Goal: Task Accomplishment & Management: Manage account settings

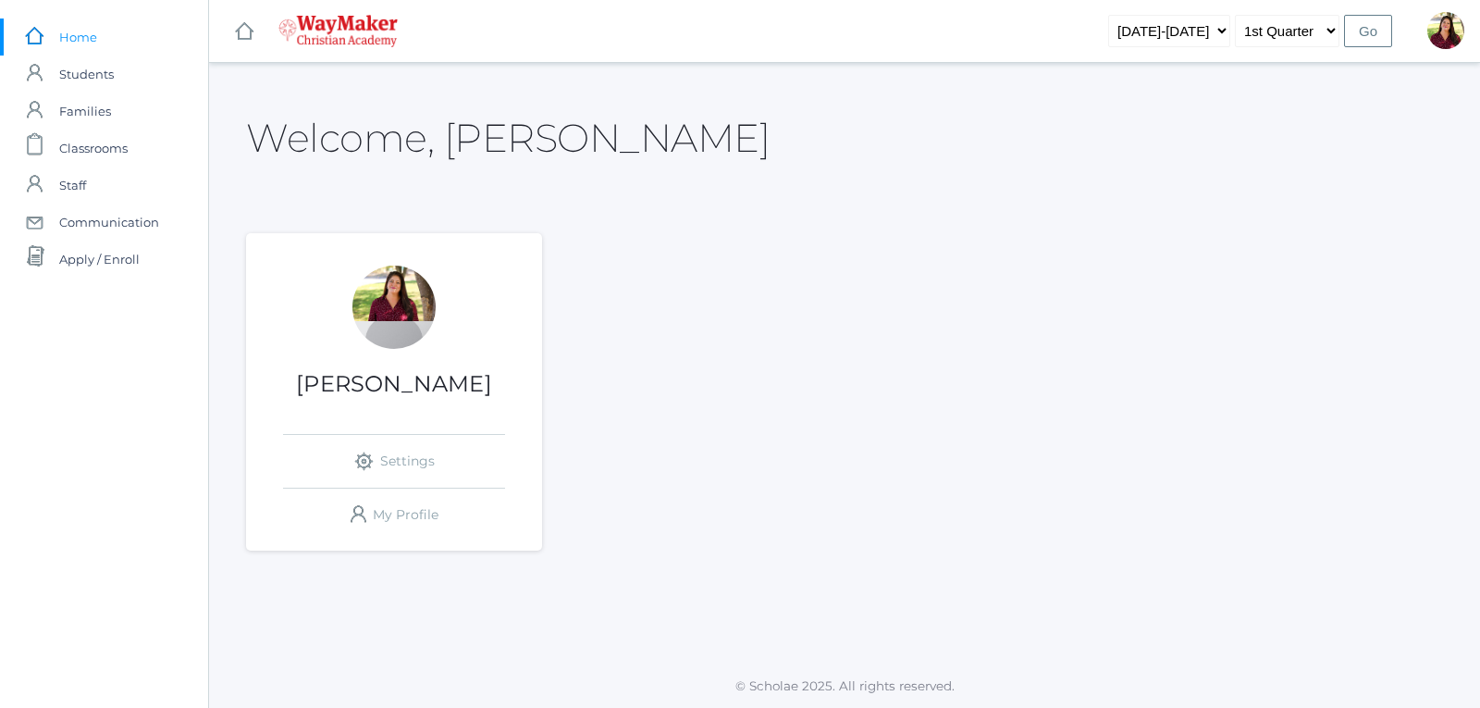
click at [382, 335] on div at bounding box center [394, 307] width 83 height 83
click at [107, 156] on span "Classrooms" at bounding box center [93, 148] width 68 height 37
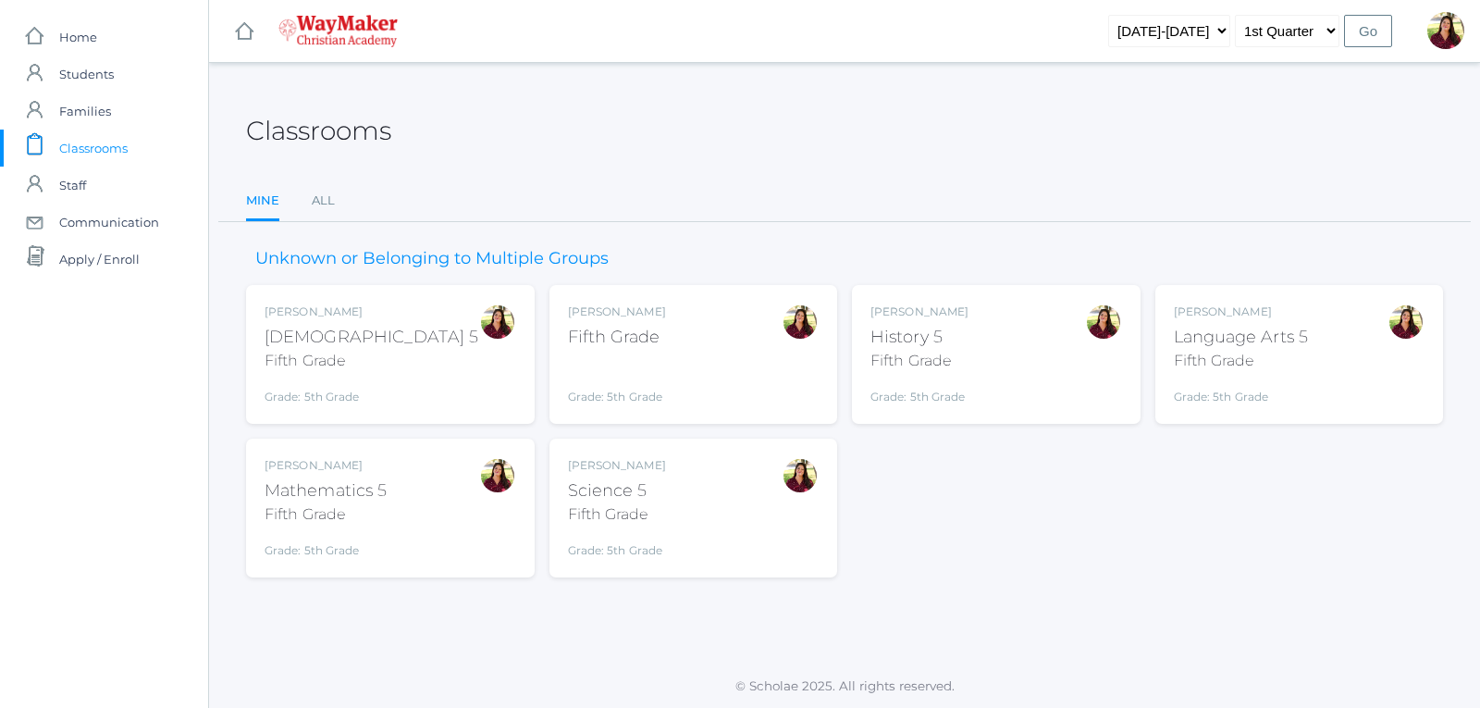
click at [650, 327] on div "Fifth Grade" at bounding box center [617, 337] width 98 height 25
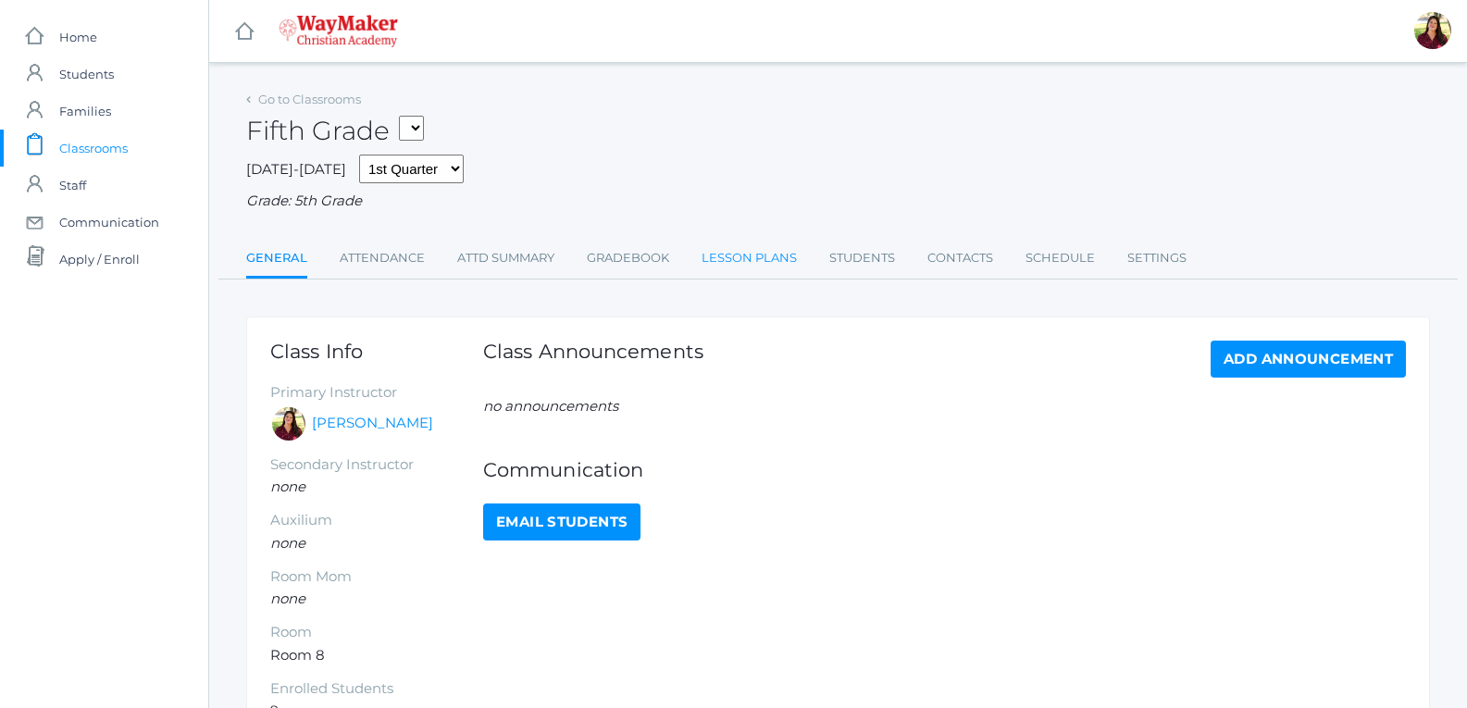
click at [734, 268] on link "Lesson Plans" at bounding box center [748, 258] width 95 height 37
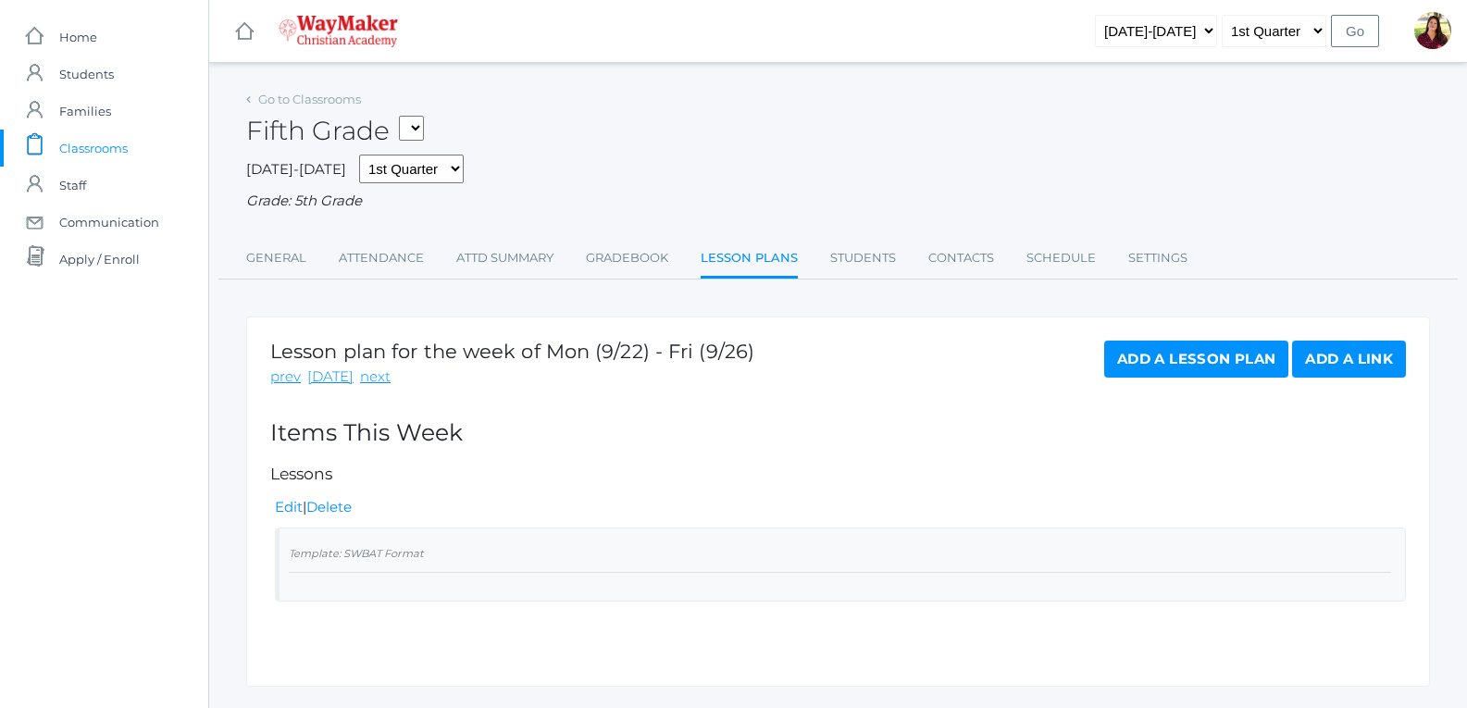
click at [416, 121] on select "05ELEM - Fifth Grade 05ELEM - History 5 Fifth Grade 05ELEM - Science 5 Fifth Gr…" at bounding box center [411, 128] width 25 height 25
select select "2543"
click at [405, 116] on select "05ELEM - Fifth Grade 05ELEM - History 5 Fifth Grade 05ELEM - Science 5 Fifth Gr…" at bounding box center [411, 128] width 25 height 25
click at [557, 124] on select "05ELEM - Fifth Grade 05ELEM - History 5 Fifth Grade 05ELEM - Science 5 Fifth Gr…" at bounding box center [544, 128] width 25 height 25
select select "2541"
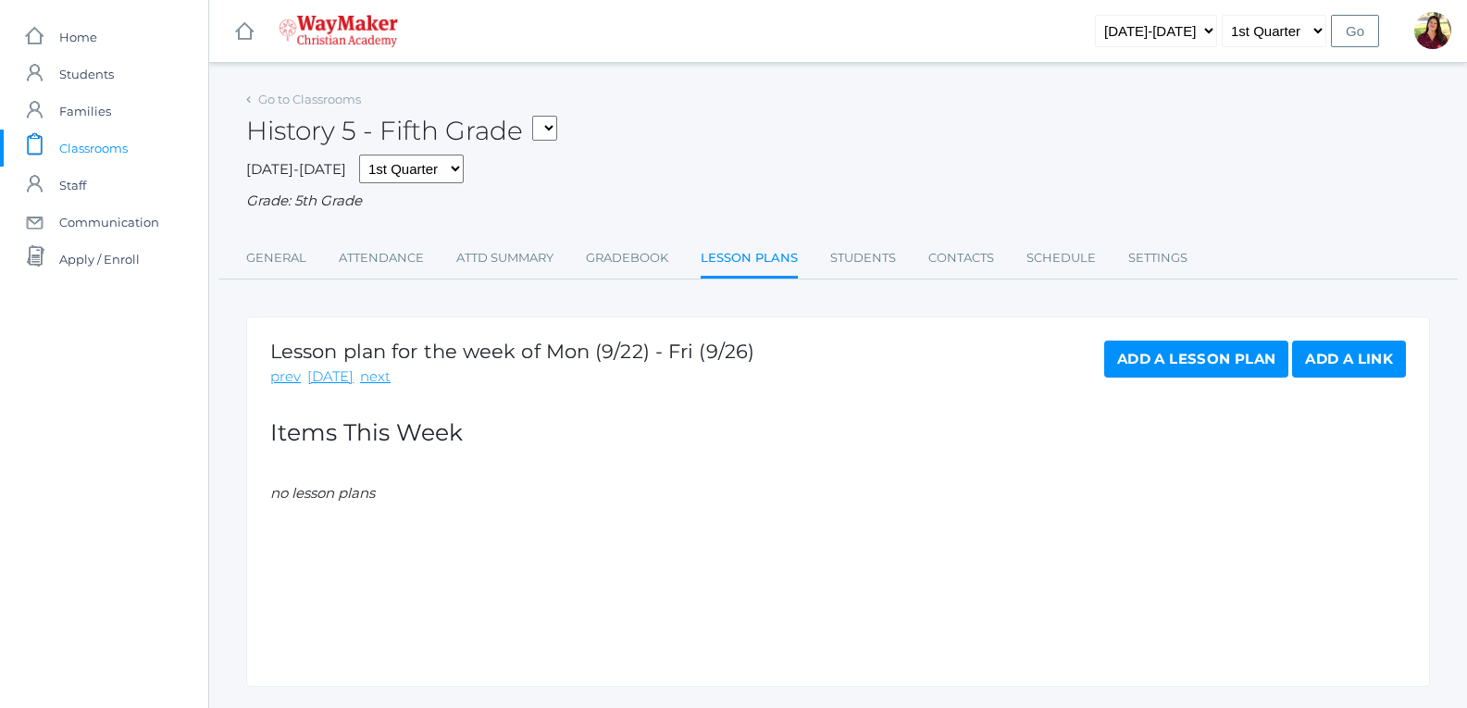
click at [539, 116] on select "05ELEM - Fifth Grade 05ELEM - History 5 Fifth Grade 05ELEM - Science 5 Fifth Gr…" at bounding box center [544, 128] width 25 height 25
click at [632, 255] on link "Gradebook" at bounding box center [627, 258] width 82 height 37
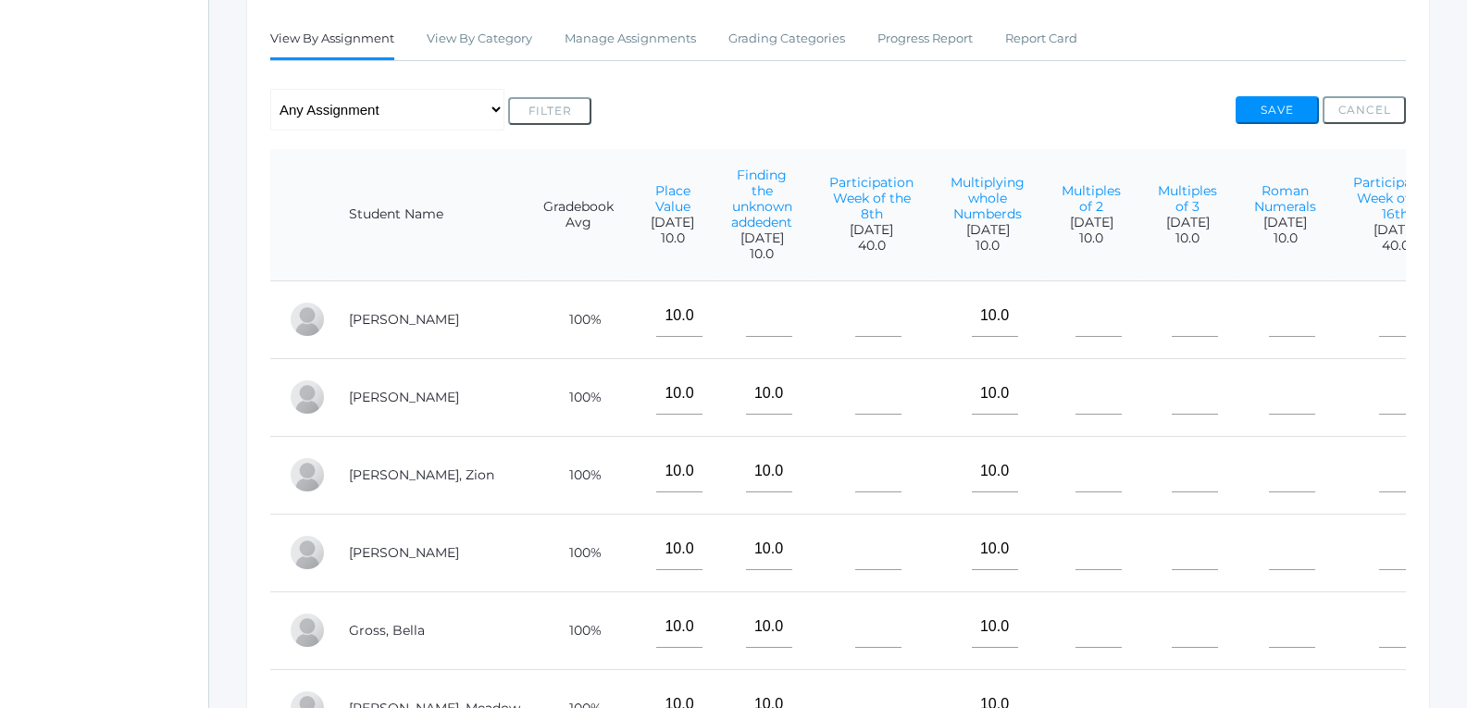
scroll to position [370, 0]
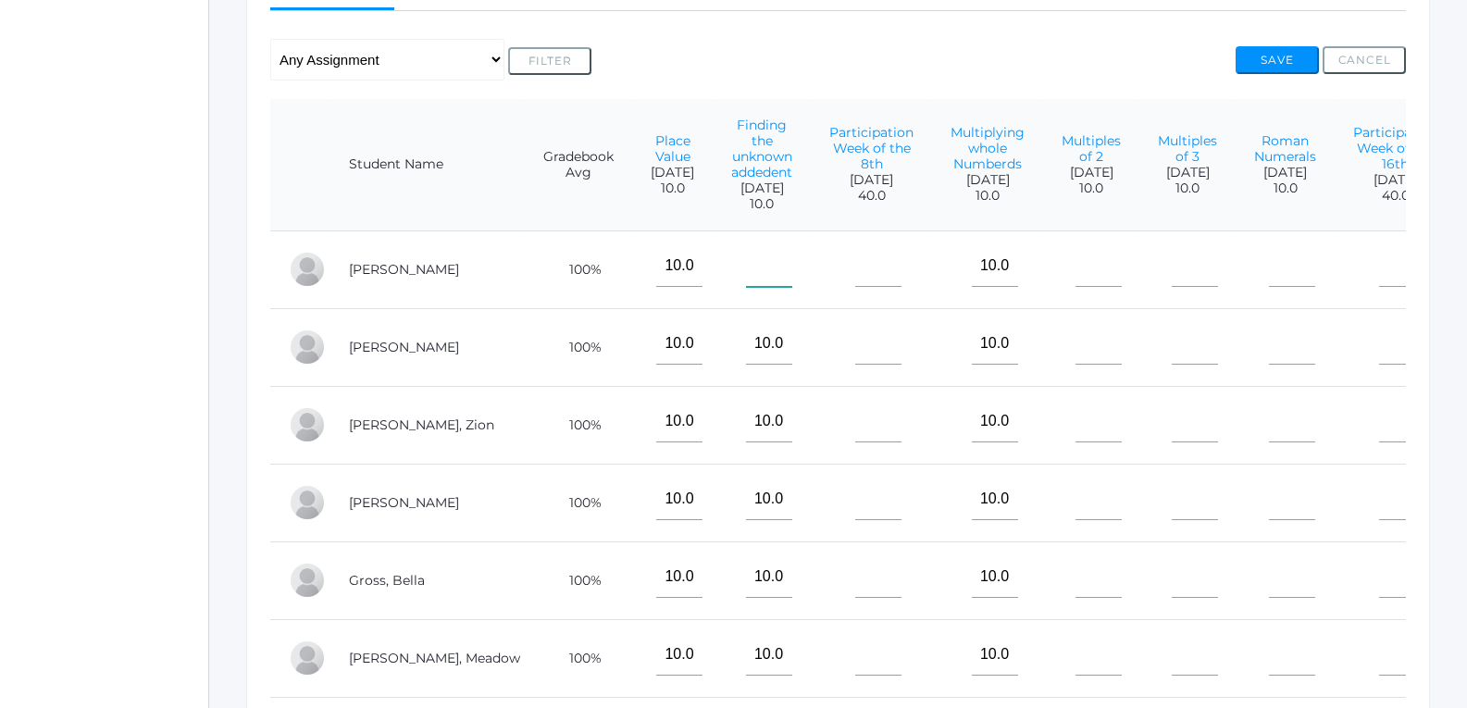
click at [746, 285] on input"] "text" at bounding box center [769, 266] width 46 height 42
type input"] "10"
click at [855, 287] on input"] "text" at bounding box center [878, 266] width 46 height 42
type input"] "40"
click at [855, 349] on input"] "text" at bounding box center [878, 344] width 46 height 42
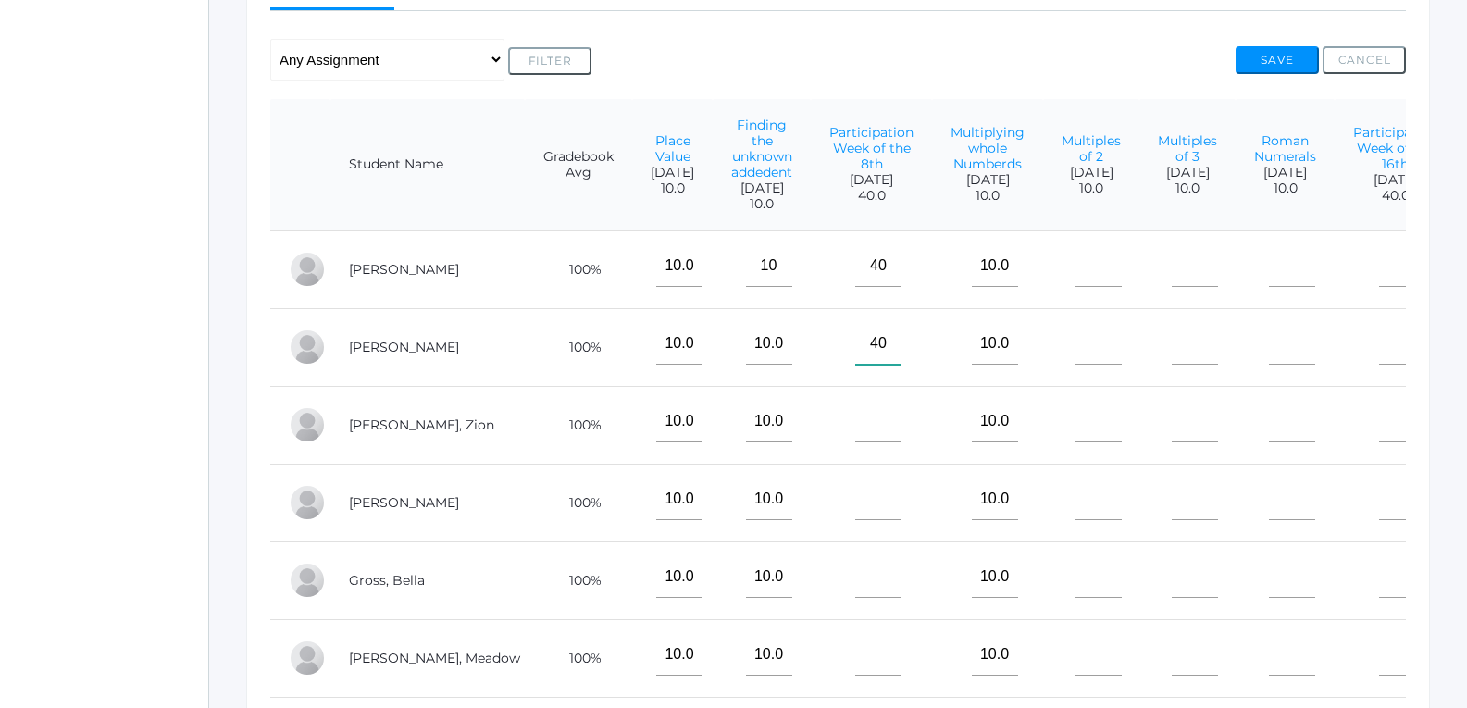
type input"] "40"
click at [855, 440] on input"] "text" at bounding box center [878, 422] width 46 height 42
type input"] "0"
type input"] "40"
click at [855, 501] on input"] "text" at bounding box center [878, 499] width 46 height 42
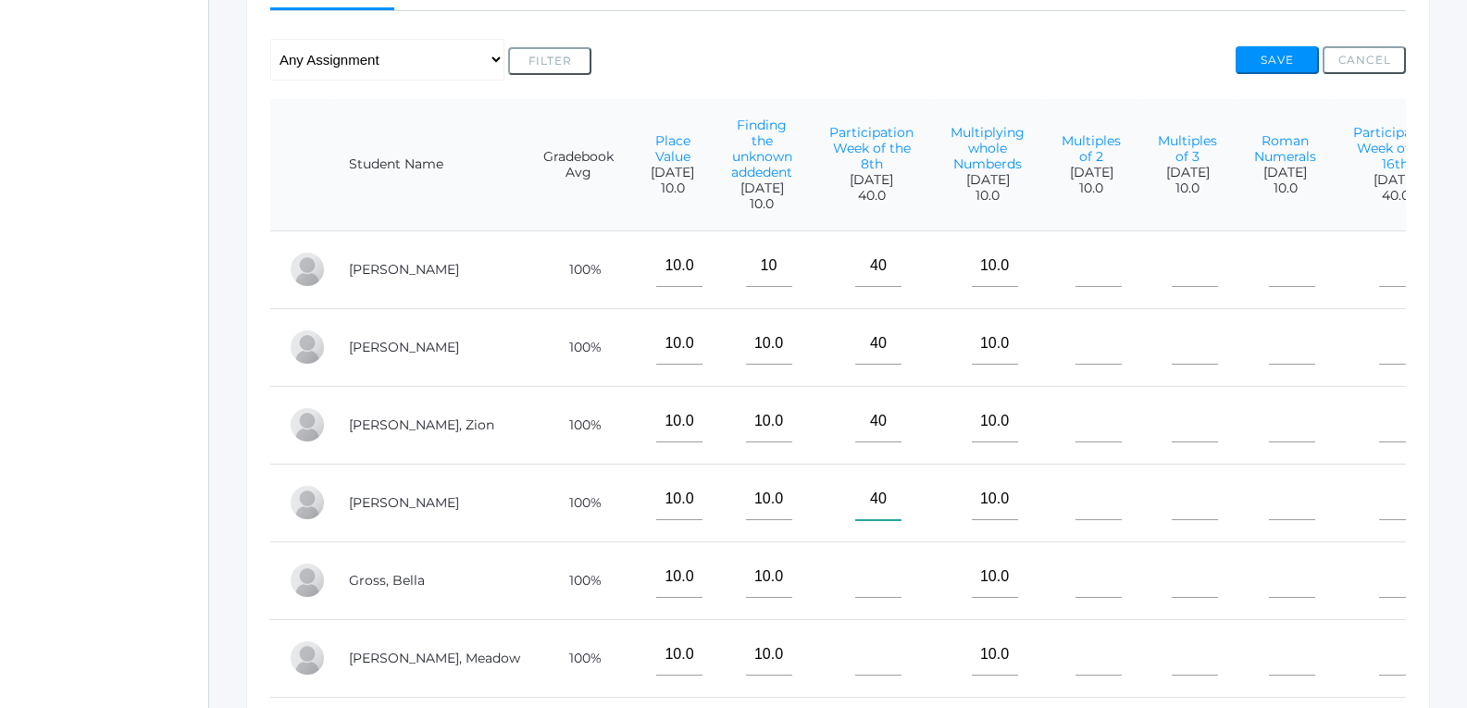
type input"] "40"
click at [855, 591] on input"] "text" at bounding box center [878, 577] width 46 height 42
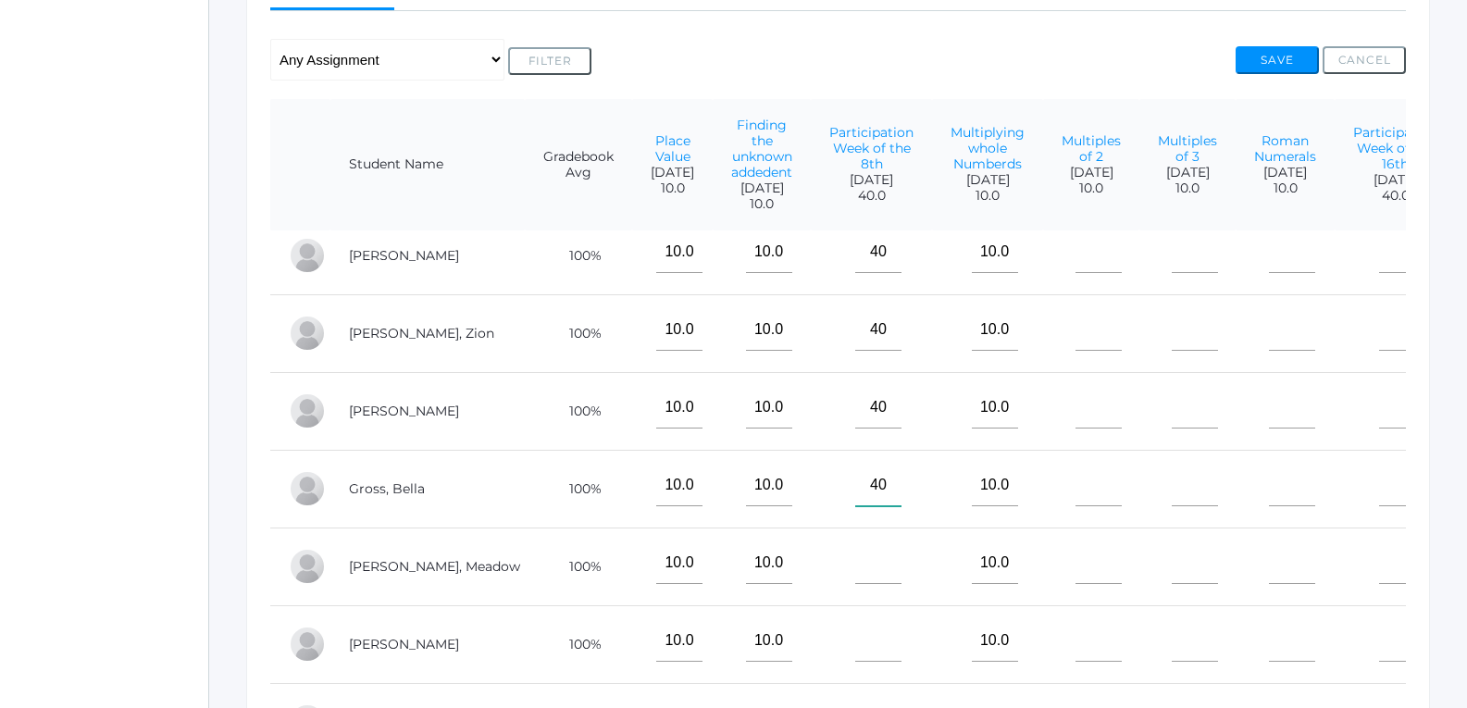
scroll to position [121, 0]
type input"] "40"
click at [855, 557] on input"] "text" at bounding box center [878, 563] width 46 height 42
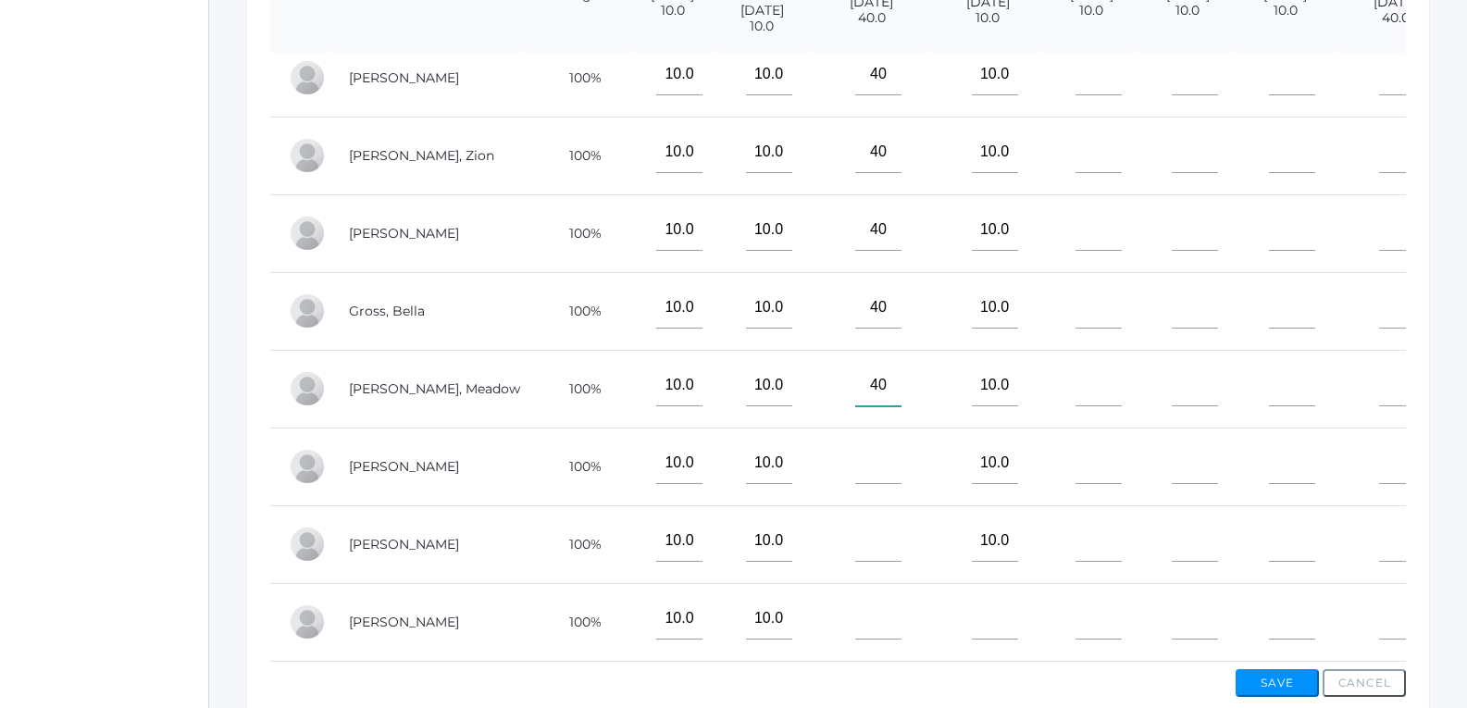
scroll to position [555, 0]
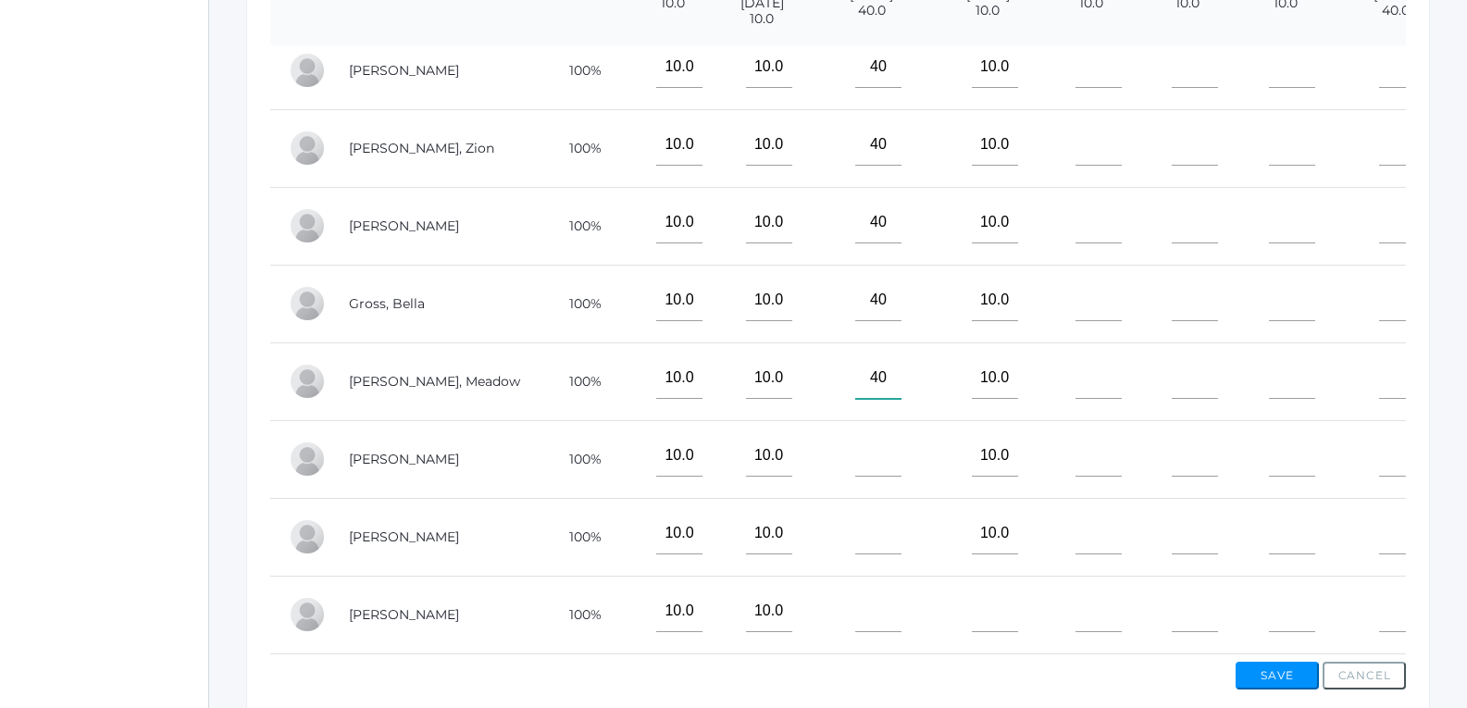
type input"] "40"
click at [855, 440] on input"] "text" at bounding box center [878, 456] width 46 height 42
type input"] "40"
click at [838, 499] on td at bounding box center [871, 537] width 121 height 78
click at [855, 530] on input"] "text" at bounding box center [878, 534] width 46 height 42
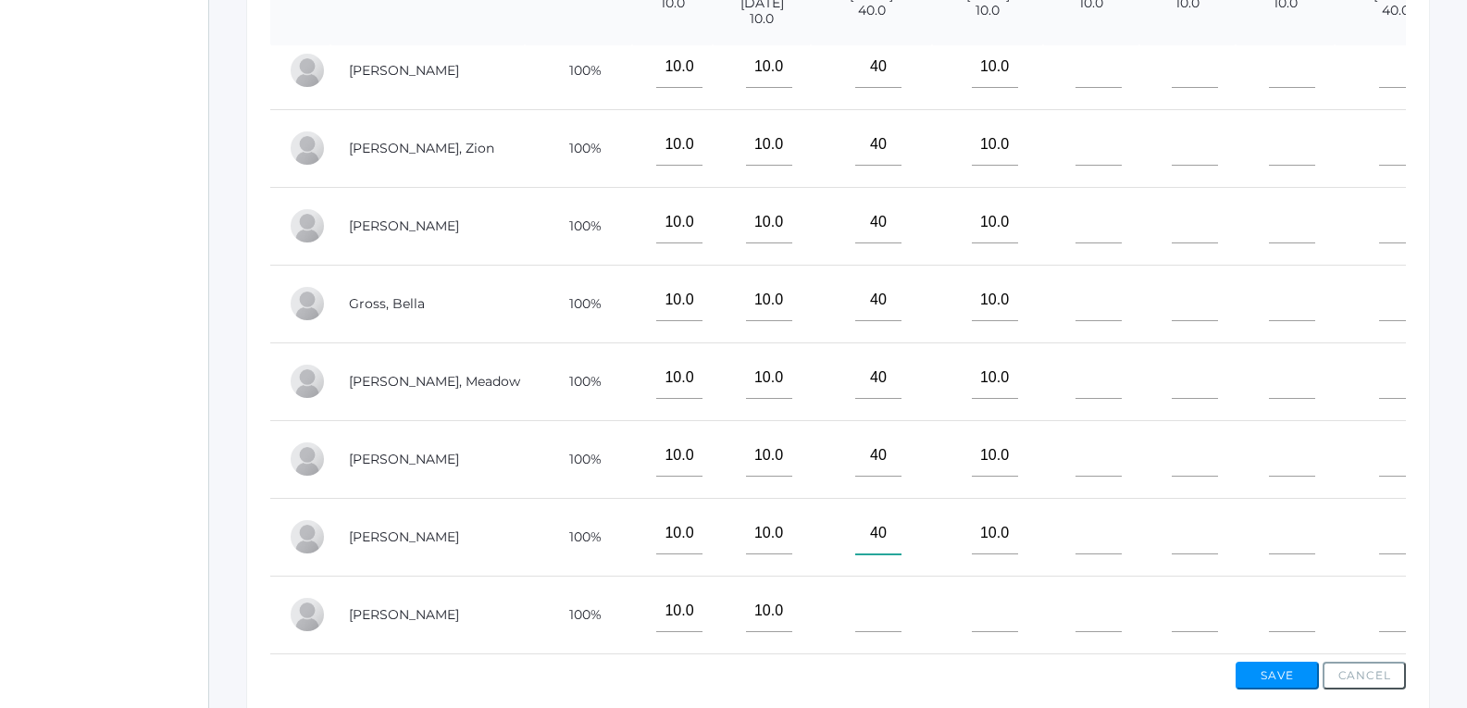
type input"] "40"
click at [855, 590] on input"] "text" at bounding box center [878, 611] width 46 height 42
type input"] "40"
click at [972, 598] on input"] "text" at bounding box center [995, 611] width 46 height 42
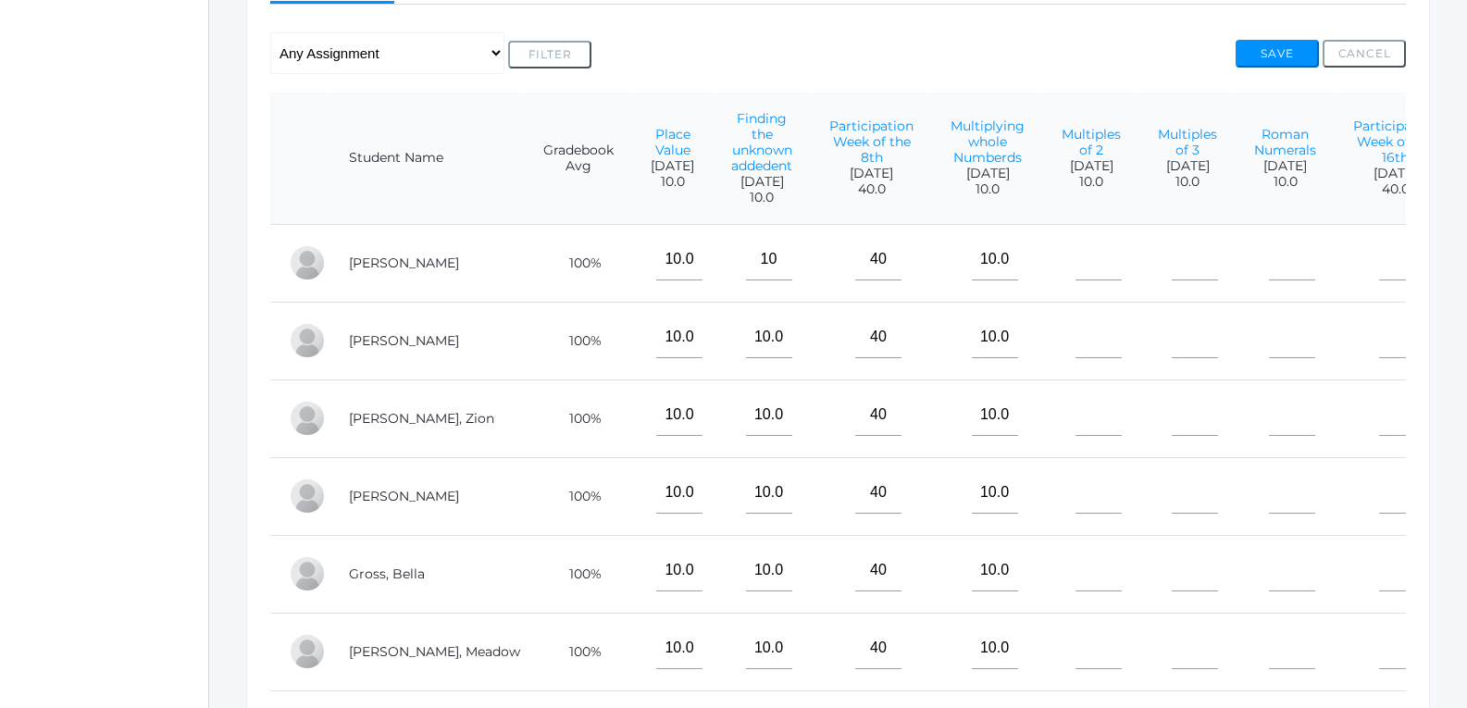
scroll to position [278, 0]
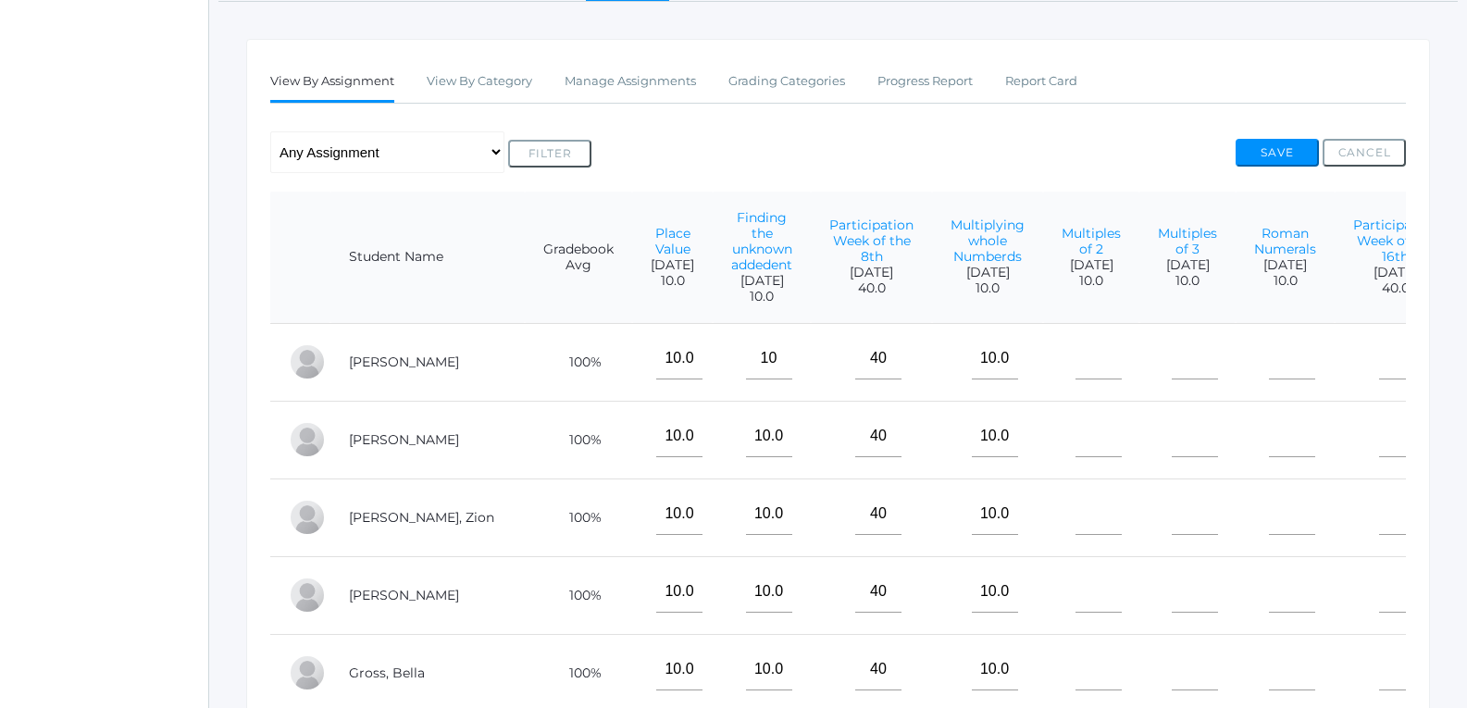
type input"] "10"
click at [1075, 379] on input"] "text" at bounding box center [1098, 359] width 46 height 42
type input"] "10"
click at [1171, 373] on input"] "text" at bounding box center [1194, 359] width 46 height 42
type input"] "10"
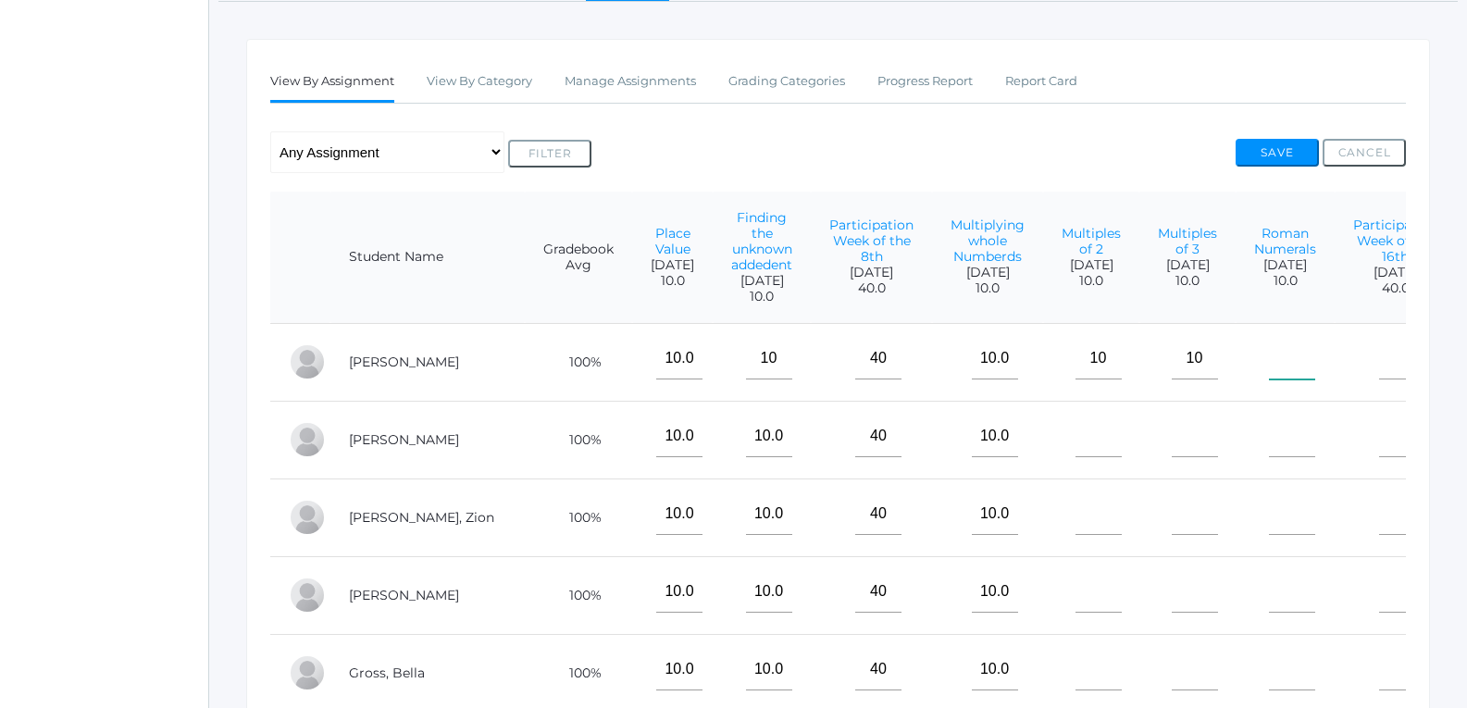
click at [1269, 379] on input"] "text" at bounding box center [1292, 359] width 46 height 42
type input"] "10"
click at [1379, 379] on input"] "text" at bounding box center [1402, 359] width 46 height 42
type input"] "40"
click at [1075, 444] on input"] "text" at bounding box center [1098, 436] width 46 height 42
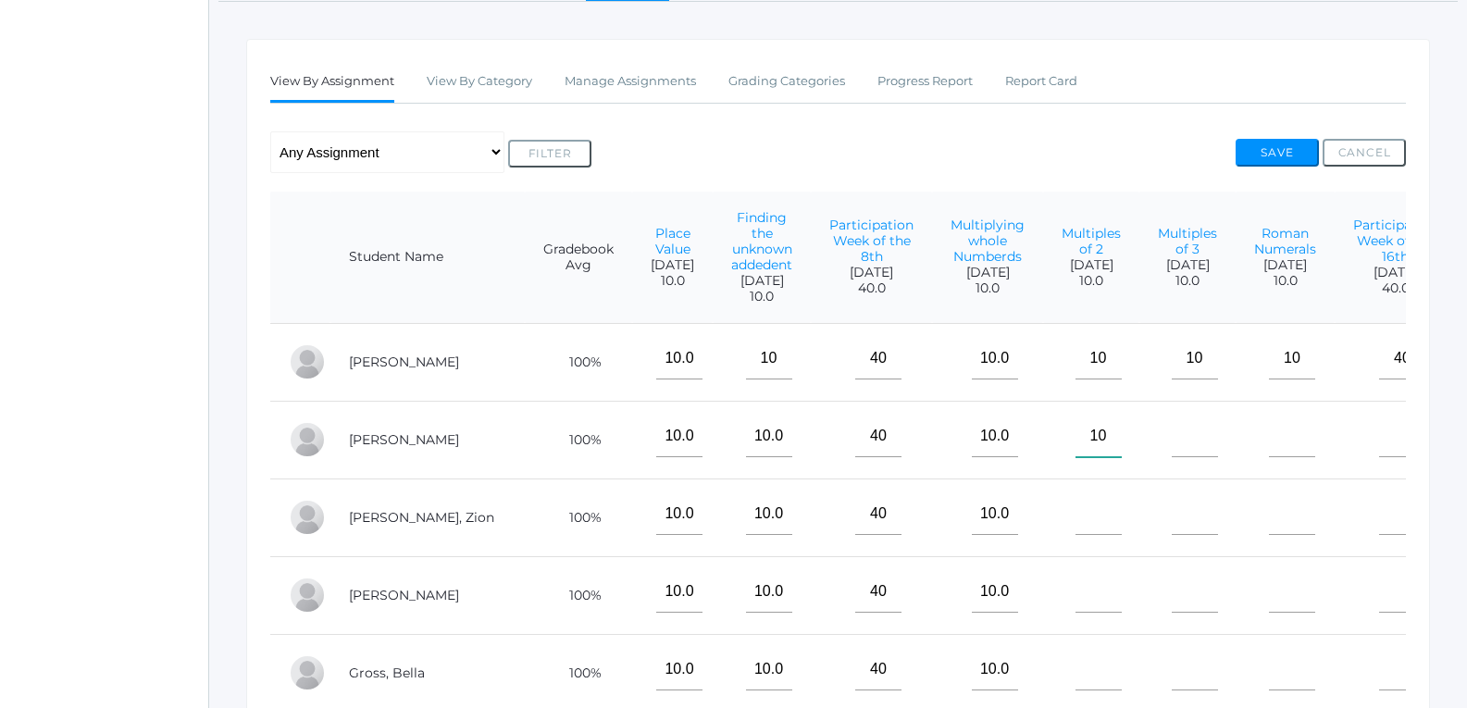
type input"] "10"
click at [1171, 455] on input"] "text" at bounding box center [1194, 436] width 46 height 42
type input"] "10"
click at [1269, 455] on input"] "text" at bounding box center [1292, 436] width 46 height 42
type input"] "10"
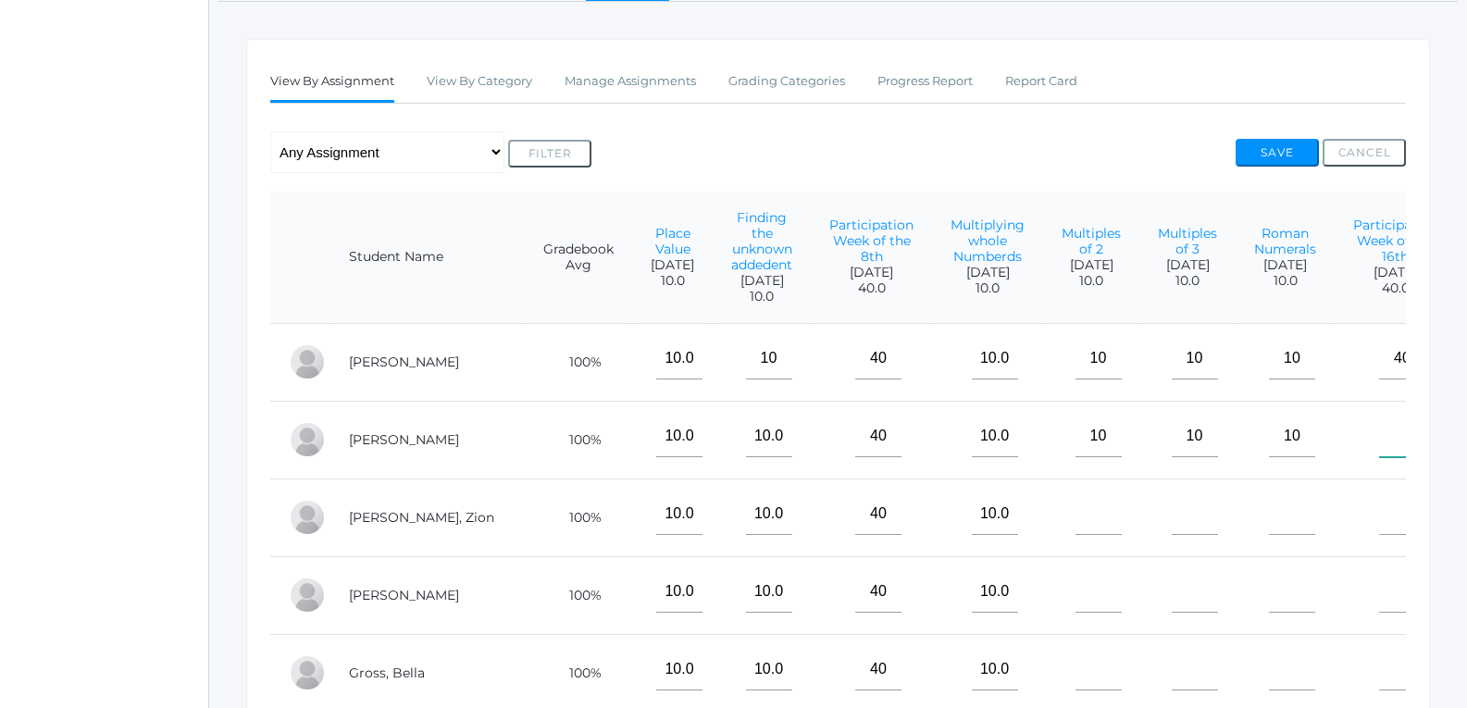
click at [1379, 450] on input"] "text" at bounding box center [1402, 436] width 46 height 42
type input"] "40"
click at [1075, 535] on input"] "text" at bounding box center [1098, 514] width 46 height 42
type input"] "10"
click at [1171, 522] on input"] "text" at bounding box center [1194, 514] width 46 height 42
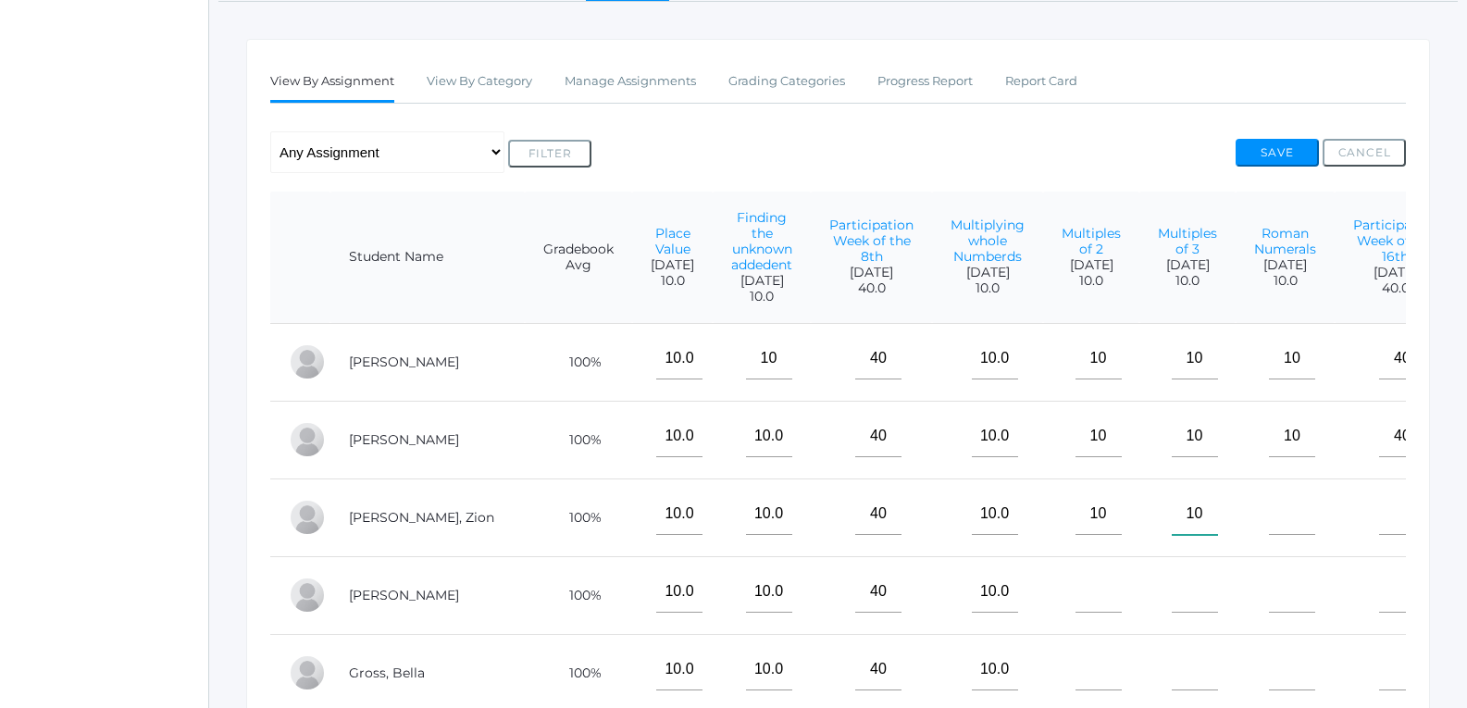
type input"] "10"
click at [1269, 522] on input"] "text" at bounding box center [1292, 514] width 46 height 42
type input"] "10"
click at [1379, 530] on input"] "text" at bounding box center [1402, 514] width 46 height 42
type input"] "10"
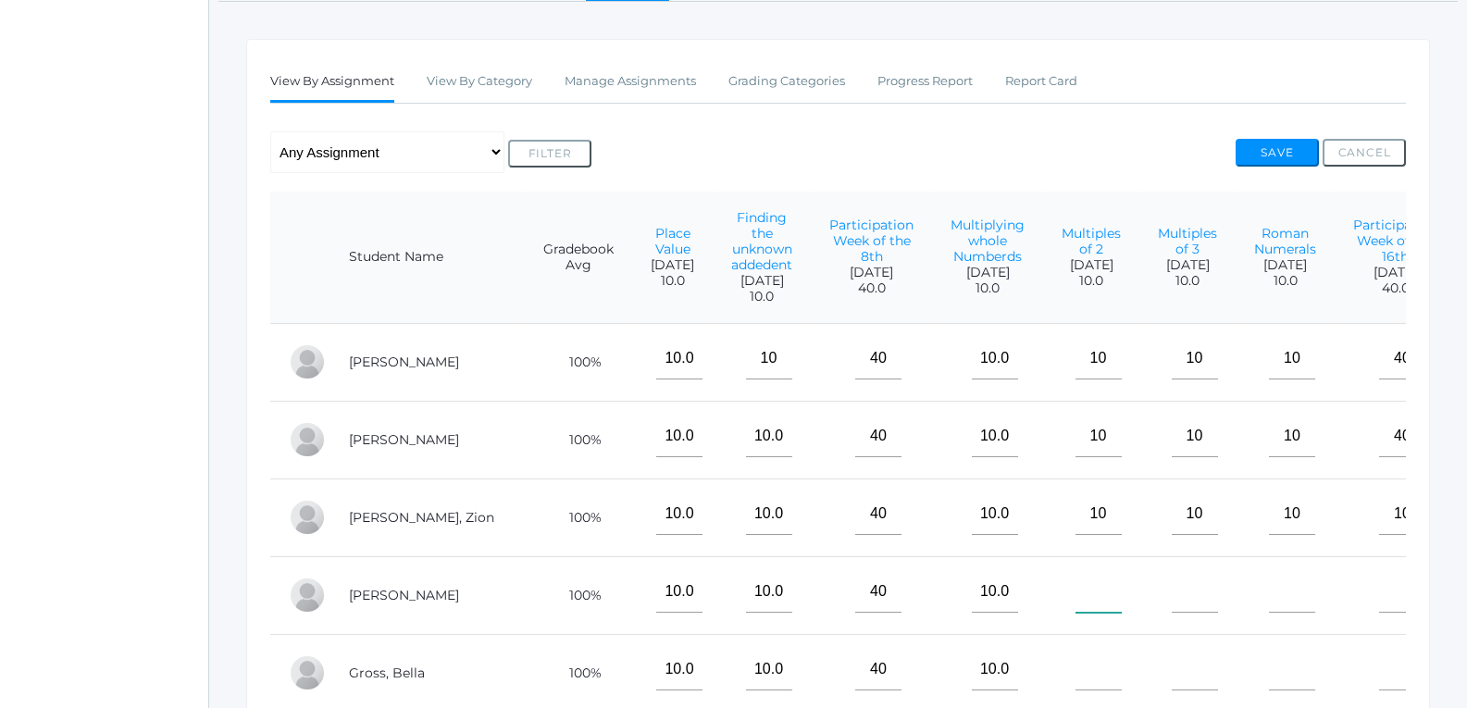
click at [1075, 601] on input"] "text" at bounding box center [1098, 592] width 46 height 42
type input"] "10"
click at [1171, 613] on input"] "text" at bounding box center [1194, 592] width 46 height 42
type input"] "10"
click at [1269, 613] on input"] "text" at bounding box center [1292, 592] width 46 height 42
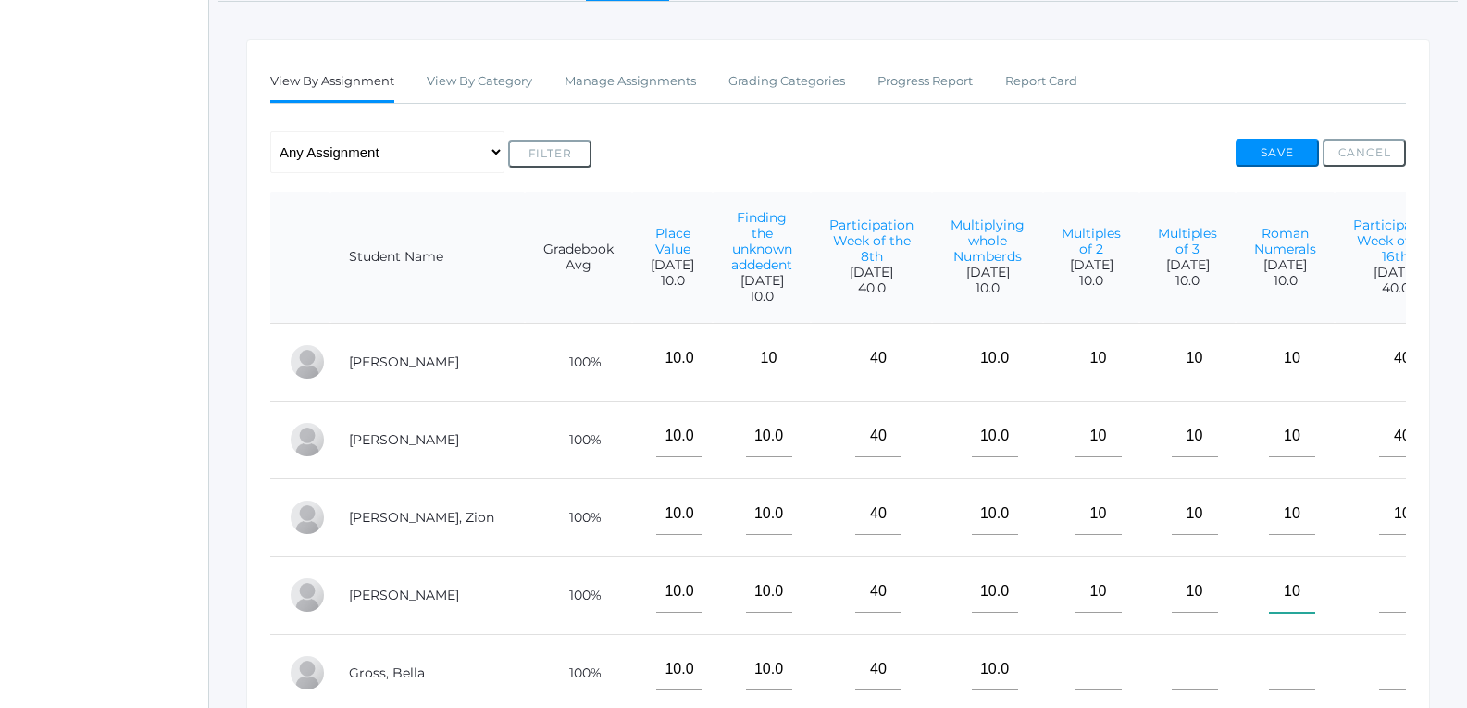
type input"] "10"
click at [1379, 607] on input"] "text" at bounding box center [1402, 592] width 46 height 42
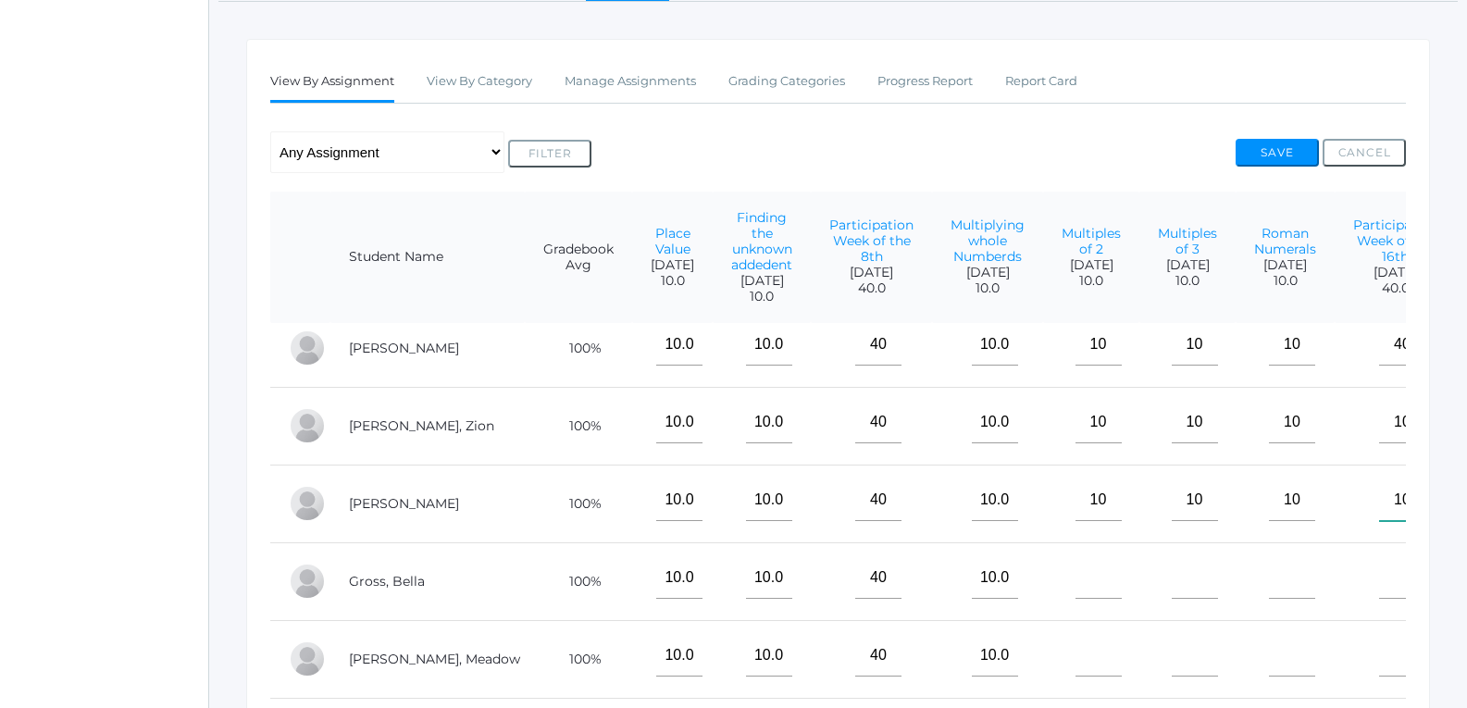
scroll to position [121, 0]
type input"] "10"
click at [1075, 568] on input"] "text" at bounding box center [1098, 578] width 46 height 42
type input"] "10"
click at [1171, 571] on input"] "text" at bounding box center [1194, 578] width 46 height 42
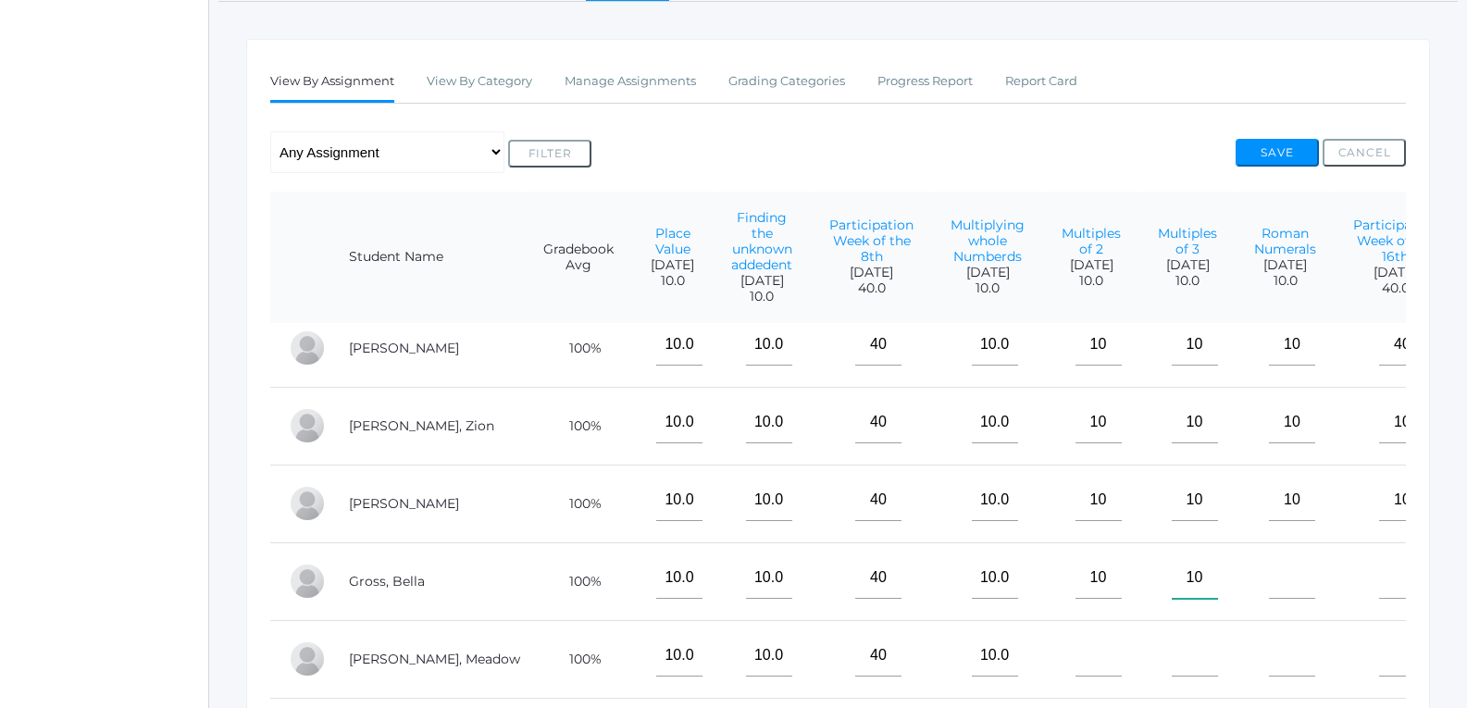
type input"] "10"
click at [1269, 563] on input"] "text" at bounding box center [1292, 578] width 46 height 42
type input"] "10"
click at [1379, 562] on input"] "text" at bounding box center [1402, 578] width 46 height 42
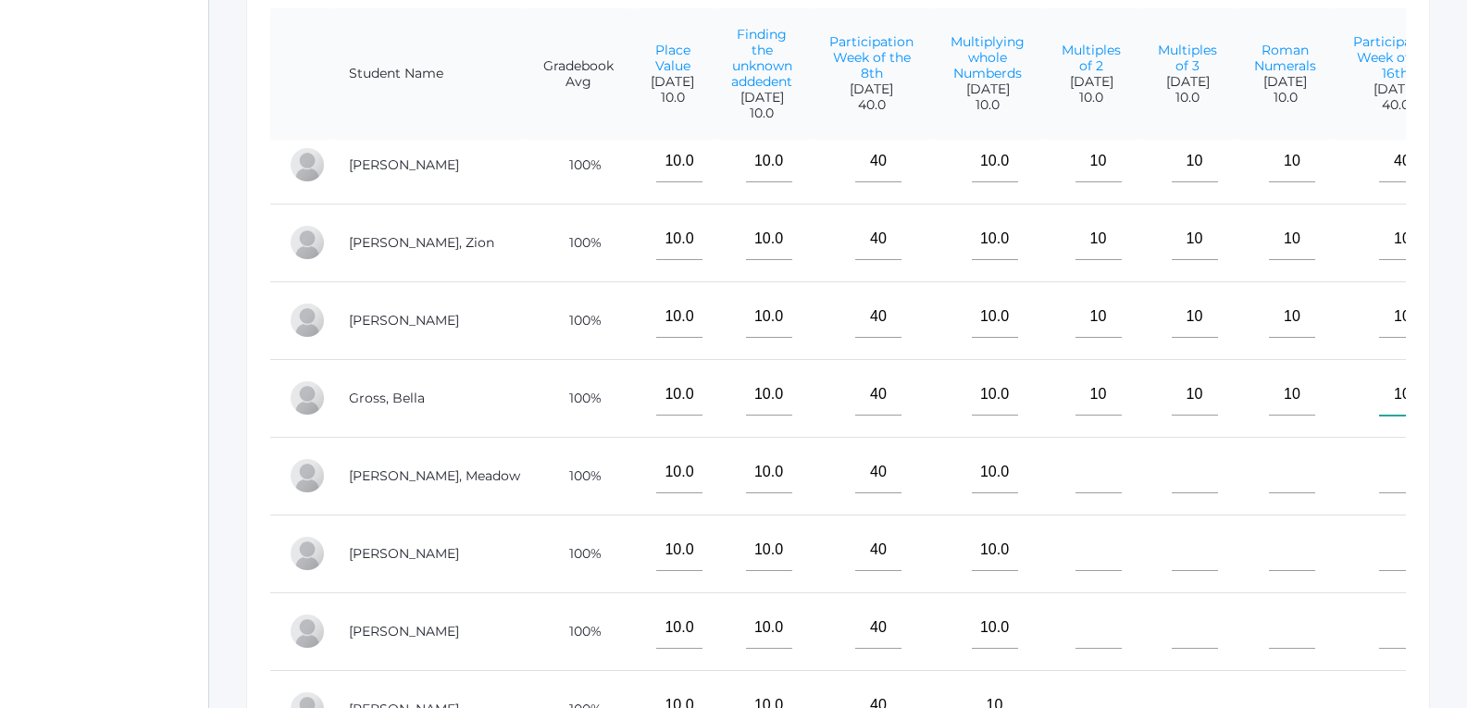
scroll to position [463, 0]
type input"] "10"
click at [1075, 467] on input"] "text" at bounding box center [1098, 471] width 46 height 42
type input"] "10"
click at [1171, 457] on input"] "text" at bounding box center [1194, 471] width 46 height 42
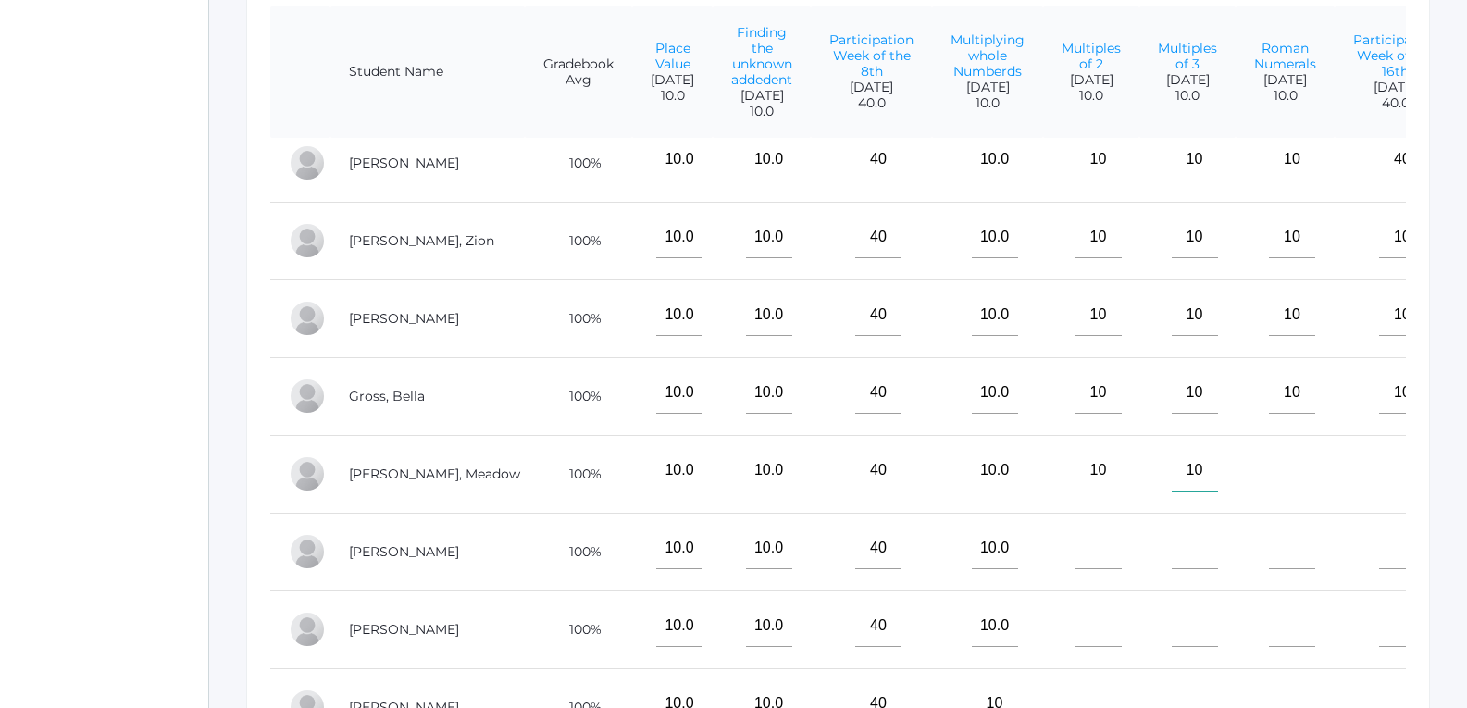
type input"] "10"
click at [1235, 453] on td at bounding box center [1284, 474] width 99 height 78
click at [1269, 453] on input"] "text" at bounding box center [1292, 471] width 46 height 42
type input"] "10"
click at [1379, 461] on input"] "text" at bounding box center [1402, 471] width 46 height 42
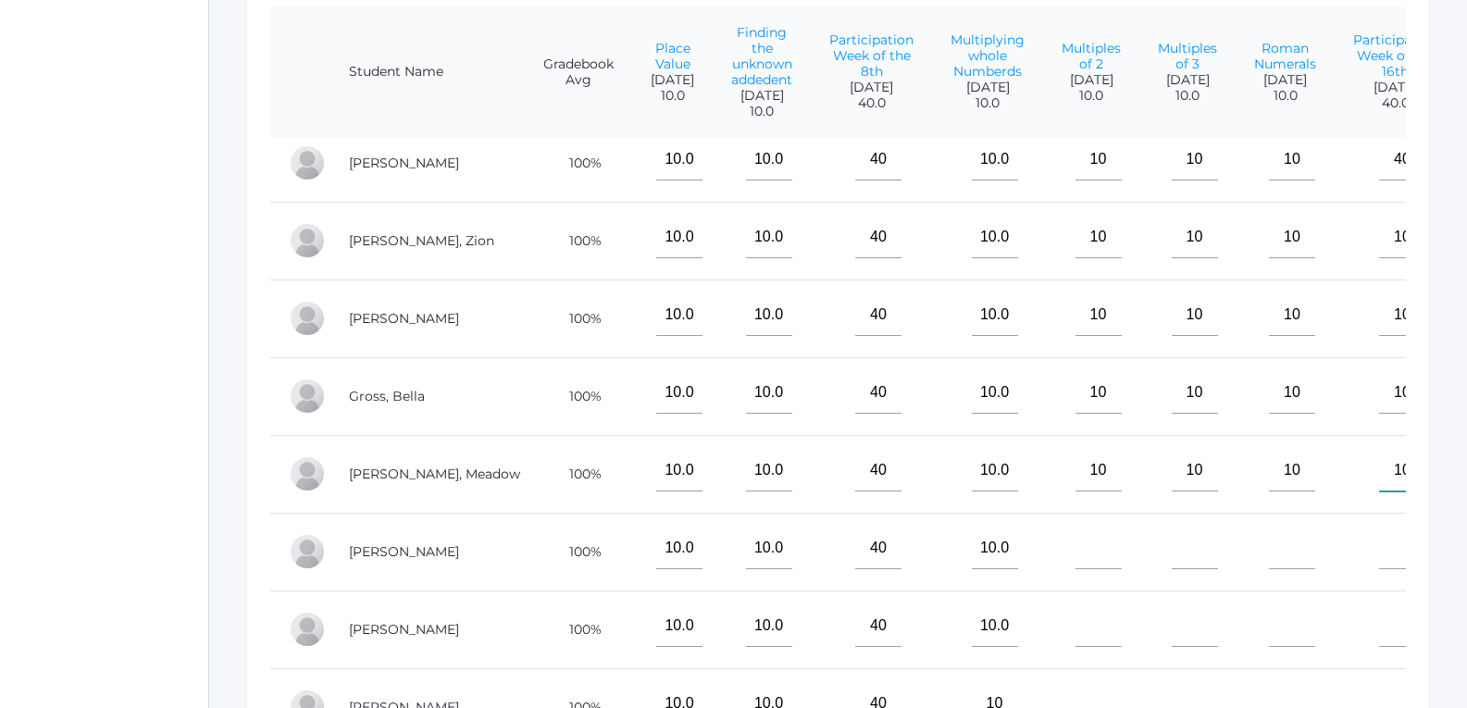
type input"] "10"
click at [1075, 547] on input"] "text" at bounding box center [1098, 548] width 46 height 42
type input"] "10"
click at [1171, 532] on input"] "text" at bounding box center [1194, 548] width 46 height 42
type input"] "10"
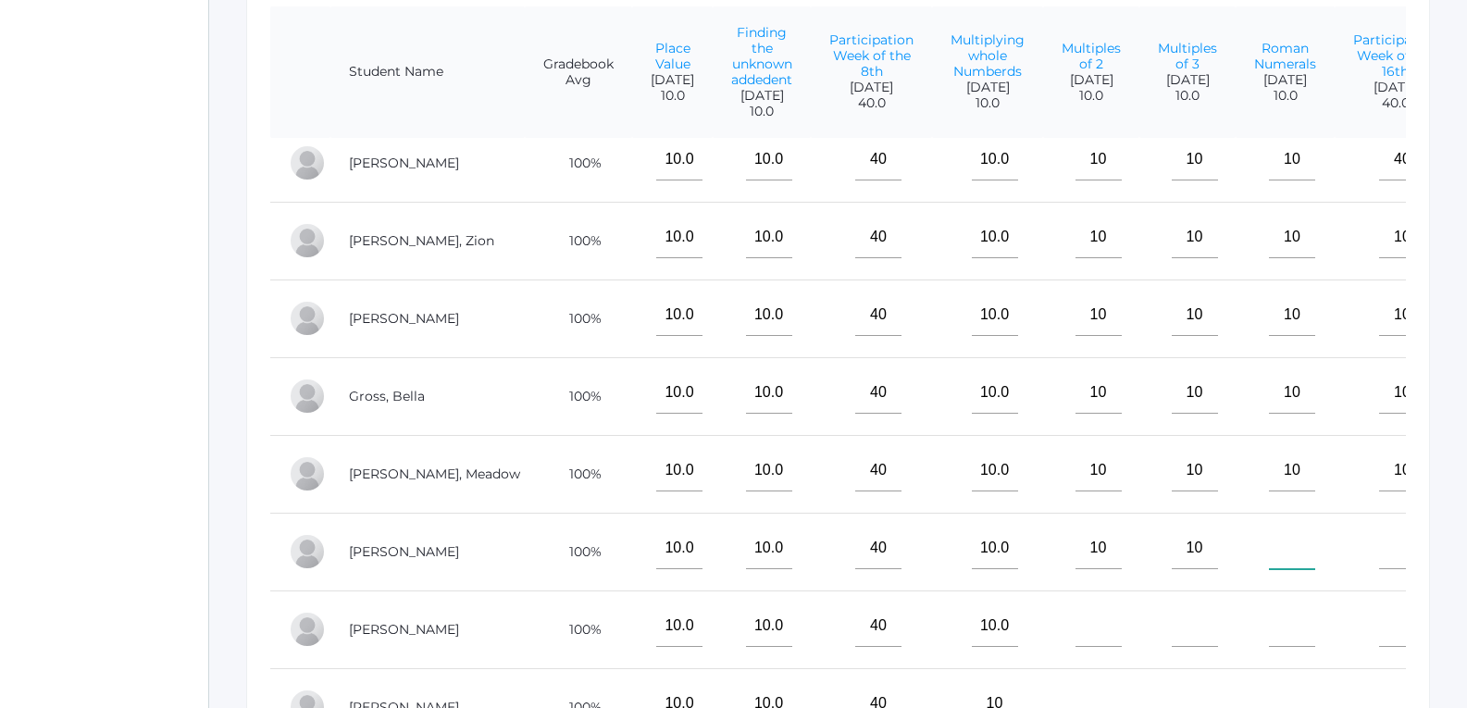
click at [1269, 548] on input"] "text" at bounding box center [1292, 548] width 46 height 42
type input"] "10"
click at [1379, 535] on input"] "text" at bounding box center [1402, 548] width 46 height 42
type input"] "10"
click at [1075, 614] on input"] "text" at bounding box center [1098, 626] width 46 height 42
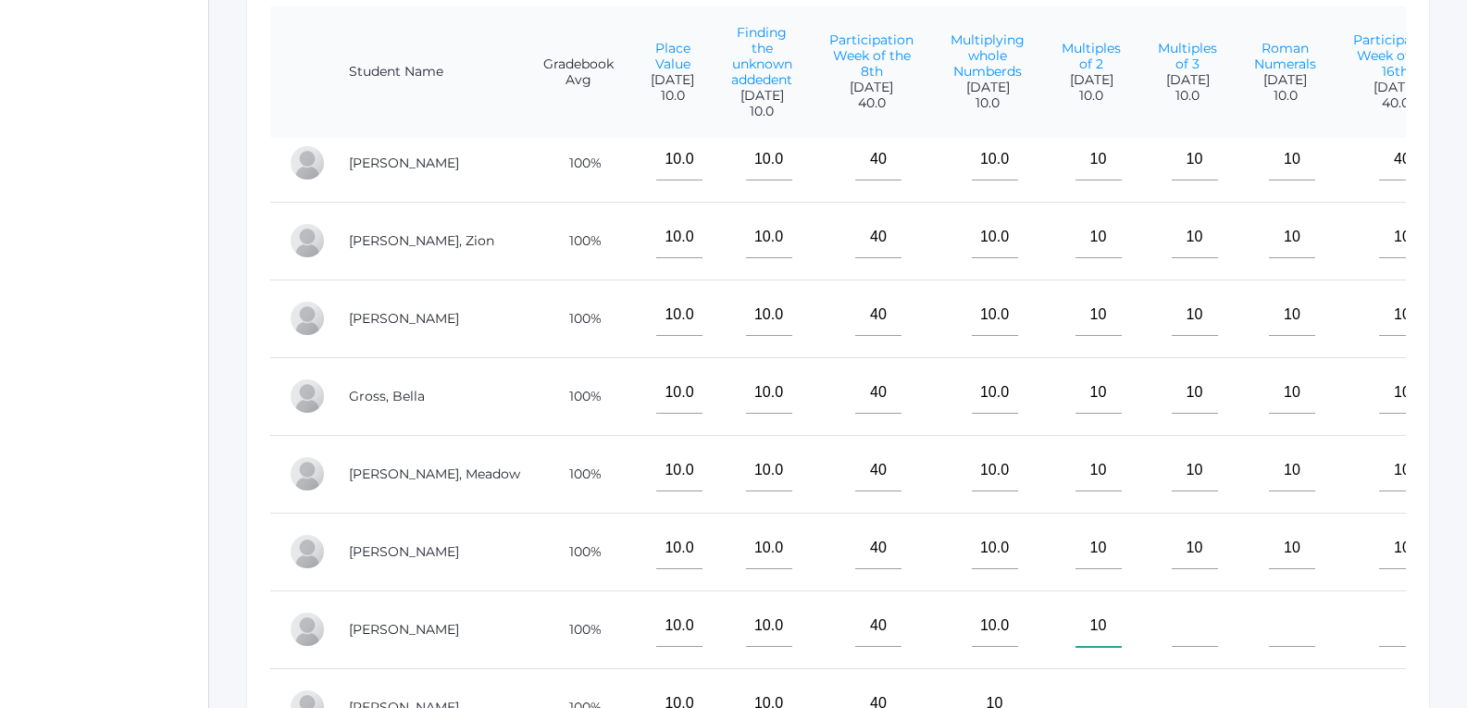
type input"] "10"
click at [1171, 619] on input"] "text" at bounding box center [1194, 626] width 46 height 42
type input"] "10"
click at [1269, 613] on input"] "text" at bounding box center [1292, 626] width 46 height 42
type input"] "10"
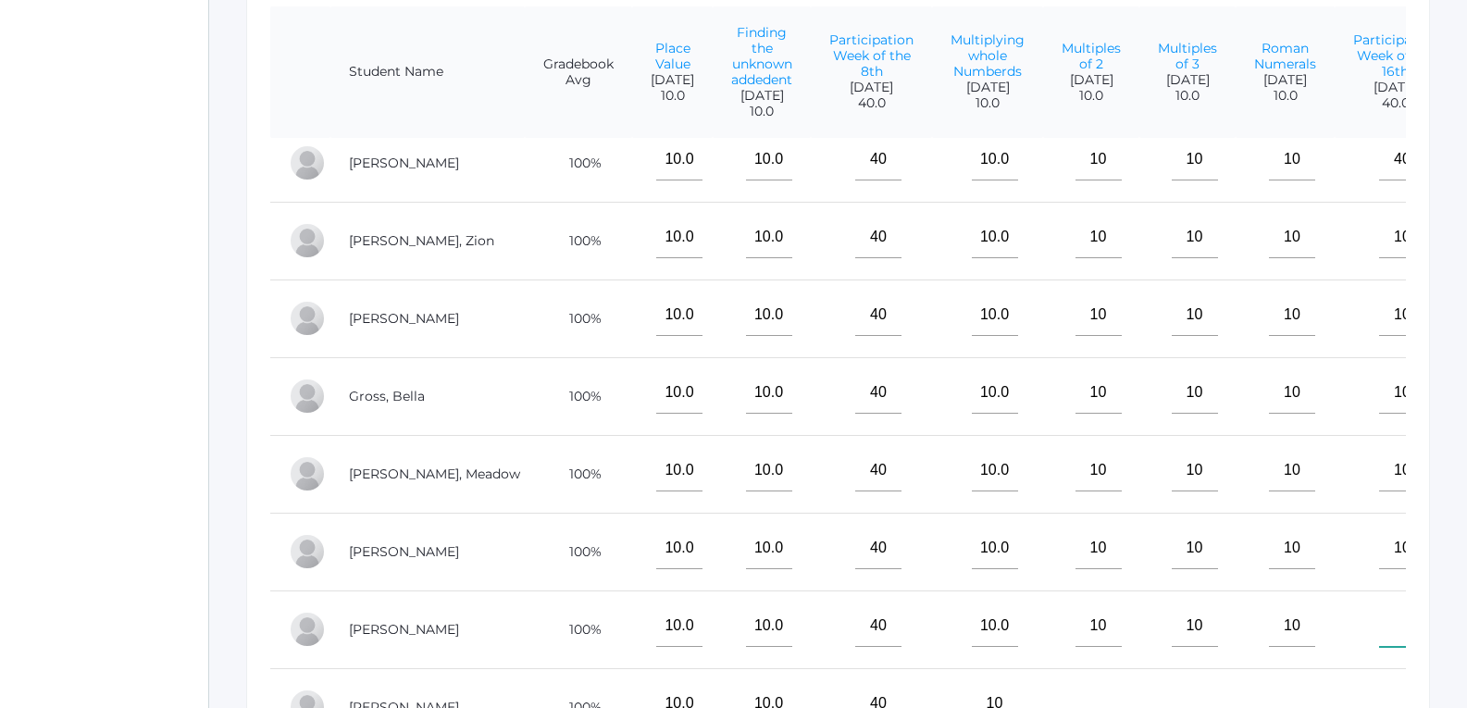
click at [1379, 618] on input"] "text" at bounding box center [1402, 626] width 46 height 42
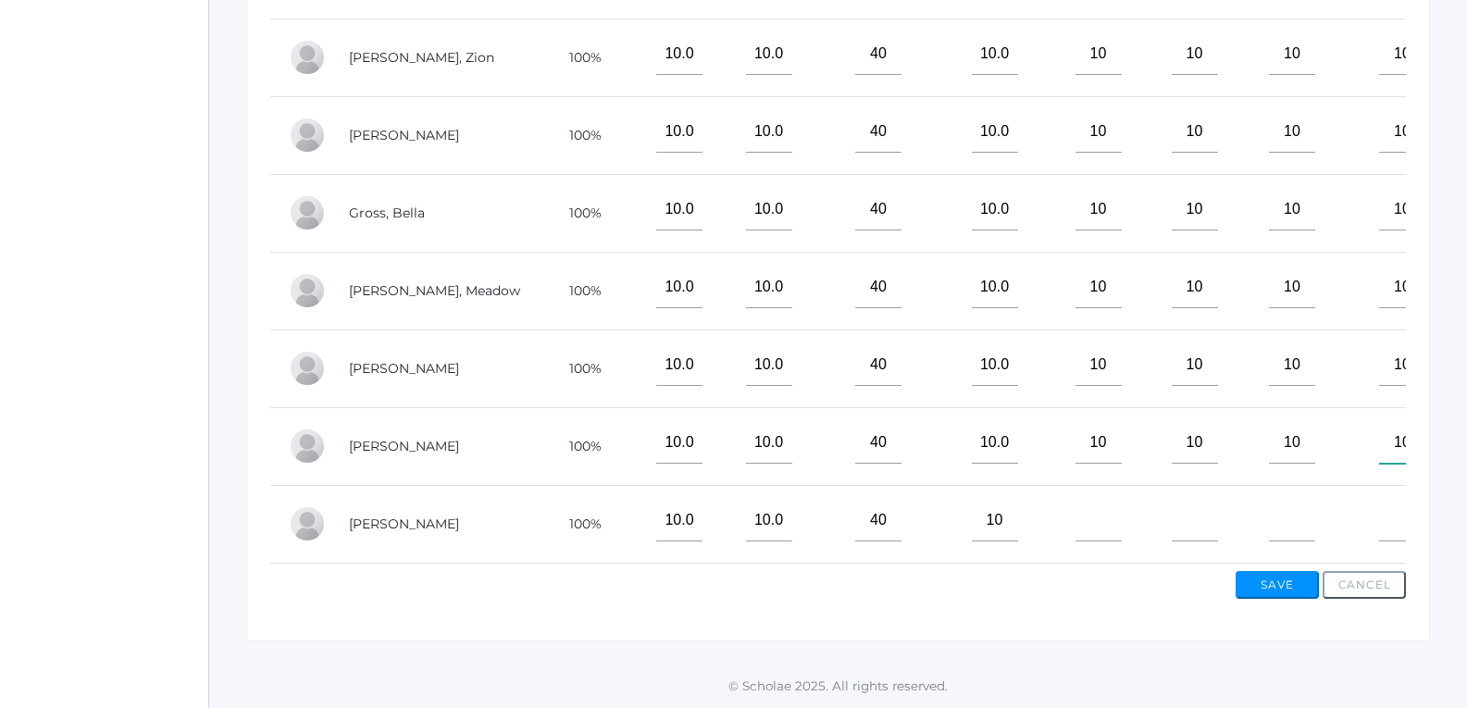
scroll to position [649, 0]
type input"] "10"
click at [1080, 501] on td at bounding box center [1091, 524] width 96 height 78
click at [1075, 515] on input"] "text" at bounding box center [1098, 521] width 46 height 42
type input"] "10"
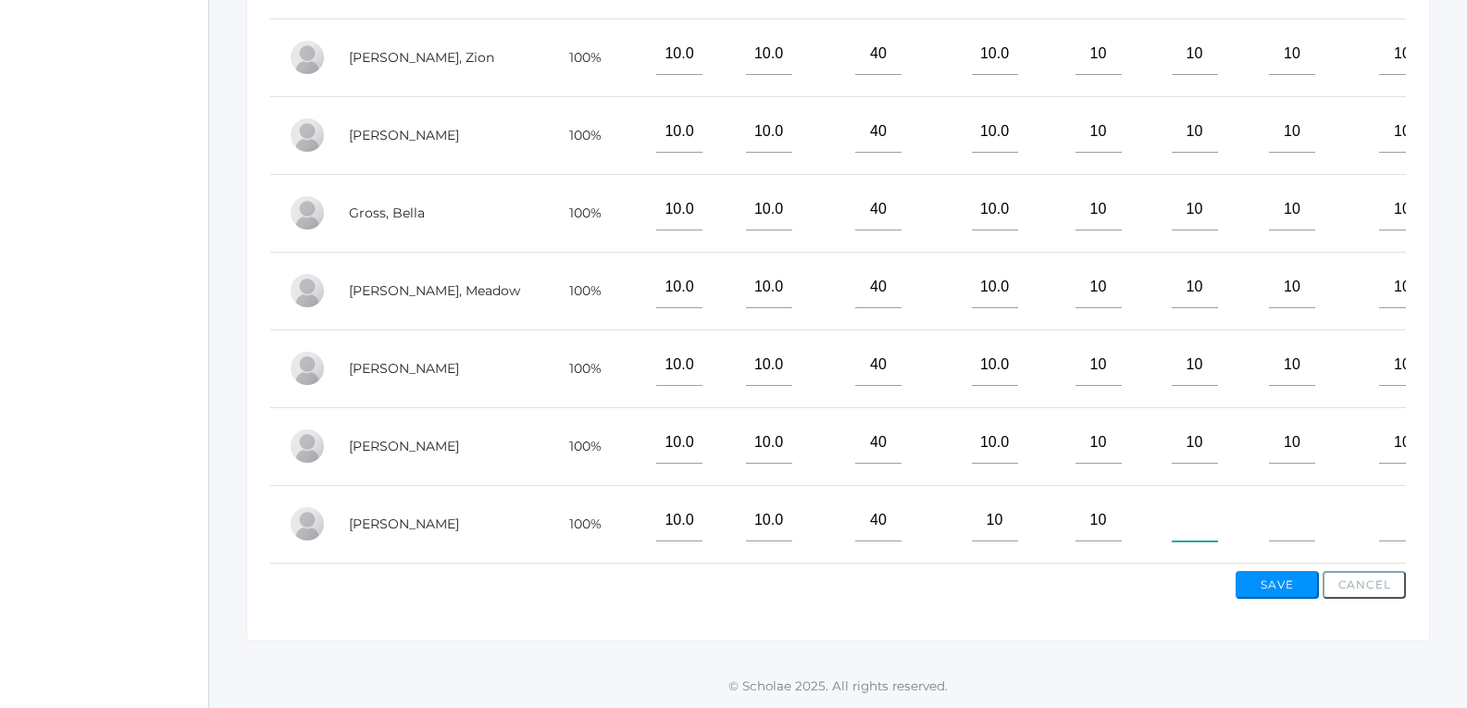
click at [1171, 500] on input"] "text" at bounding box center [1194, 521] width 46 height 42
type input"] "10"
click at [1269, 511] on input"] "text" at bounding box center [1292, 521] width 46 height 42
type input"] "10"
click at [1382, 517] on input"] "text" at bounding box center [1402, 521] width 46 height 42
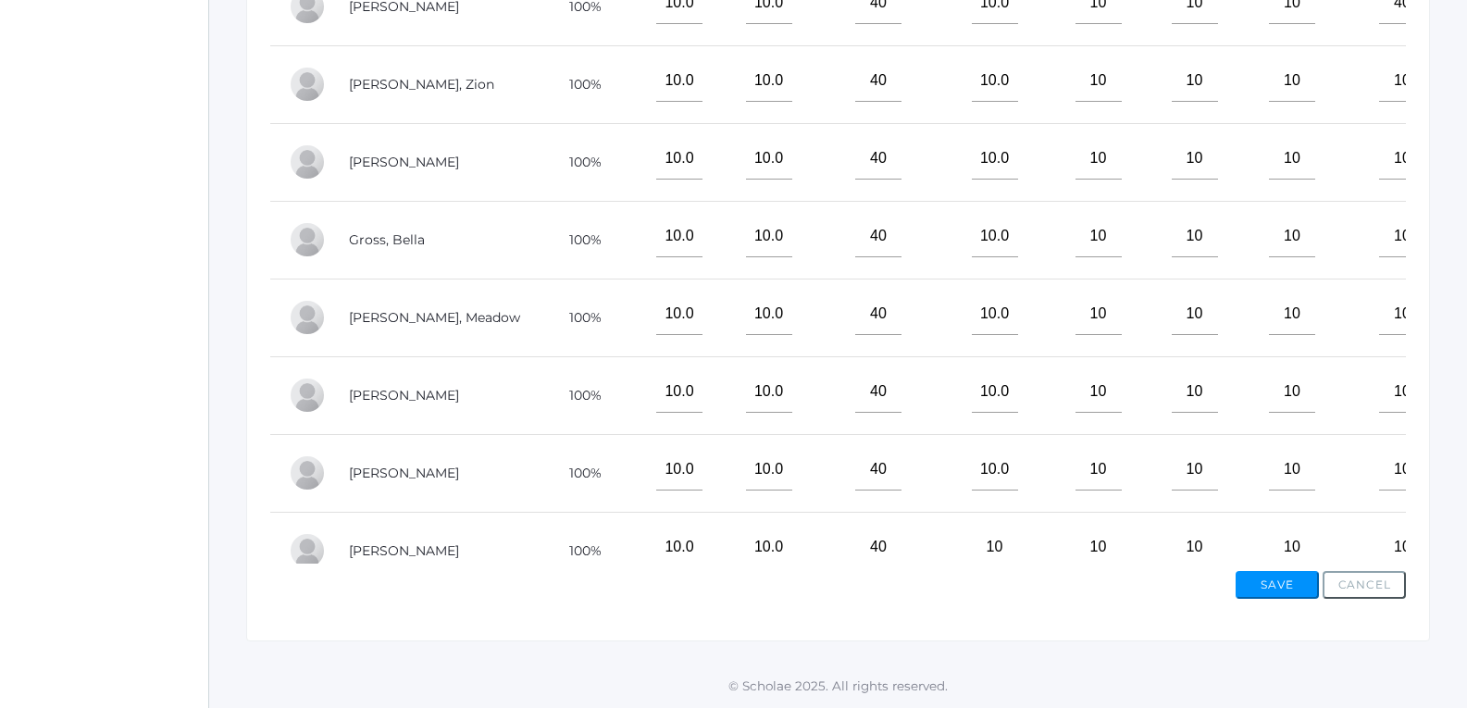
scroll to position [0, 0]
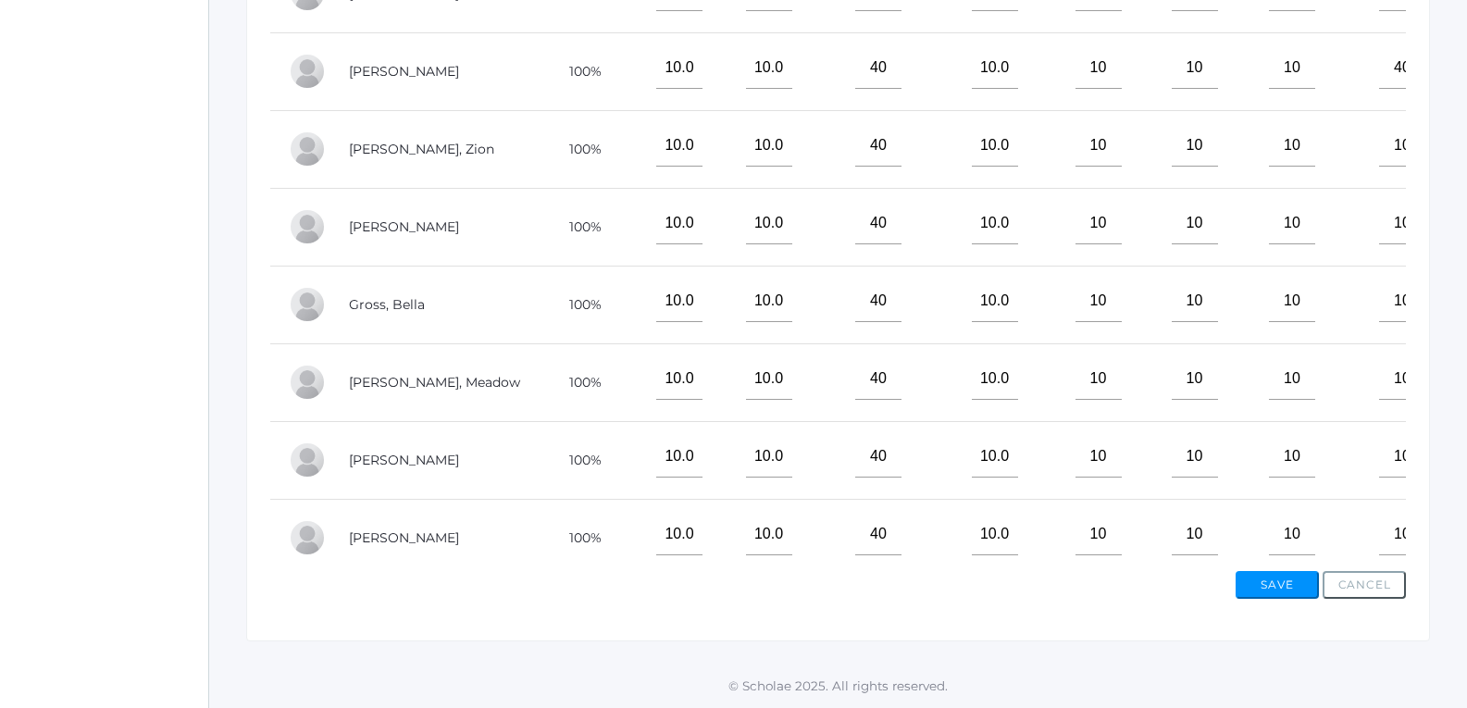
type input"] "10"
drag, startPoint x: 1376, startPoint y: 169, endPoint x: 1351, endPoint y: 164, distance: 25.6
click at [1379, 164] on input"] "10" at bounding box center [1402, 146] width 46 height 42
type input"] "40"
click at [1379, 241] on input"] "10" at bounding box center [1402, 224] width 46 height 42
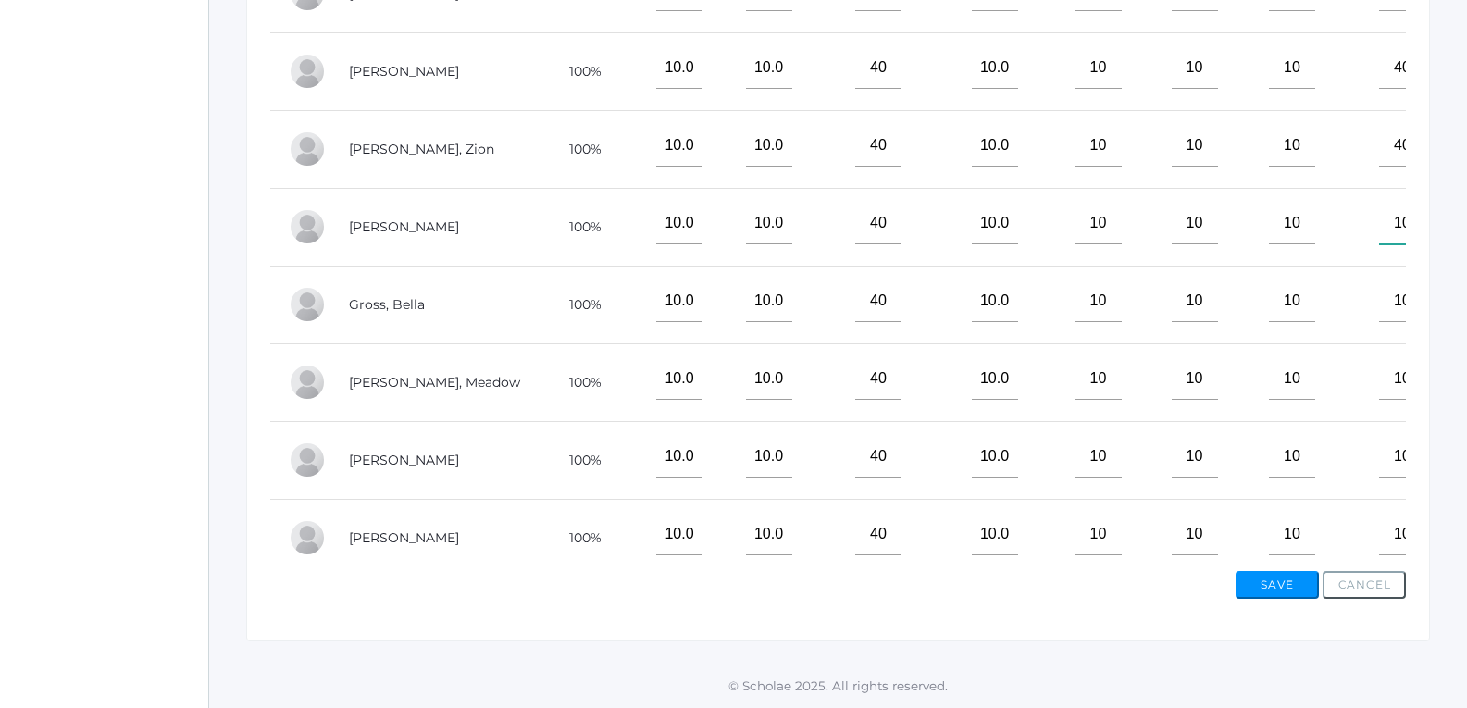
type input"] "1"
type input"] "40"
click at [1379, 322] on input"] "10" at bounding box center [1402, 301] width 46 height 42
type input"] "1"
type input"] "40"
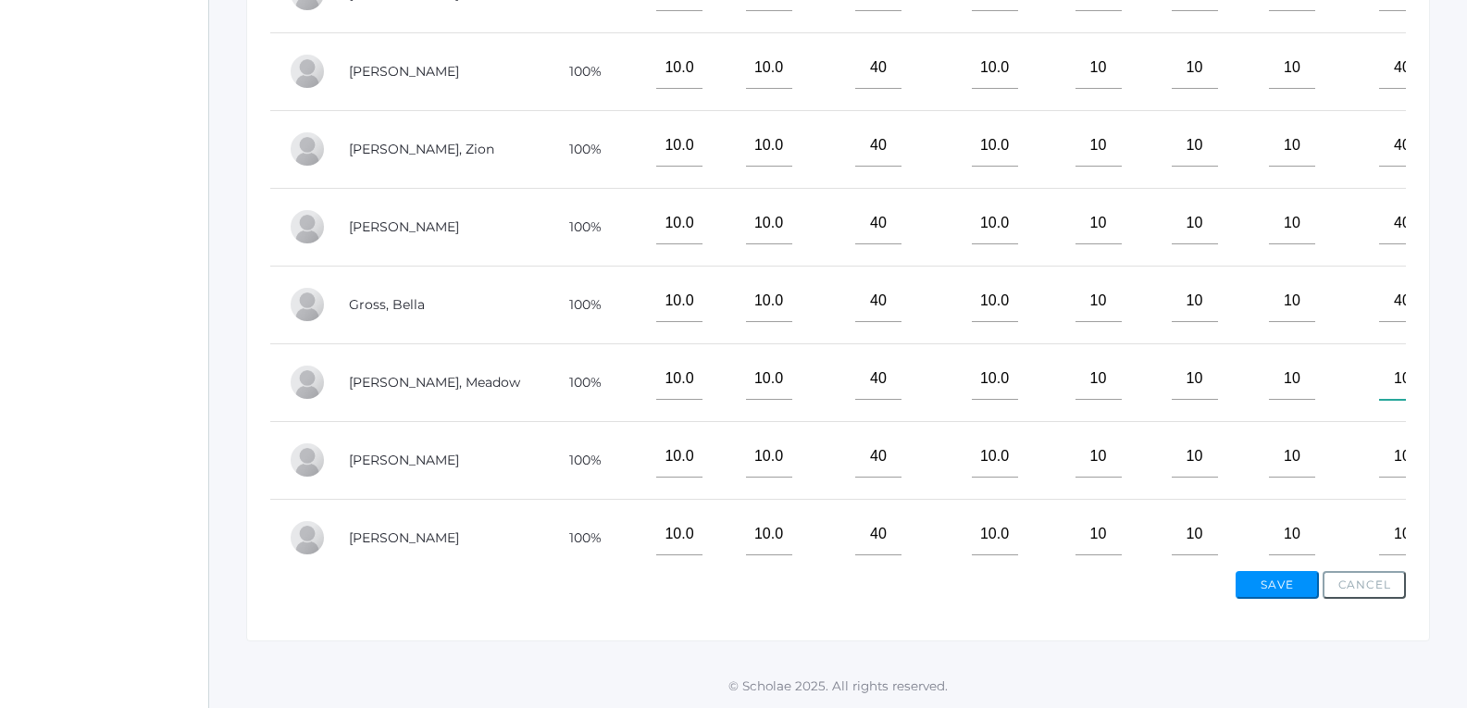
click at [1379, 386] on input"] "10" at bounding box center [1402, 379] width 46 height 42
type input"] "1"
type input"] "40"
click at [1379, 465] on input"] "10" at bounding box center [1402, 457] width 46 height 42
type input"] "1"
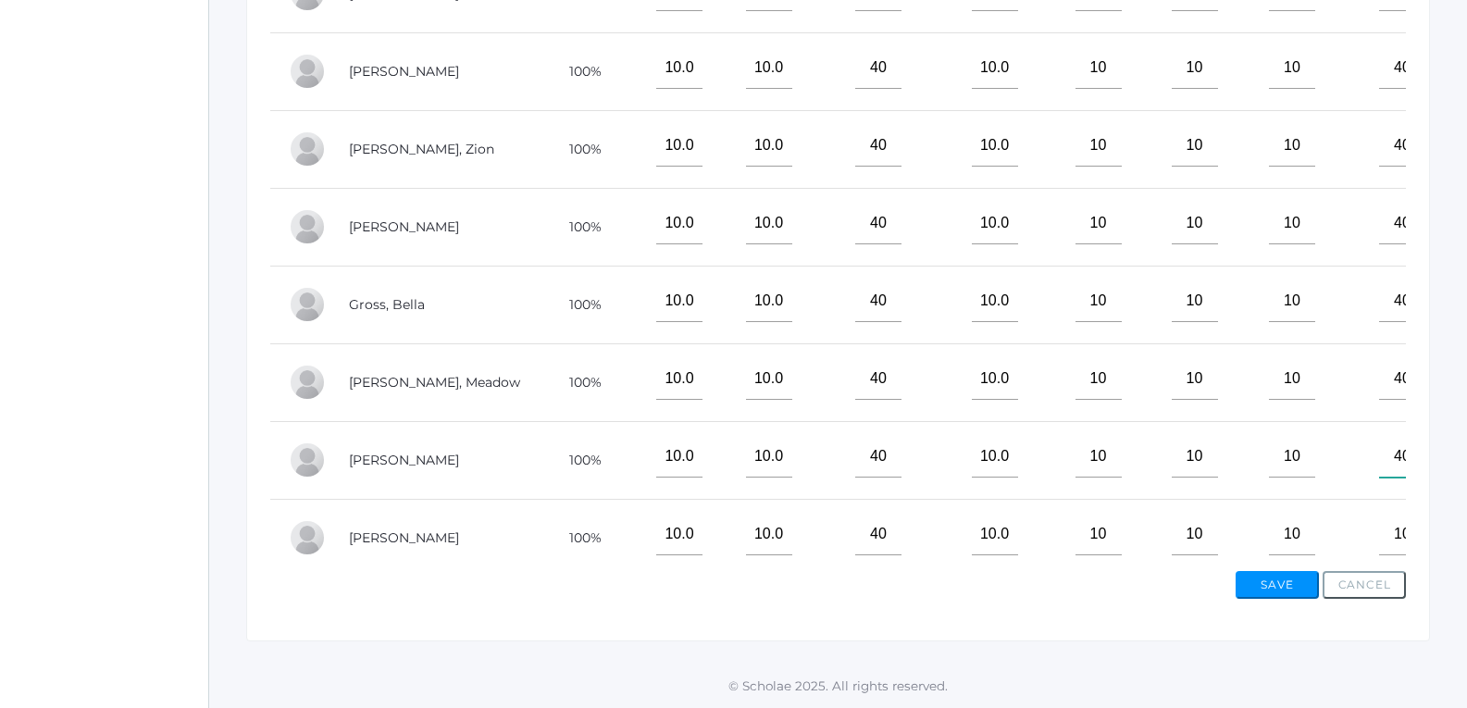
scroll to position [93, 0]
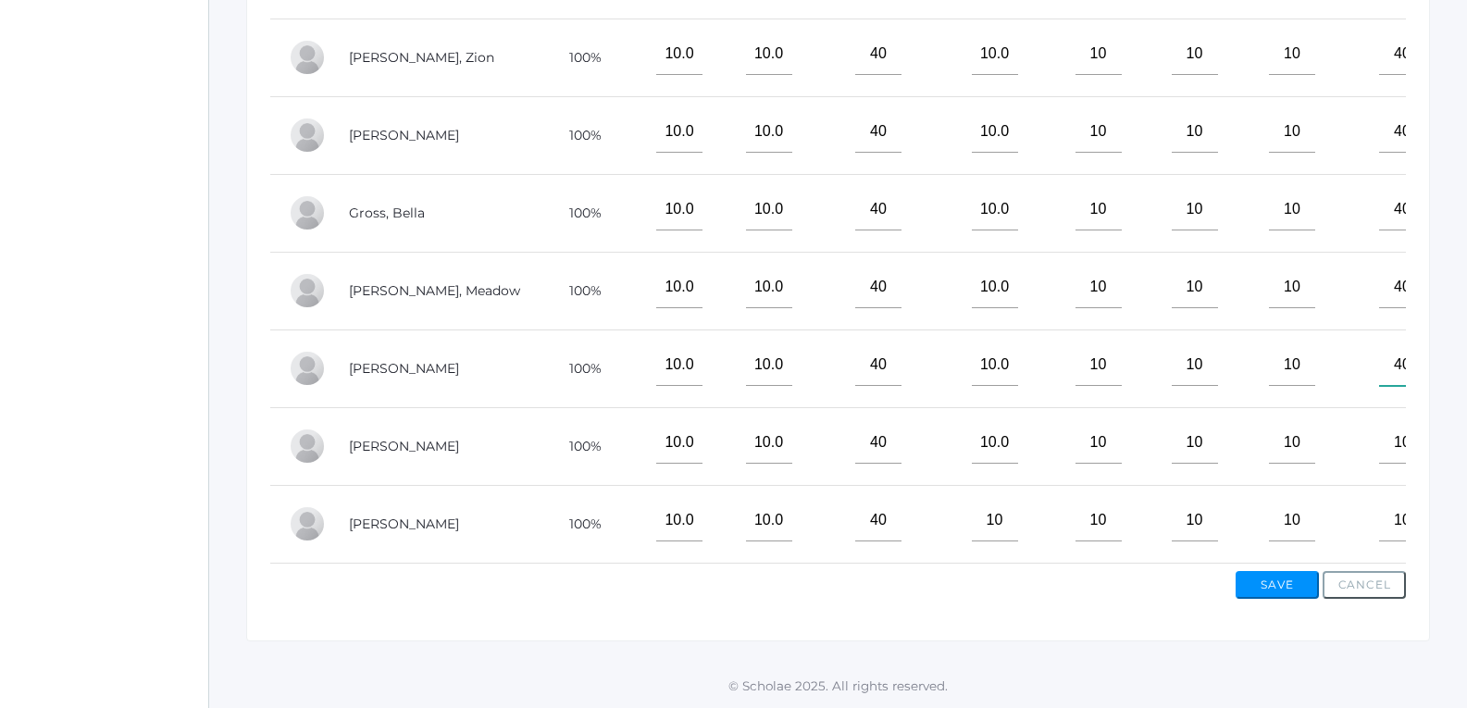
type input"] "40"
click at [1379, 458] on input"] "10" at bounding box center [1402, 443] width 46 height 42
type input"] "1"
type input"] "40"
click at [1379, 527] on input"] "10" at bounding box center [1402, 521] width 46 height 42
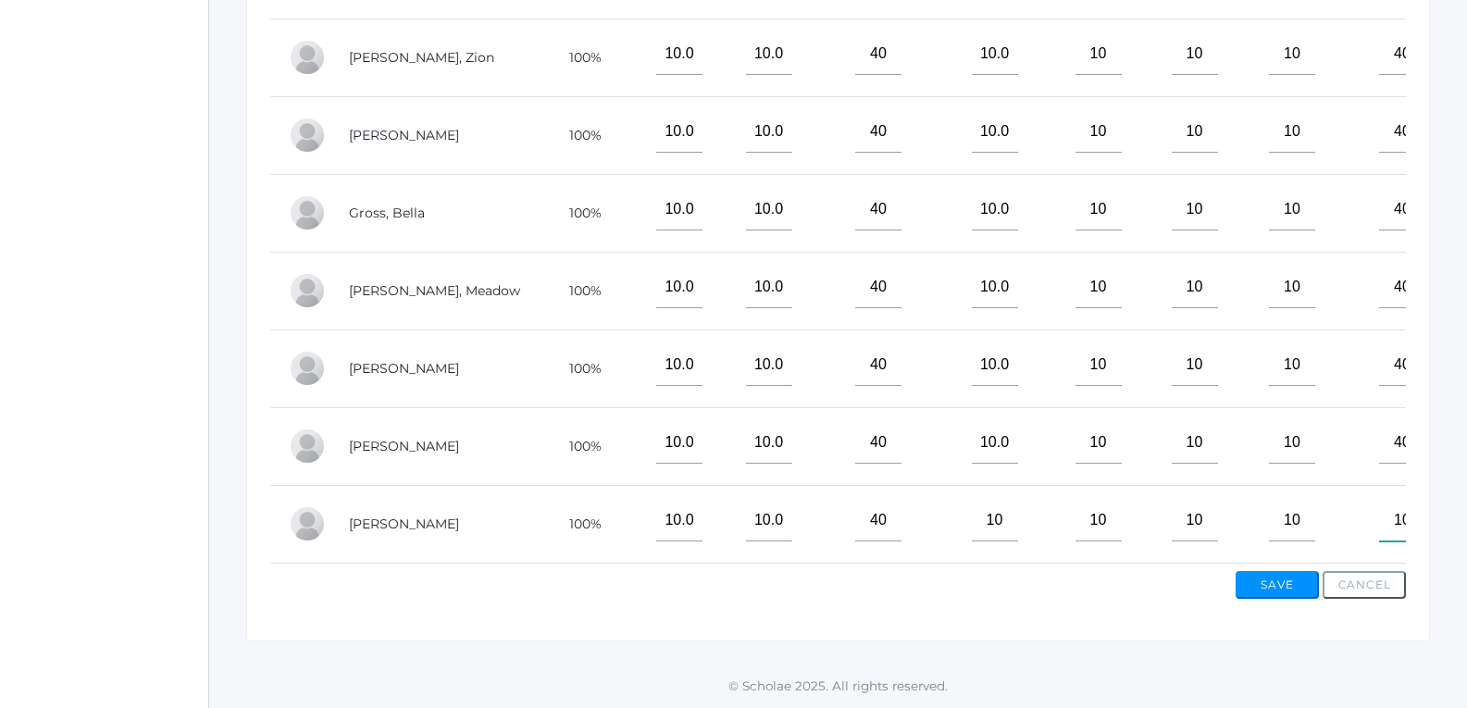
type input"] "1"
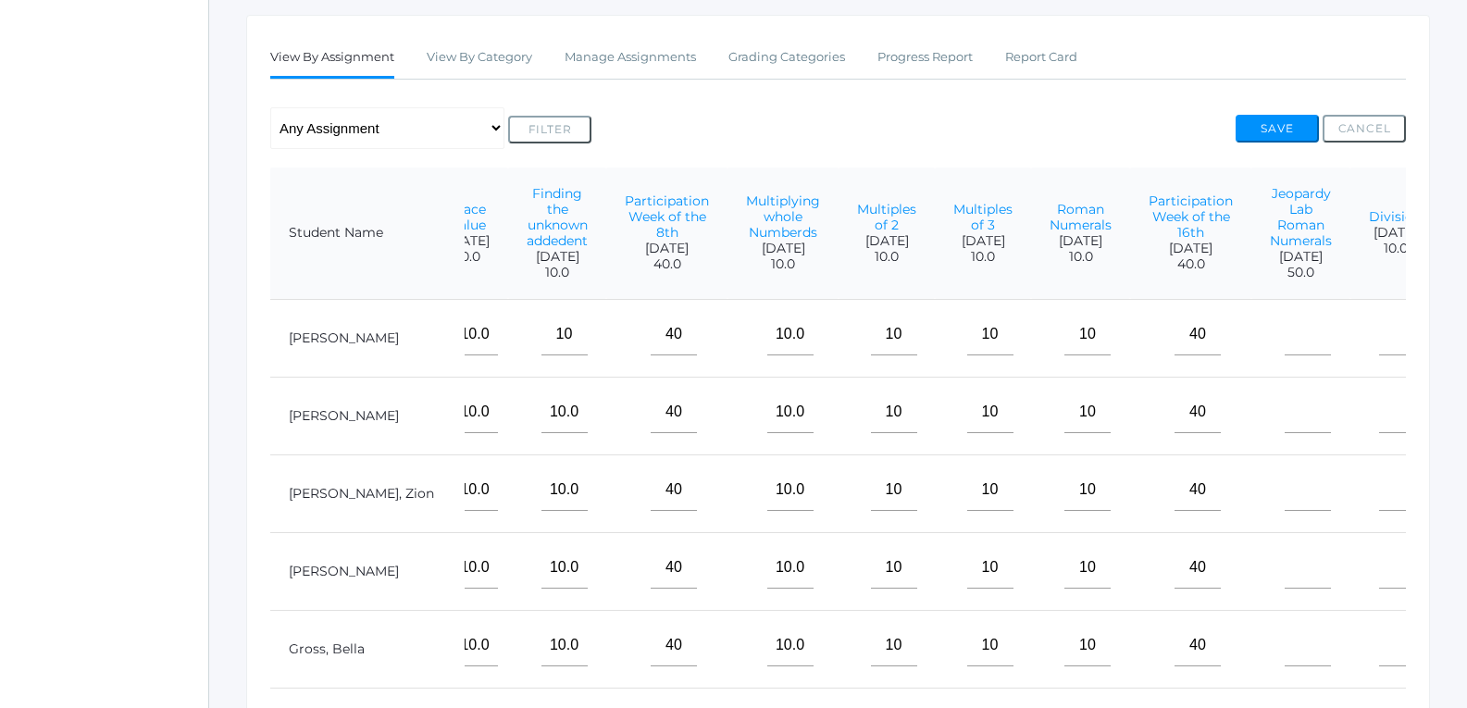
scroll to position [186, 0]
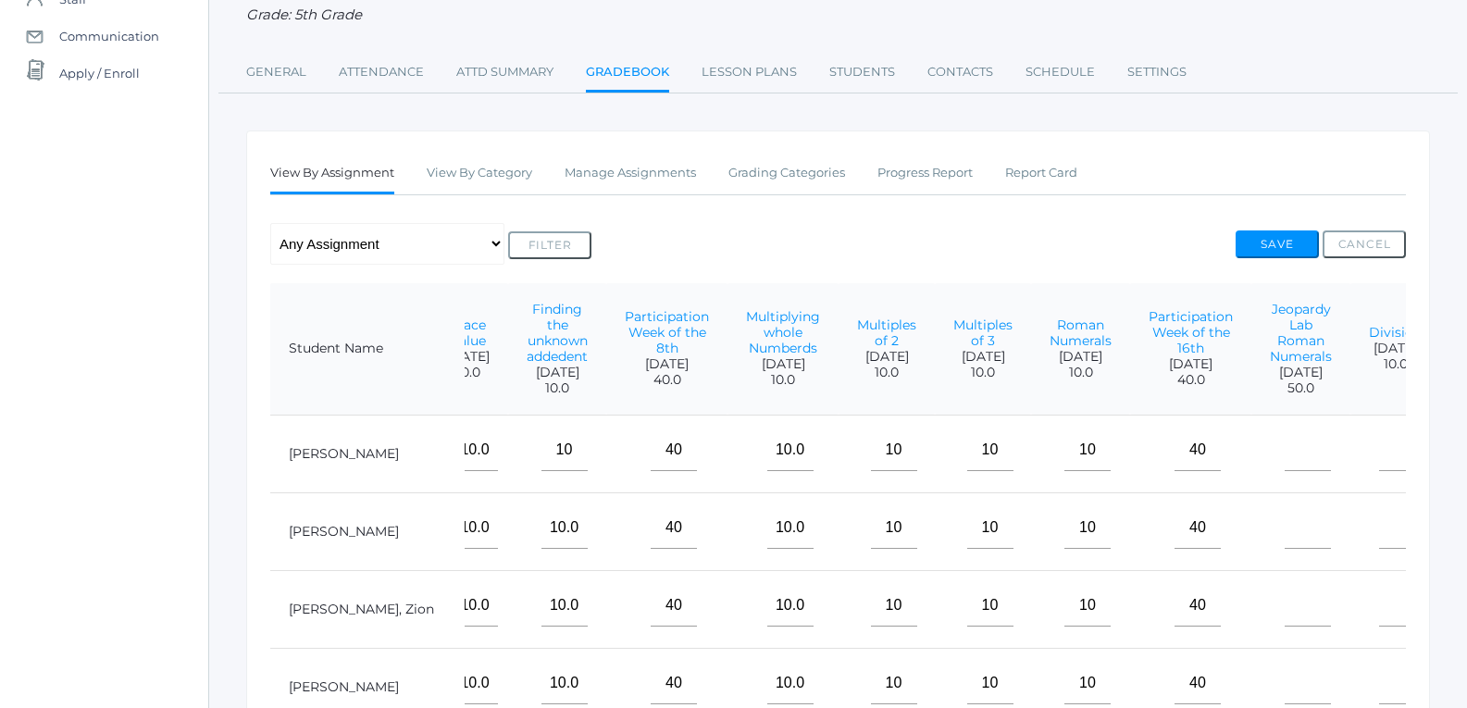
type input"] "40"
click at [1284, 471] on input"] "text" at bounding box center [1307, 450] width 46 height 42
type input"] "45"
click at [1284, 546] on input"] "text" at bounding box center [1307, 528] width 46 height 42
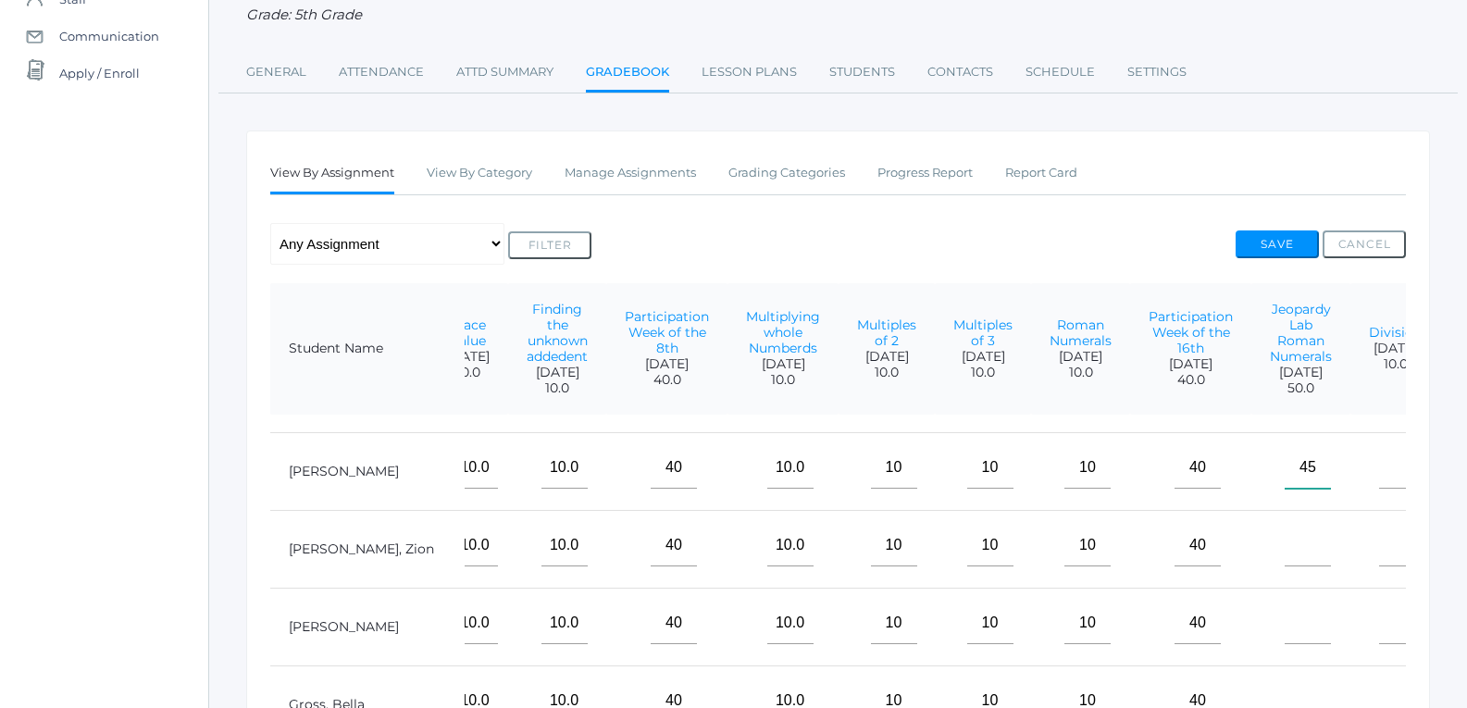
scroll to position [93, 204]
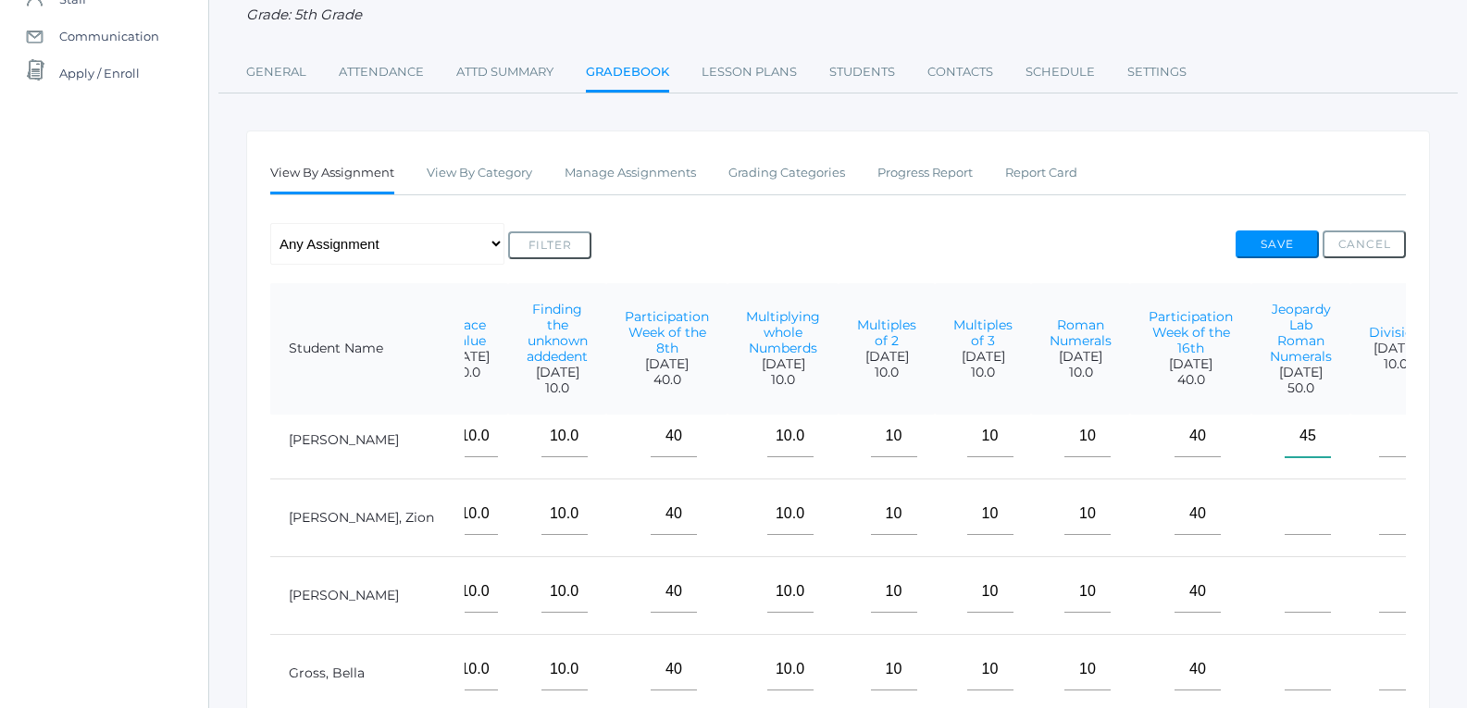
type input"] "45"
click at [1284, 535] on input"] "text" at bounding box center [1307, 514] width 46 height 42
type input"] "45"
click at [1284, 597] on input"] "text" at bounding box center [1307, 592] width 46 height 42
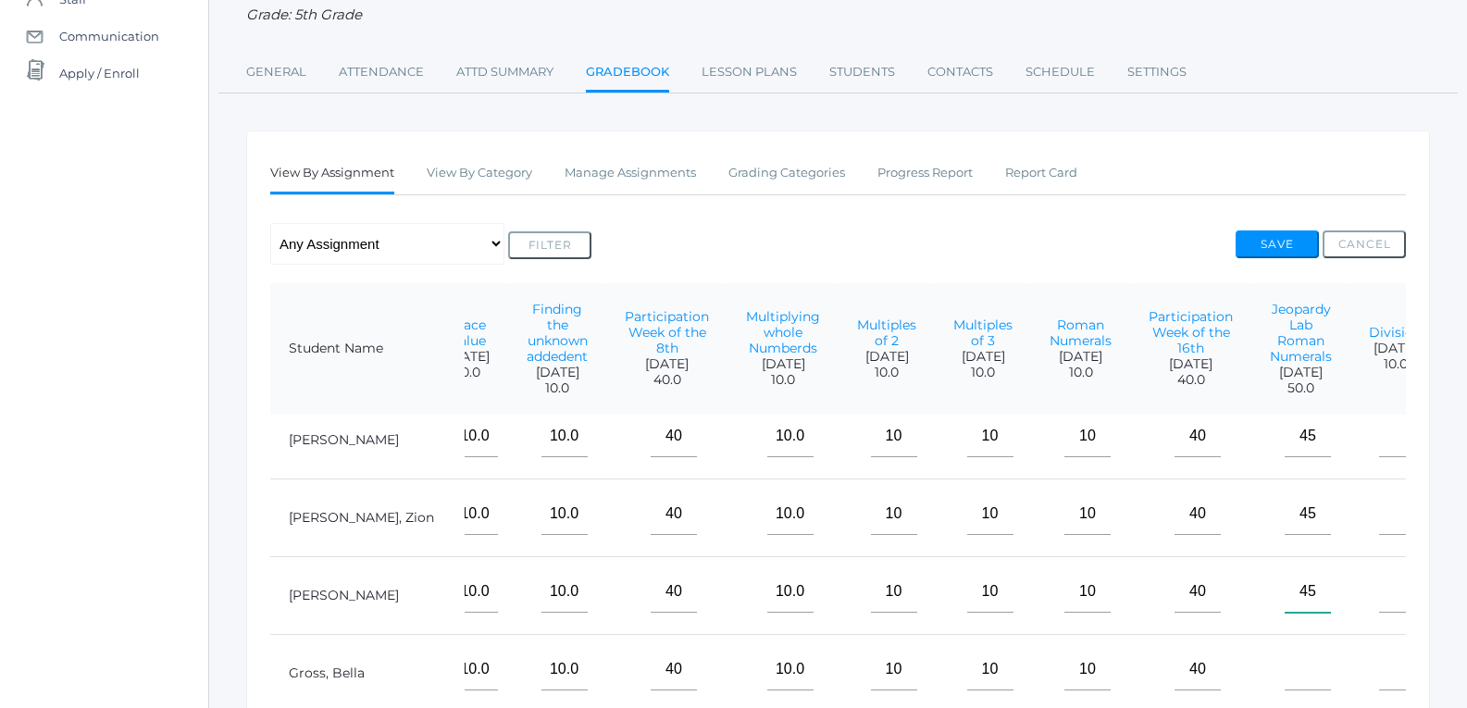
type input"] "45"
click at [1284, 671] on input"] "text" at bounding box center [1307, 670] width 46 height 42
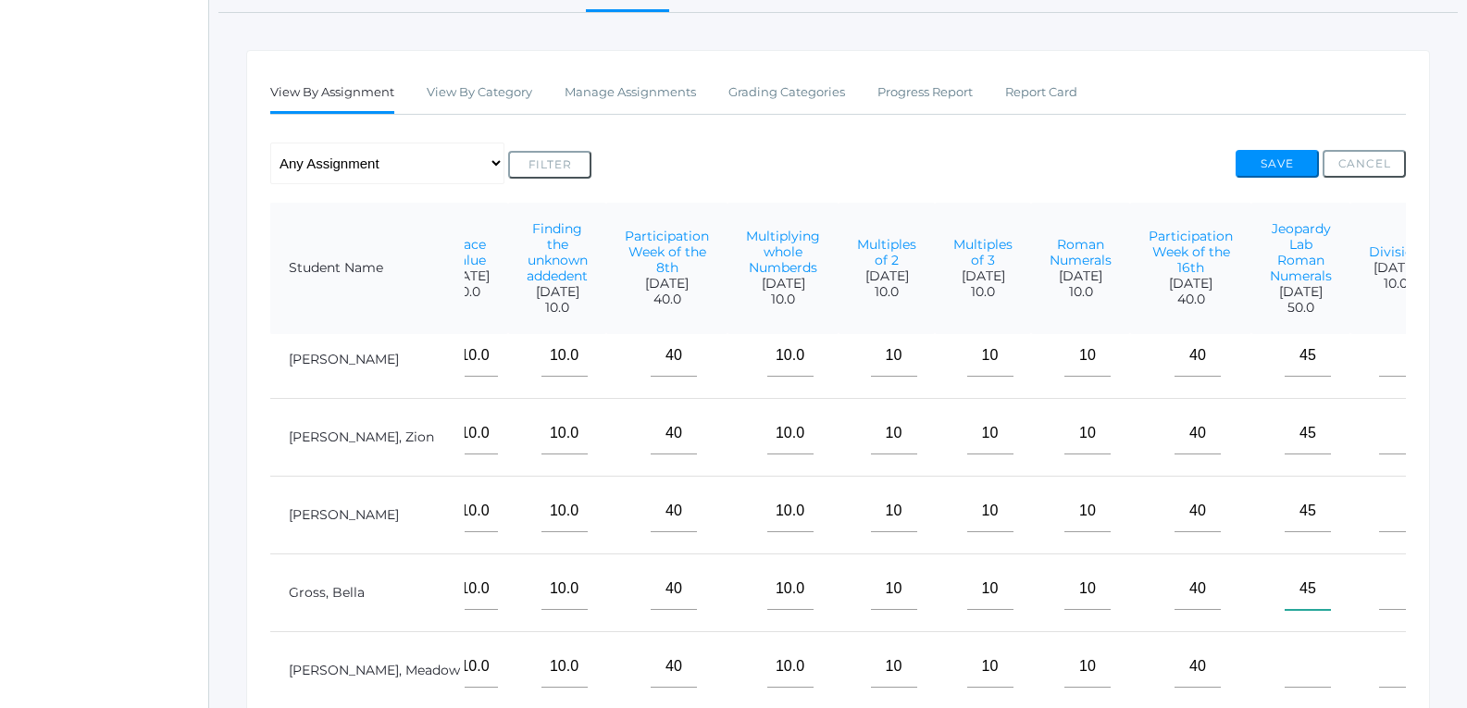
scroll to position [371, 0]
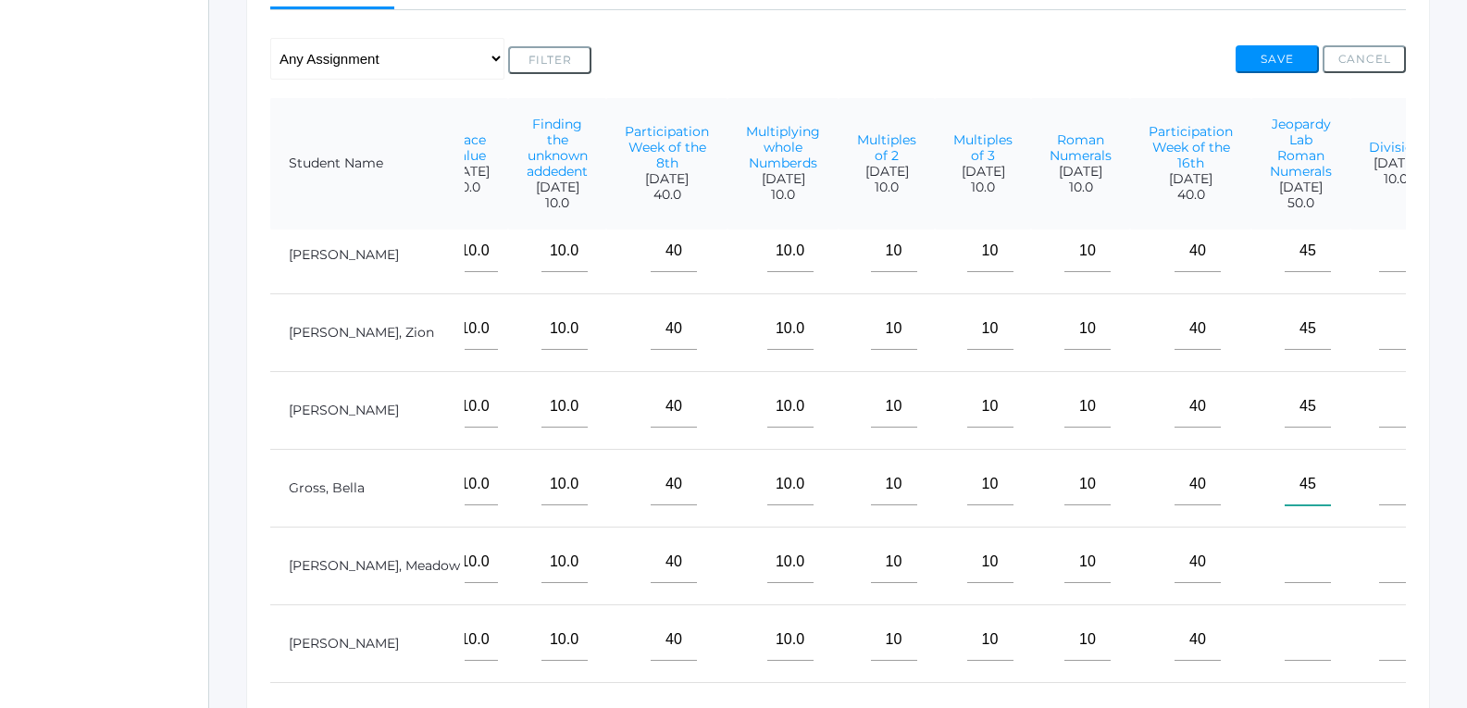
type input"] "45"
click at [1284, 551] on input"] "text" at bounding box center [1307, 562] width 46 height 42
type input"] "45"
click at [1284, 648] on input"] "text" at bounding box center [1307, 640] width 46 height 42
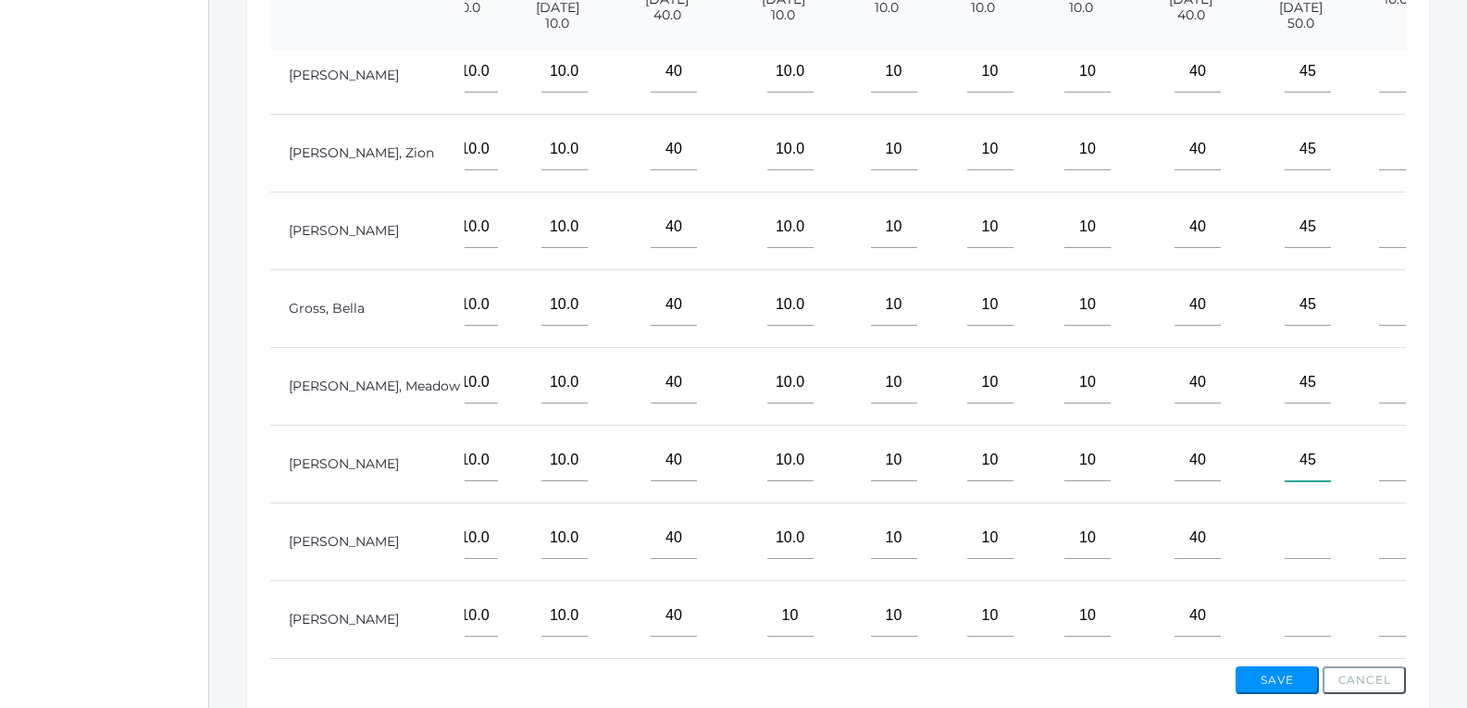
scroll to position [556, 0]
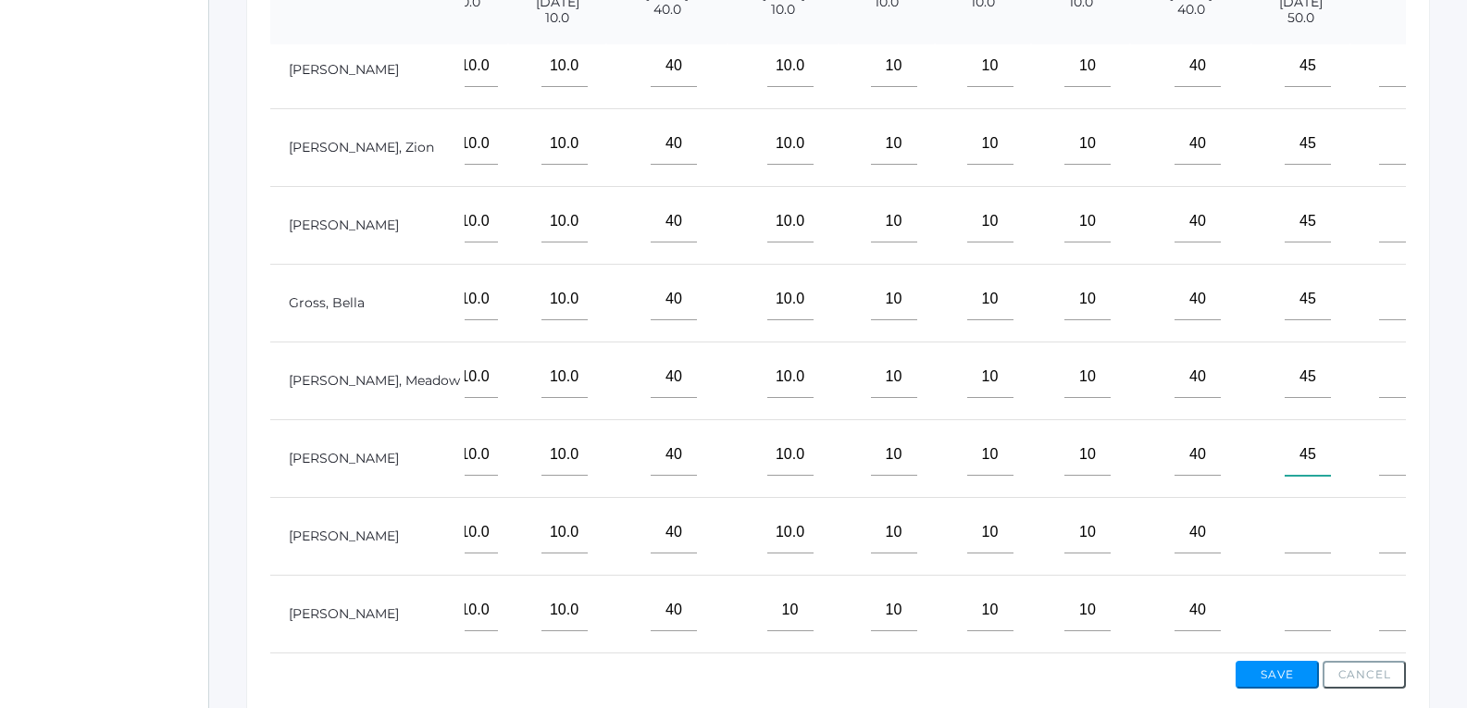
type input"] "45"
click at [1284, 517] on input"] "text" at bounding box center [1307, 533] width 46 height 42
type input"] "45"
click at [1284, 611] on input"] "text" at bounding box center [1307, 610] width 46 height 42
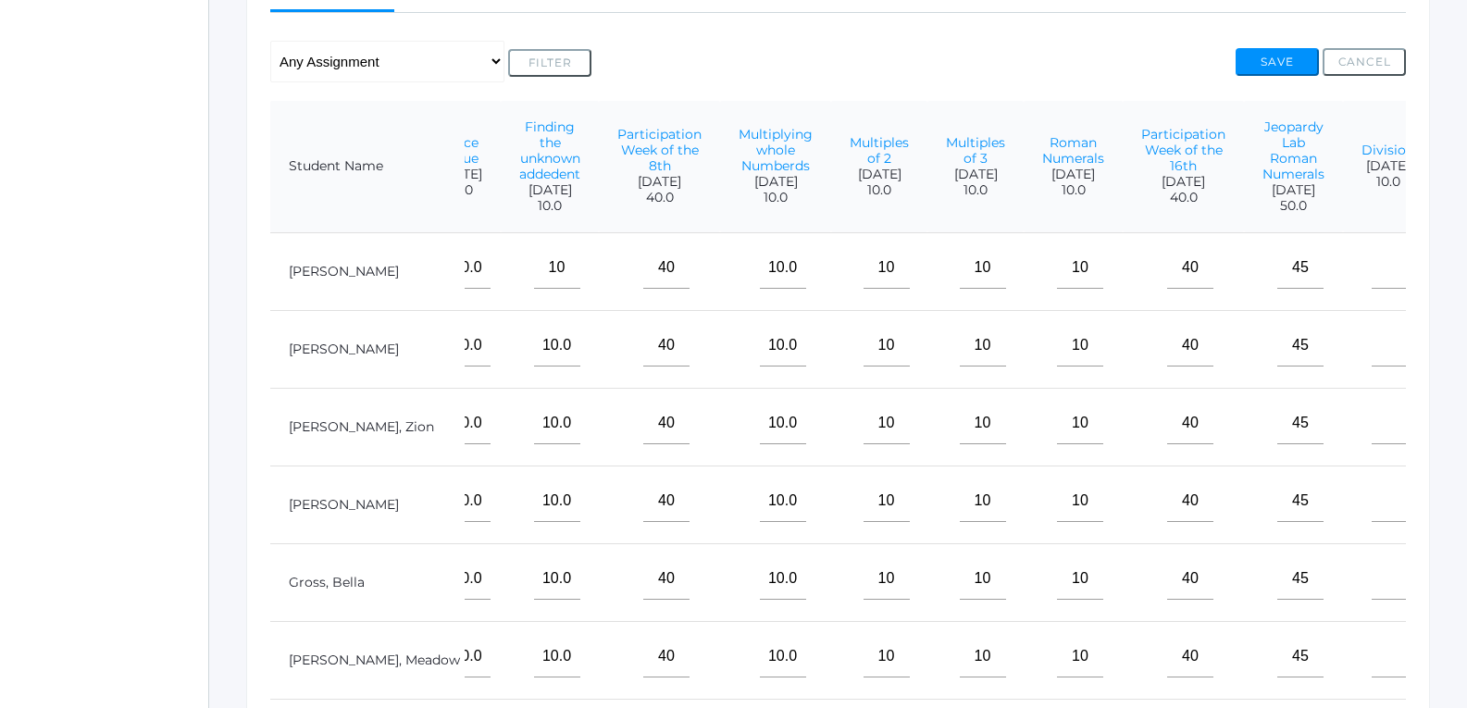
scroll to position [370, 0]
type input"] "45"
click at [1371, 287] on input"] "text" at bounding box center [1394, 266] width 46 height 42
type input"] "10"
click at [1371, 363] on input"] "text" at bounding box center [1394, 344] width 46 height 42
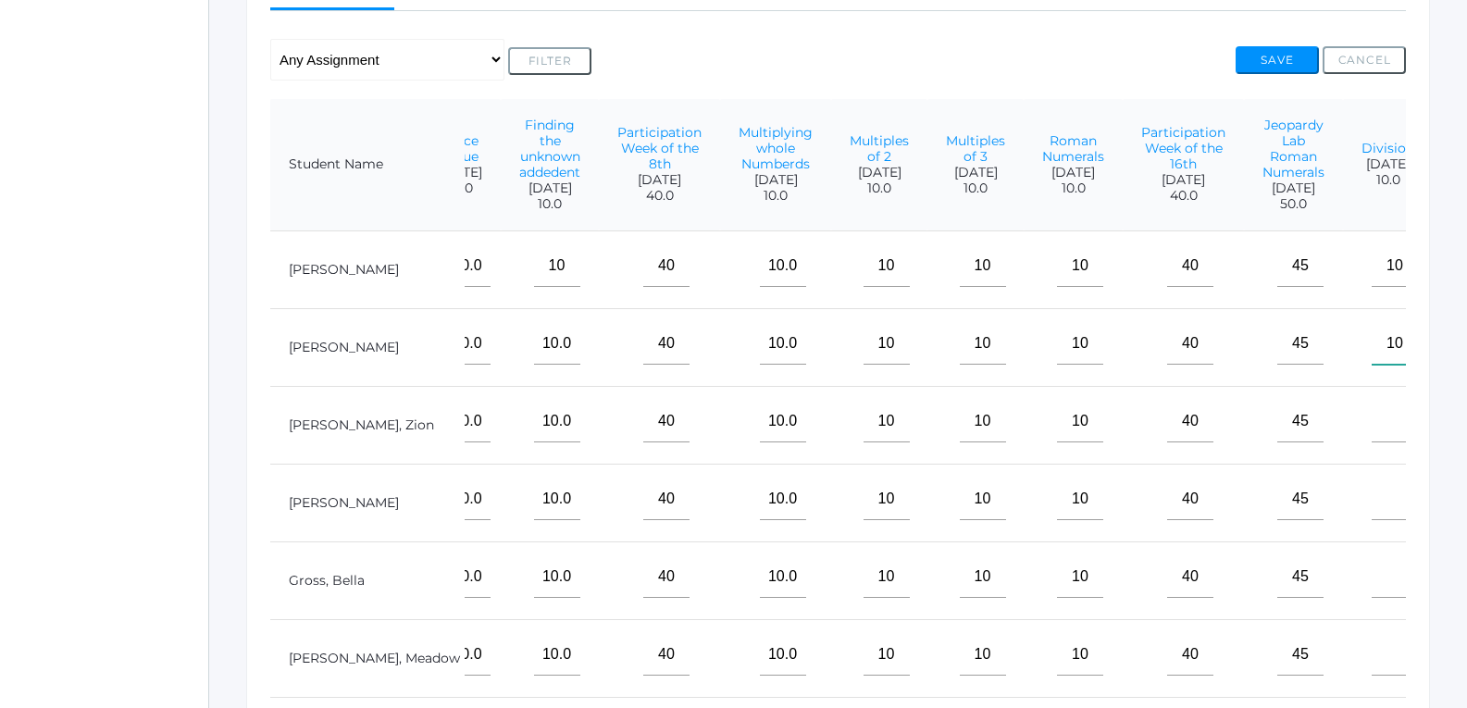
type input"] "10"
click at [1371, 439] on input"] "text" at bounding box center [1394, 422] width 46 height 42
type input"] "10"
click at [1371, 520] on input"] "text" at bounding box center [1394, 499] width 46 height 42
type input"] "10"
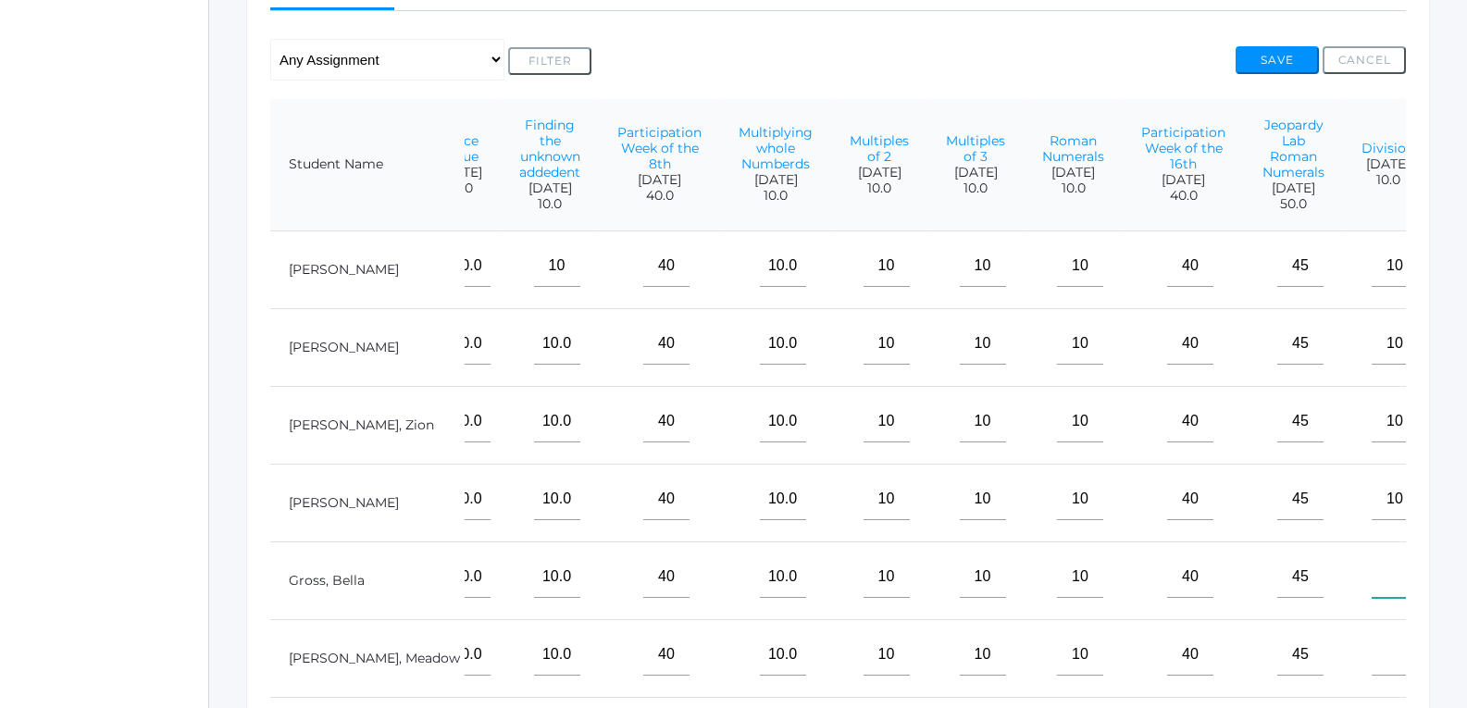
click at [1371, 591] on input"] "text" at bounding box center [1394, 577] width 46 height 42
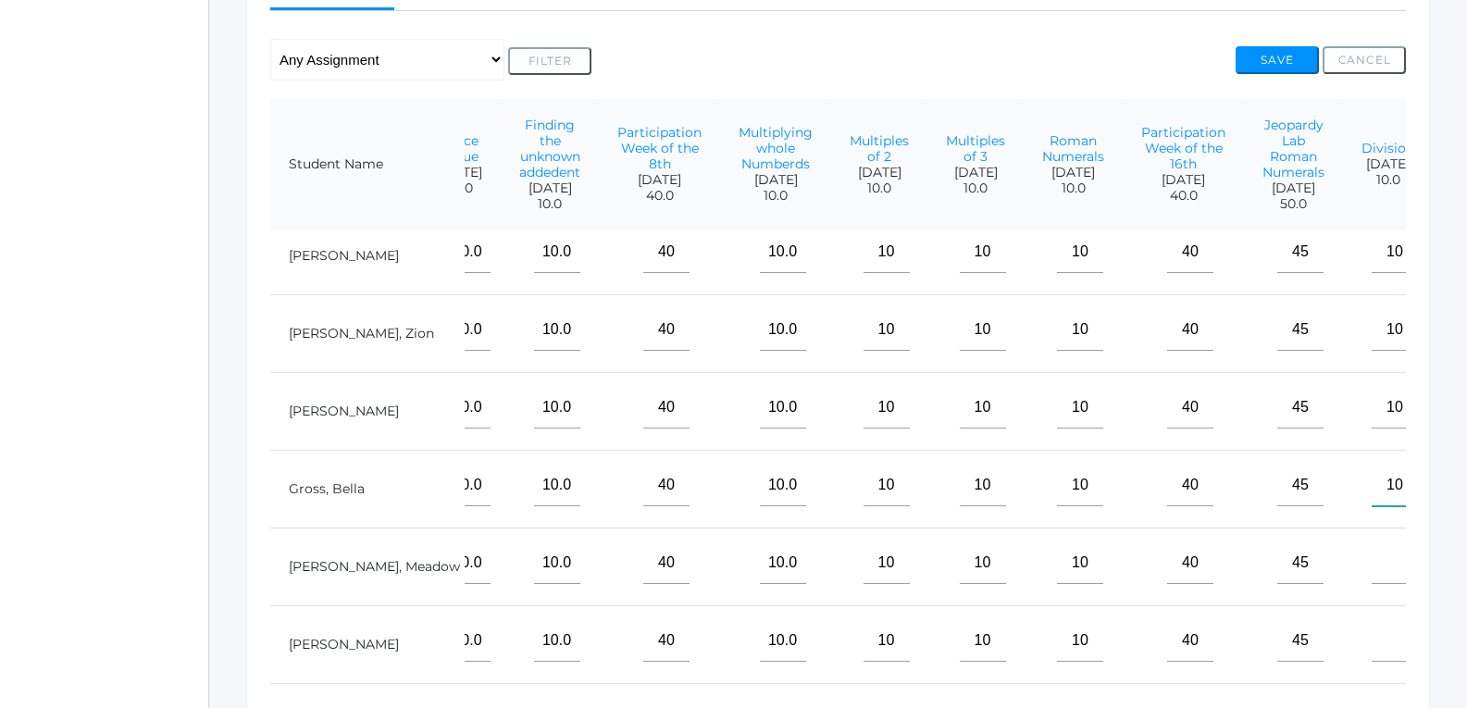
scroll to position [121, 212]
type input"] "10"
click at [1371, 558] on input"] "text" at bounding box center [1394, 563] width 46 height 42
type input"] "10"
click at [1371, 620] on input"] "text" at bounding box center [1394, 641] width 46 height 42
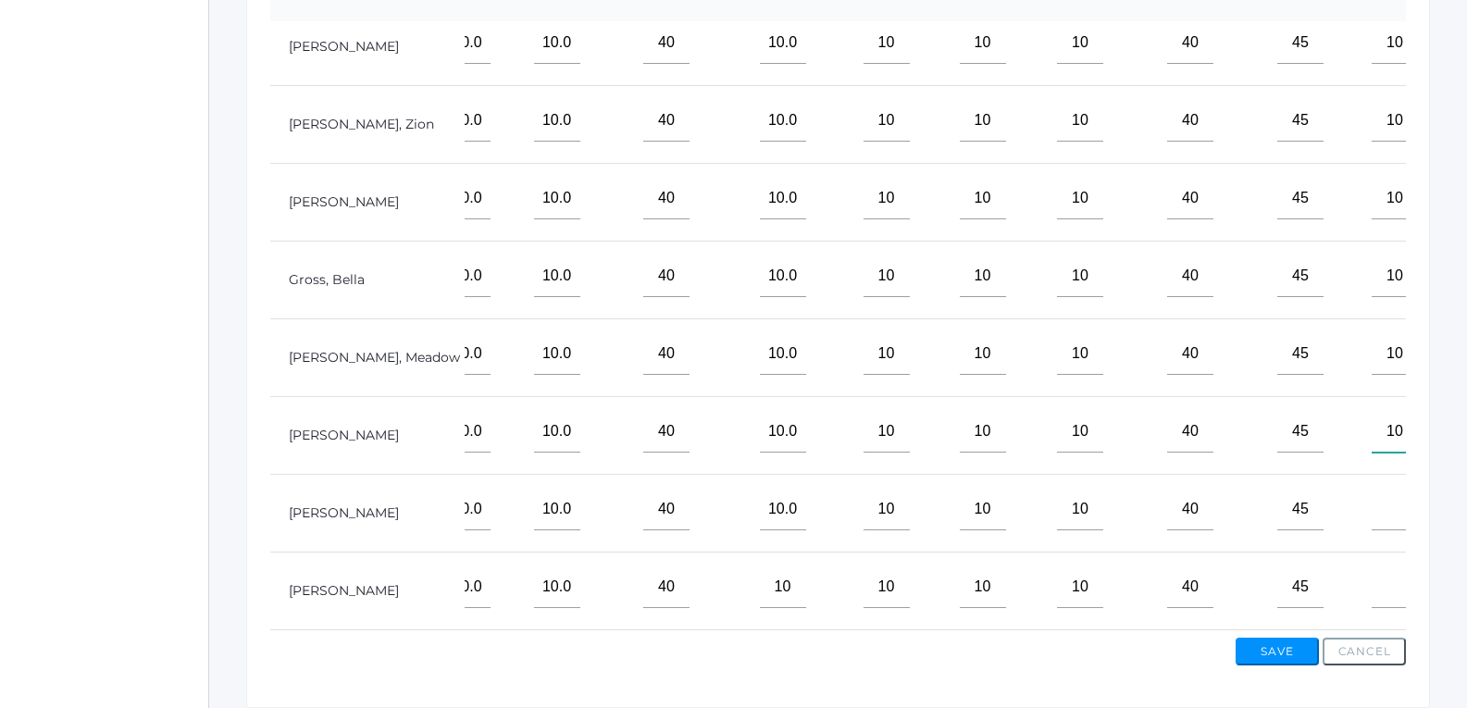
scroll to position [648, 0]
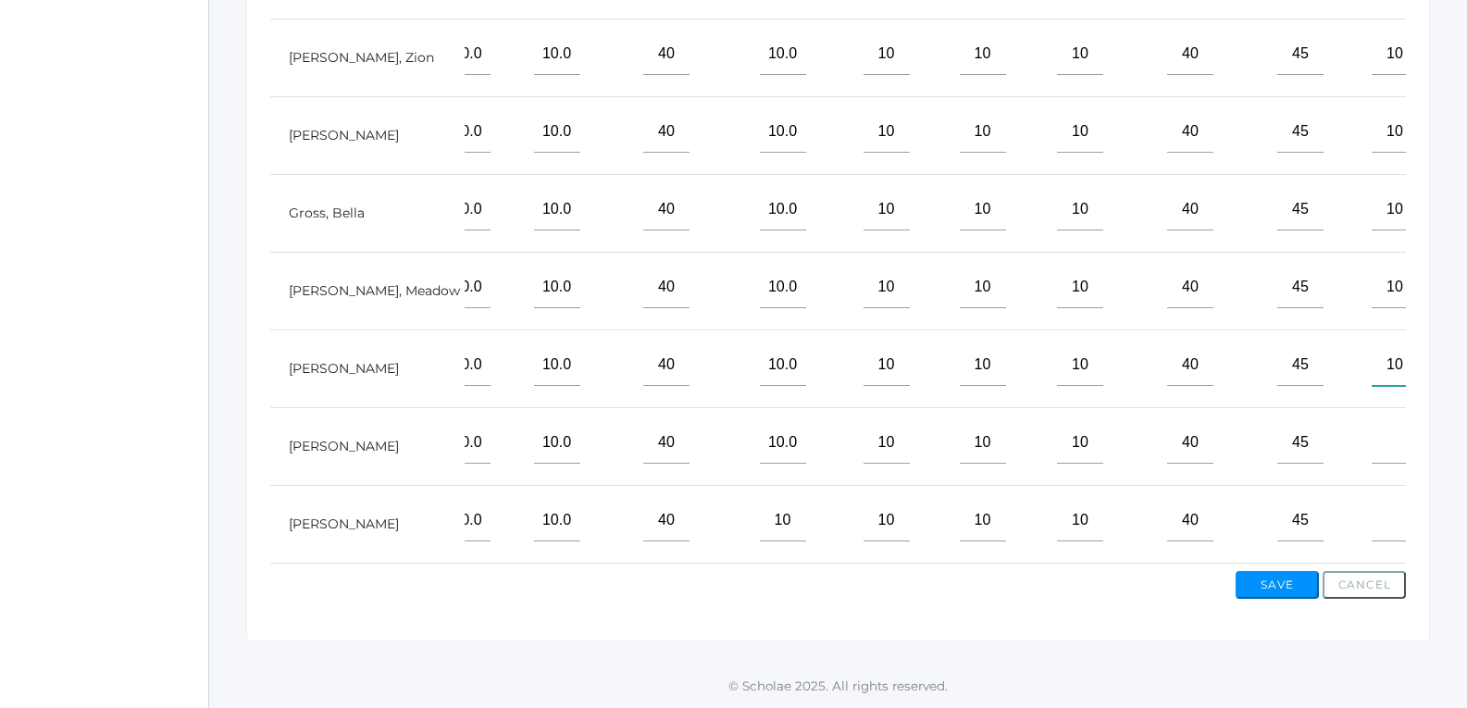
type input"] "10"
click at [1371, 432] on input"] "text" at bounding box center [1394, 443] width 46 height 42
type input"] "10"
click at [1371, 513] on input"] "text" at bounding box center [1394, 521] width 46 height 42
type input"] "10"
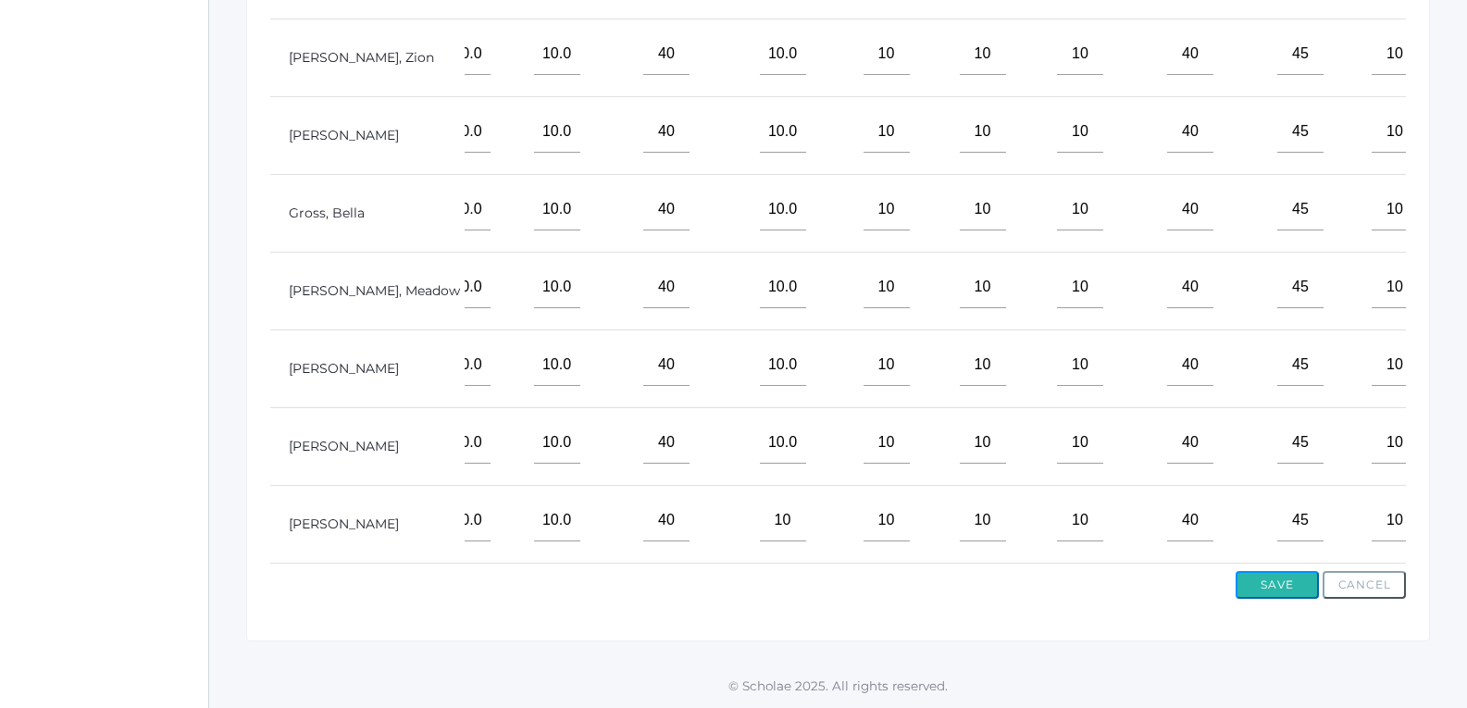
click at [1279, 574] on button "Save" at bounding box center [1276, 585] width 83 height 28
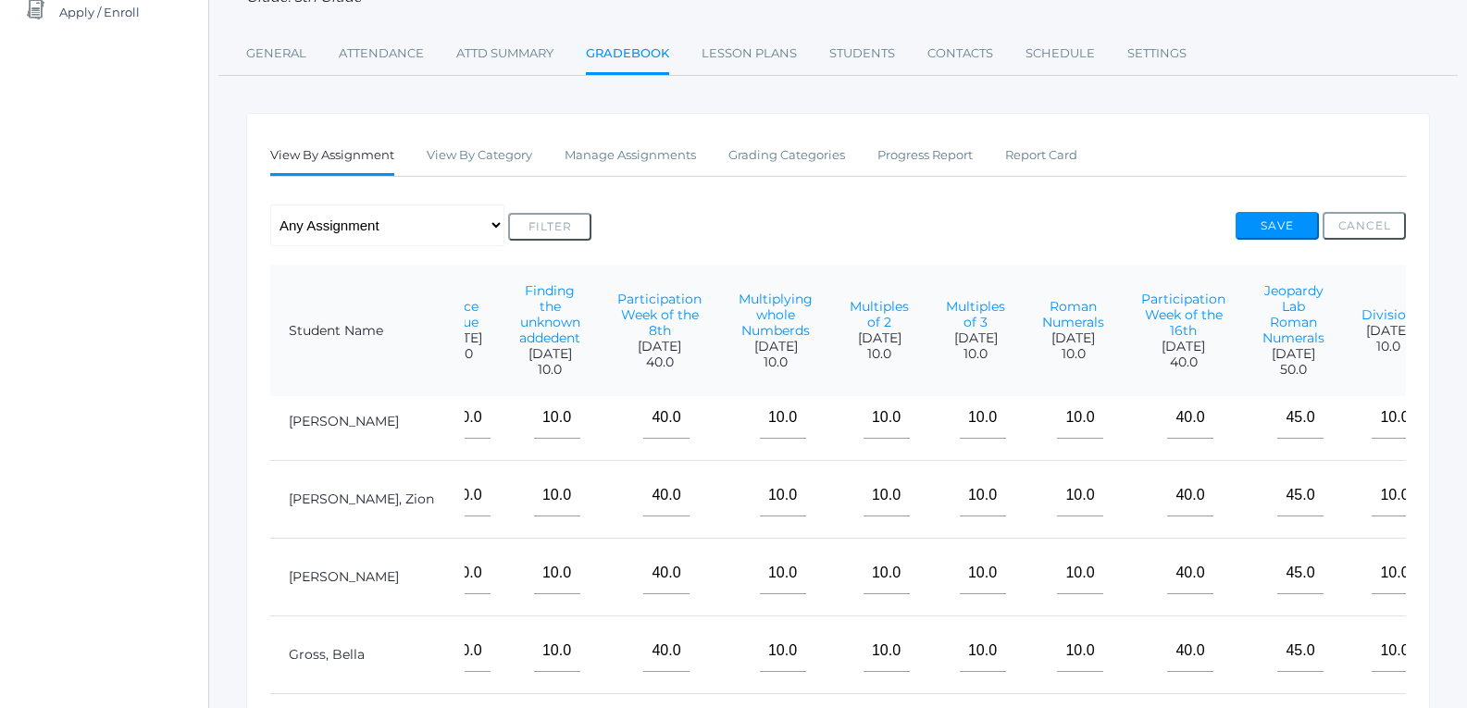
scroll to position [229, 0]
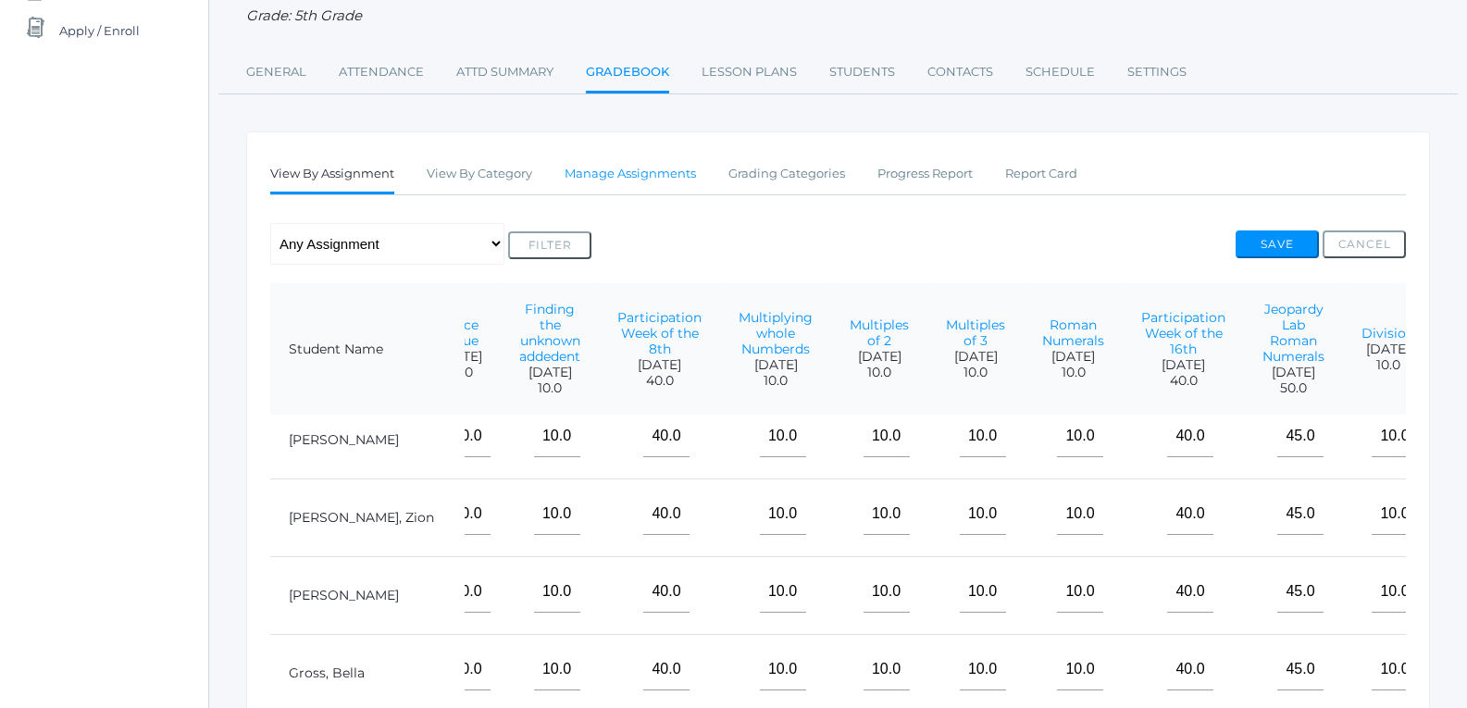
click at [651, 191] on link "Manage Assignments" at bounding box center [629, 173] width 131 height 37
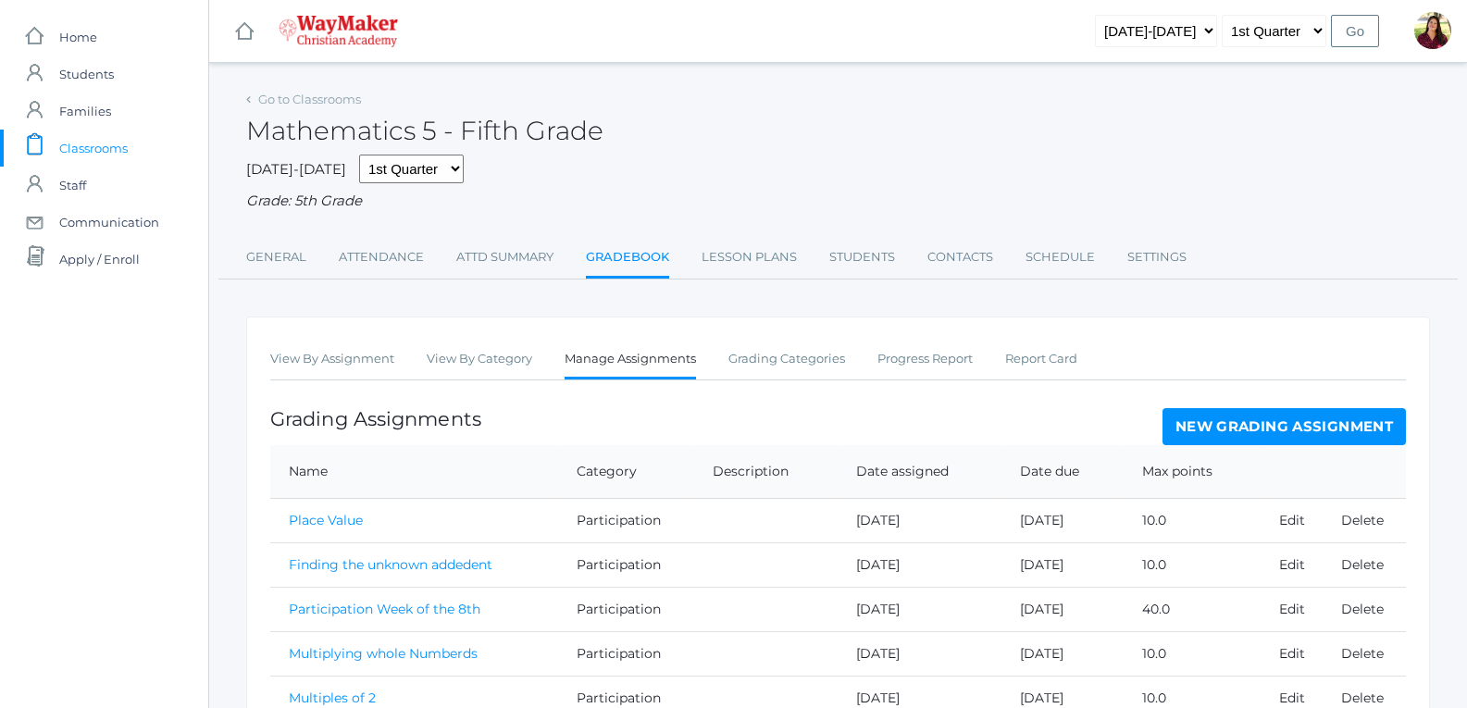
click at [1311, 439] on link "New Grading Assignment" at bounding box center [1283, 426] width 243 height 37
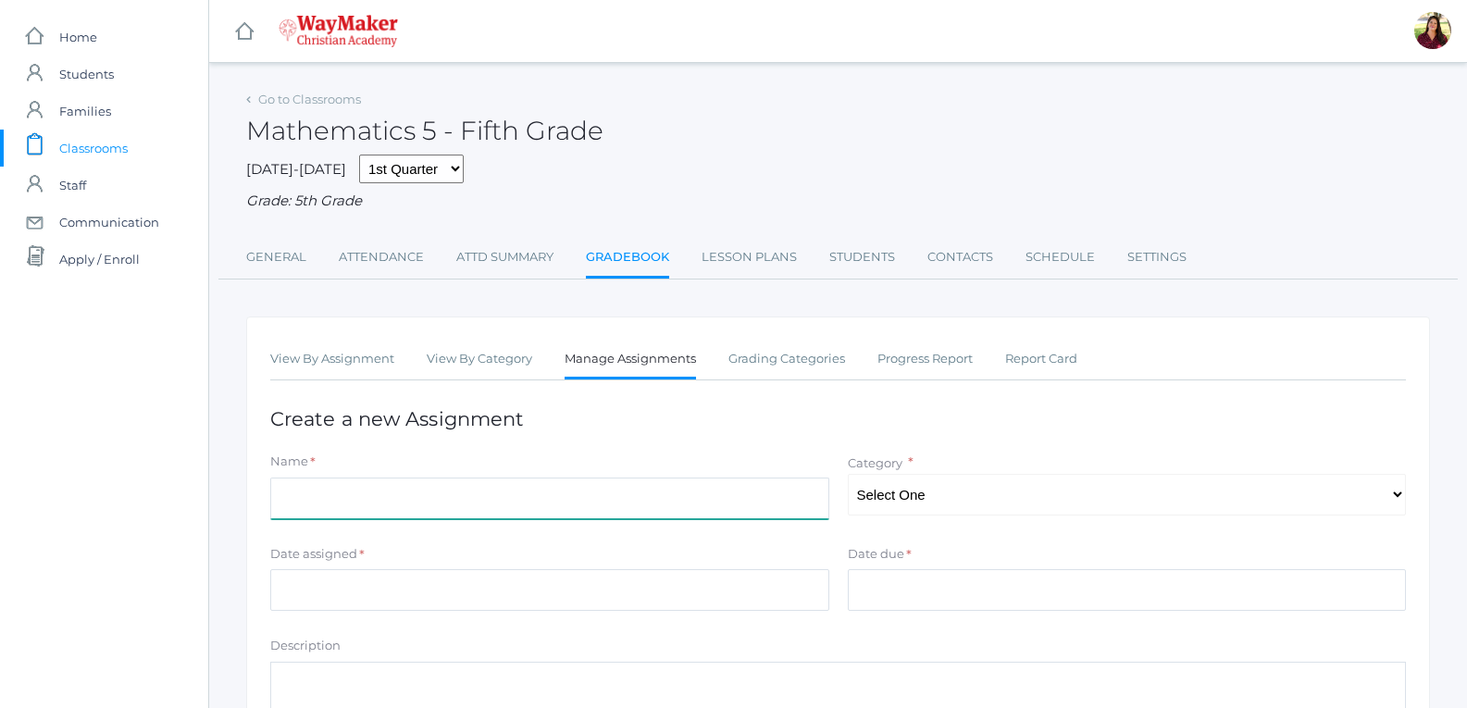
click at [743, 498] on input "Name" at bounding box center [549, 498] width 559 height 42
type input "multiplying by 4s"
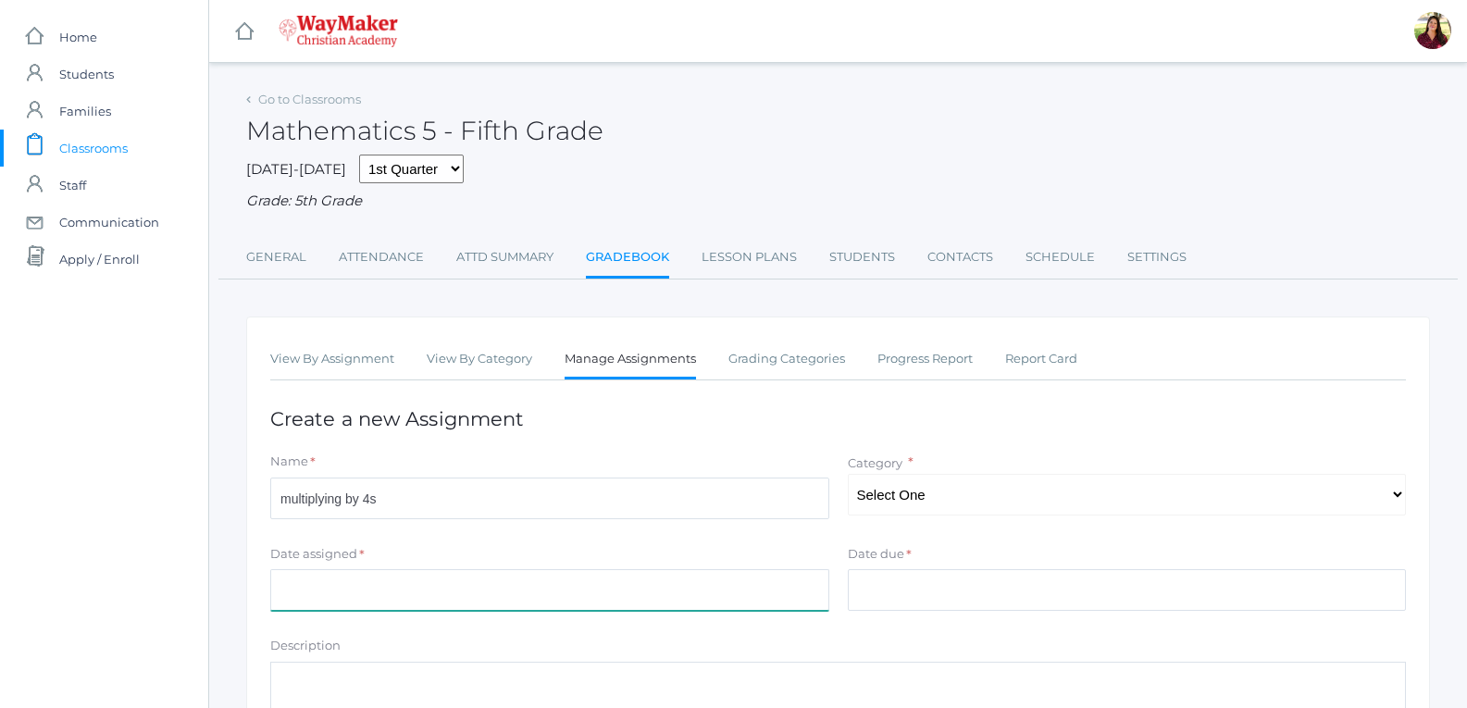
click at [771, 597] on input "Date assigned" at bounding box center [549, 590] width 559 height 42
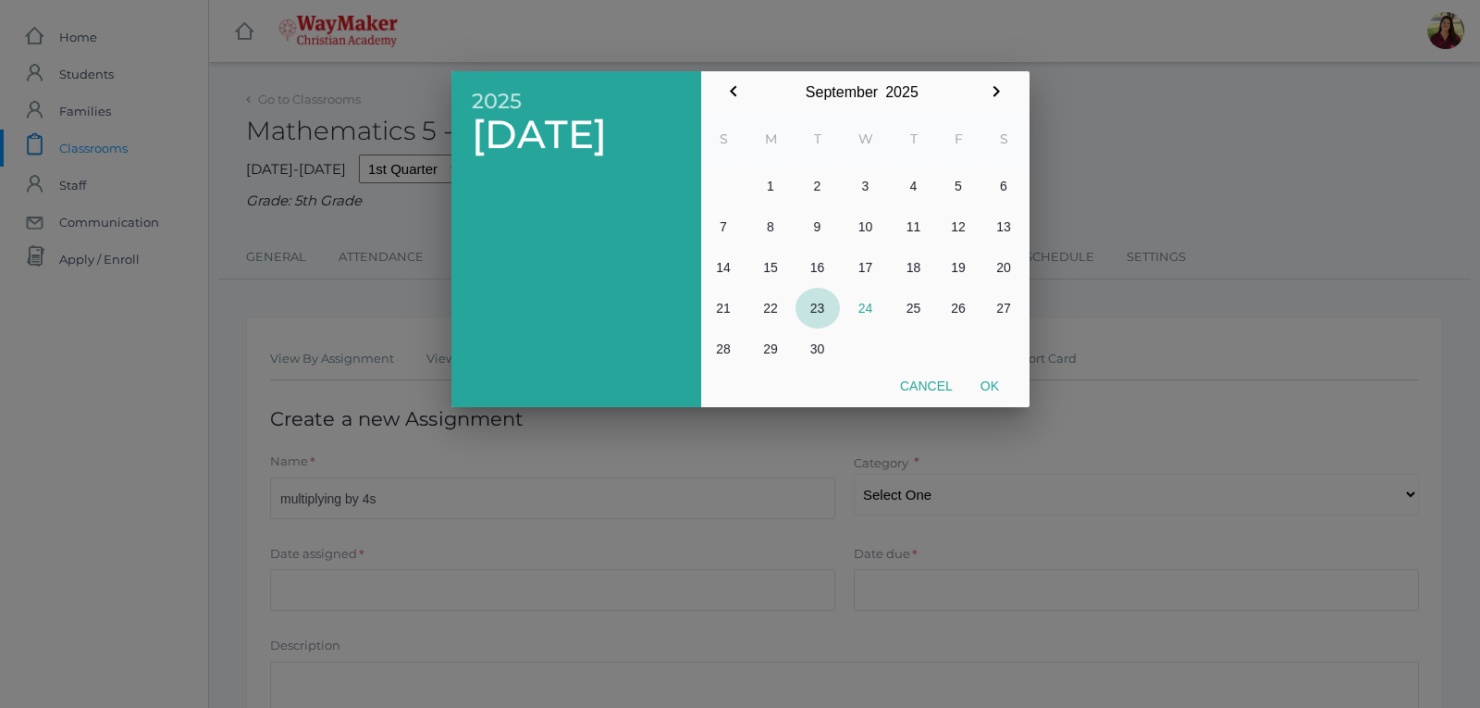
click at [821, 302] on button "23" at bounding box center [818, 308] width 44 height 41
click at [989, 387] on button "Ok" at bounding box center [990, 385] width 46 height 33
type input "[DATE]"
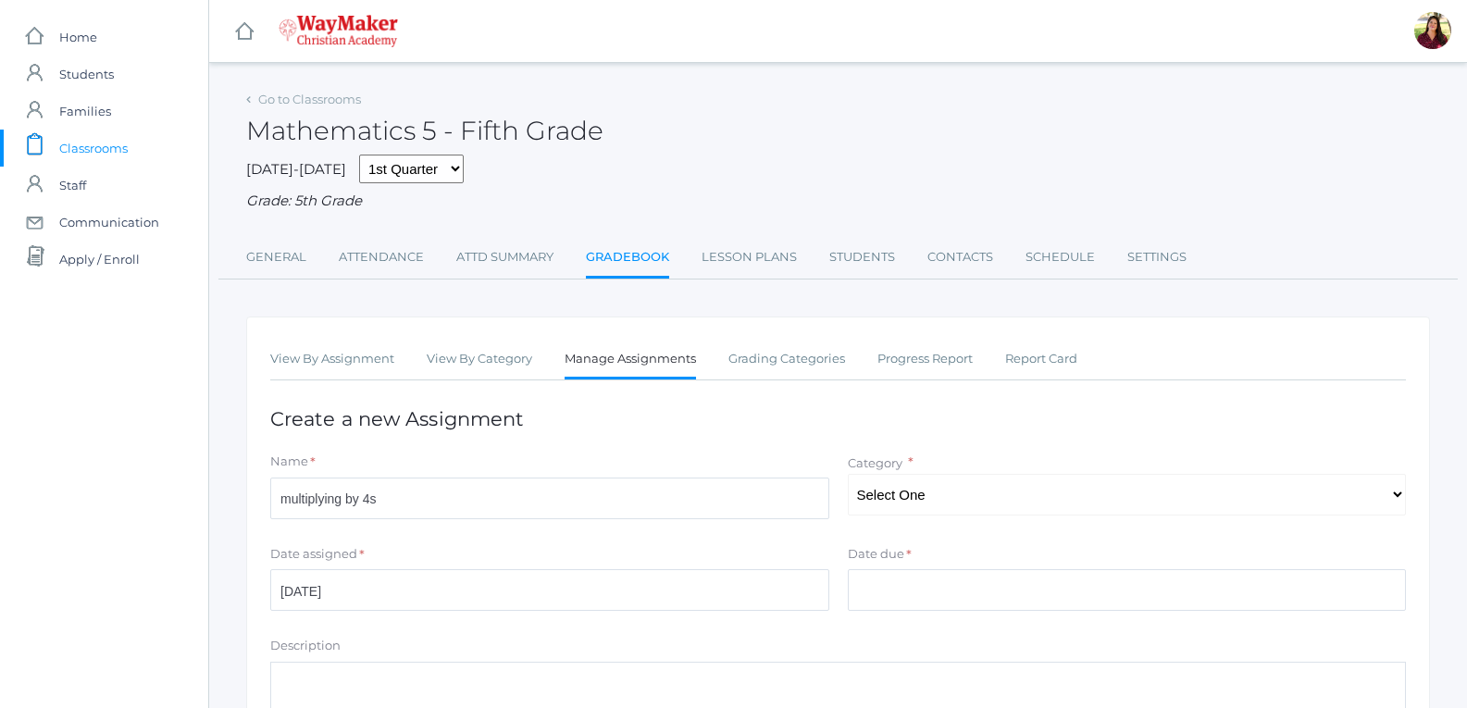
click at [982, 524] on div "Name * multiplying by 4s Category * Select One Classwork/Projects Test/quizes P…" at bounding box center [838, 489] width 1154 height 74
click at [982, 506] on select "Select One Classwork/Projects Test/quizes Participation" at bounding box center [1127, 495] width 559 height 42
select select "1148"
click at [848, 476] on select "Select One Classwork/Projects Test/quizes Participation" at bounding box center [1127, 495] width 559 height 42
click at [928, 590] on input "Date due" at bounding box center [1127, 590] width 559 height 42
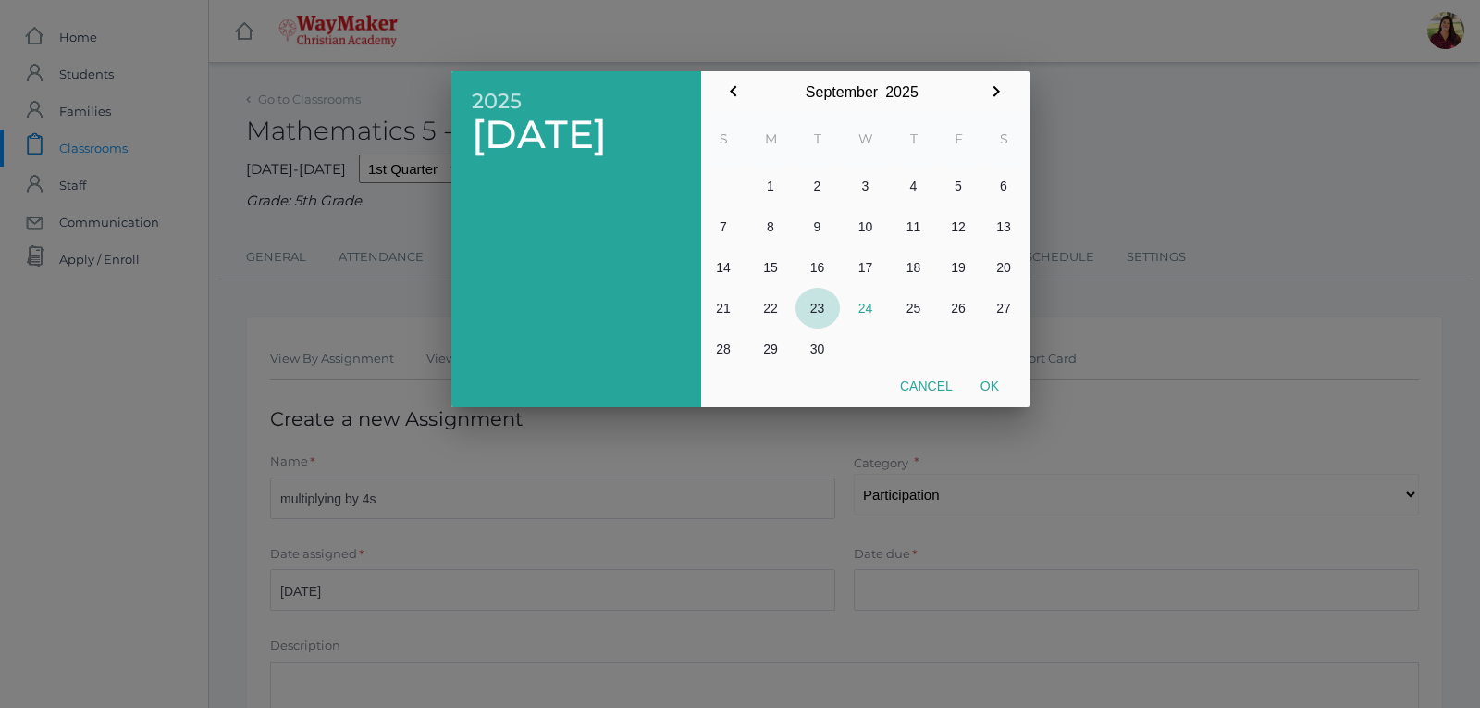
click at [813, 304] on button "23" at bounding box center [818, 308] width 44 height 41
click at [981, 378] on button "Ok" at bounding box center [990, 385] width 46 height 33
type input "[DATE]"
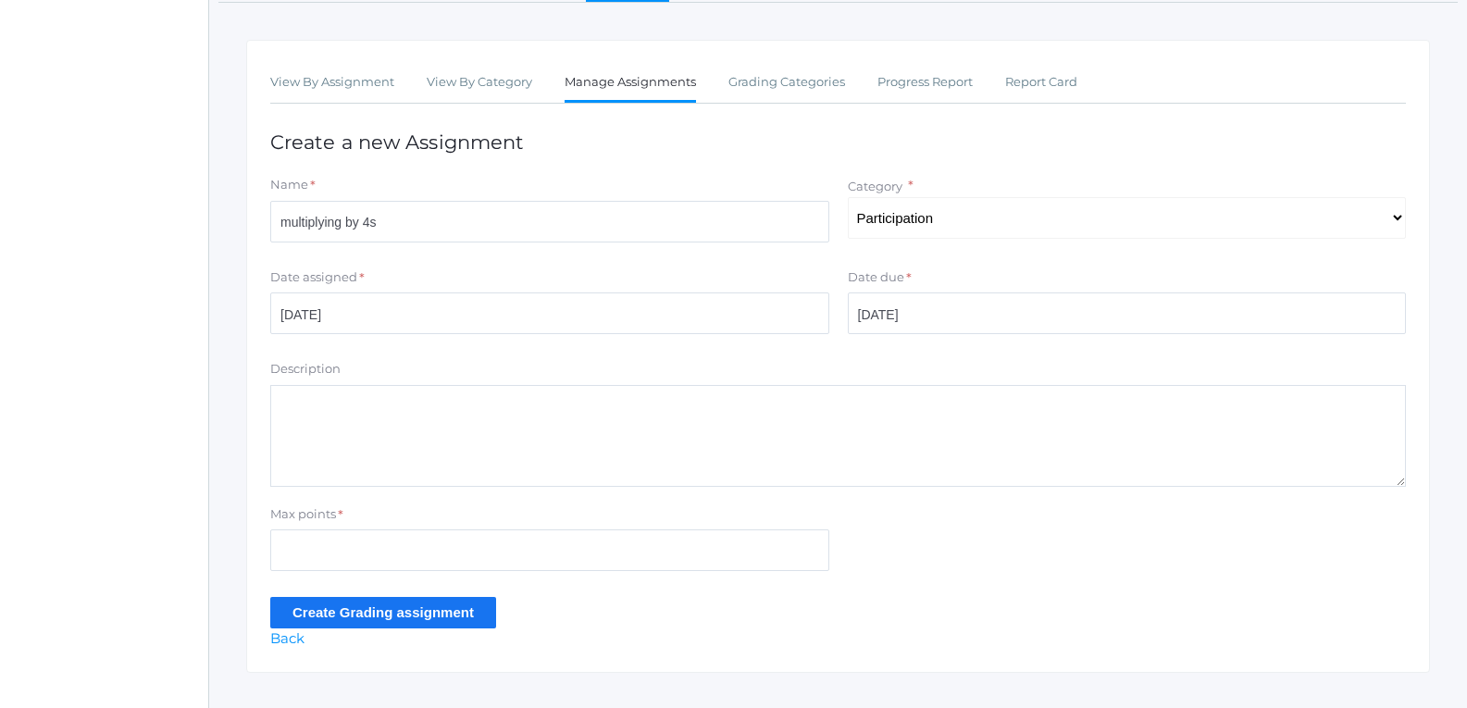
scroll to position [278, 0]
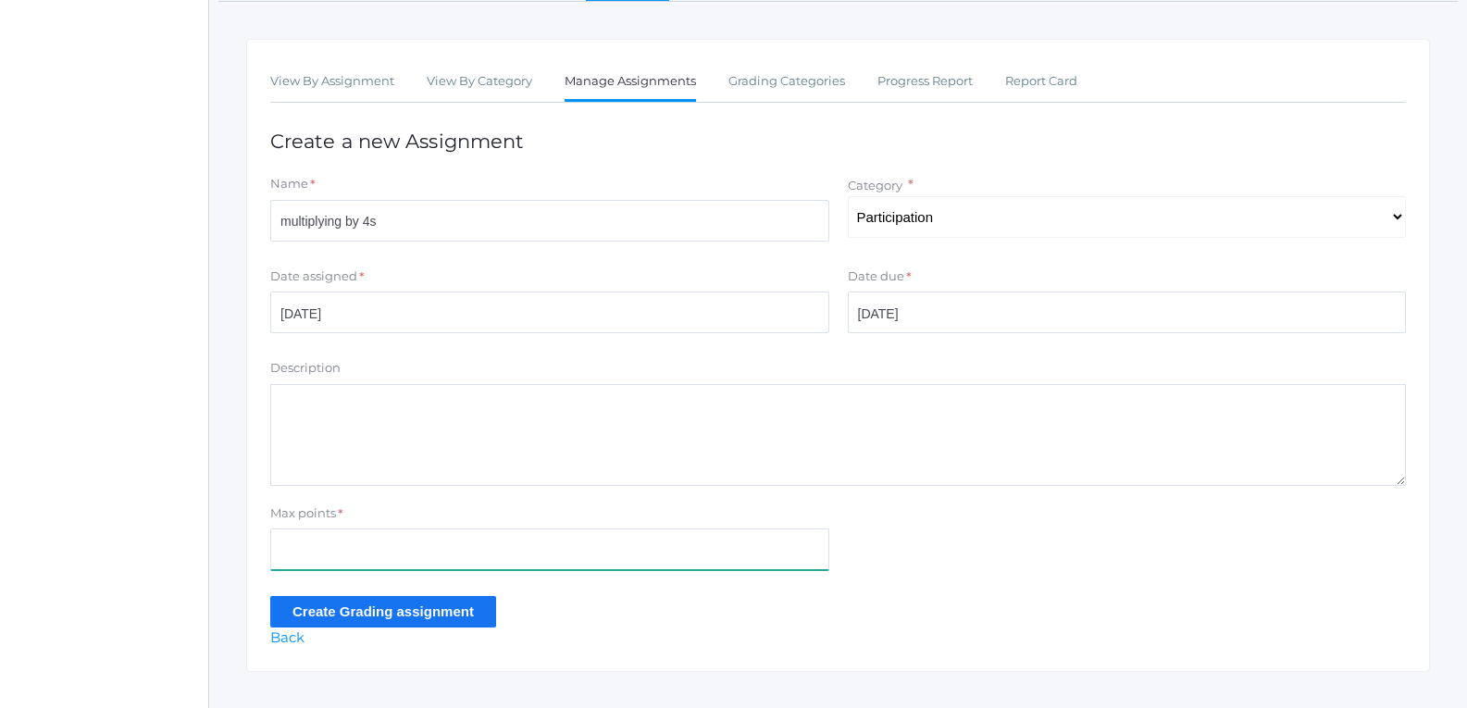
click at [545, 547] on input "Max points" at bounding box center [549, 549] width 559 height 42
type input "10"
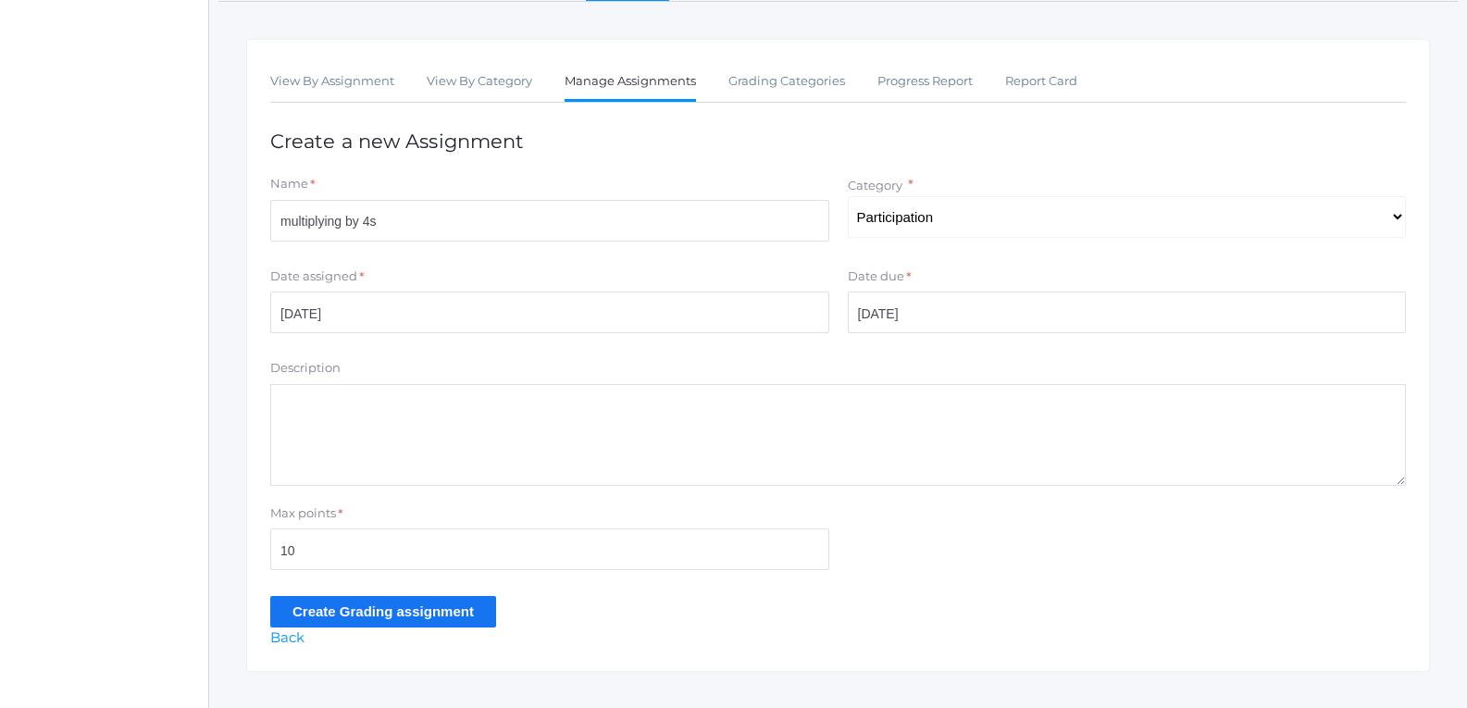
click at [404, 611] on input "Create Grading assignment" at bounding box center [383, 611] width 226 height 31
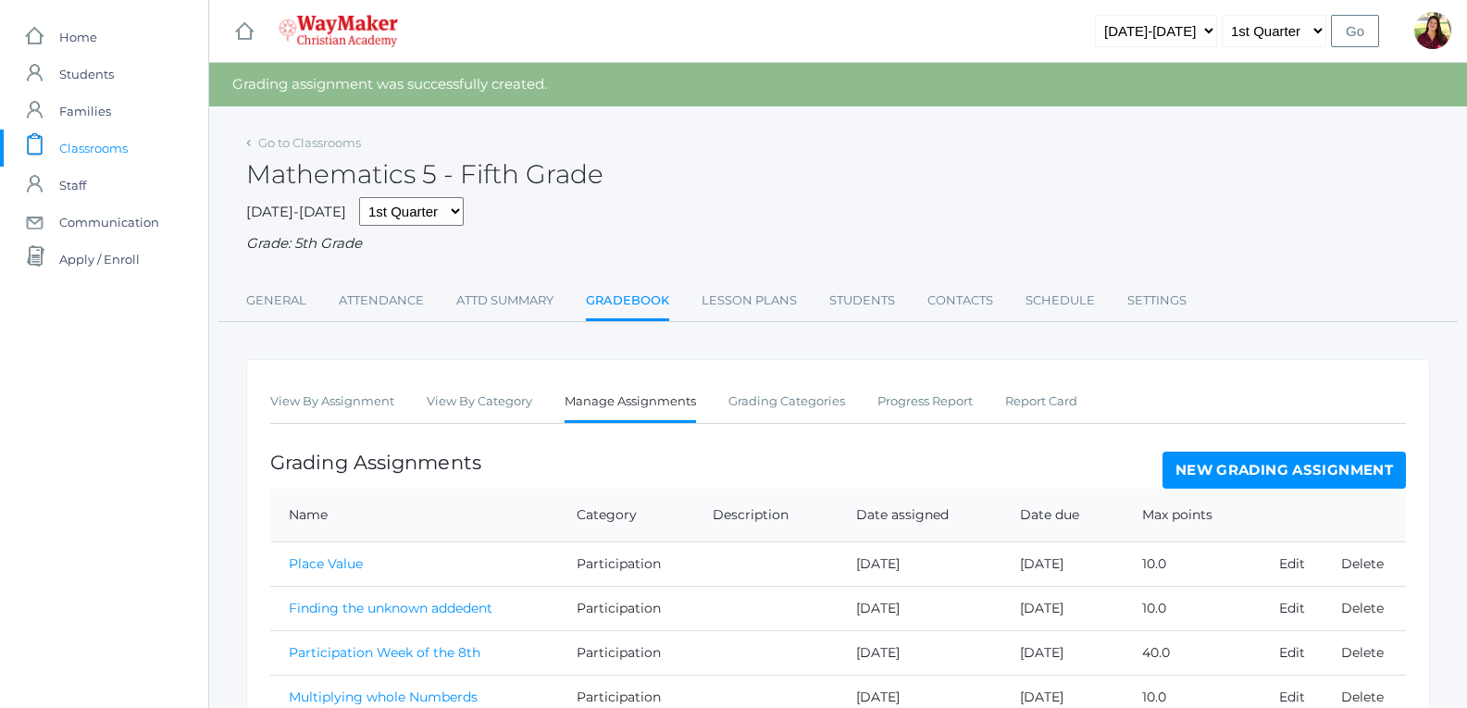
click at [1213, 465] on link "New Grading Assignment" at bounding box center [1283, 470] width 243 height 37
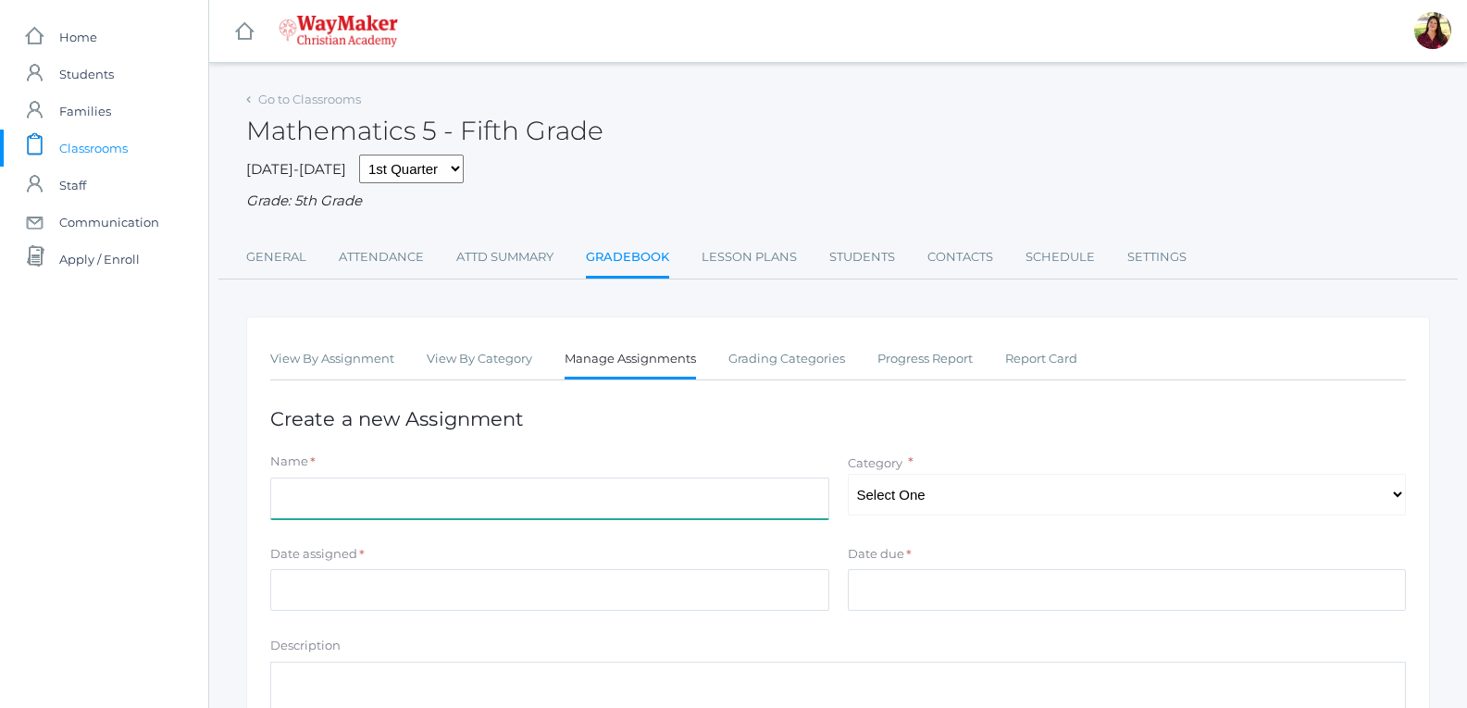
click at [754, 513] on input "Name" at bounding box center [549, 498] width 559 height 42
type input "Rounding Numbers"
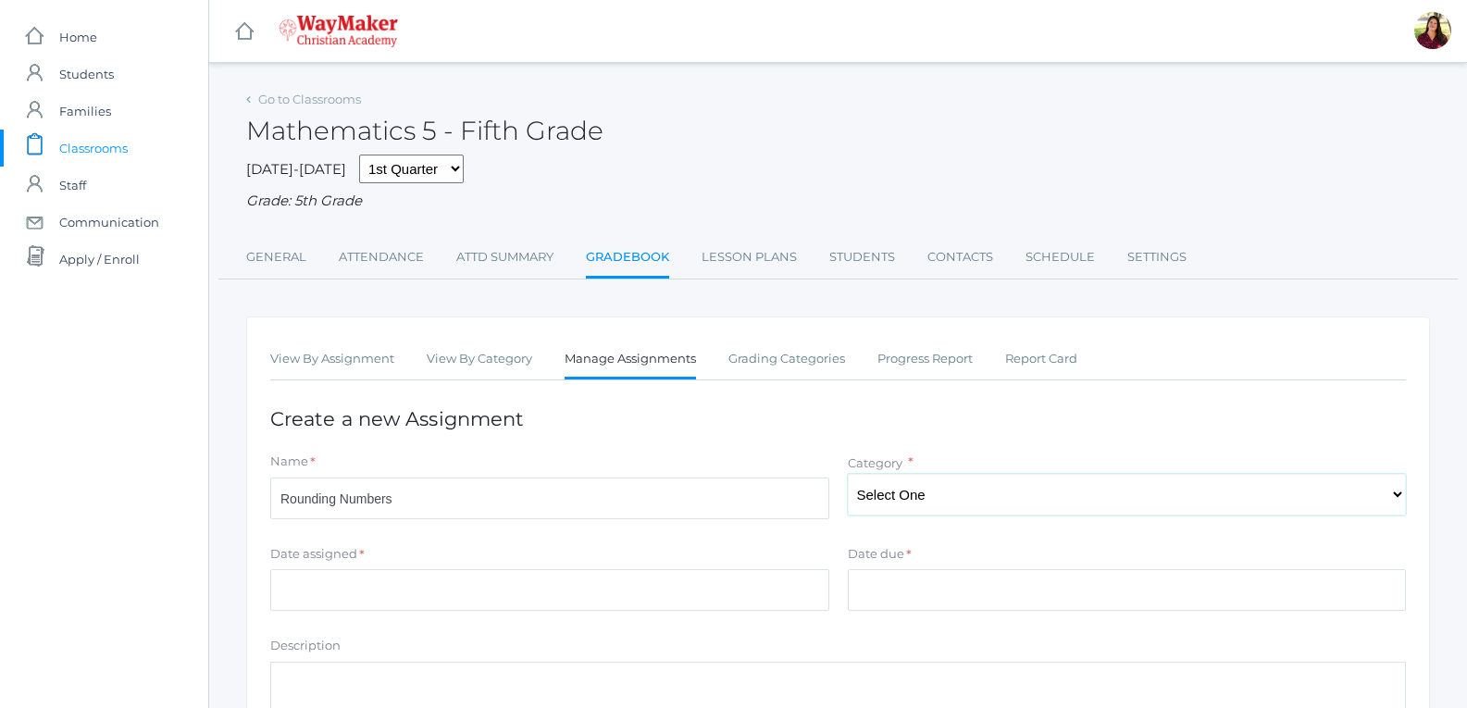
click at [931, 493] on select "Select One Classwork/Projects Test/quizes Participation" at bounding box center [1127, 495] width 559 height 42
select select "1148"
click at [848, 476] on select "Select One Classwork/Projects Test/quizes Participation" at bounding box center [1127, 495] width 559 height 42
click at [719, 592] on input "Date assigned" at bounding box center [549, 590] width 559 height 42
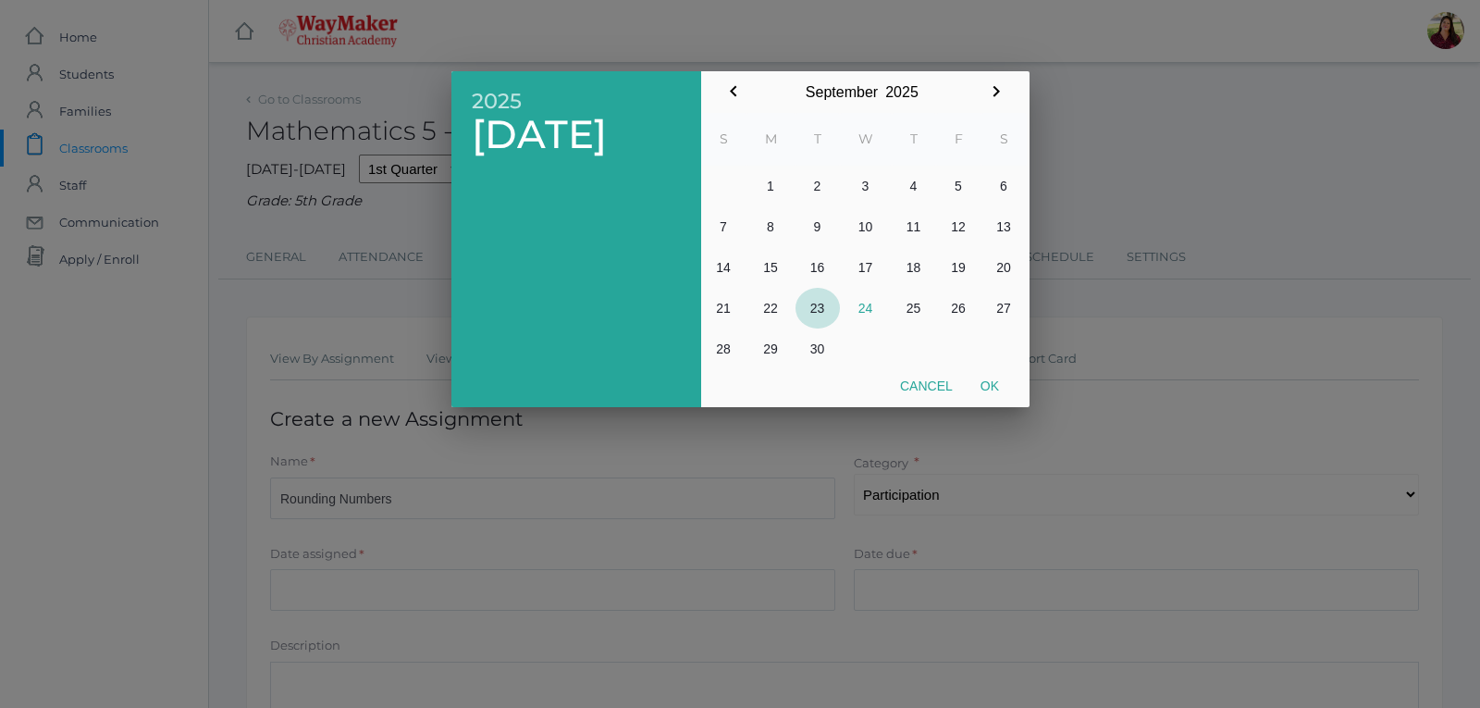
click at [815, 308] on button "23" at bounding box center [818, 308] width 44 height 41
click at [976, 375] on button "Ok" at bounding box center [990, 385] width 46 height 33
type input "[DATE]"
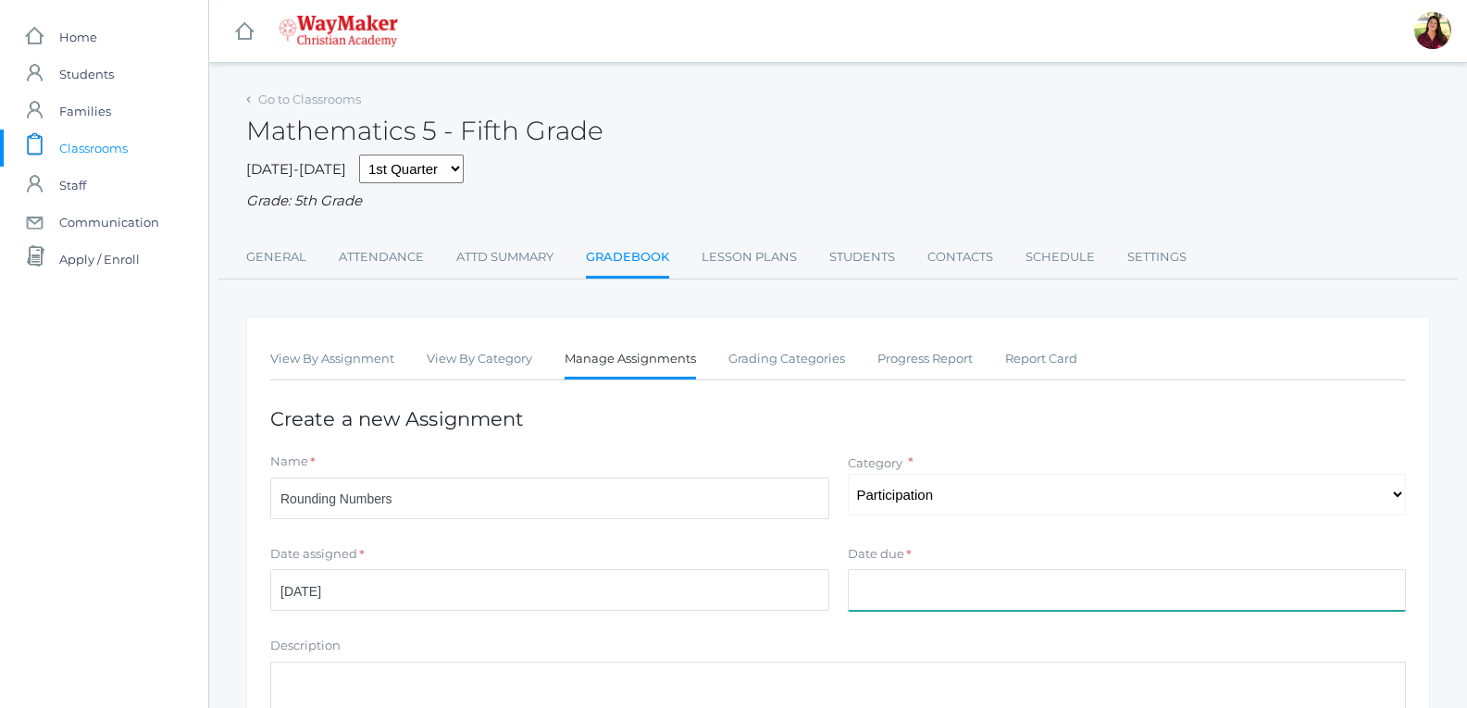
click at [958, 601] on input "Date due" at bounding box center [1127, 590] width 559 height 42
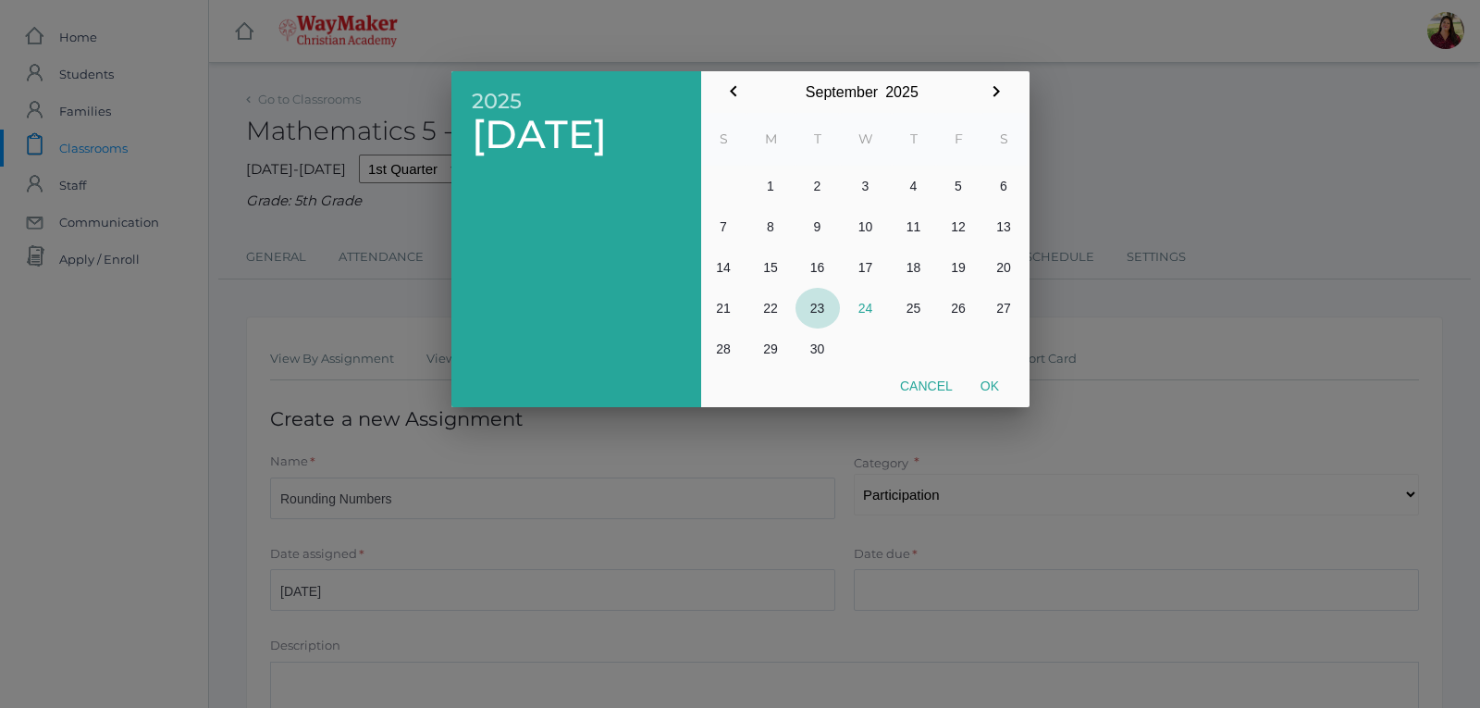
click at [819, 314] on button "23" at bounding box center [818, 308] width 44 height 41
click at [995, 378] on button "Ok" at bounding box center [990, 385] width 46 height 33
type input "[DATE]"
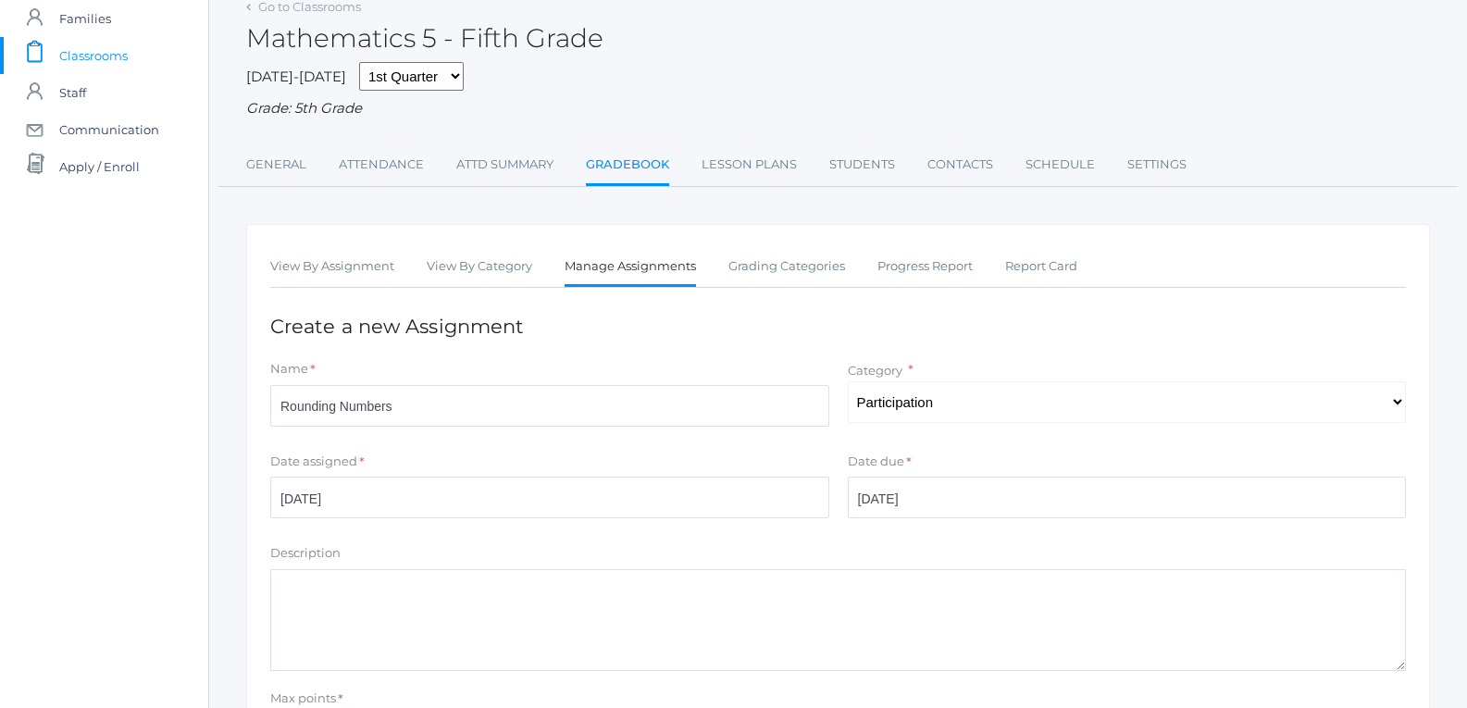
scroll to position [185, 0]
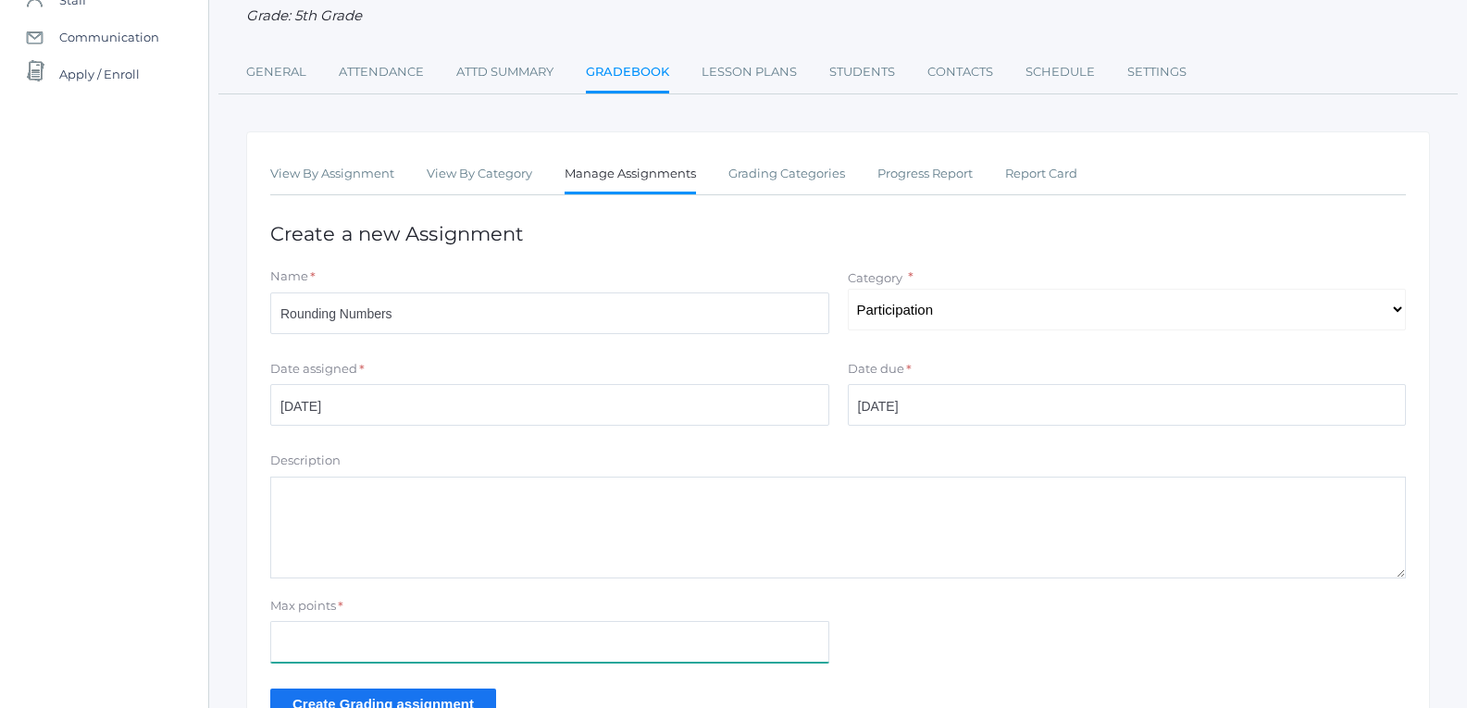
click at [588, 637] on input "Max points" at bounding box center [549, 642] width 559 height 42
type input "10"
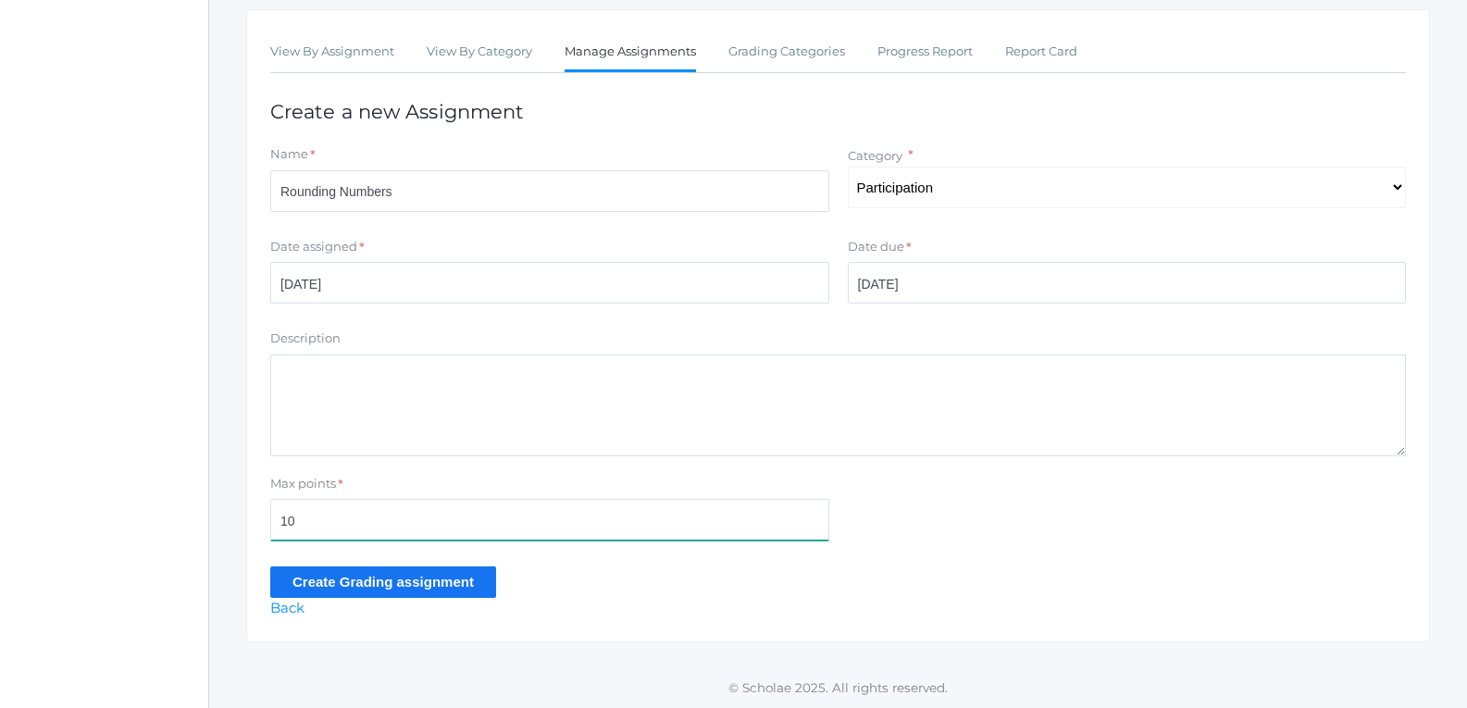
scroll to position [311, 0]
click at [443, 578] on input "Create Grading assignment" at bounding box center [383, 580] width 226 height 31
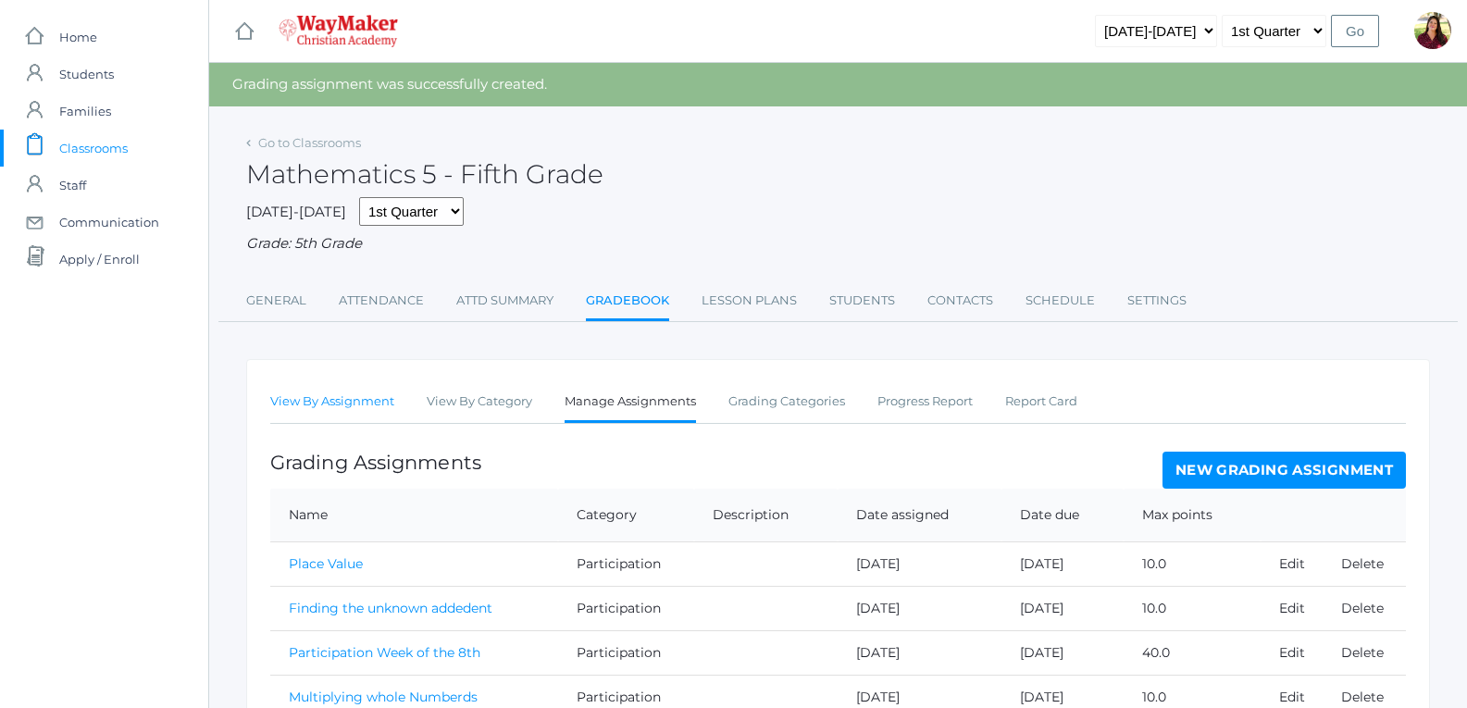
click at [379, 411] on link "View By Assignment" at bounding box center [332, 401] width 124 height 37
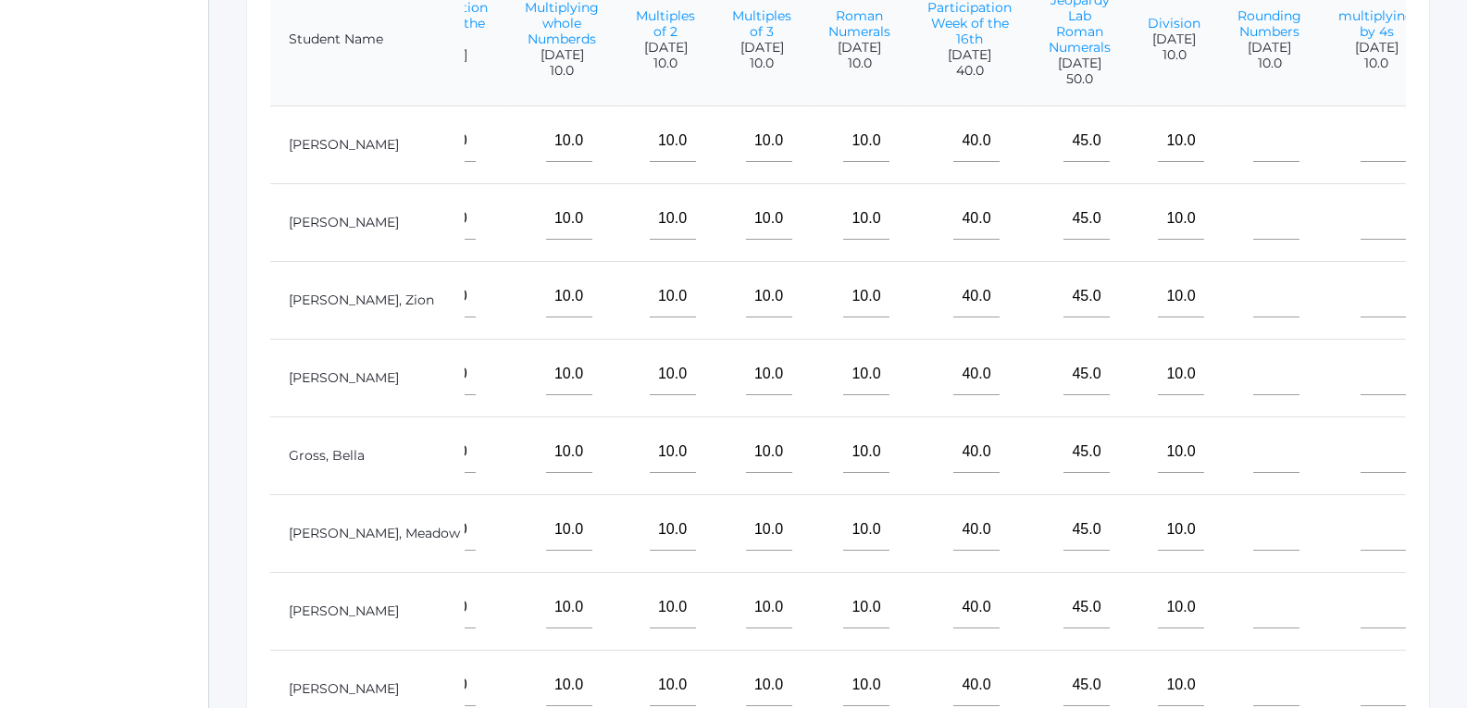
scroll to position [463, 0]
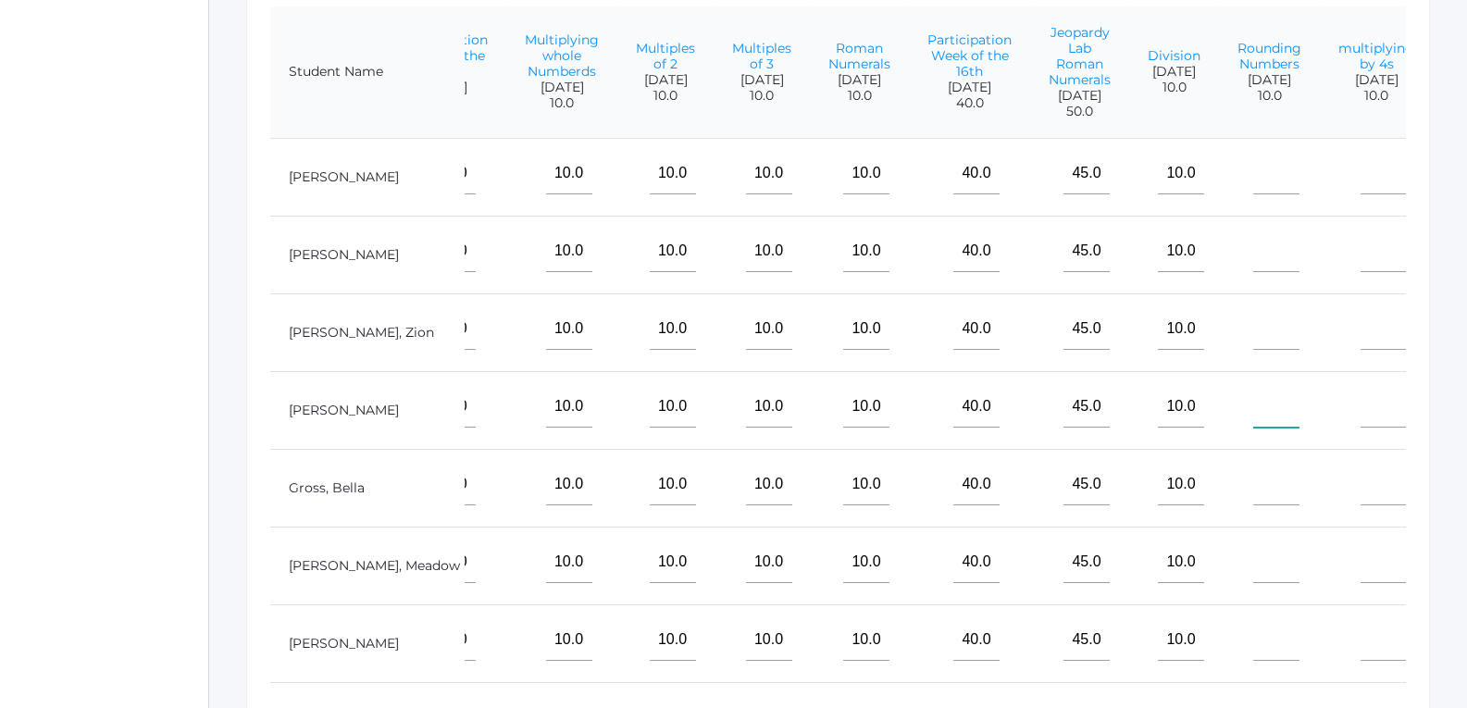
click at [1253, 427] on input"] "text" at bounding box center [1276, 407] width 46 height 42
type input"] "7"
click at [1253, 194] on input"] "text" at bounding box center [1276, 174] width 46 height 42
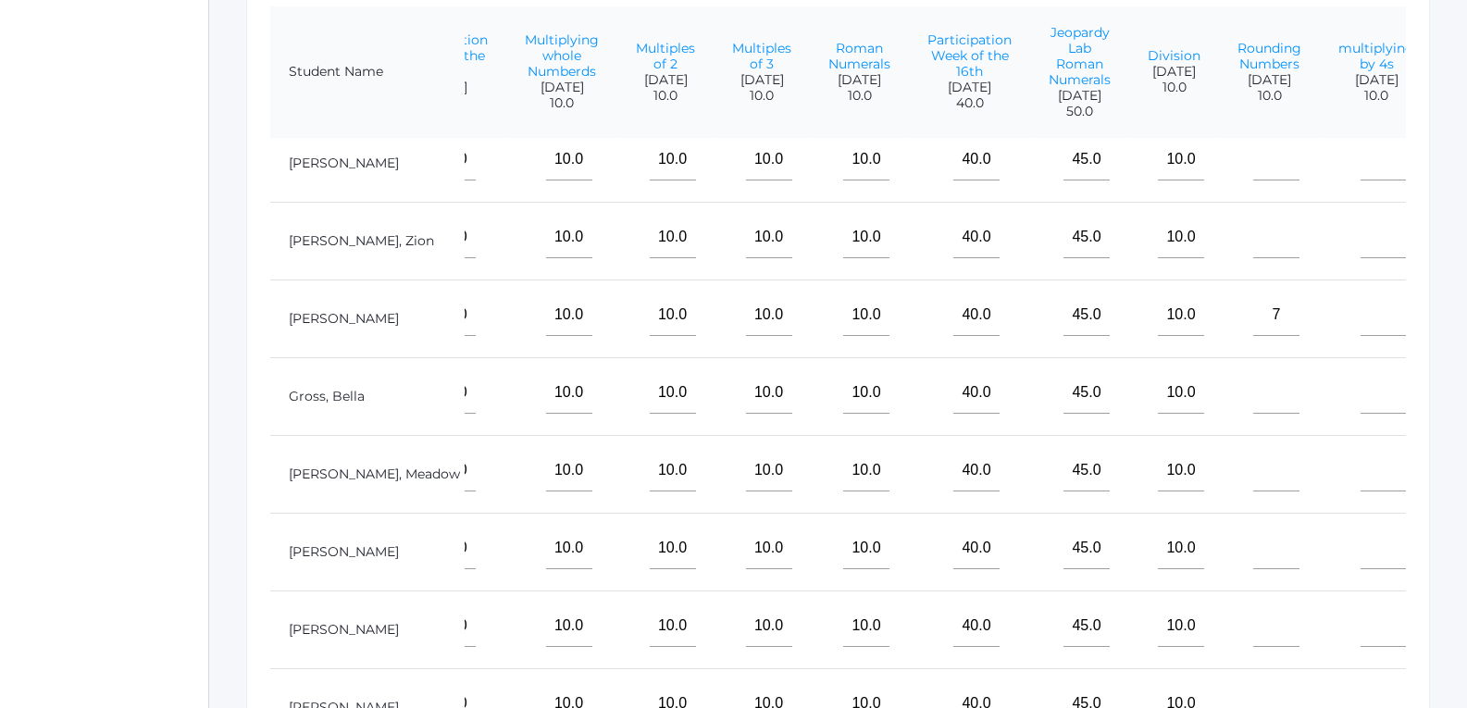
scroll to position [121, 426]
type input"] "7"
click at [1253, 539] on input"] "text" at bounding box center [1276, 548] width 46 height 42
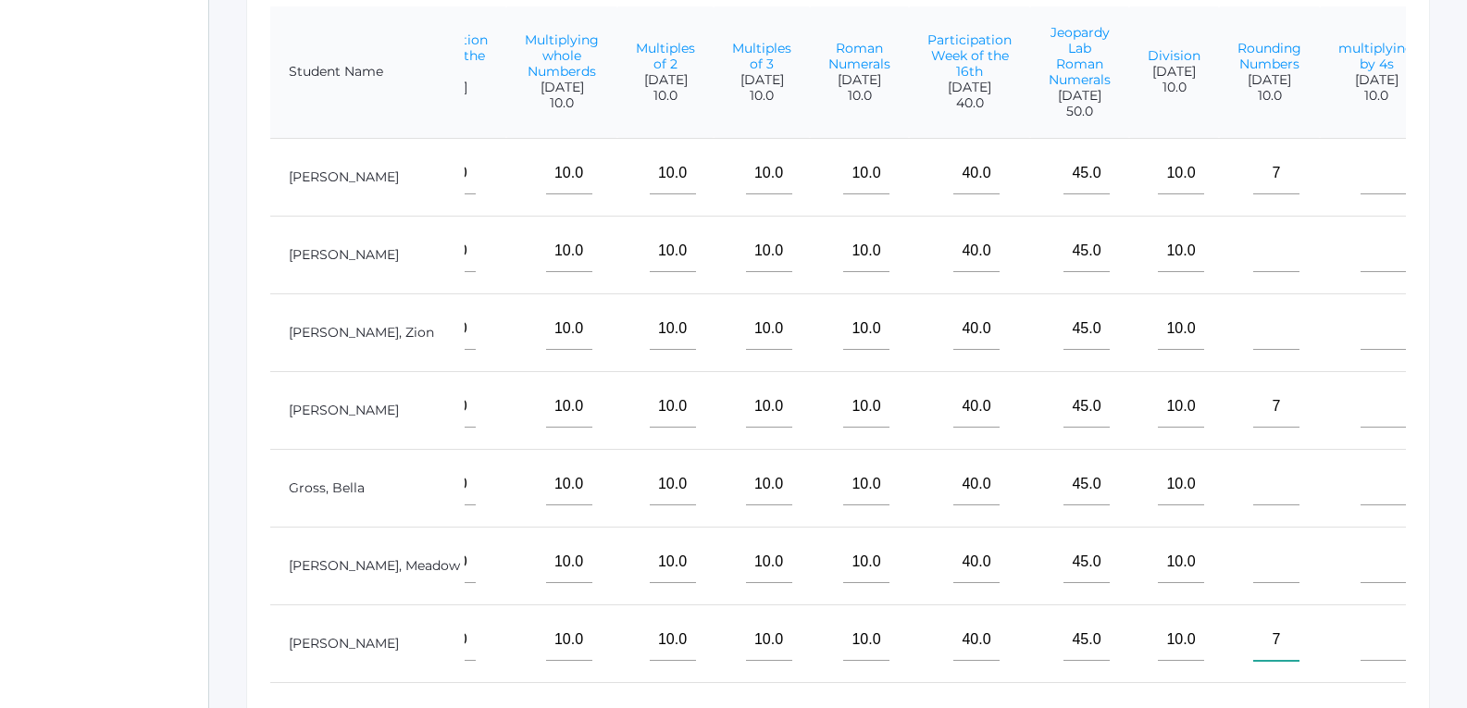
type input"] "7"
click at [1253, 272] on input"] "text" at bounding box center [1276, 251] width 46 height 42
type input"] "10"
click at [1253, 340] on input"] "text" at bounding box center [1276, 329] width 46 height 42
type input"] "10"
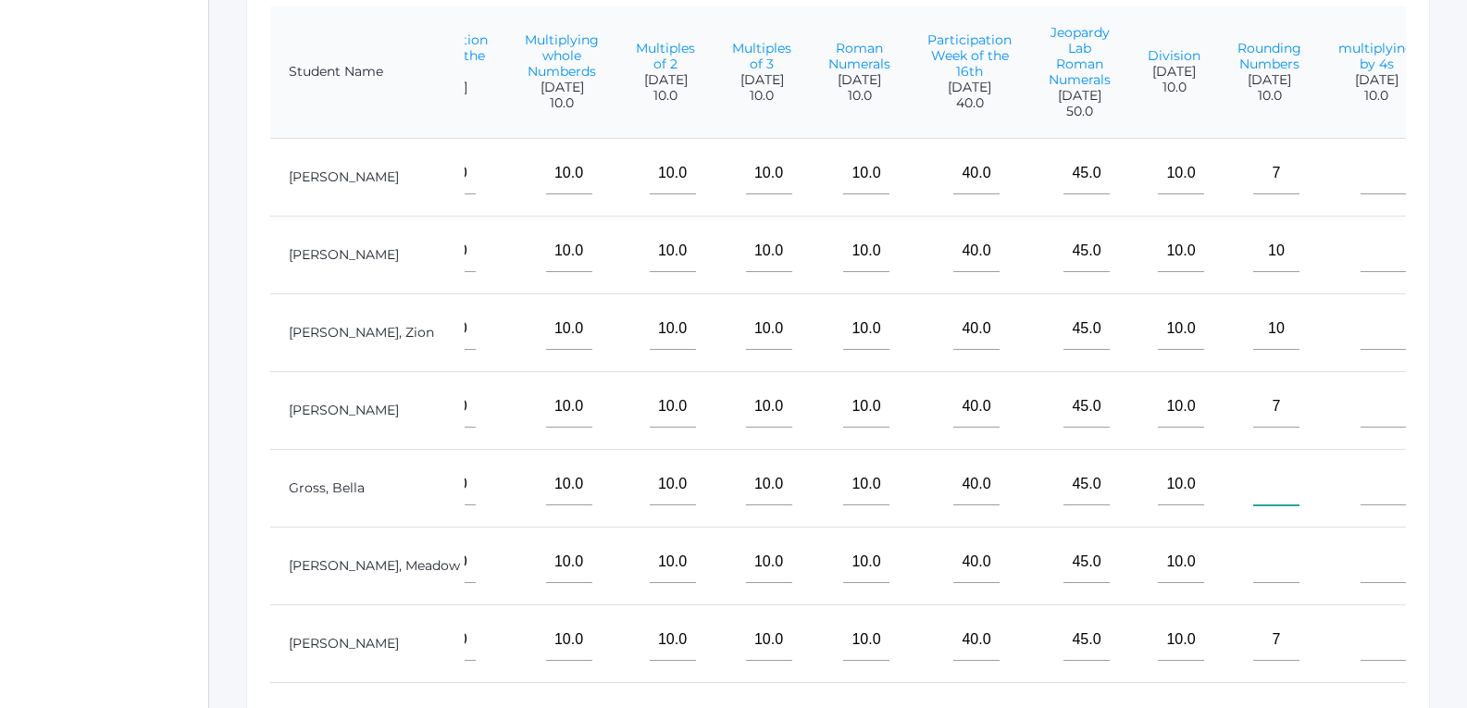
click at [1253, 488] on input"] "text" at bounding box center [1276, 485] width 46 height 42
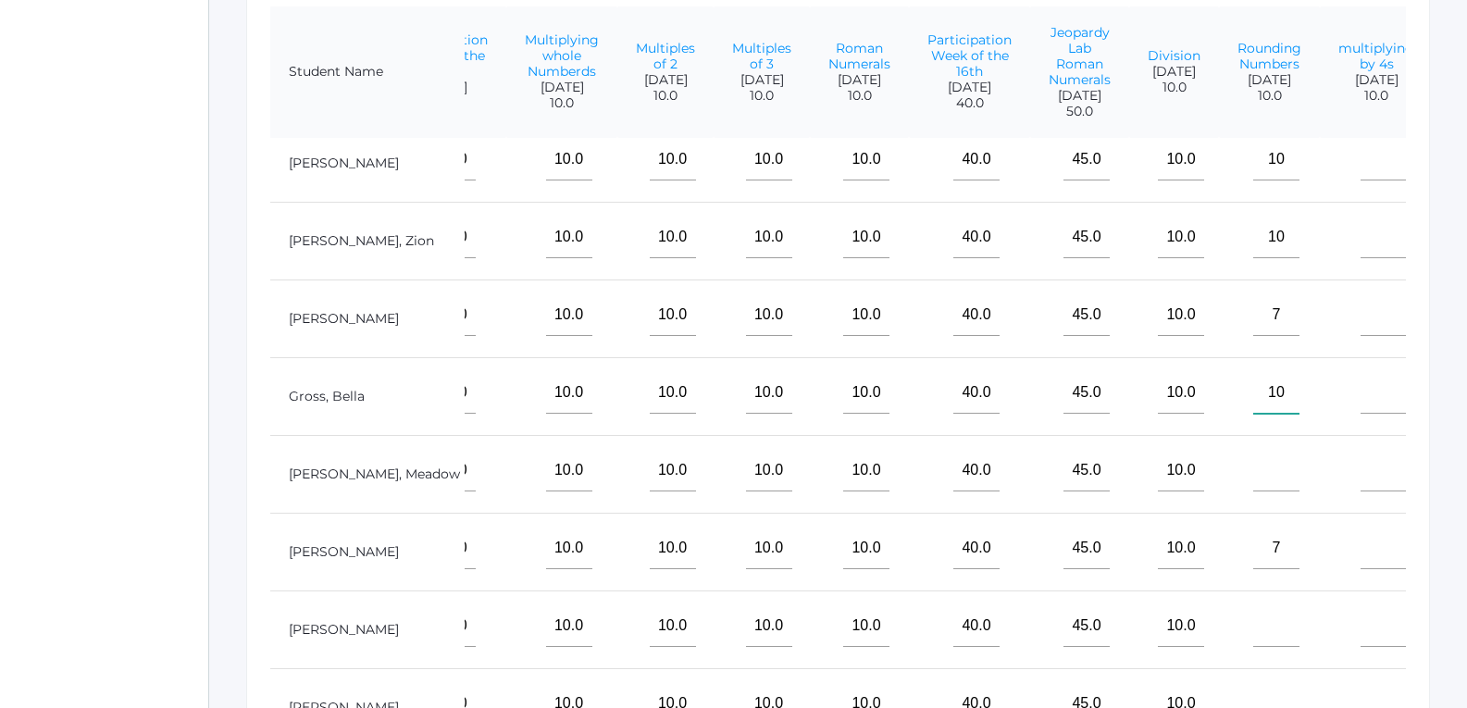
type input"] "10"
click at [1253, 488] on input"] "text" at bounding box center [1276, 471] width 46 height 42
type input"] "10"
click at [1253, 610] on input"] "text" at bounding box center [1276, 626] width 46 height 42
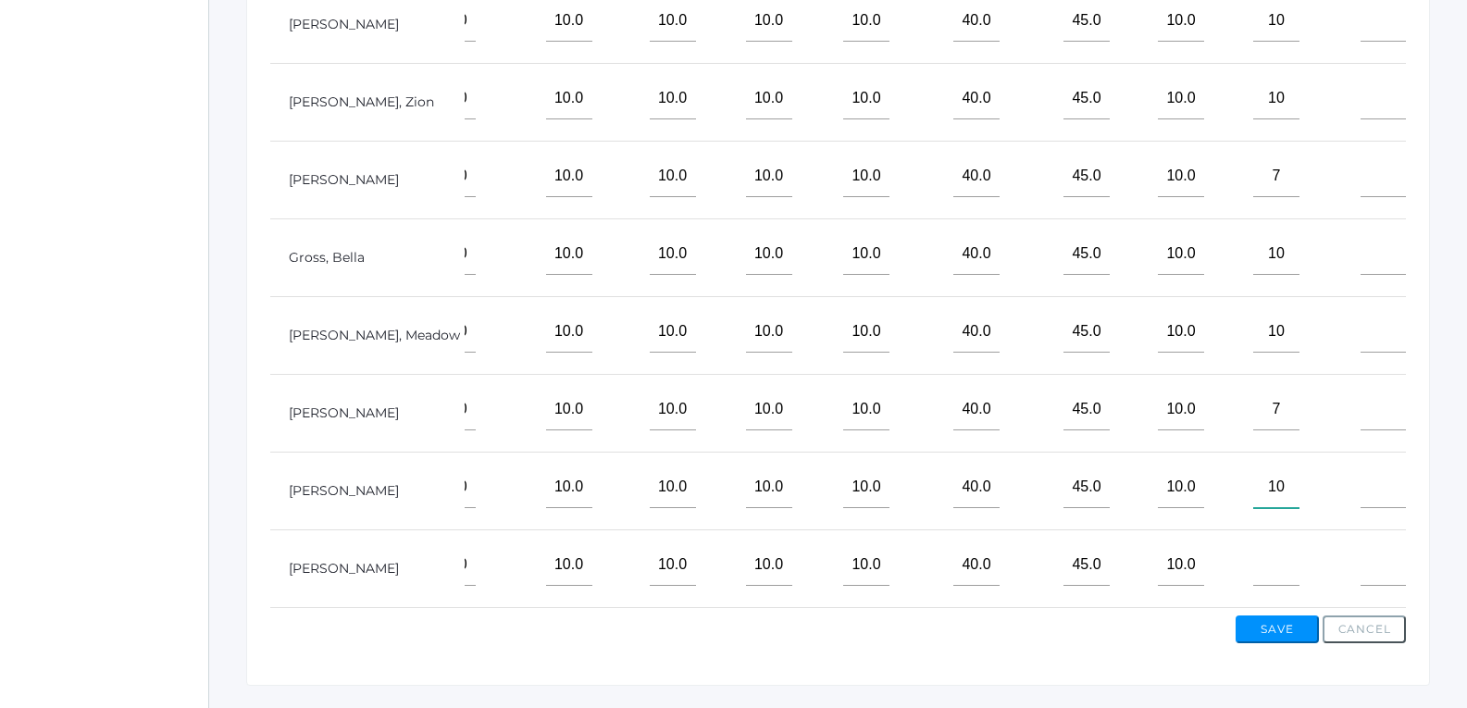
scroll to position [649, 0]
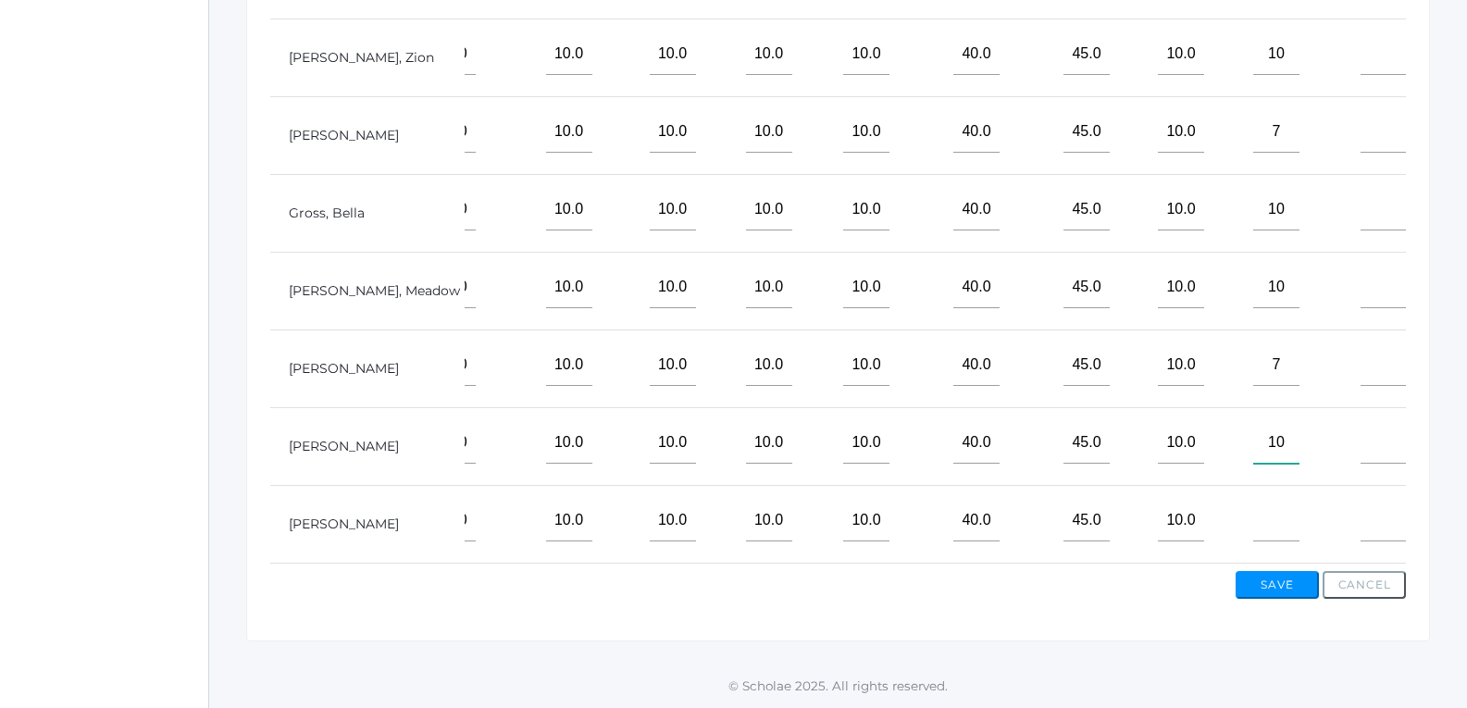
type input"] "10"
click at [1253, 509] on input"] "text" at bounding box center [1276, 521] width 46 height 42
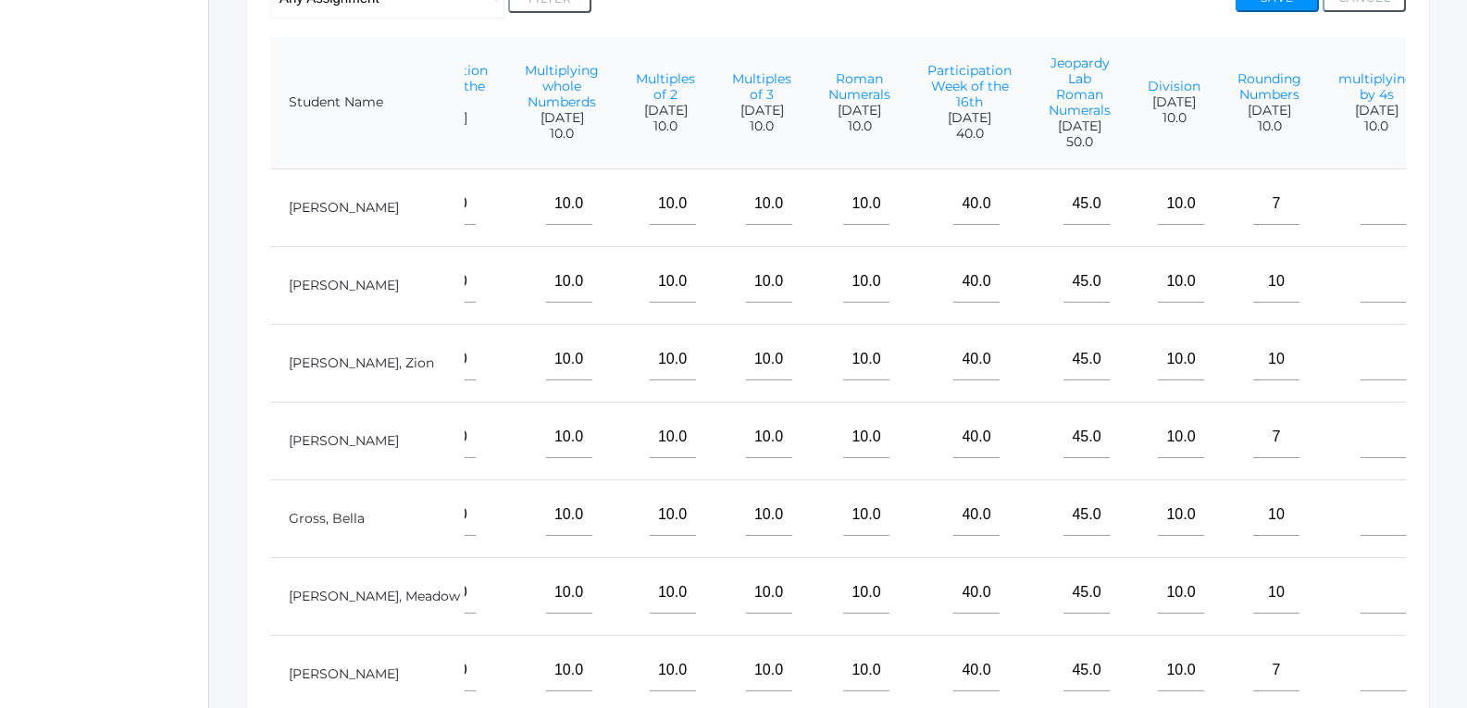
scroll to position [464, 0]
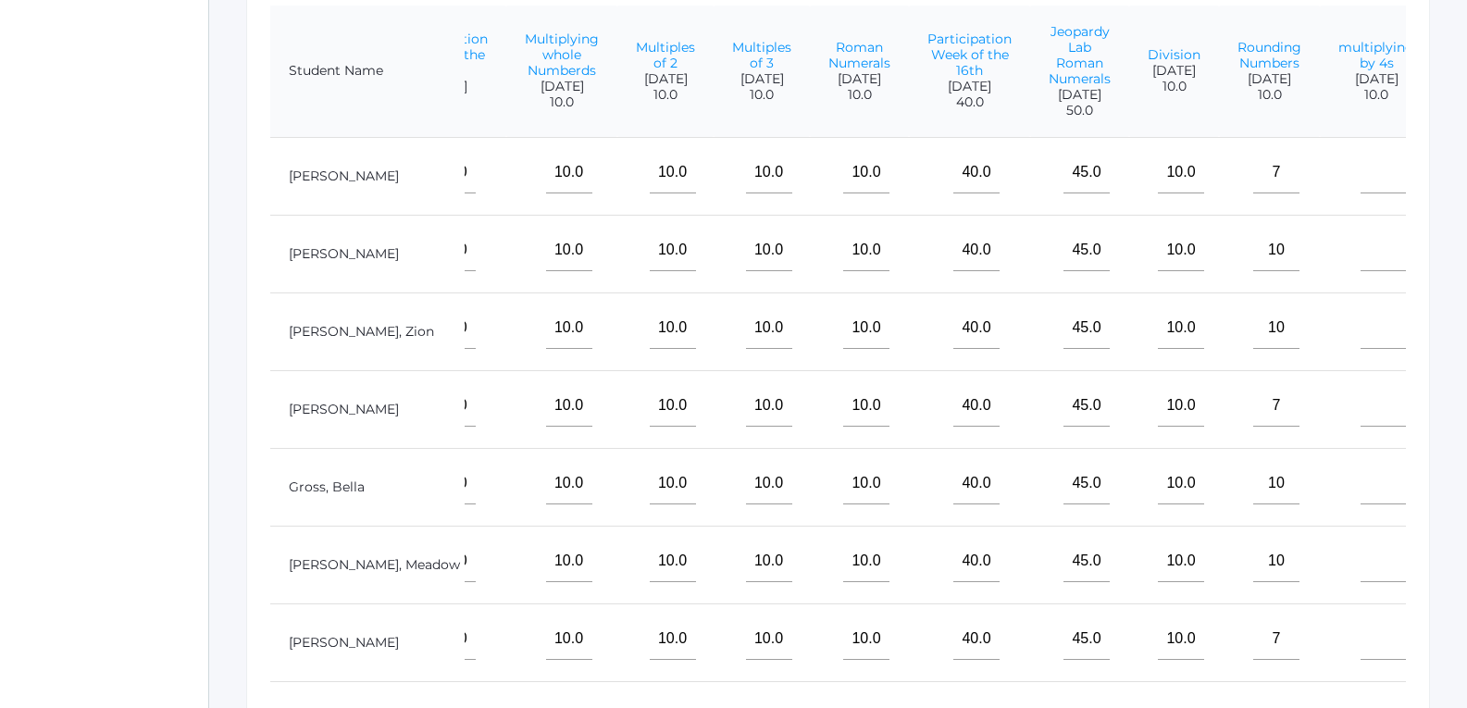
type input"] "10"
click at [1360, 582] on input"] "text" at bounding box center [1383, 561] width 46 height 42
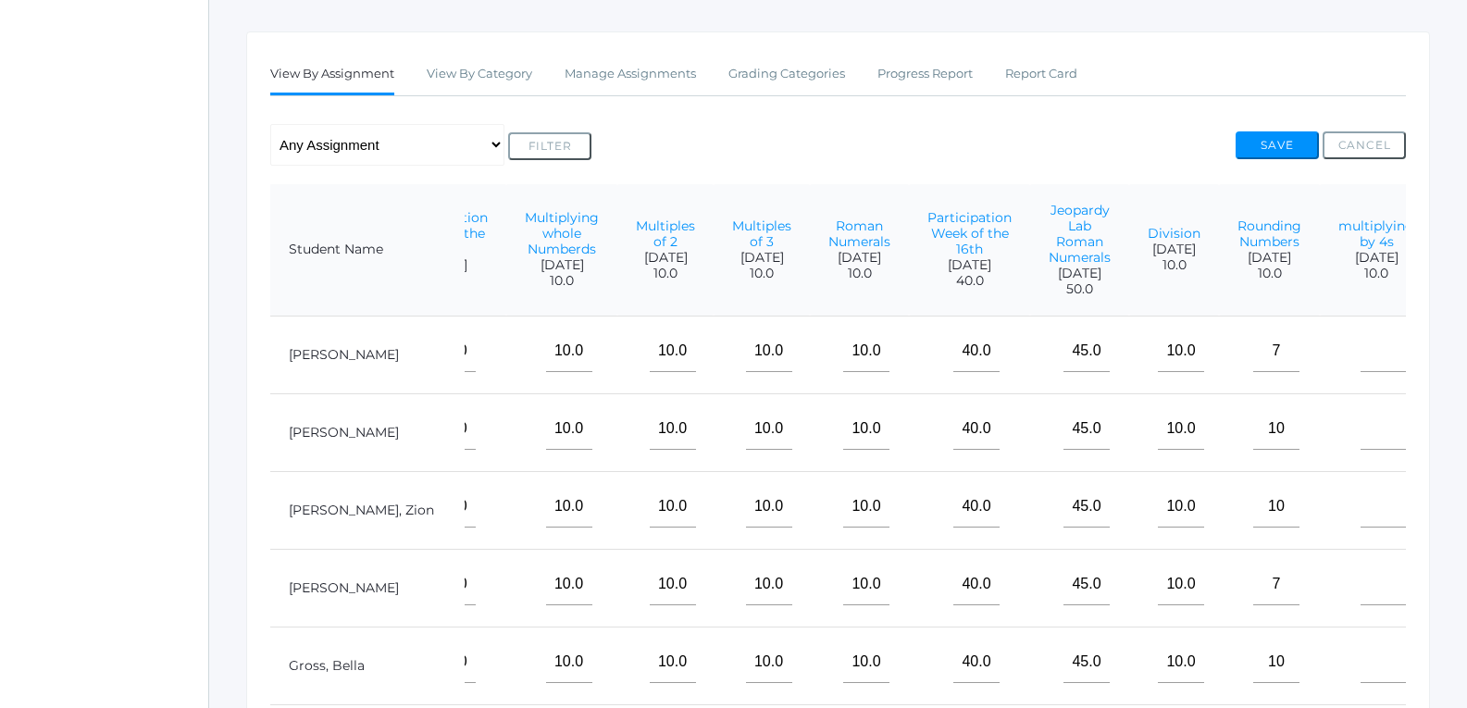
scroll to position [279, 0]
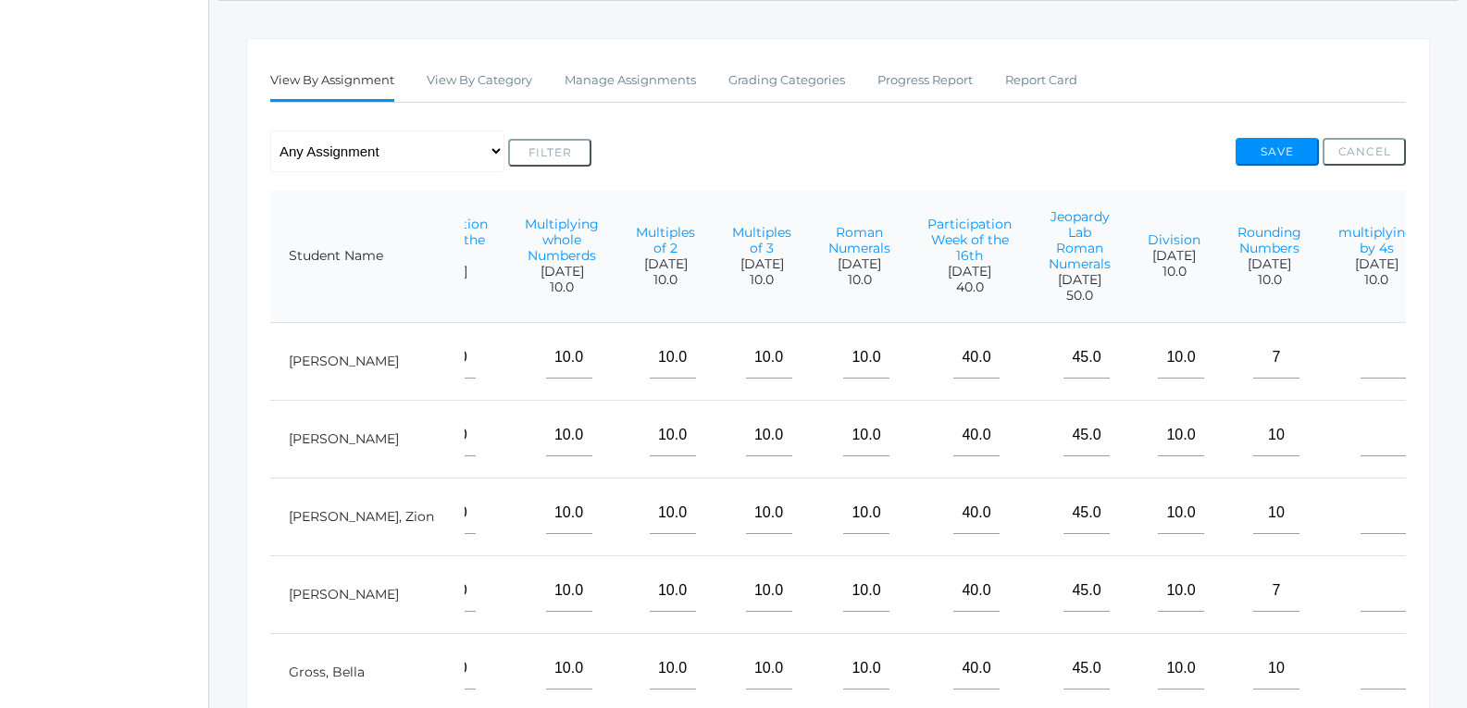
type input"] "7"
click at [1360, 378] on input"] "text" at bounding box center [1383, 358] width 46 height 42
type input"] "10"
click at [1360, 456] on input"] "text" at bounding box center [1383, 436] width 46 height 42
type input"] "10"
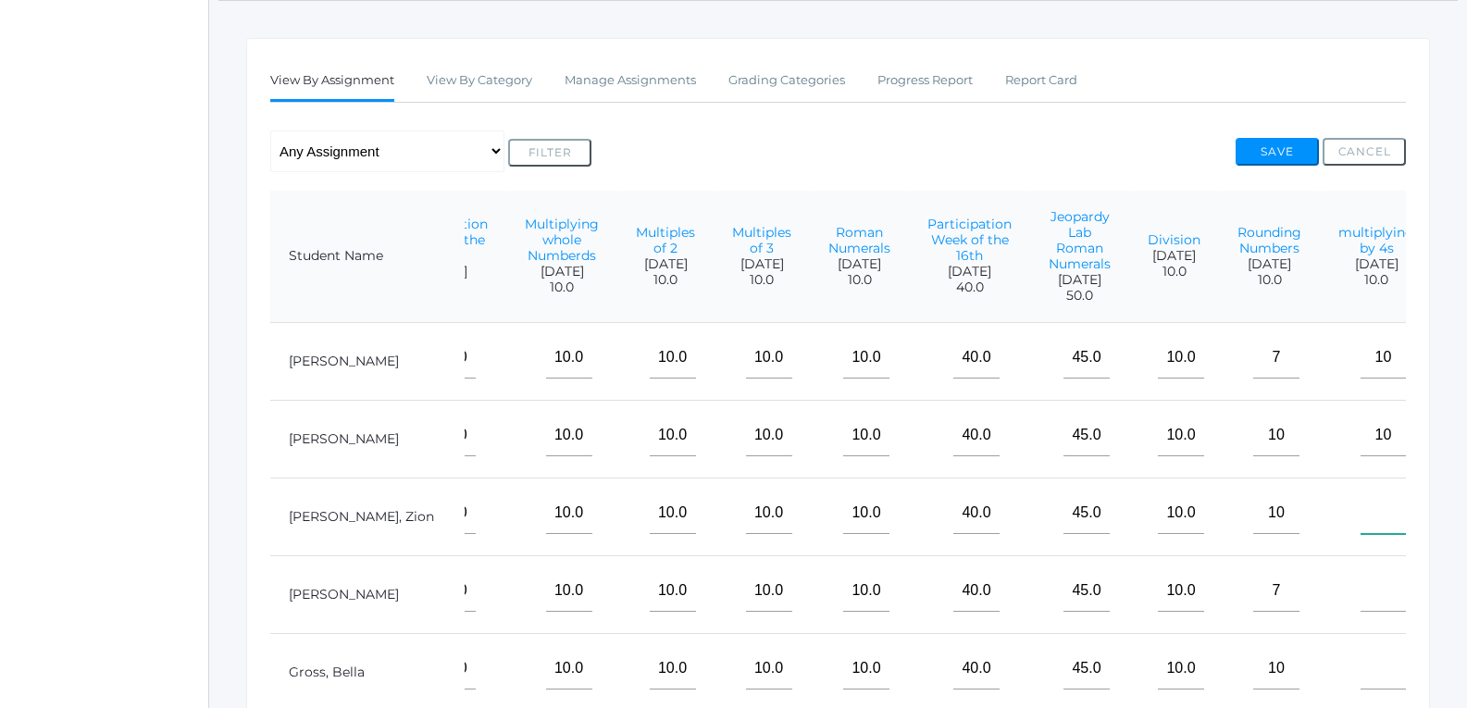
click at [1360, 519] on input"] "text" at bounding box center [1383, 513] width 46 height 42
type input"] "10"
click at [1360, 612] on input"] "text" at bounding box center [1383, 591] width 46 height 42
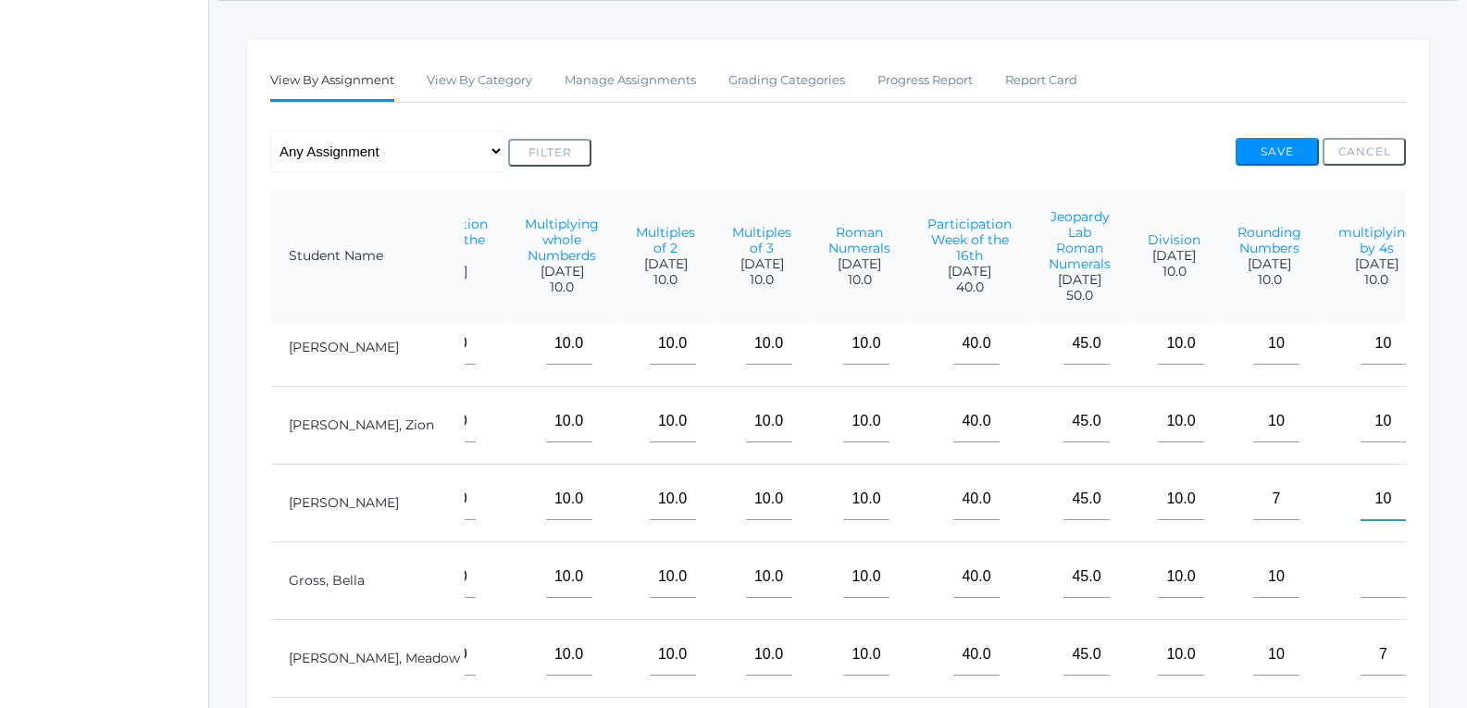
scroll to position [121, 426]
type input"] "10"
click at [1360, 581] on input"] "text" at bounding box center [1383, 577] width 46 height 42
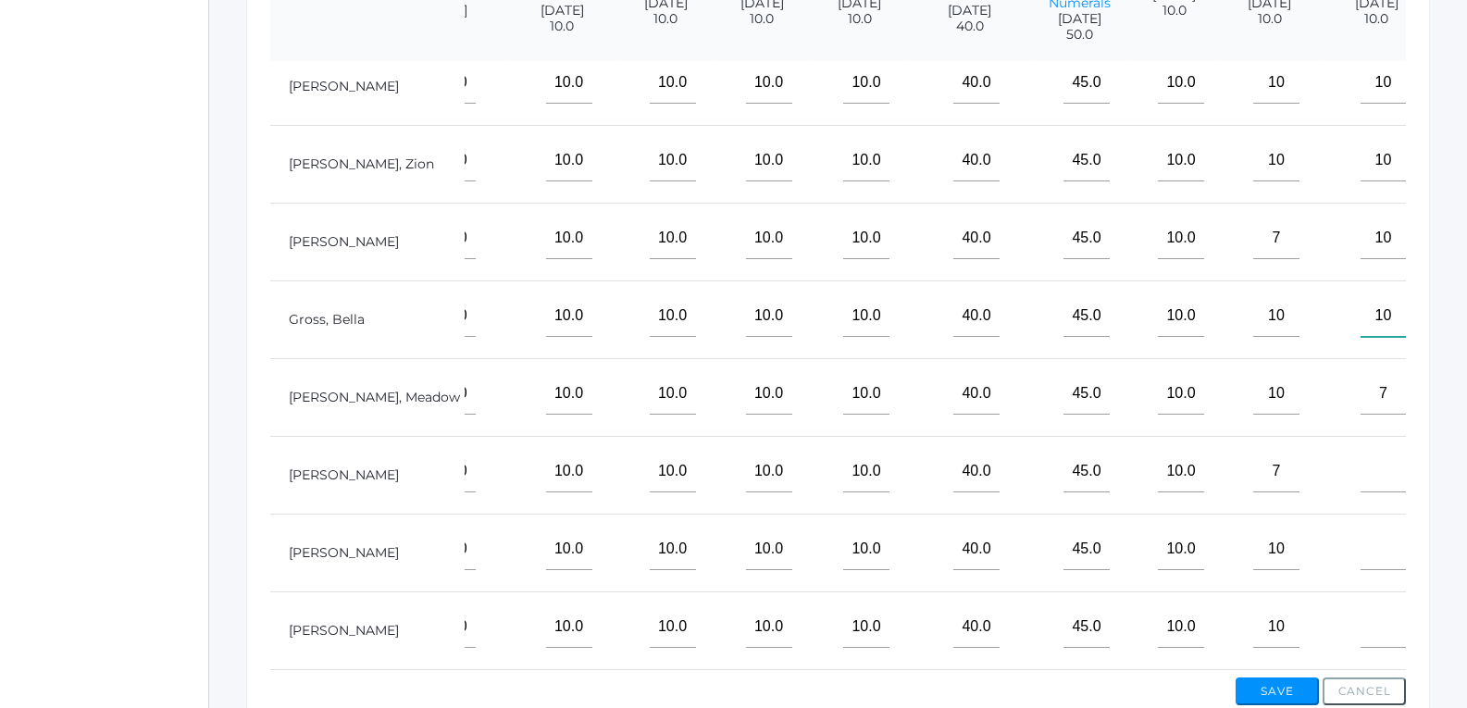
scroll to position [556, 0]
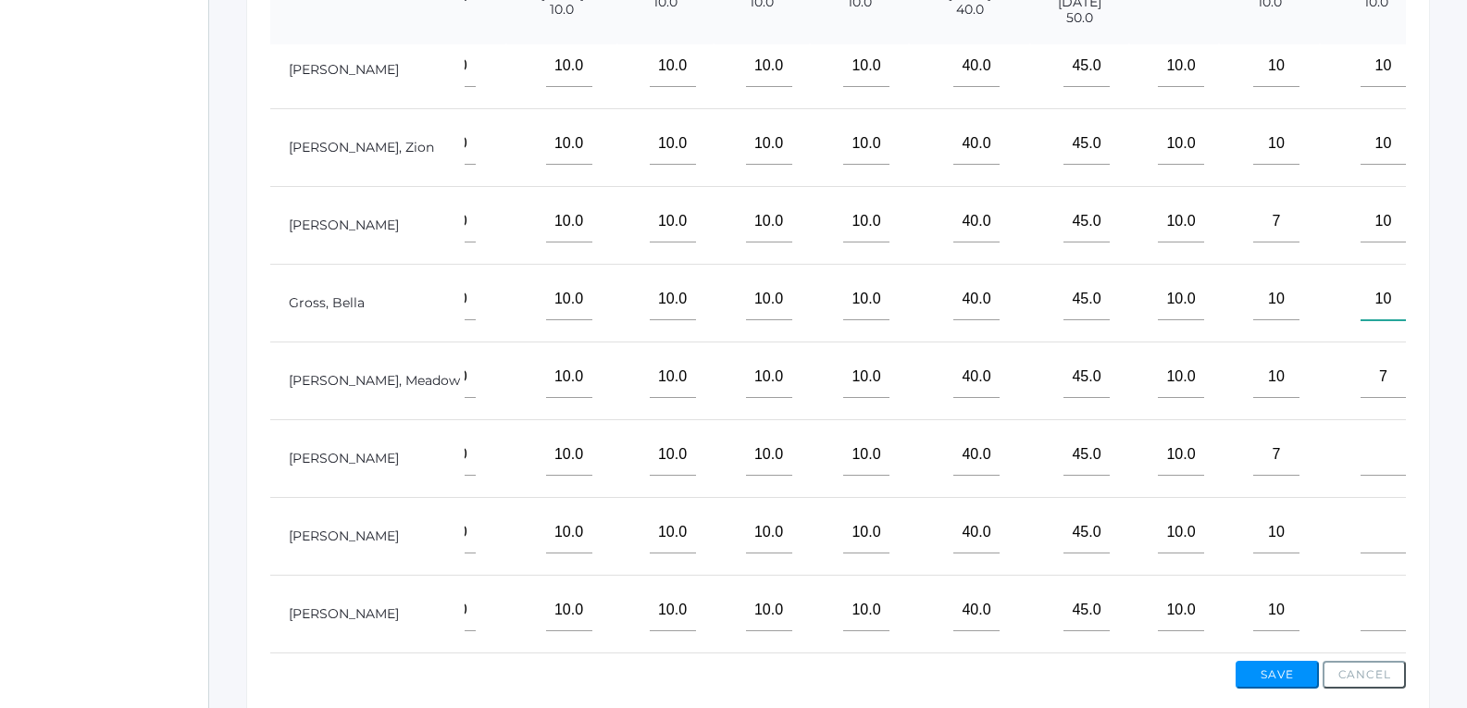
type input"] "10"
click at [1360, 440] on input"] "text" at bounding box center [1383, 455] width 46 height 42
type input"] "10"
click at [1360, 514] on input"] "text" at bounding box center [1383, 533] width 46 height 42
type input"] "10"
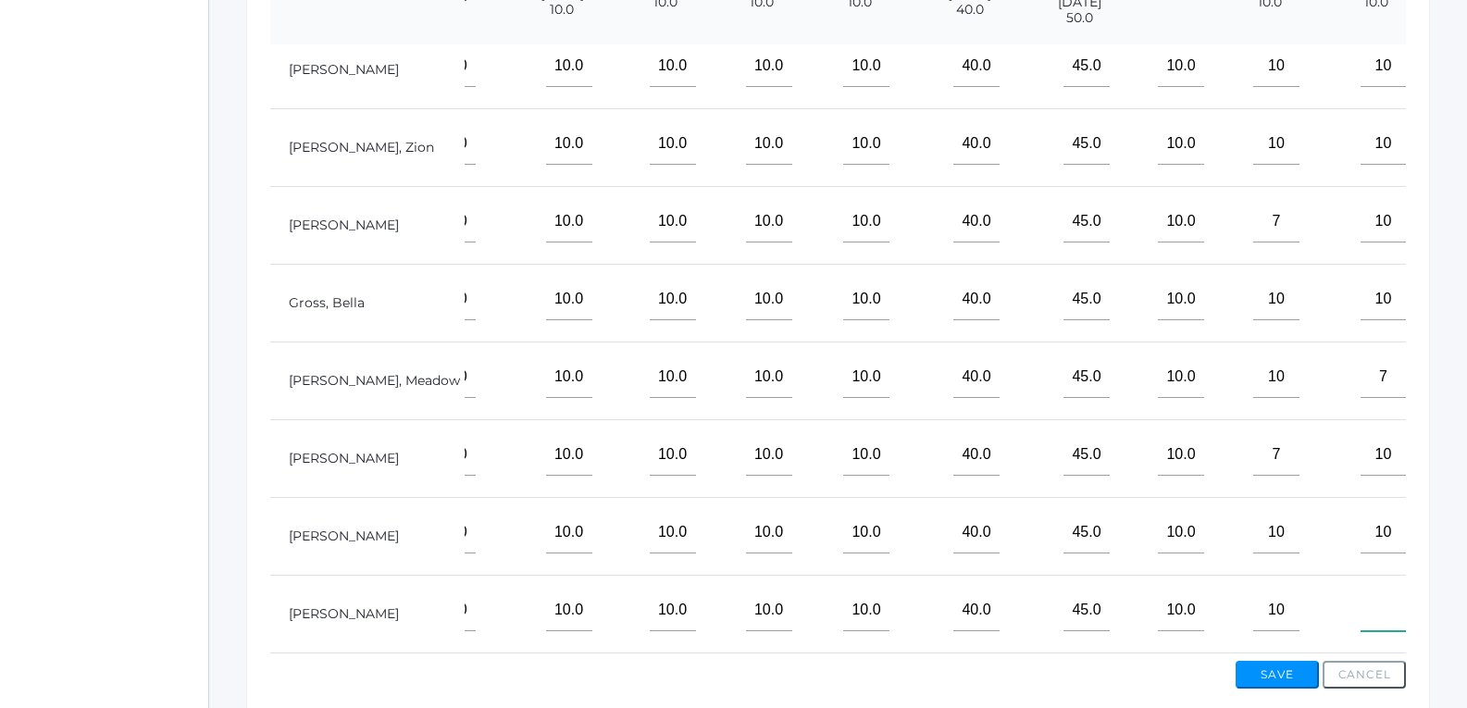
click at [1360, 594] on input"] "text" at bounding box center [1383, 610] width 46 height 42
type input"] "10"
click at [1253, 361] on input"] "10" at bounding box center [1276, 377] width 46 height 42
type input"] "1"
type input"] "9"
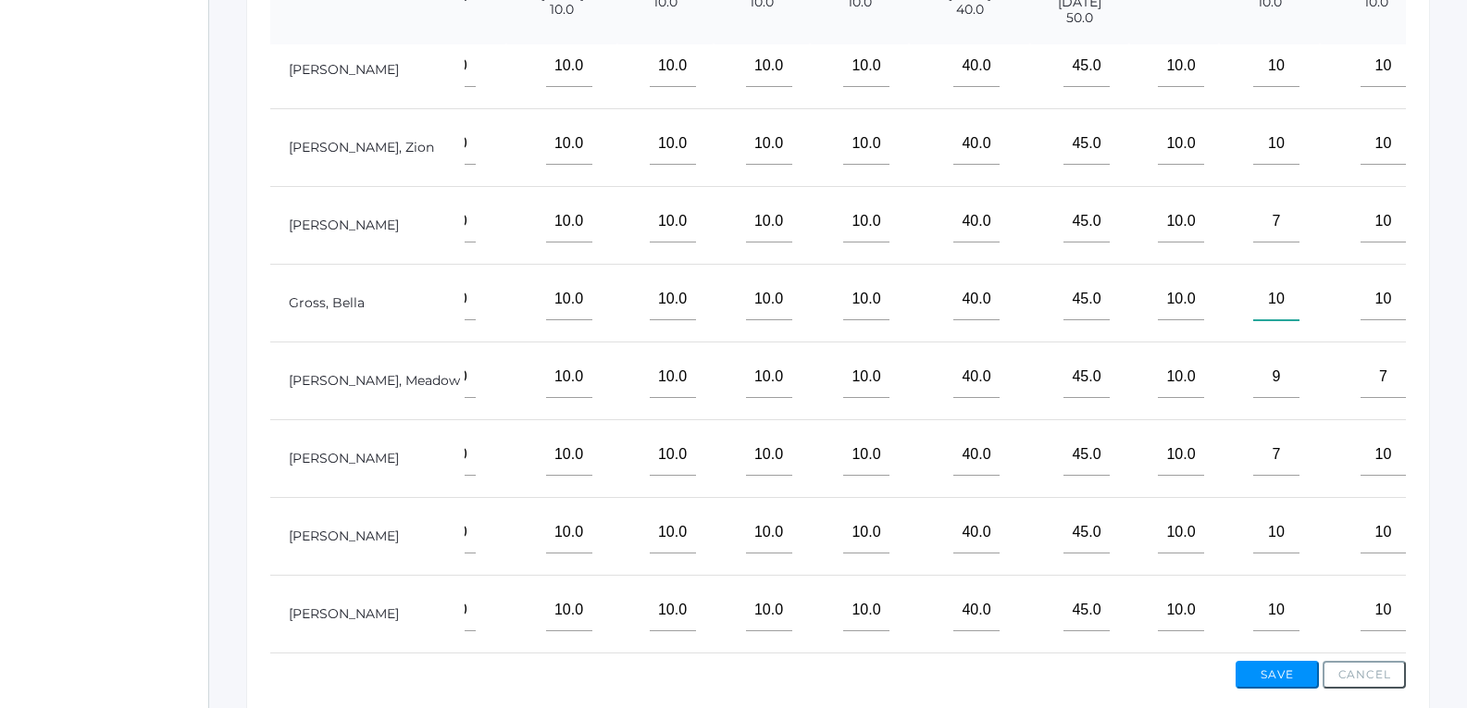
click at [1253, 286] on input"] "10" at bounding box center [1276, 300] width 46 height 42
type input"] "1"
type input"] "8"
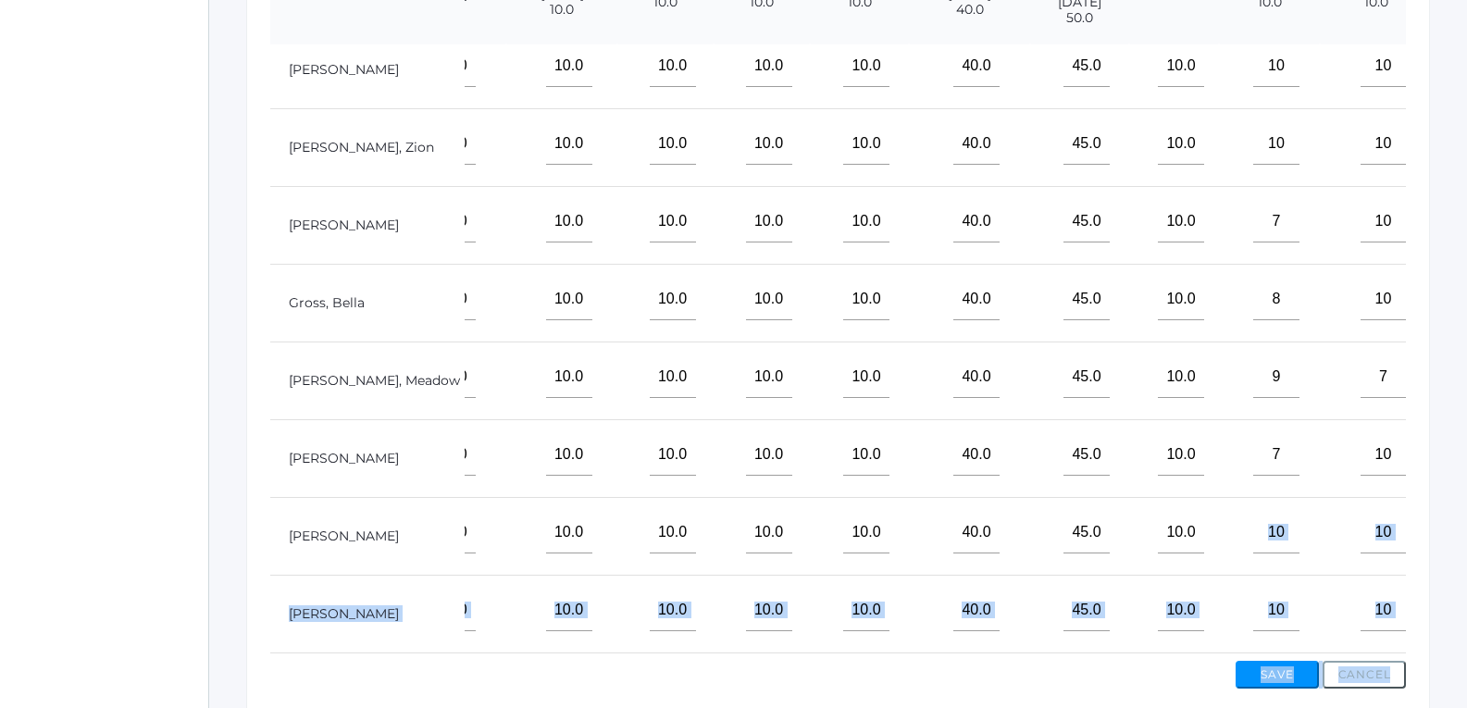
scroll to position [649, 0]
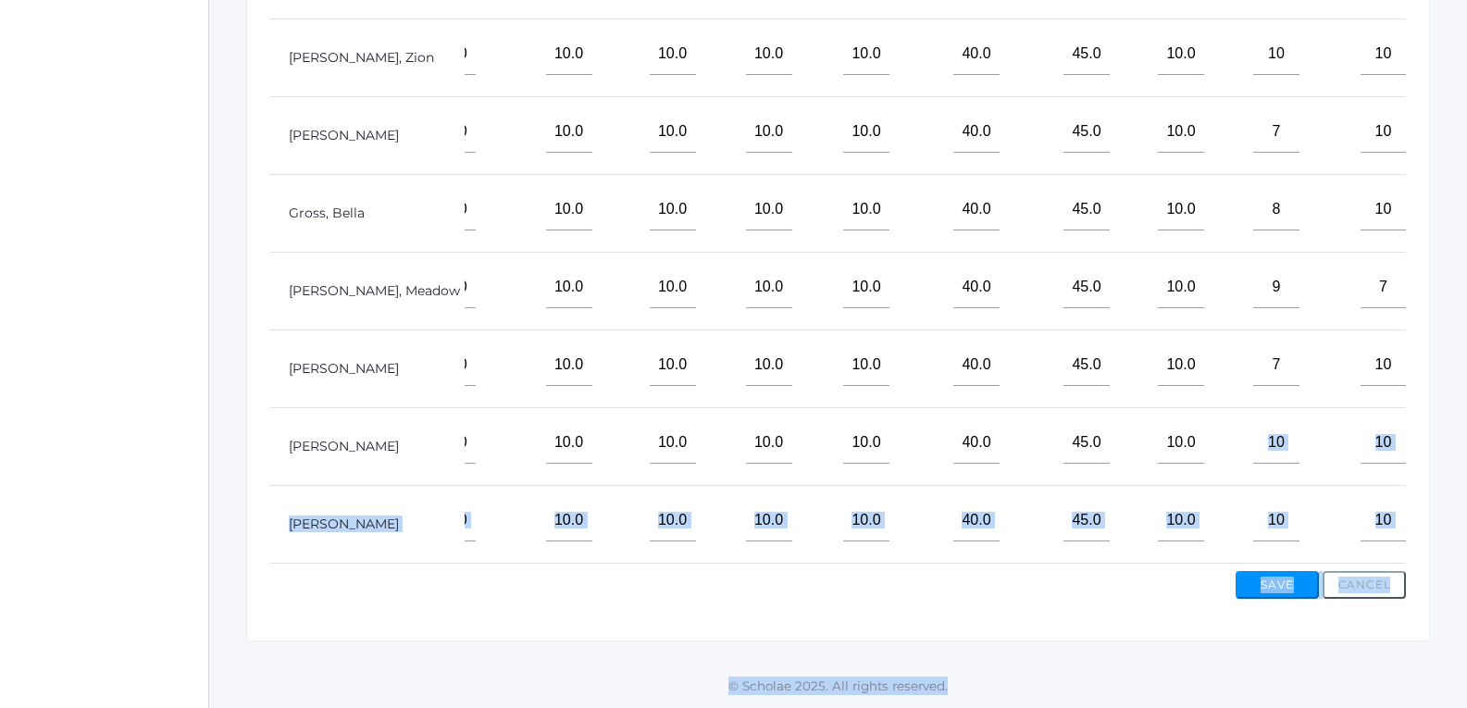
drag, startPoint x: 1181, startPoint y: 545, endPoint x: 1262, endPoint y: 751, distance: 221.8
click at [1098, 612] on div "View By Assignment View By Category Manage Assignments Grading Categories Progr…" at bounding box center [837, 156] width 1183 height 971
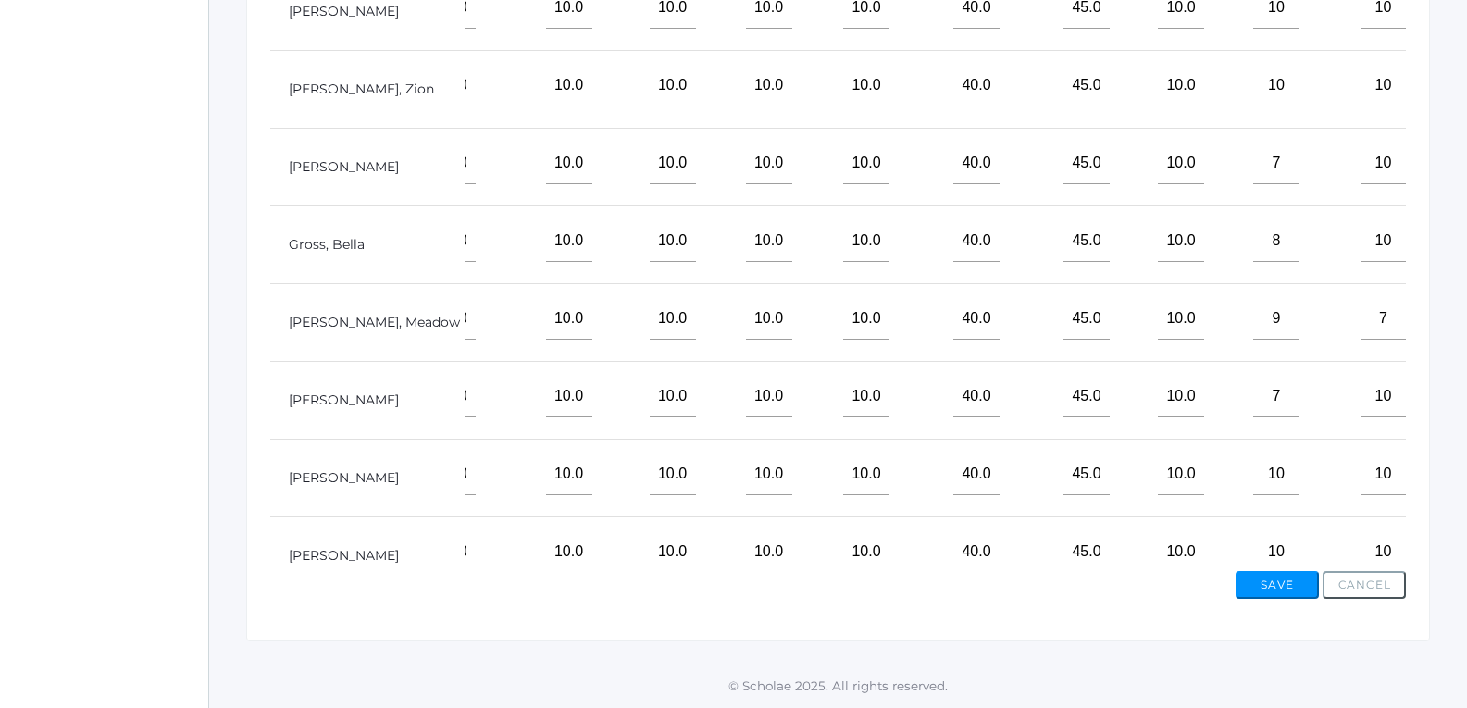
scroll to position [0, 426]
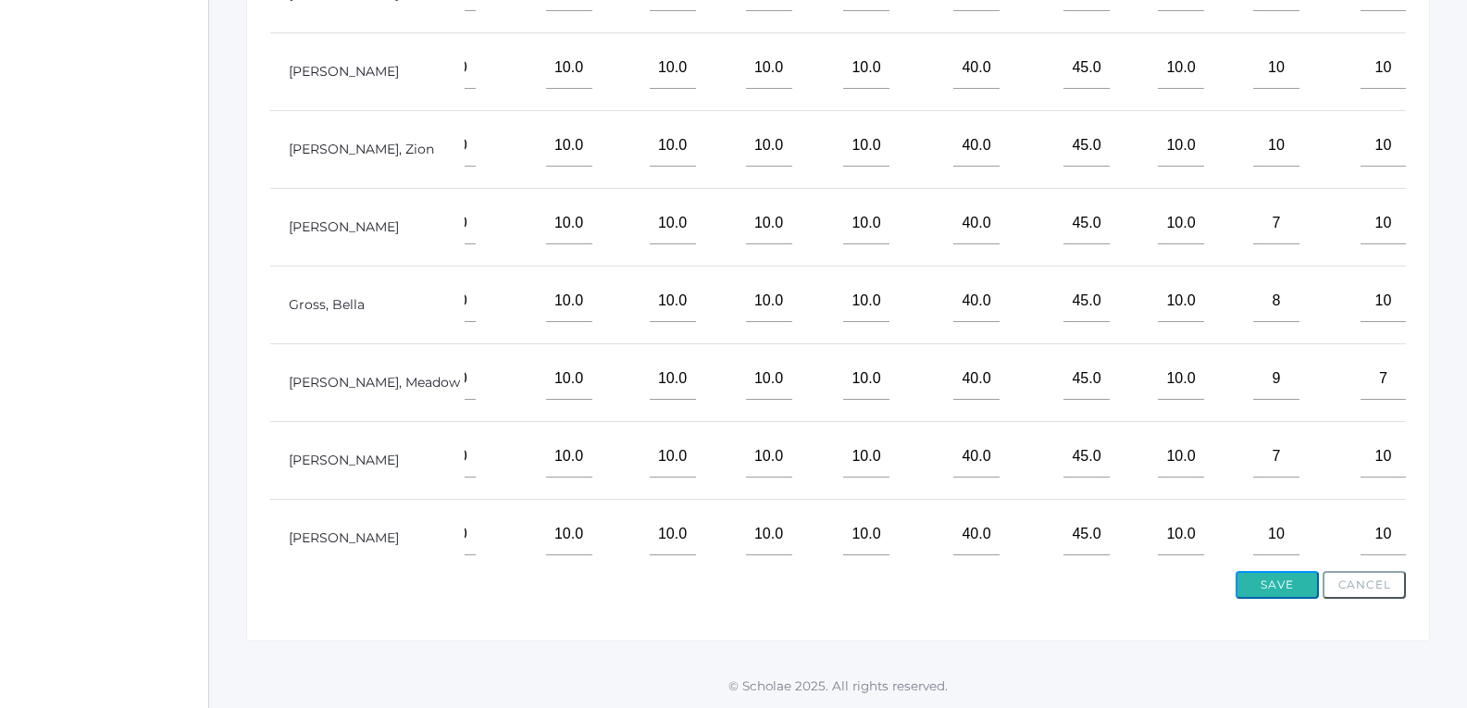
click at [1269, 573] on button "Save" at bounding box center [1276, 585] width 83 height 28
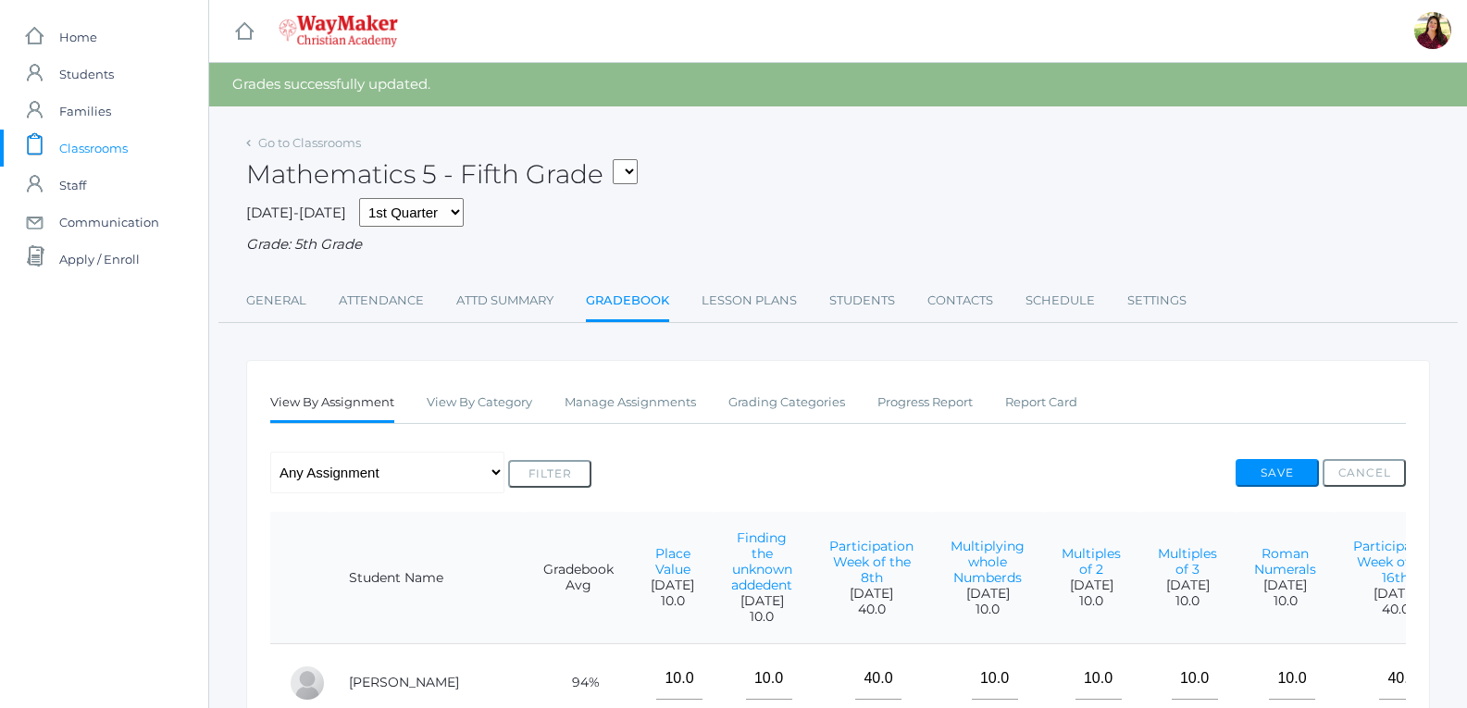
click at [627, 169] on select "05ELEM - Fifth Grade 05ELEM - History 5 Fifth Grade 05ELEM - Science 5 Fifth Gr…" at bounding box center [625, 171] width 25 height 25
select select "2533"
click at [619, 159] on select "05ELEM - Fifth Grade 05ELEM - History 5 Fifth Grade 05ELEM - Science 5 Fifth Gr…" at bounding box center [625, 171] width 25 height 25
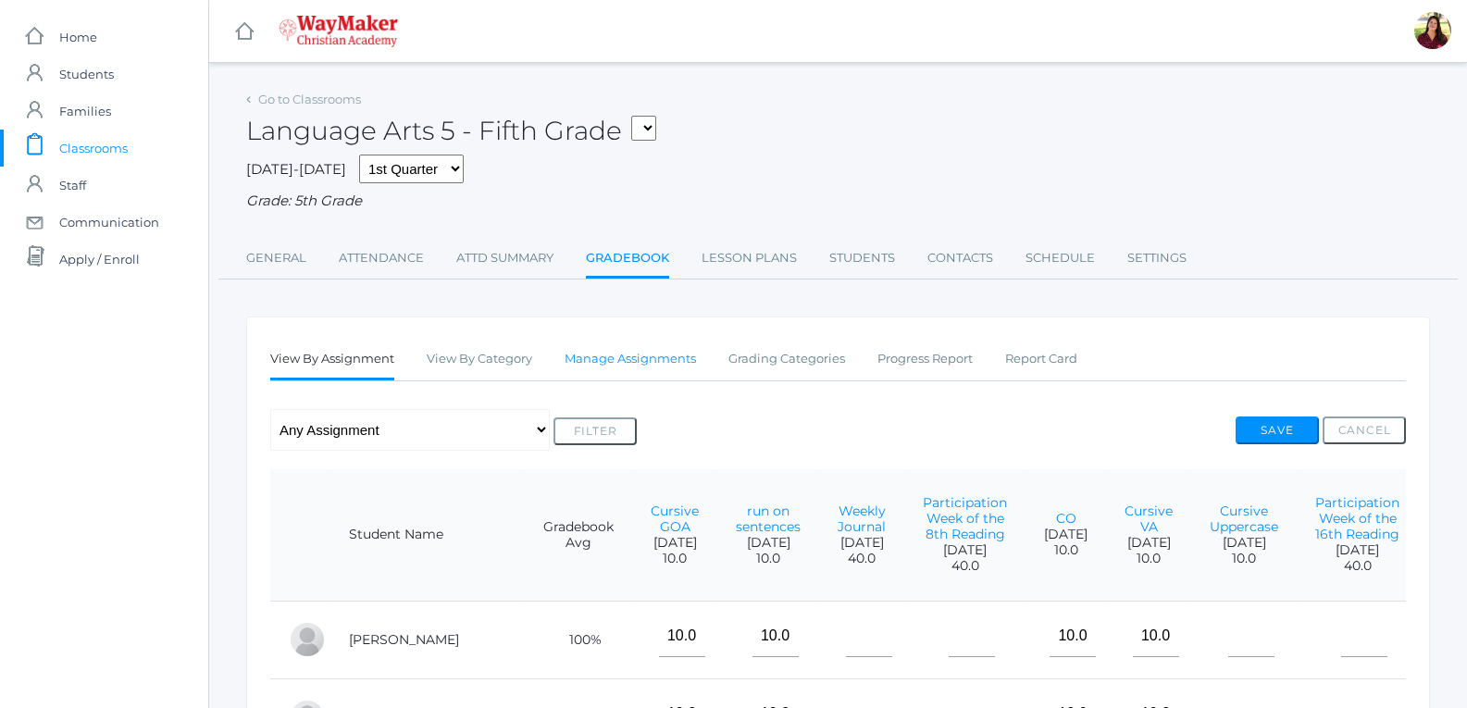
click at [656, 366] on link "Manage Assignments" at bounding box center [629, 359] width 131 height 37
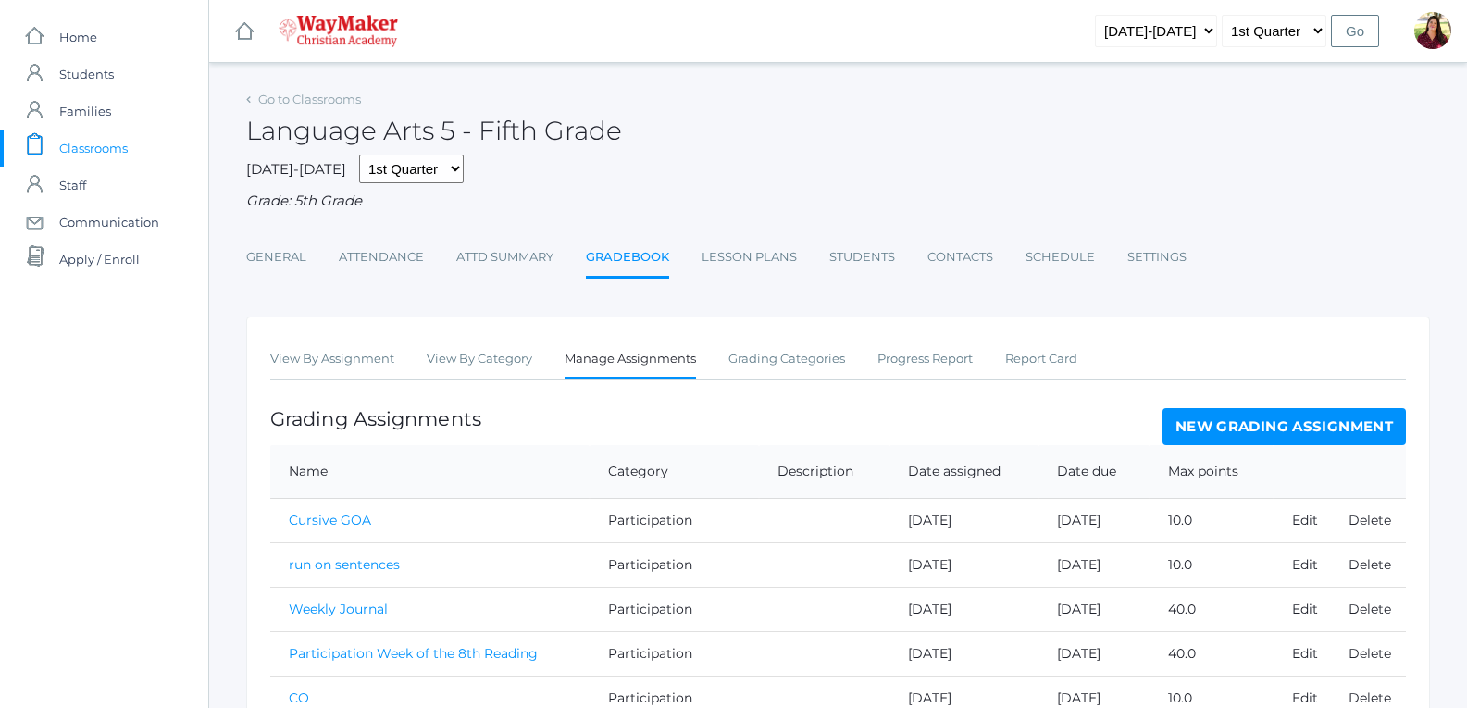
click at [1257, 414] on link "New Grading Assignment" at bounding box center [1283, 426] width 243 height 37
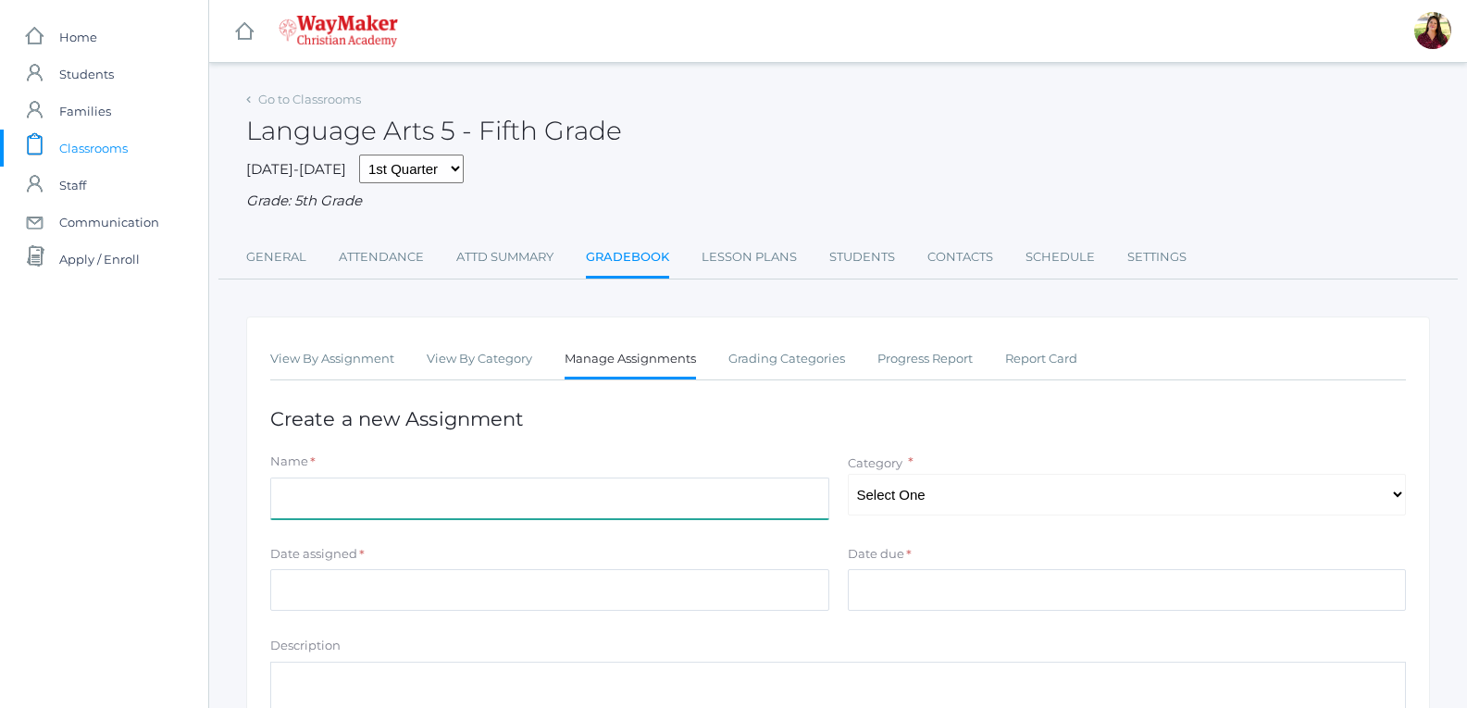
click at [286, 501] on input "Name" at bounding box center [549, 498] width 559 height 42
type input "Helping Verbs"
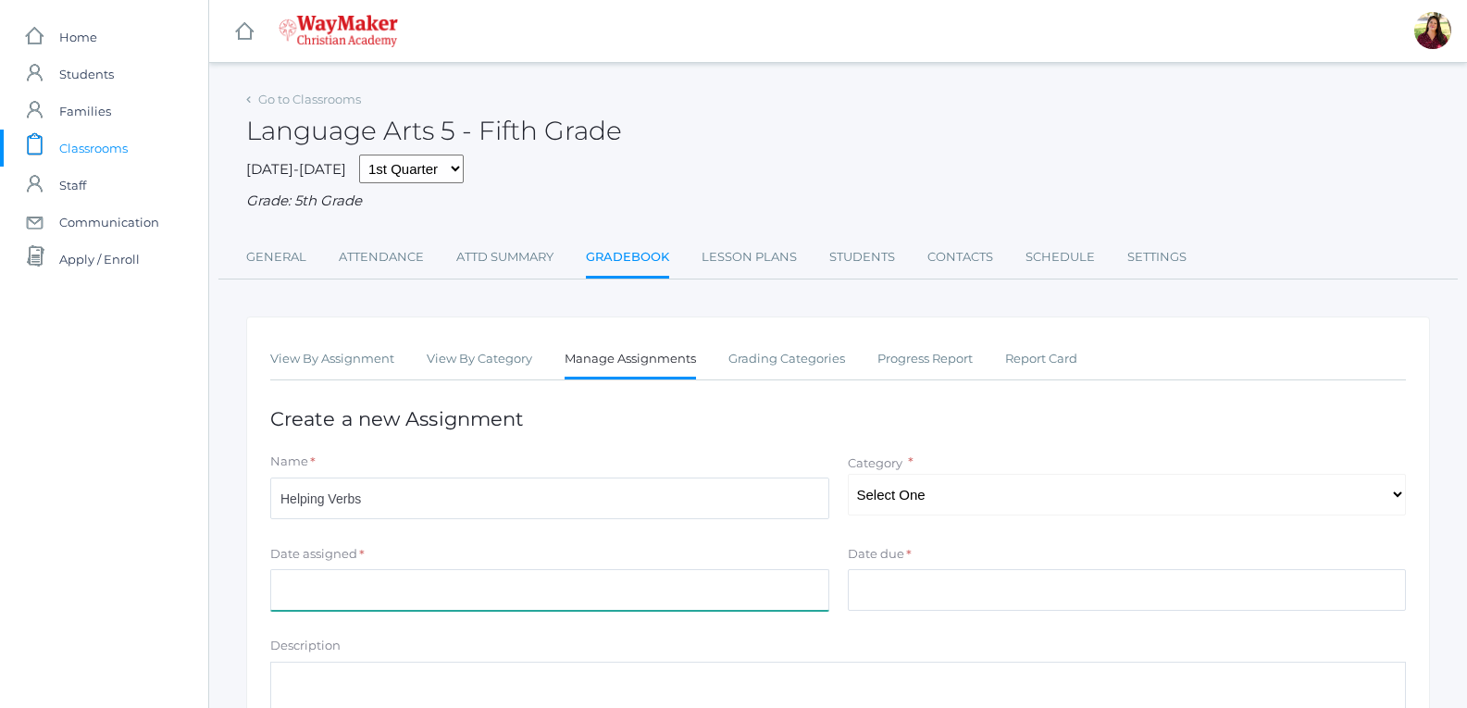
click at [399, 580] on input "Date assigned" at bounding box center [549, 590] width 559 height 42
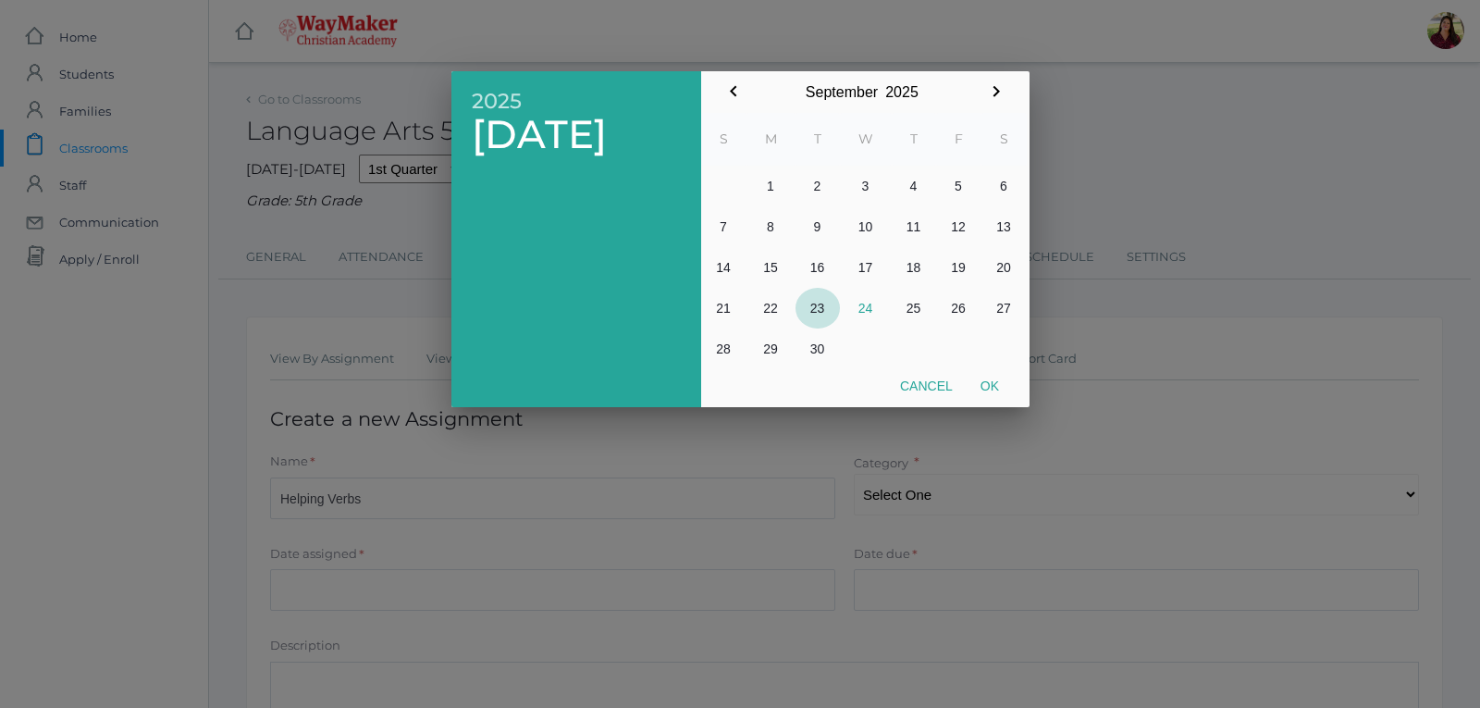
click at [814, 292] on button "23" at bounding box center [818, 308] width 44 height 41
click at [1009, 400] on button "Ok" at bounding box center [990, 385] width 46 height 33
type input "[DATE]"
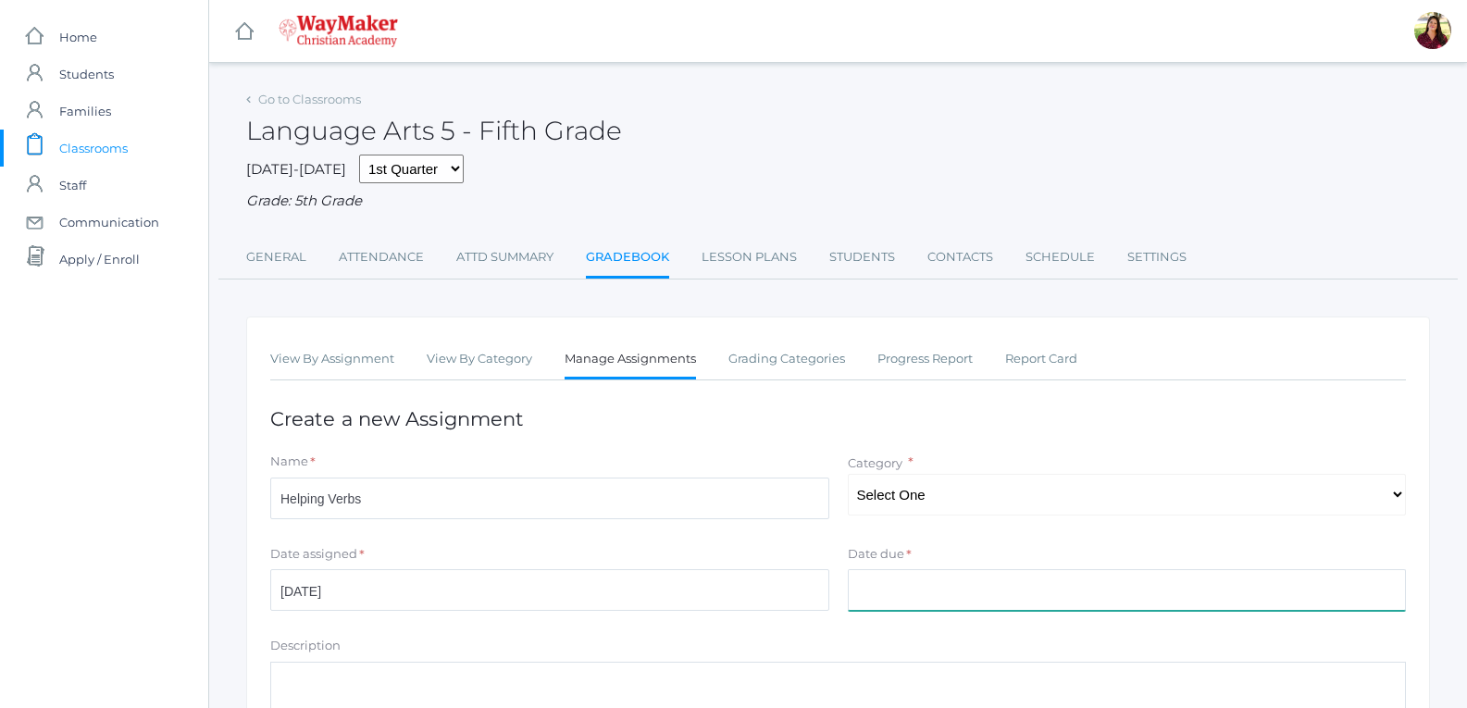
click at [941, 578] on input "Date due" at bounding box center [1127, 590] width 559 height 42
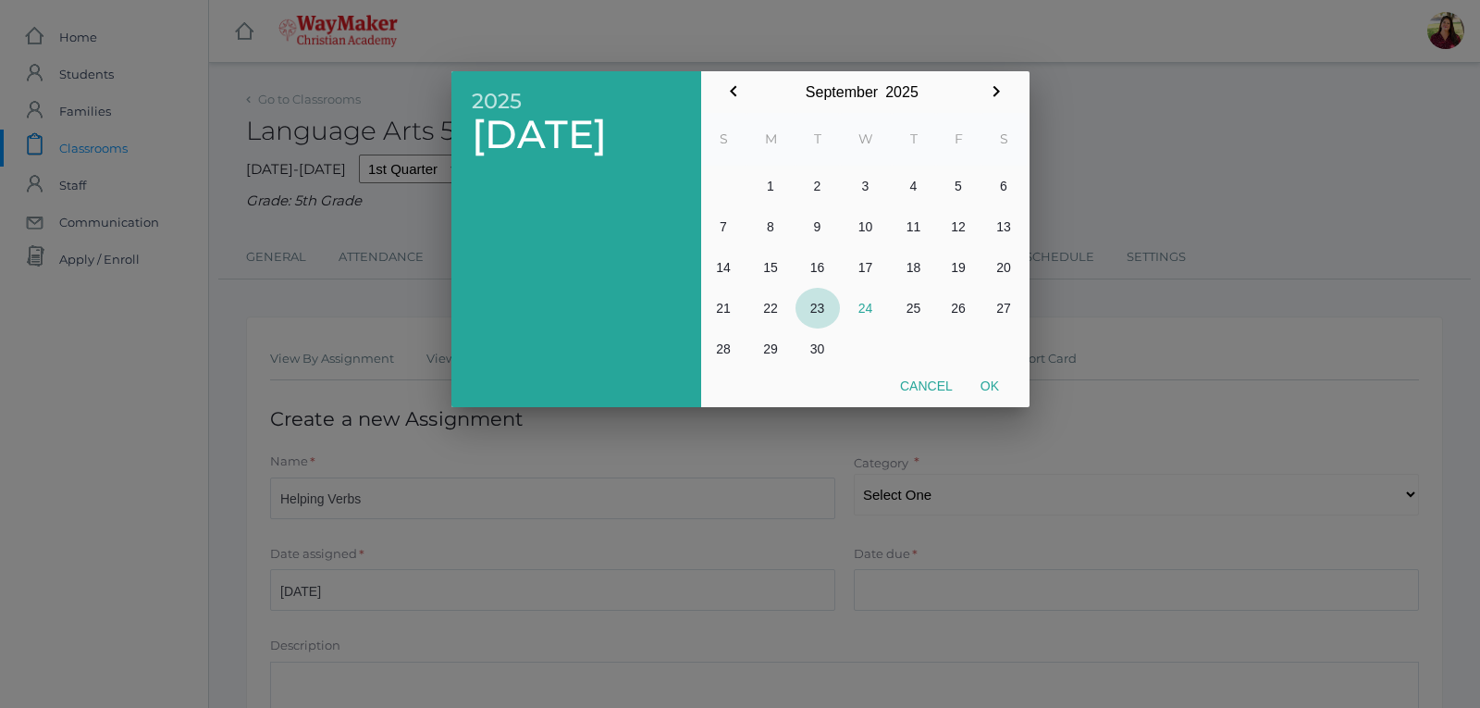
click at [820, 309] on button "23" at bounding box center [818, 308] width 44 height 41
click at [974, 375] on button "Ok" at bounding box center [990, 385] width 46 height 33
type input "[DATE]"
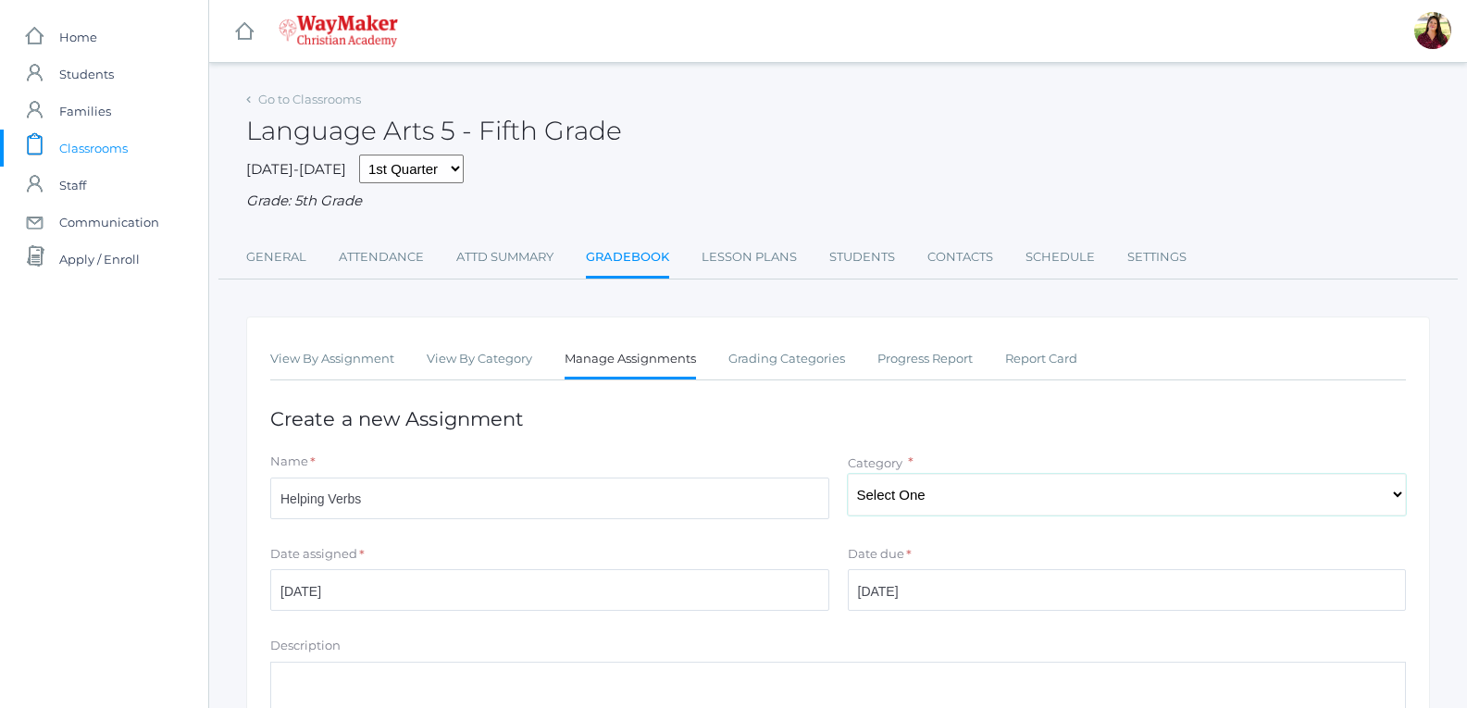
click at [911, 501] on select "Select One Participation Test/quizes Classwork/Projects" at bounding box center [1127, 495] width 559 height 42
select select "1143"
click at [848, 476] on select "Select One Participation Test/quizes Classwork/Projects" at bounding box center [1127, 495] width 559 height 42
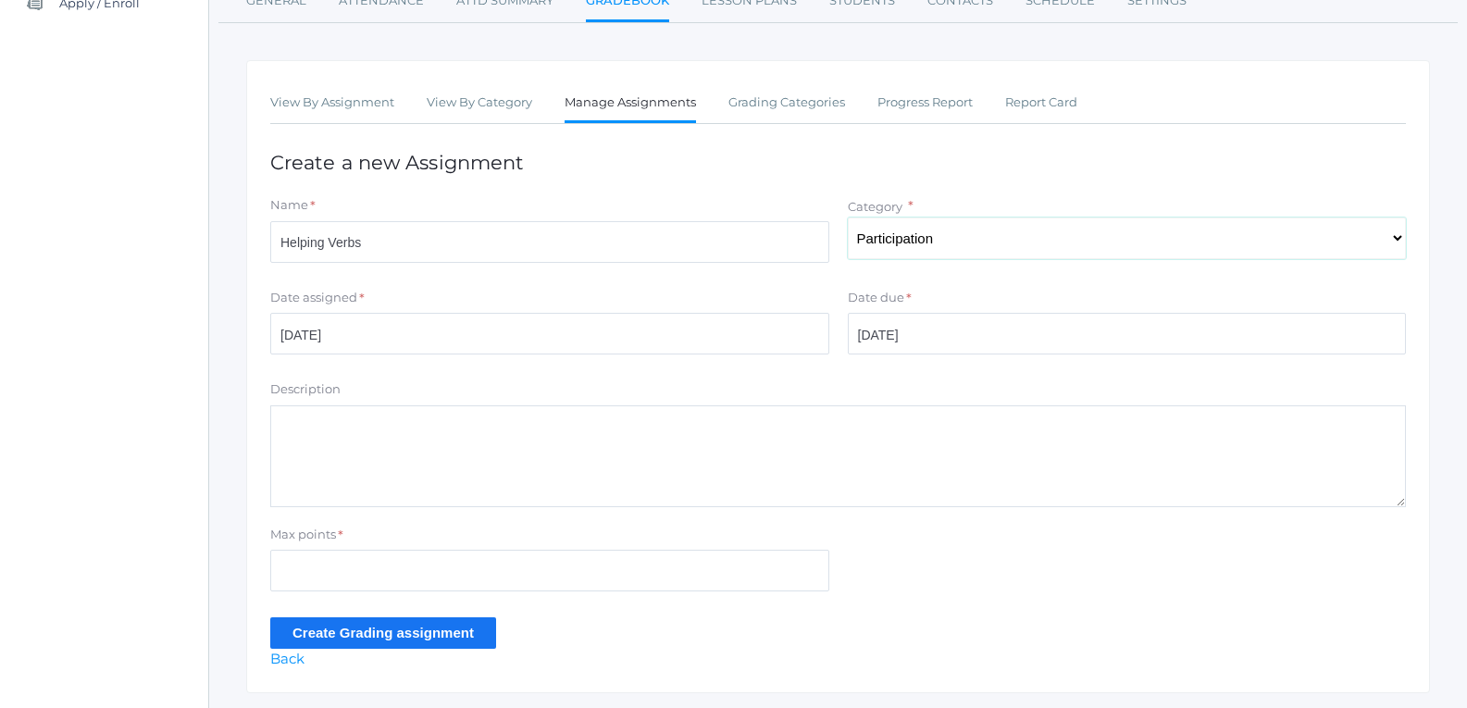
scroll to position [278, 0]
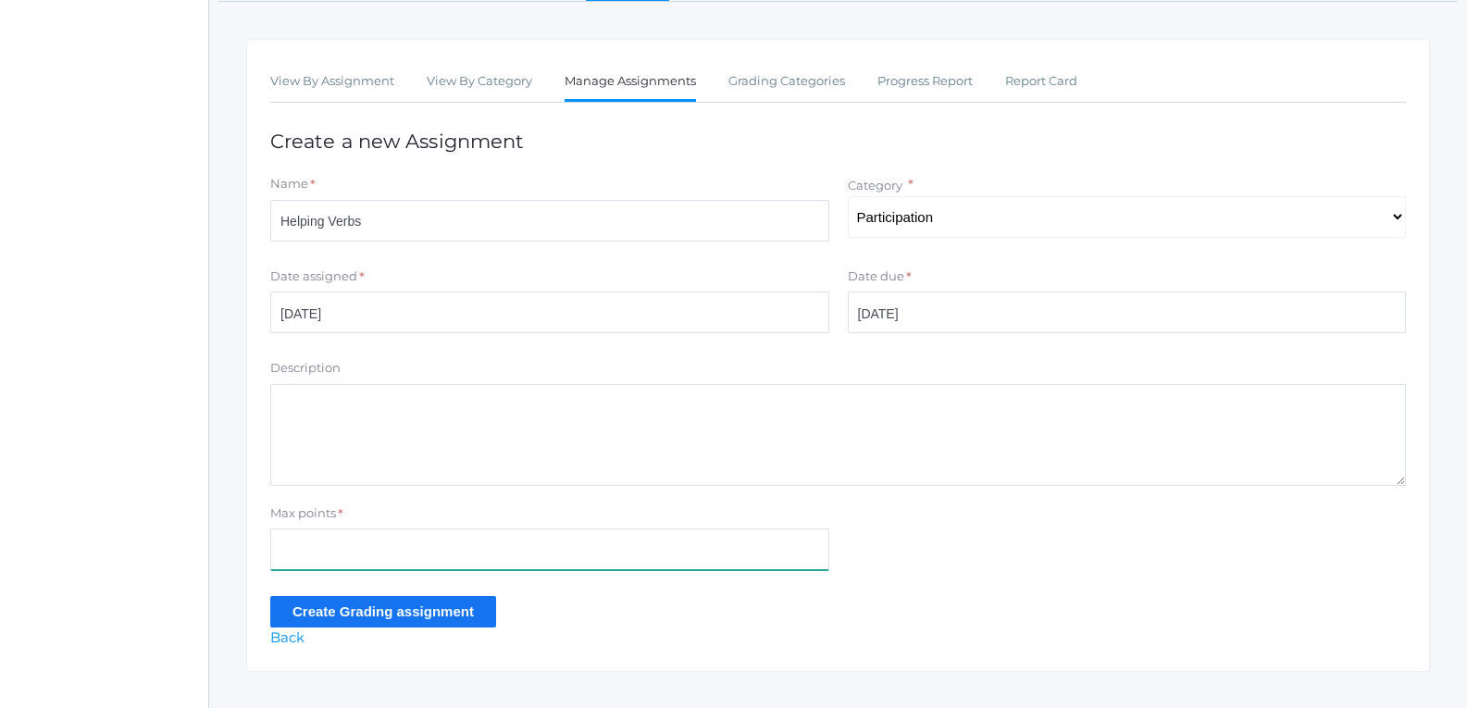
click at [587, 540] on input "Max points" at bounding box center [549, 549] width 559 height 42
type input "10"
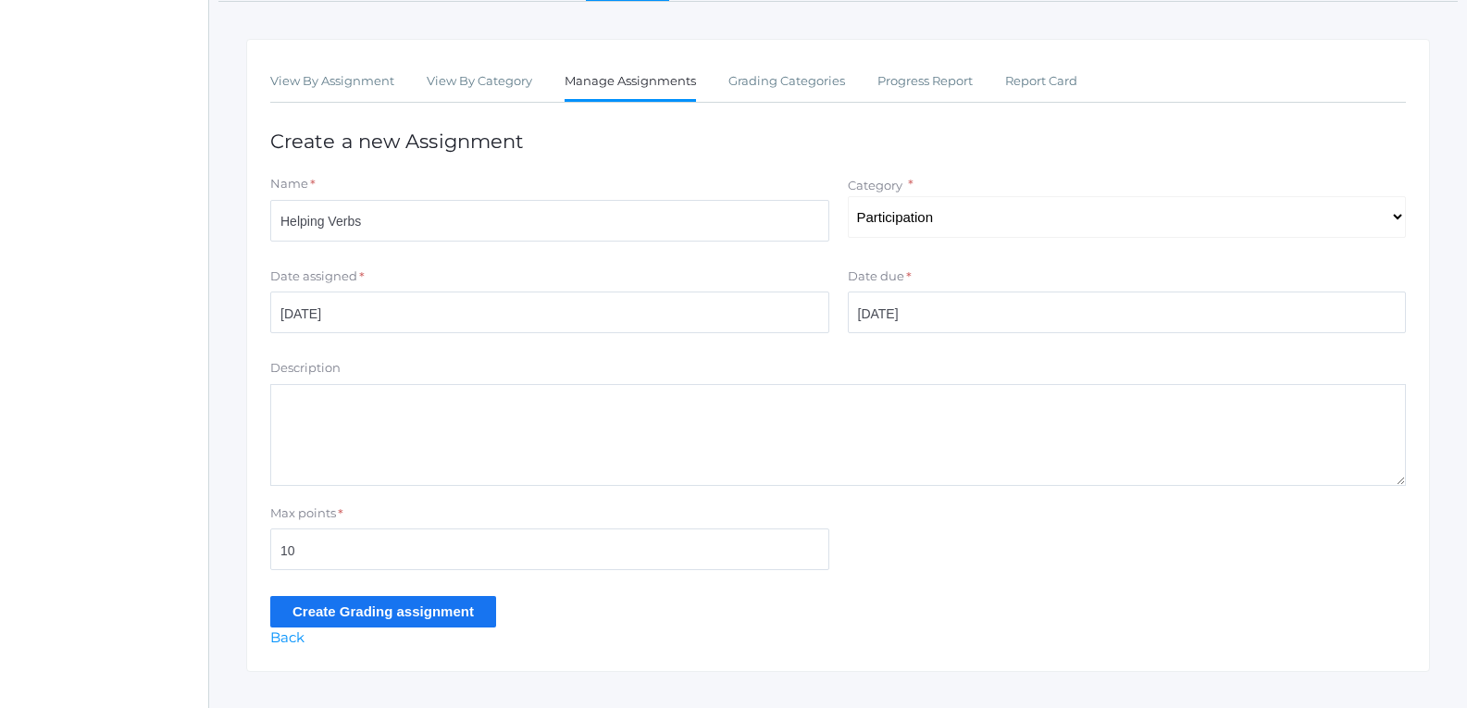
click at [388, 604] on input "Create Grading assignment" at bounding box center [383, 611] width 226 height 31
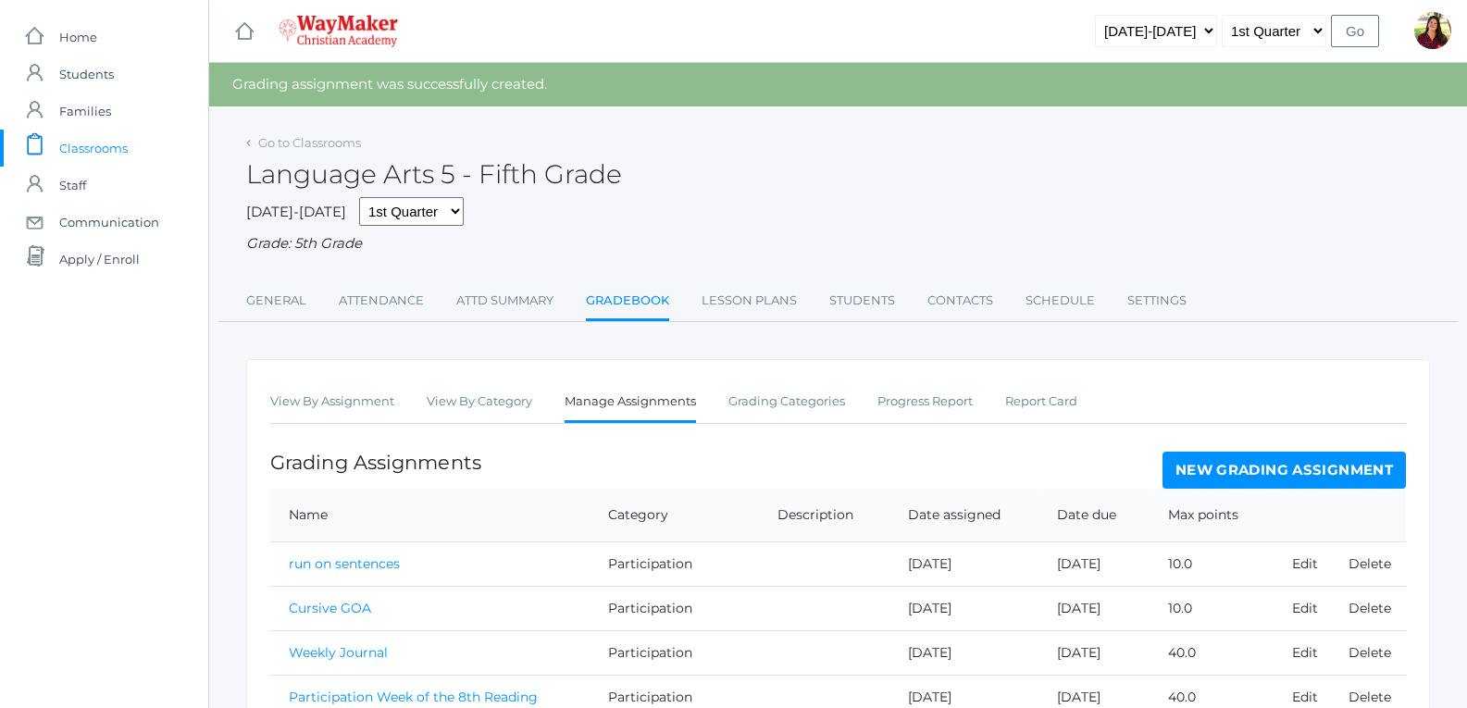
click at [600, 413] on link "Manage Assignments" at bounding box center [629, 403] width 131 height 40
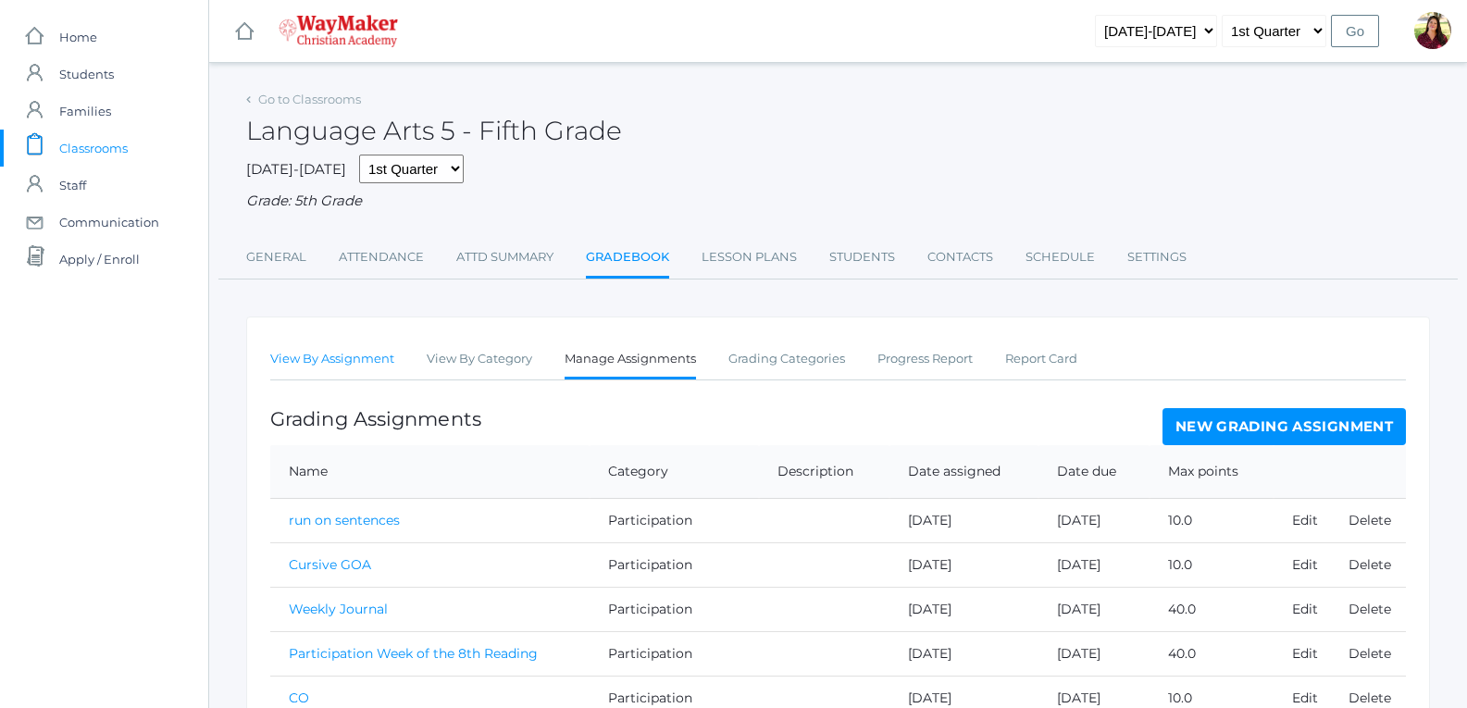
click at [365, 363] on link "View By Assignment" at bounding box center [332, 359] width 124 height 37
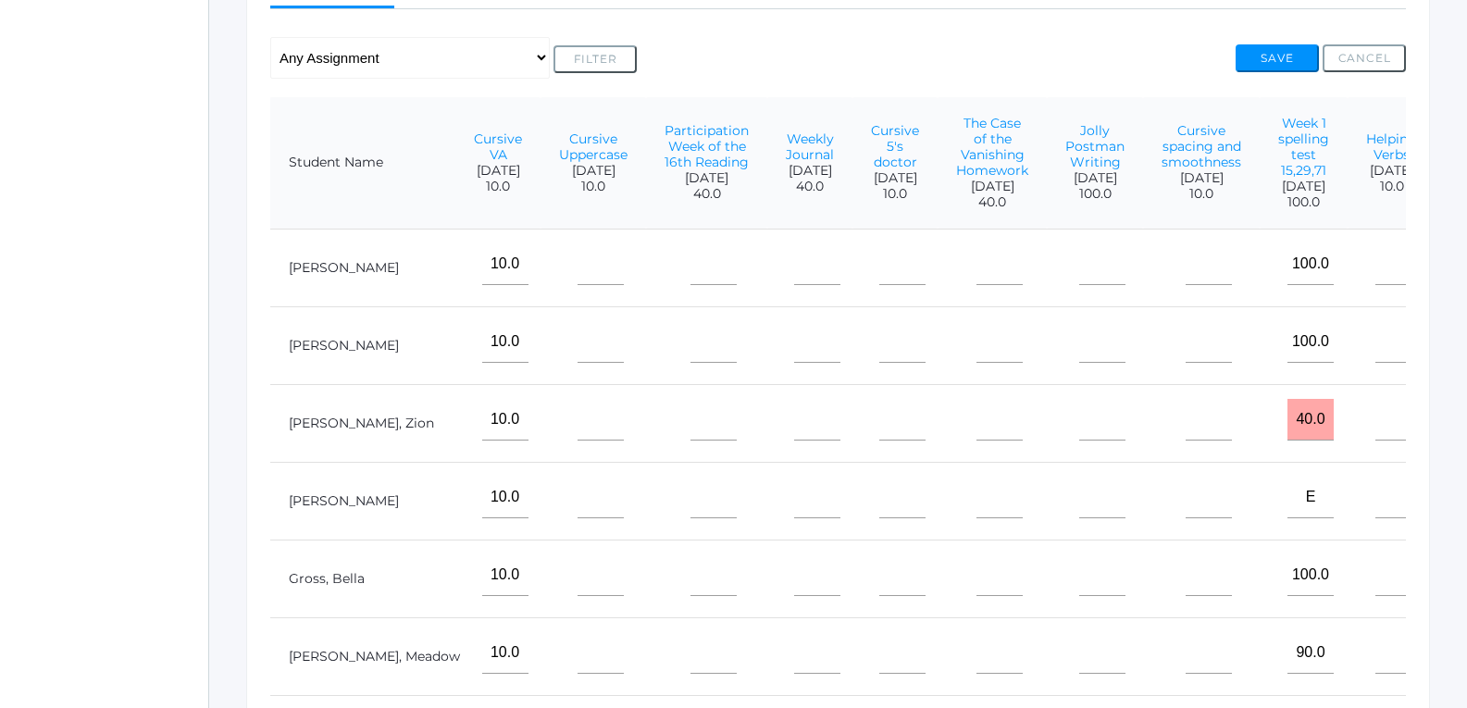
scroll to position [371, 0]
click at [1375, 286] on input"] "text" at bounding box center [1398, 265] width 46 height 42
type input"] "10"
click at [1375, 340] on input"] "text" at bounding box center [1398, 343] width 46 height 42
type input"] "10"
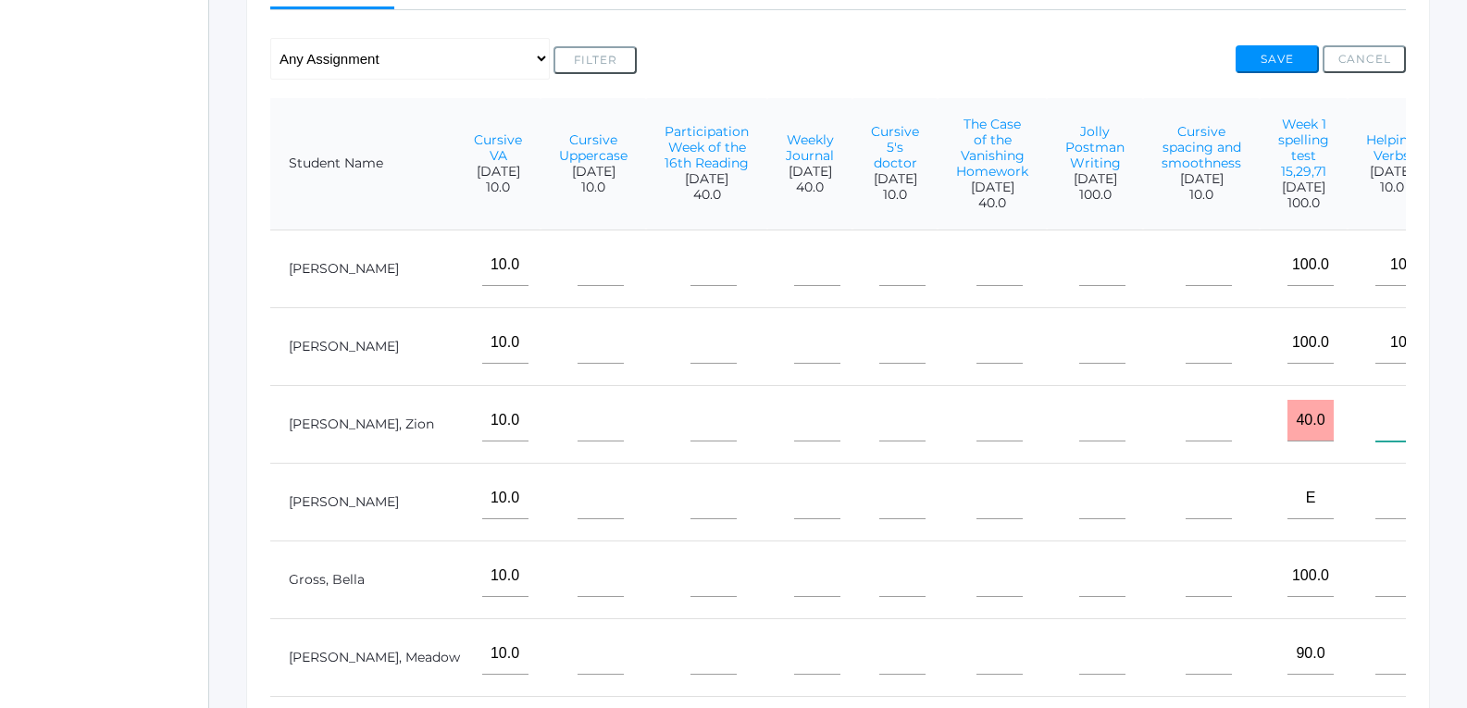
click at [1375, 441] on input"] "text" at bounding box center [1398, 421] width 46 height 42
type input"] "10"
click at [1375, 515] on input"] "text" at bounding box center [1398, 498] width 46 height 42
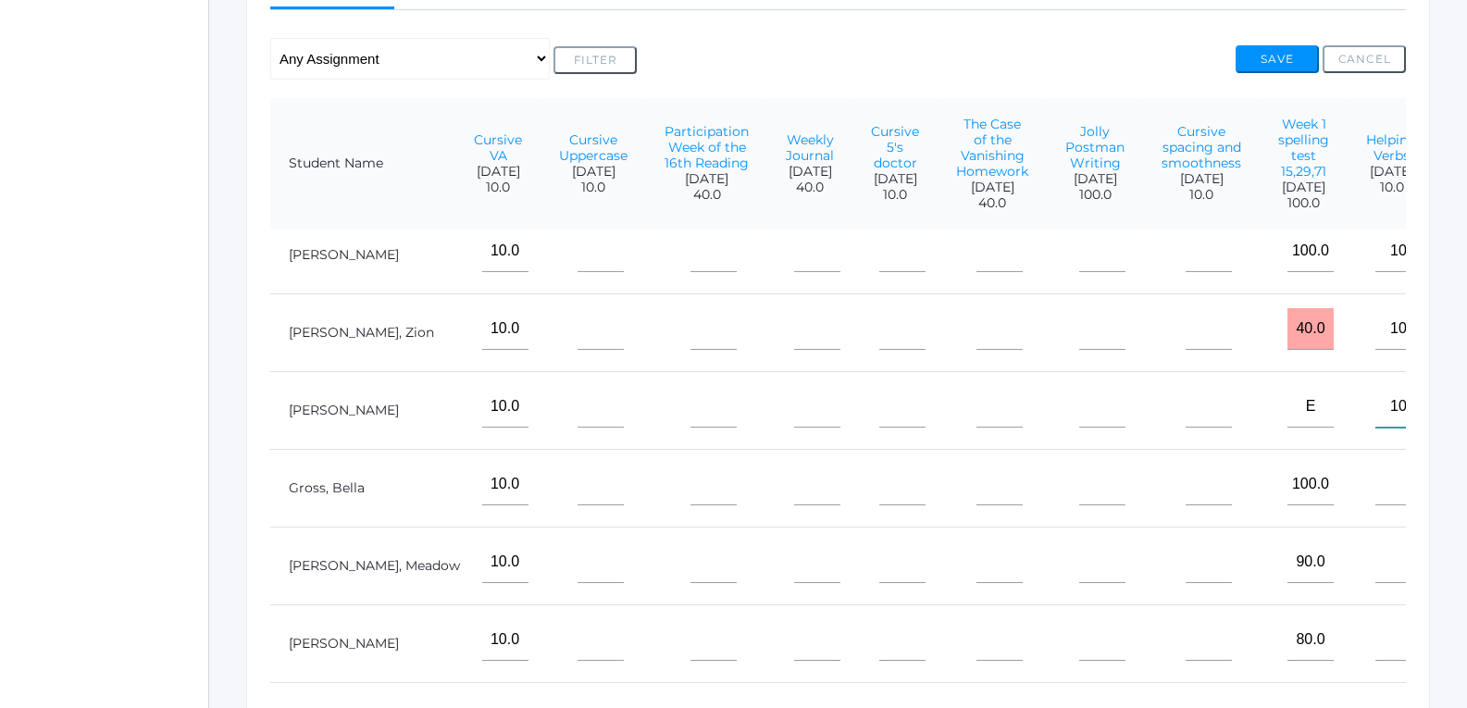
scroll to position [121, 650]
type input"] "10"
click at [1375, 464] on input"] "text" at bounding box center [1398, 485] width 46 height 42
type input"] "10"
click at [1375, 551] on input"] "text" at bounding box center [1398, 562] width 46 height 42
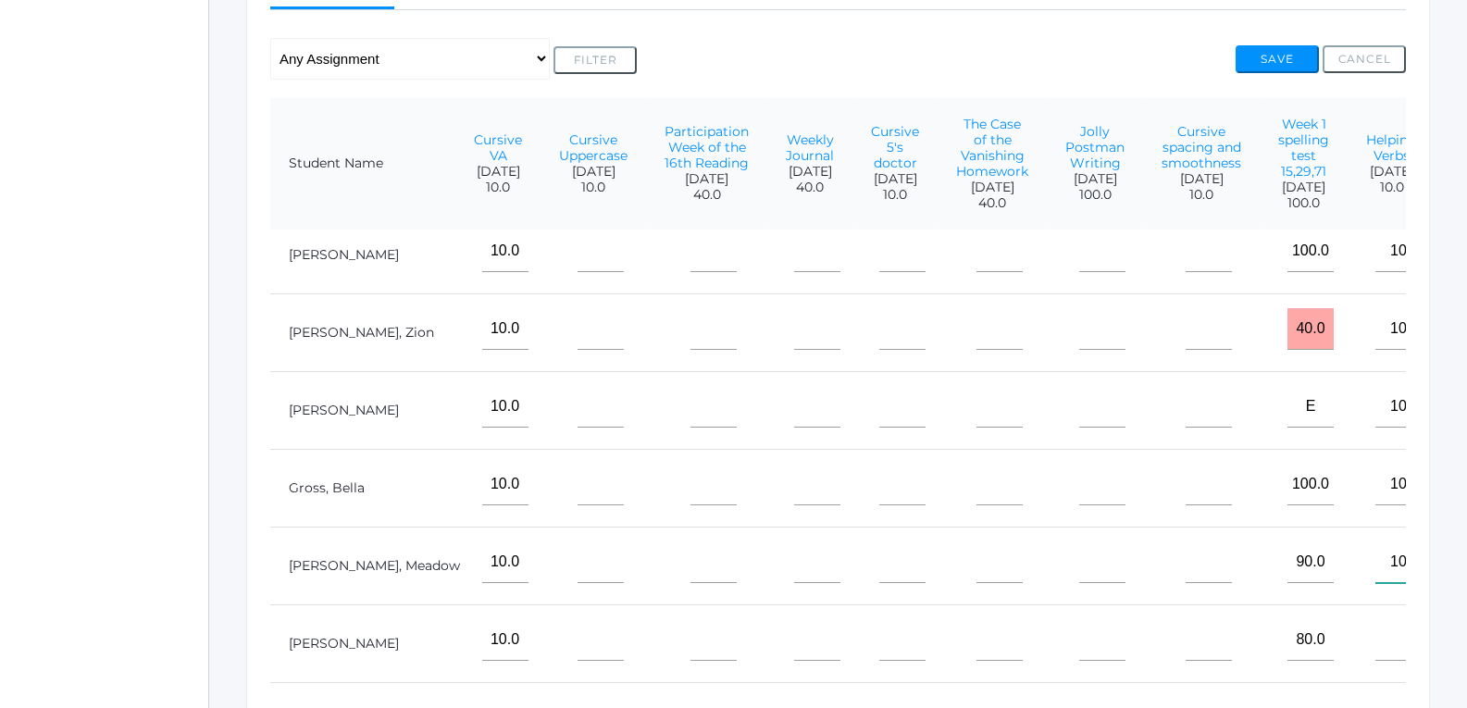
type input"] "10"
click at [1349, 604] on td at bounding box center [1391, 643] width 88 height 78
click at [1375, 619] on input"] "text" at bounding box center [1398, 640] width 46 height 42
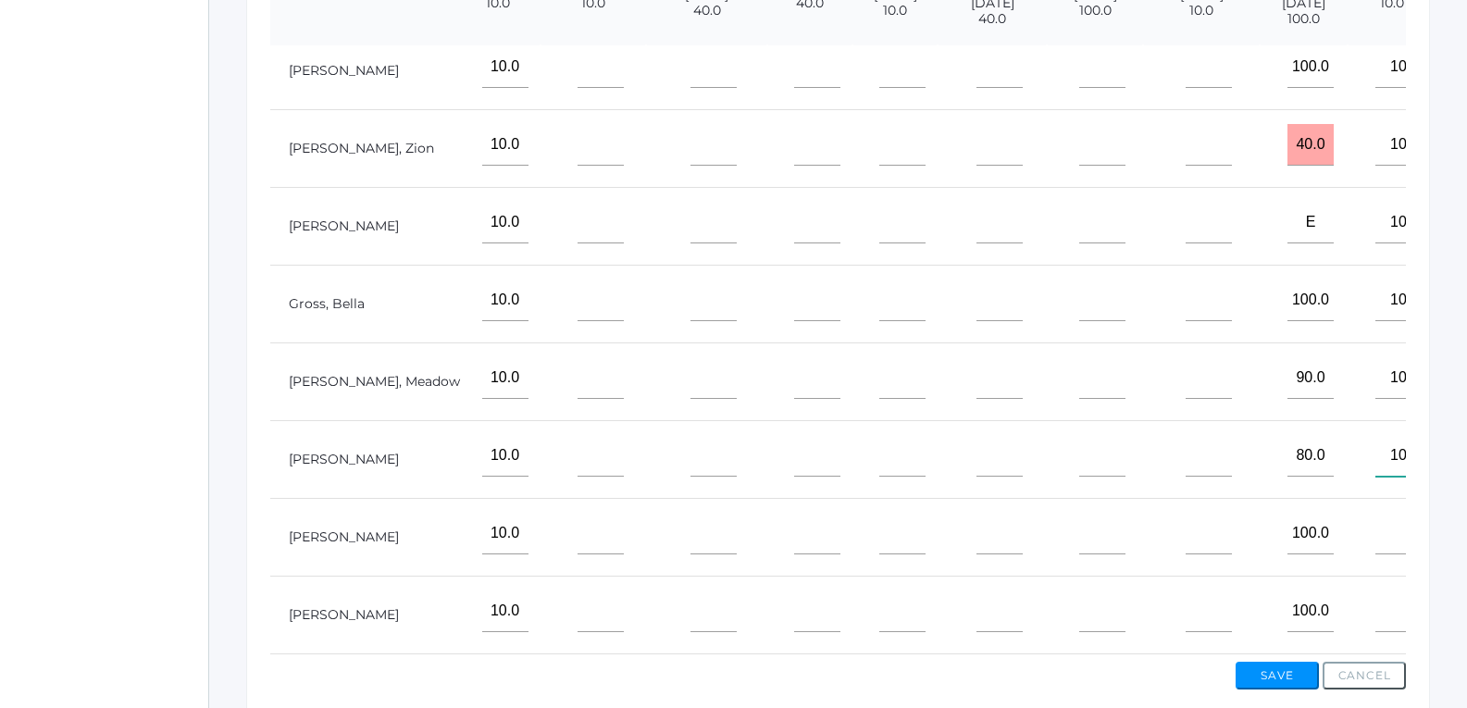
scroll to position [556, 0]
type input"] "10"
click at [1375, 516] on input"] "text" at bounding box center [1398, 533] width 46 height 42
type input"] "10"
click at [1375, 589] on input"] "text" at bounding box center [1398, 610] width 46 height 42
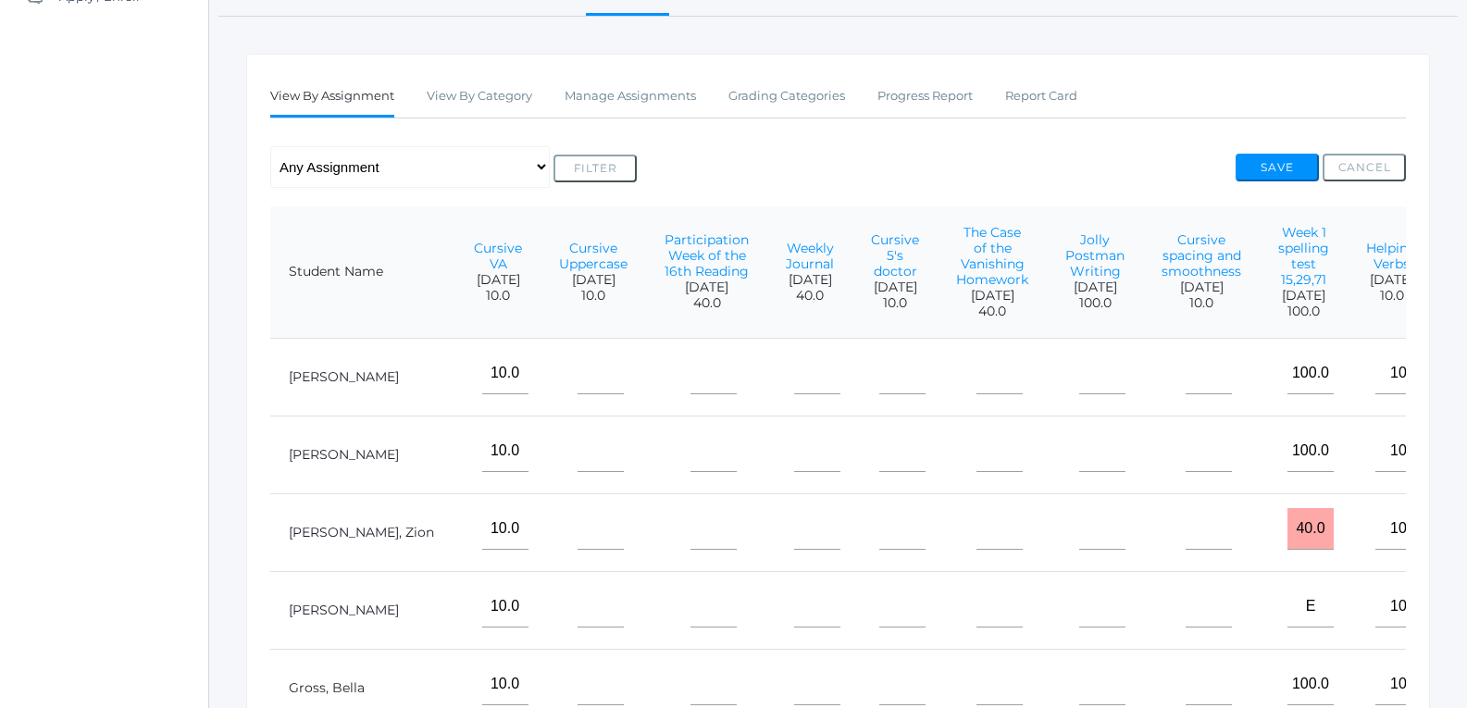
scroll to position [186, 0]
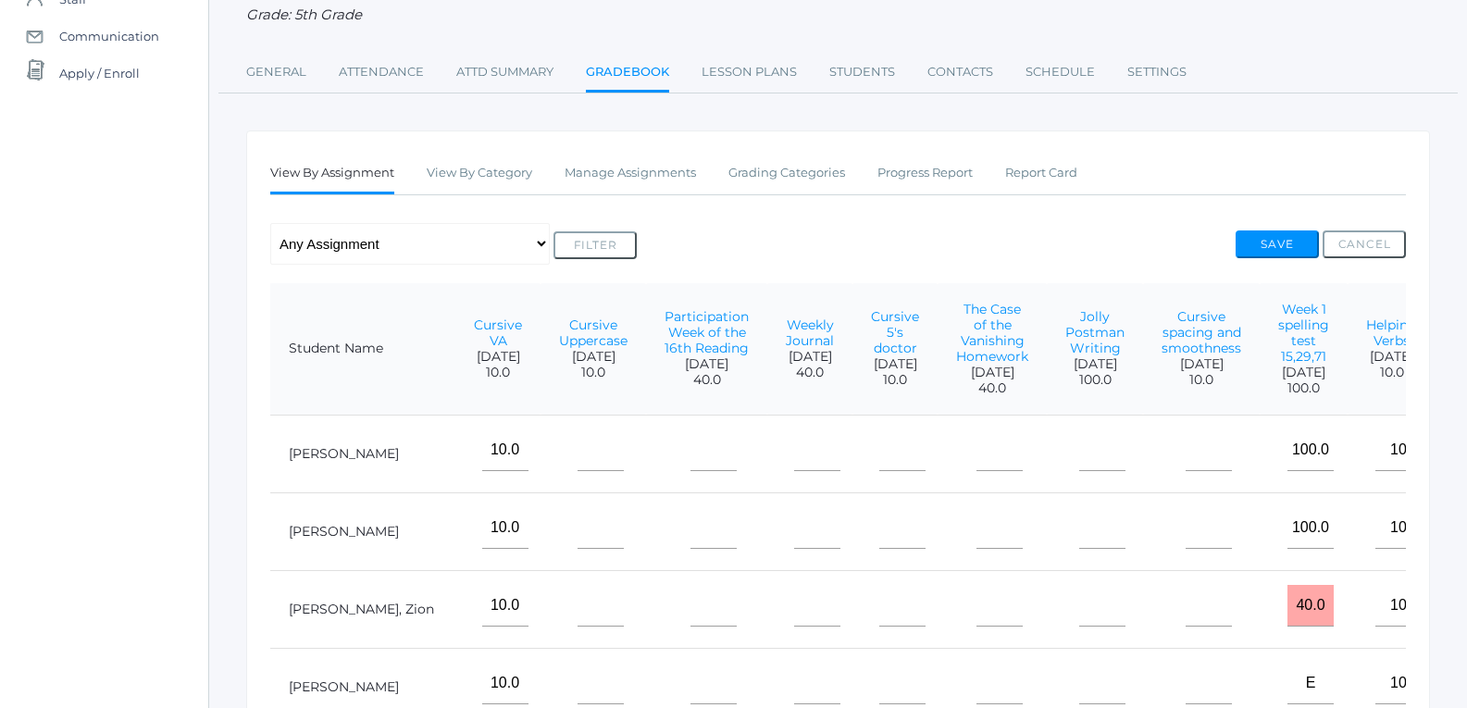
type input"] "10"
click at [1185, 465] on input"] "text" at bounding box center [1208, 450] width 46 height 42
type input"] "10"
click at [1185, 532] on input"] "text" at bounding box center [1208, 528] width 46 height 42
type input"] "10"
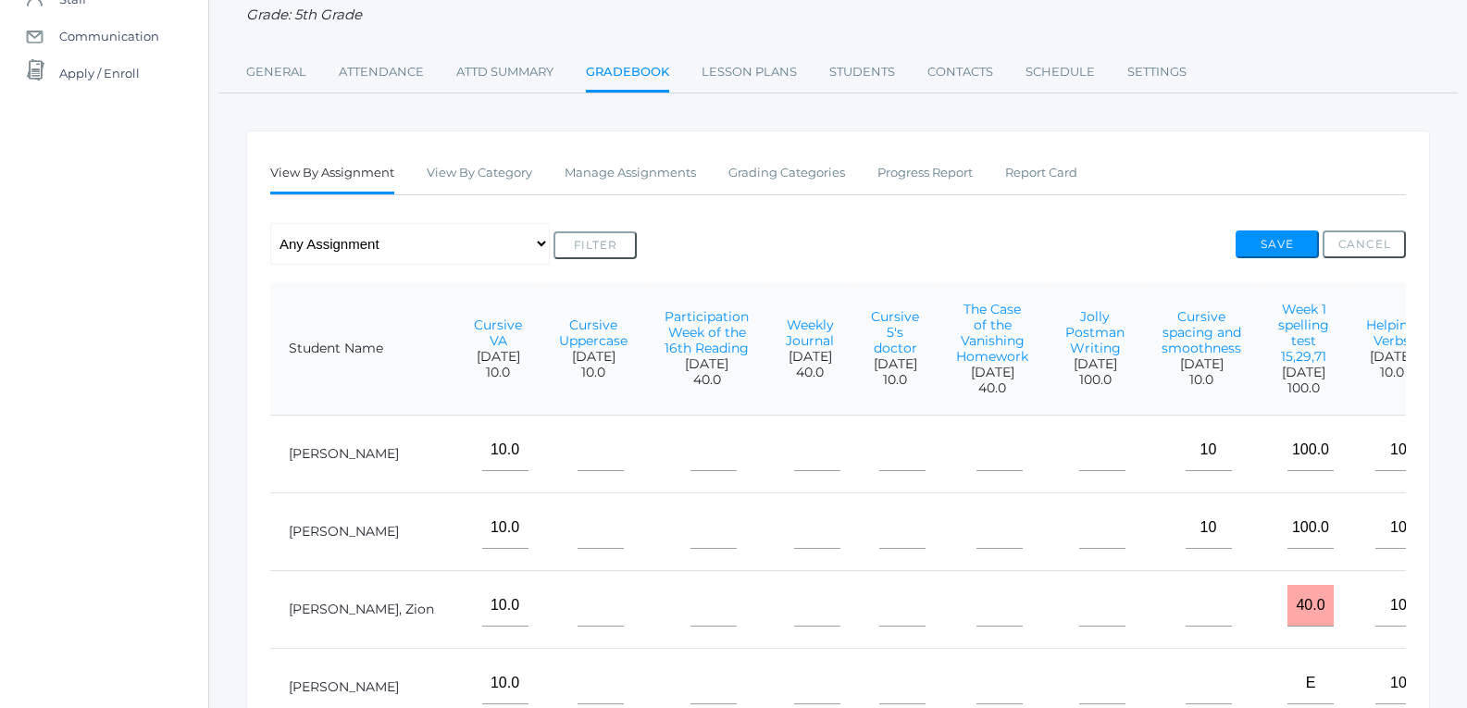
click at [1143, 570] on td "10" at bounding box center [1201, 531] width 117 height 78
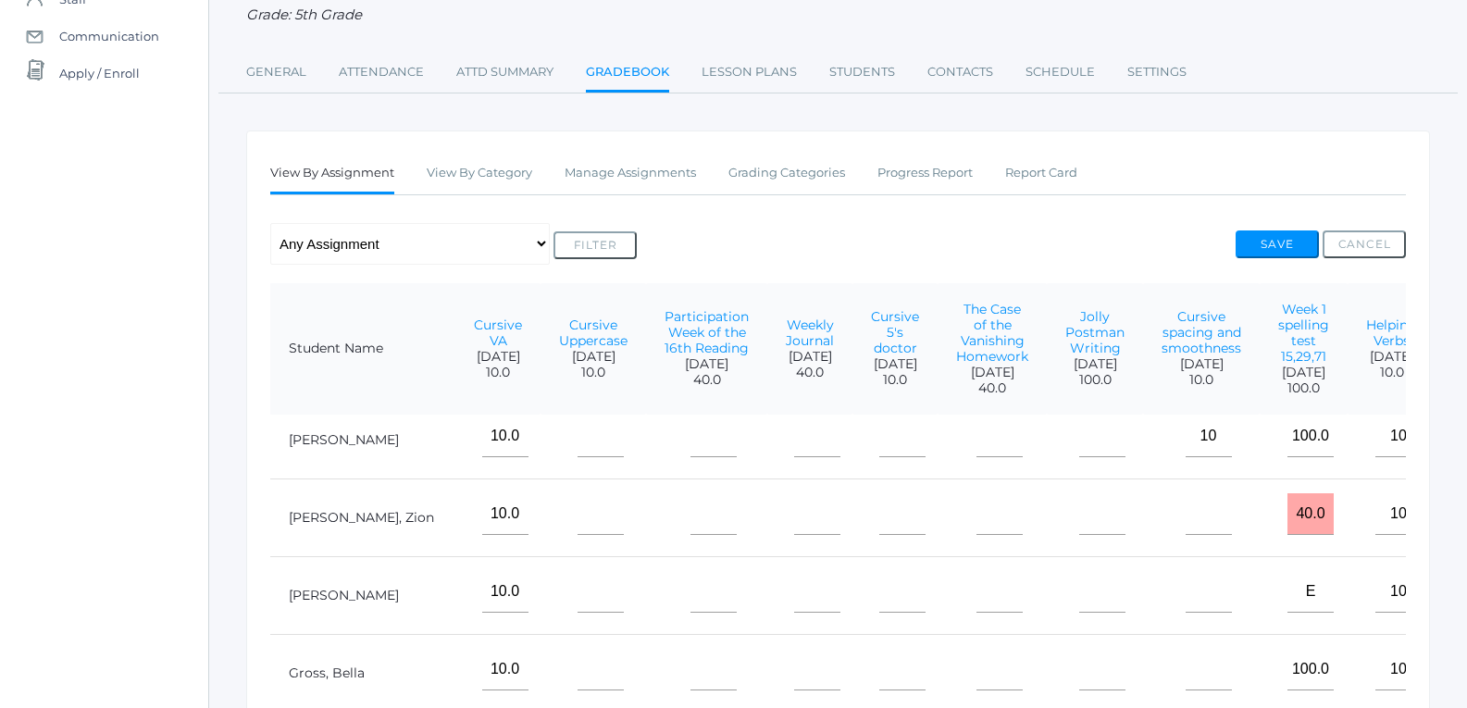
scroll to position [121, 650]
click at [1185, 514] on input"] "text" at bounding box center [1208, 514] width 46 height 42
type input"] "10"
click at [1185, 573] on input"] "text" at bounding box center [1208, 592] width 46 height 42
type input"] "10"
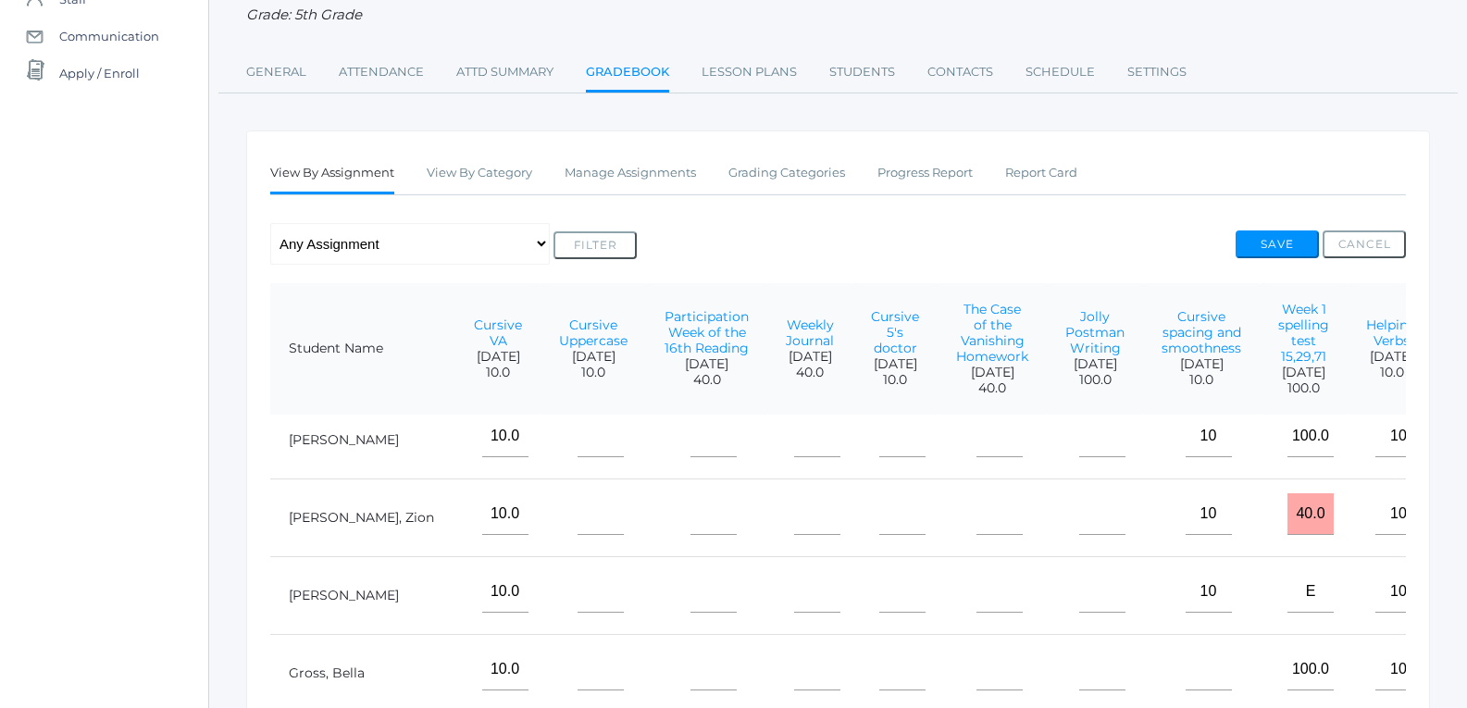
click at [1152, 634] on td at bounding box center [1201, 673] width 117 height 78
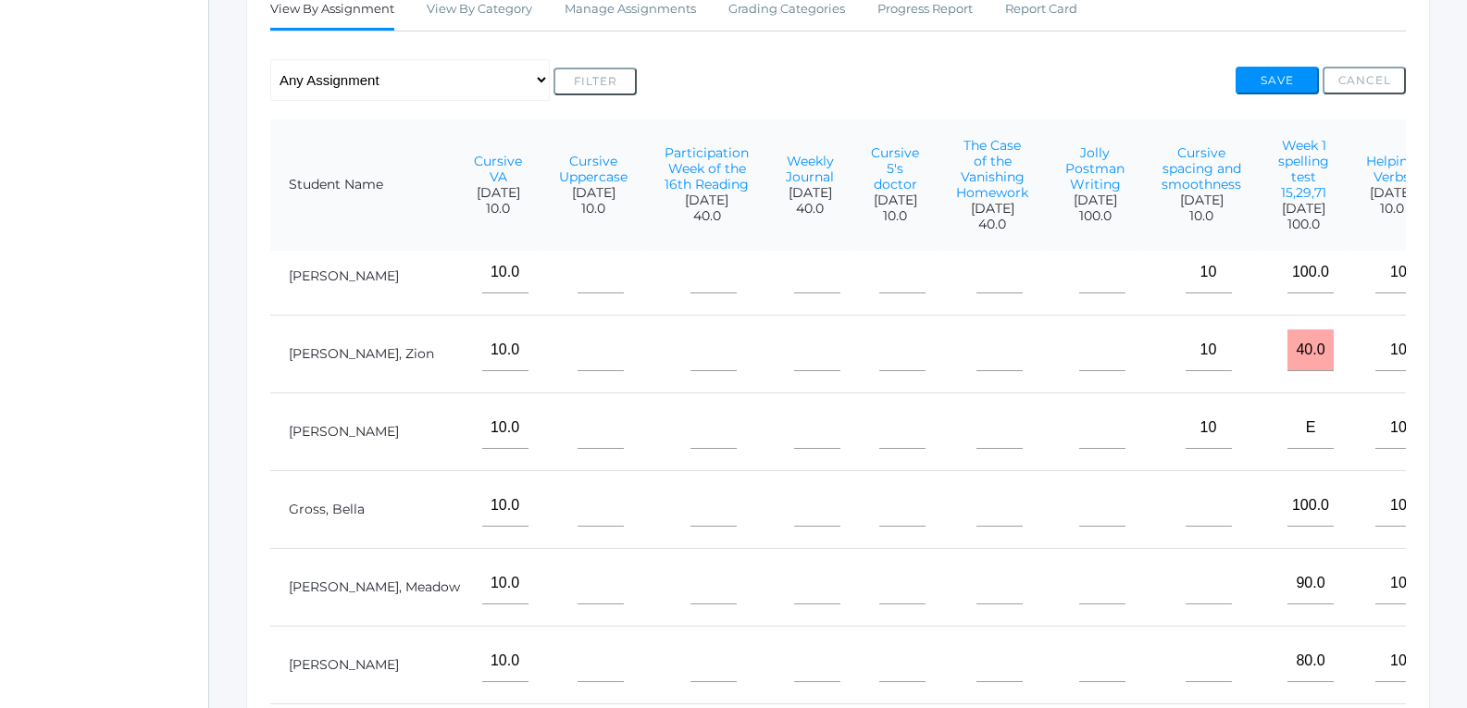
scroll to position [371, 0]
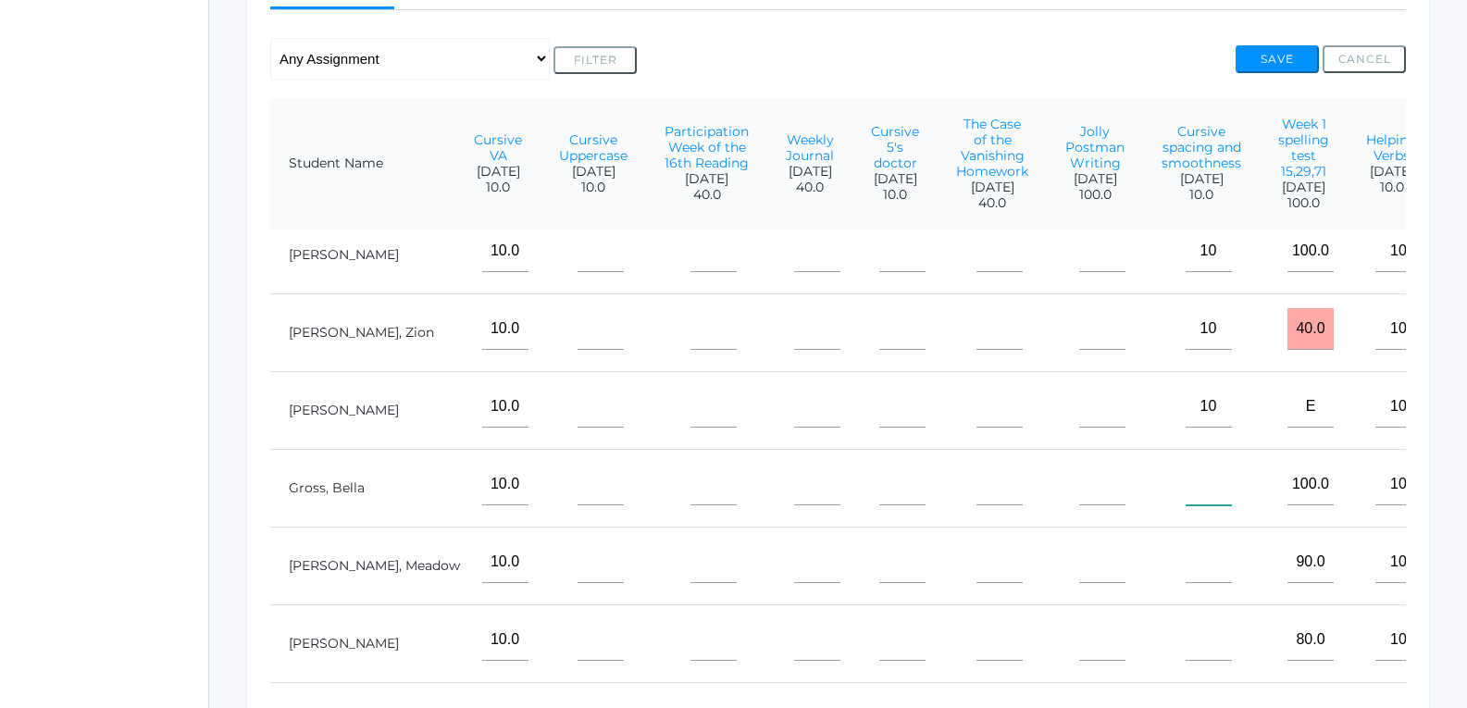
click at [1185, 478] on input"] "text" at bounding box center [1208, 485] width 46 height 42
type input"] "10"
click at [1185, 551] on input"] "text" at bounding box center [1208, 562] width 46 height 42
type input"] "10"
click at [1185, 619] on input"] "text" at bounding box center [1208, 640] width 46 height 42
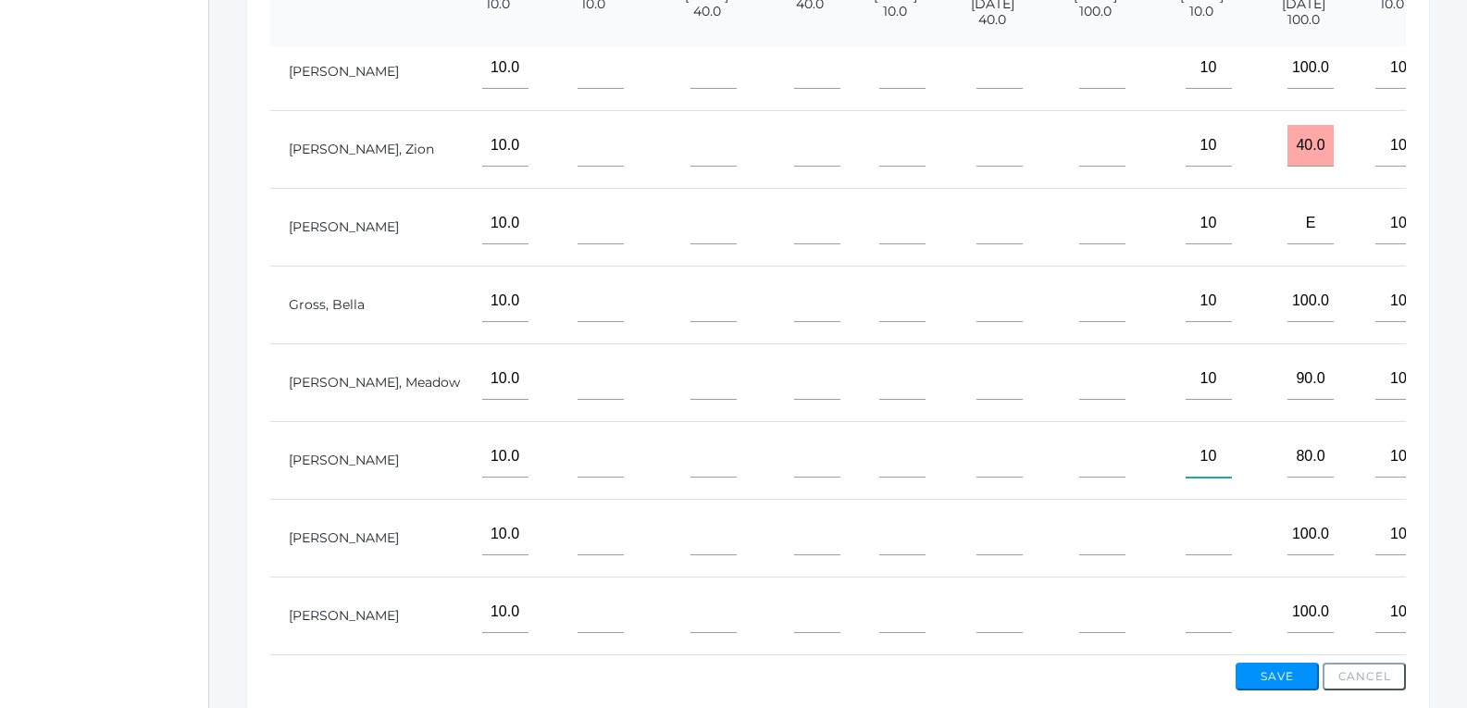
scroll to position [556, 0]
type input"] "10"
click at [1185, 513] on input"] "text" at bounding box center [1208, 533] width 46 height 42
type input"] "10"
click at [1185, 589] on input"] "text" at bounding box center [1208, 610] width 46 height 42
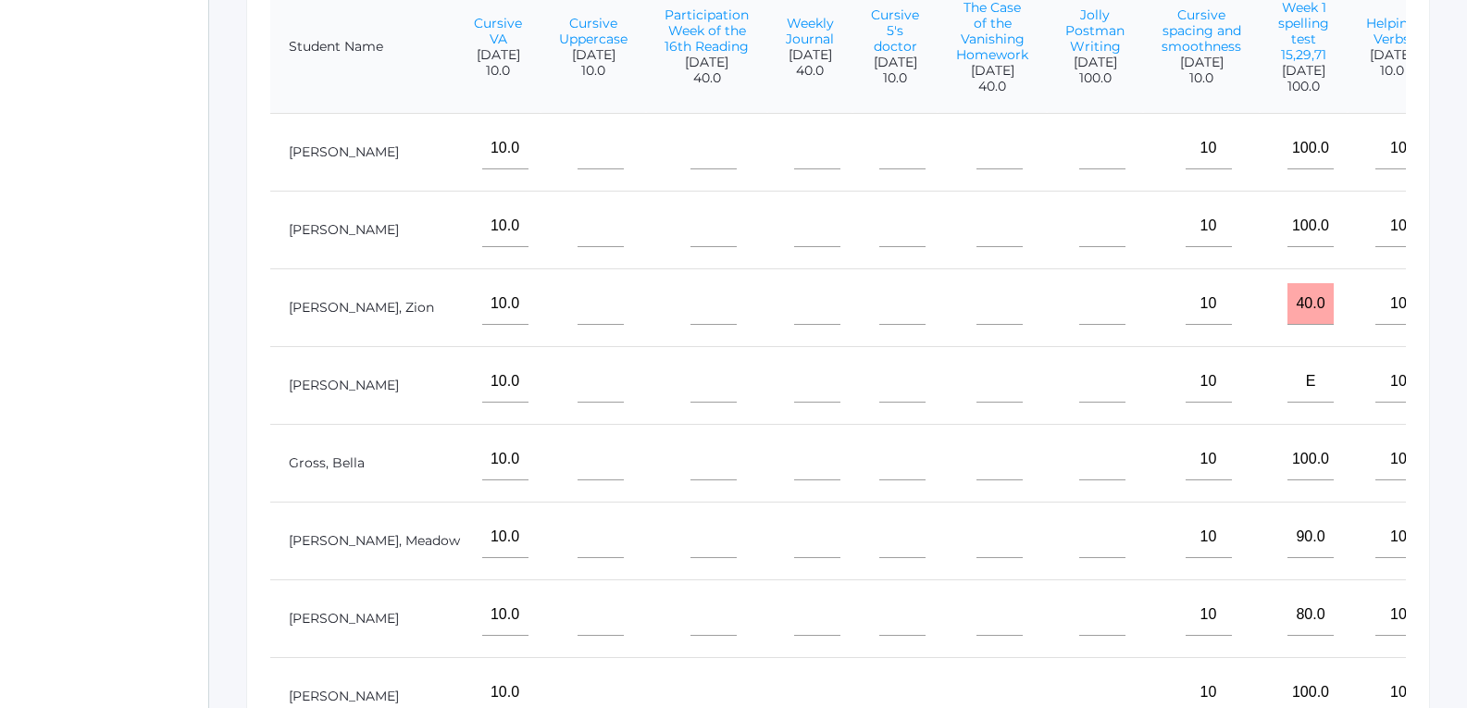
scroll to position [279, 0]
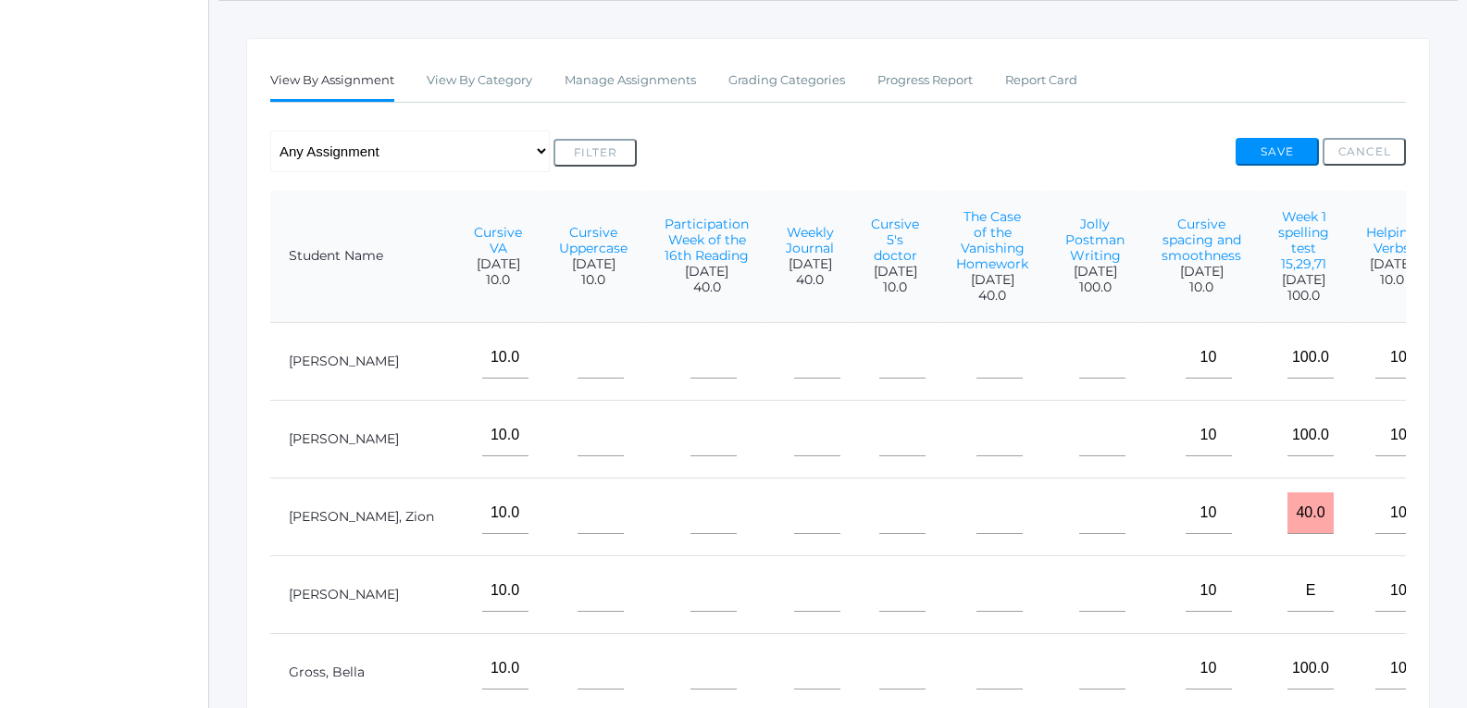
type input"] "10"
click at [879, 367] on input"] "text" at bounding box center [902, 358] width 46 height 42
type input"] "10"
click at [879, 455] on input"] "text" at bounding box center [902, 436] width 46 height 42
type input"] "10"
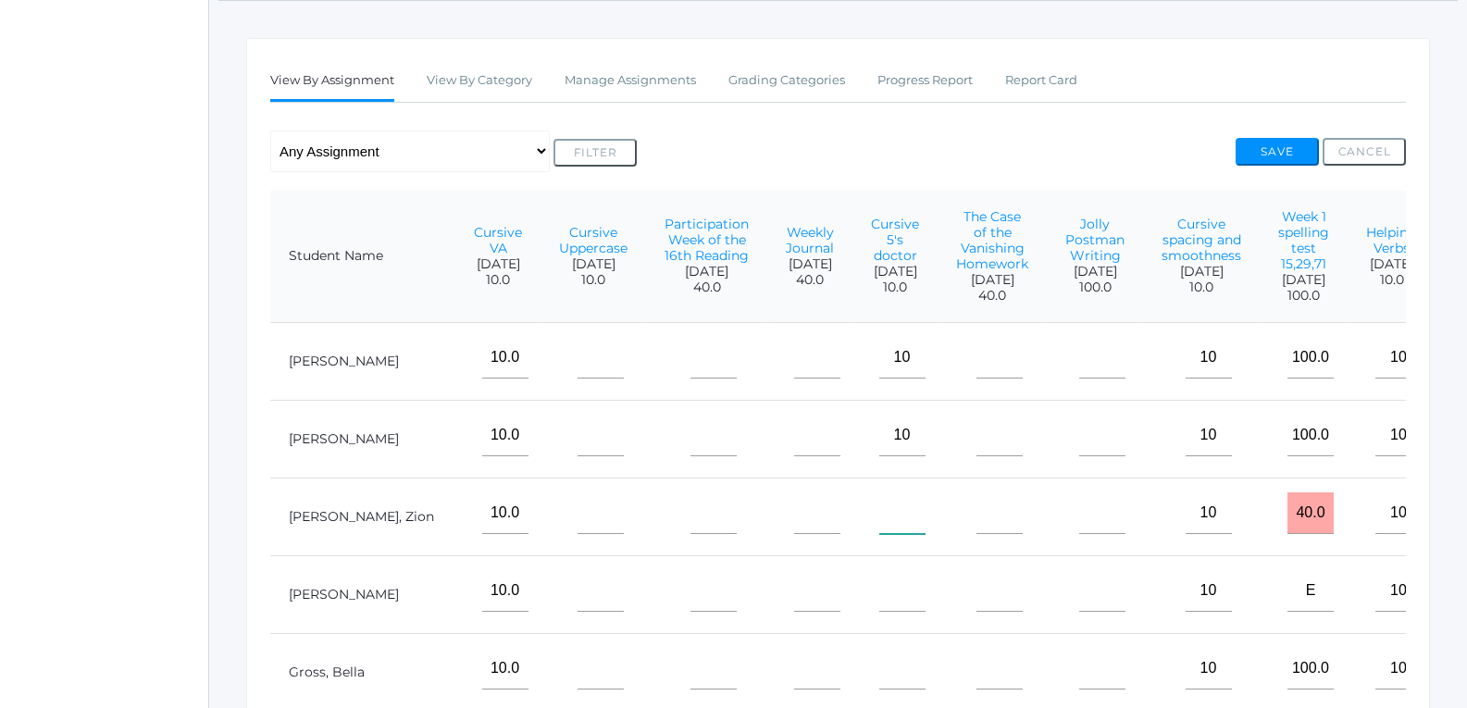
click at [879, 526] on input"] "text" at bounding box center [902, 513] width 46 height 42
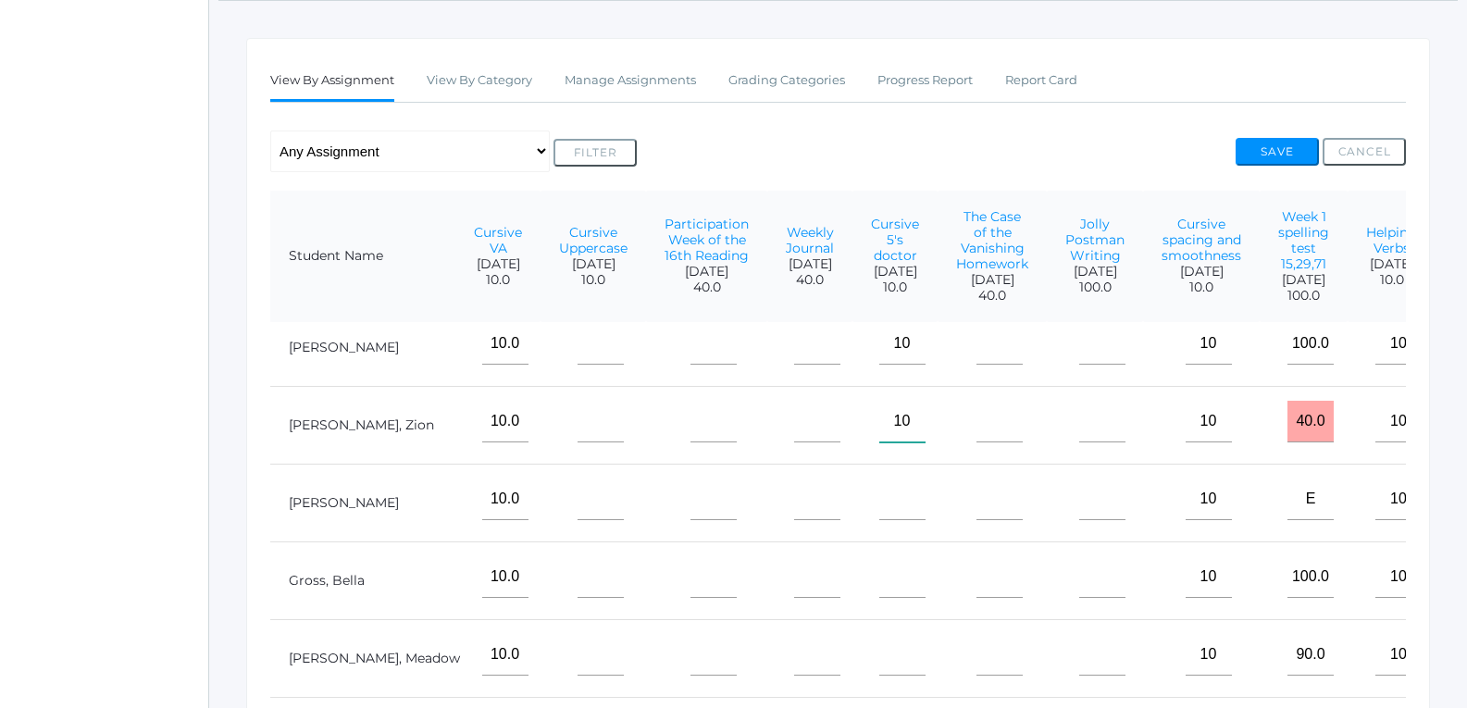
scroll to position [121, 650]
type input"] "10"
click at [879, 480] on input"] "text" at bounding box center [902, 499] width 46 height 42
type input"] "10"
click at [852, 543] on td at bounding box center [894, 580] width 85 height 78
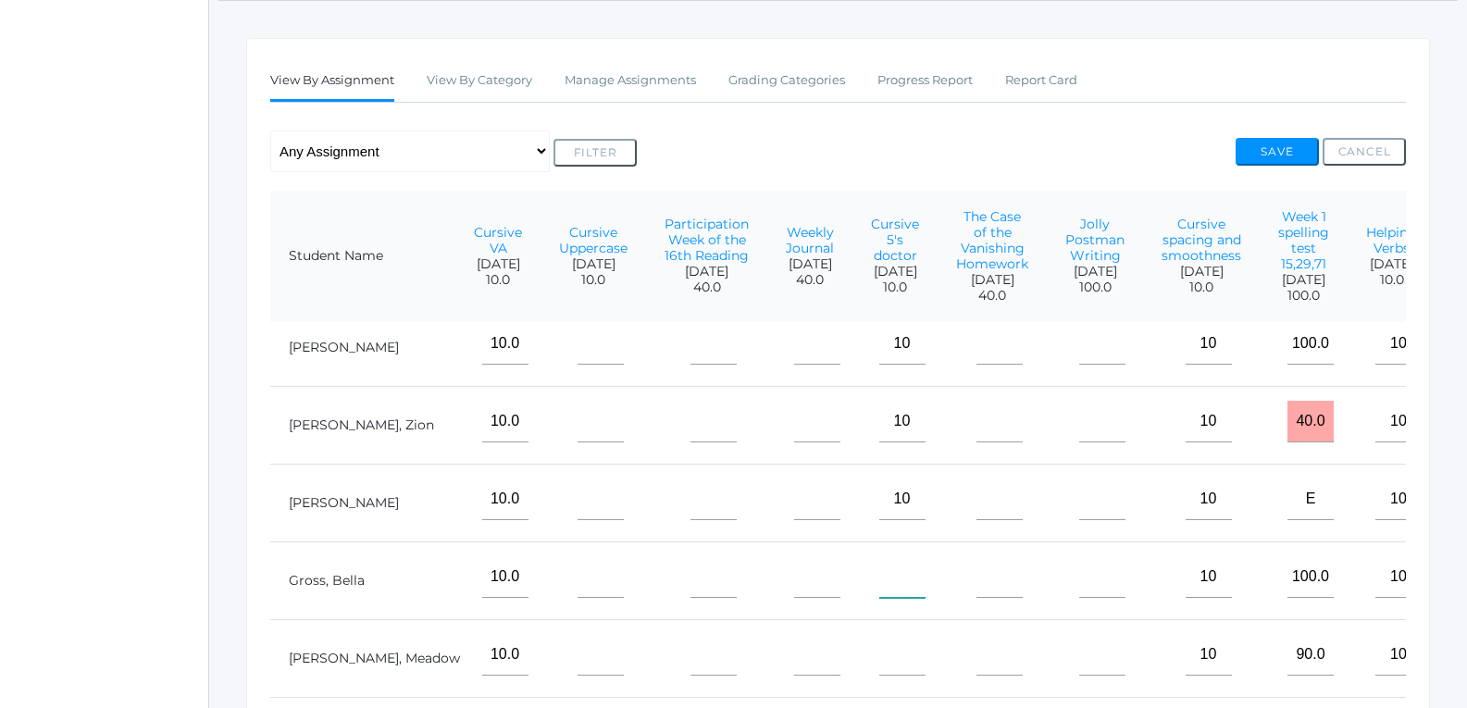
click at [879, 573] on input"] "text" at bounding box center [902, 577] width 46 height 42
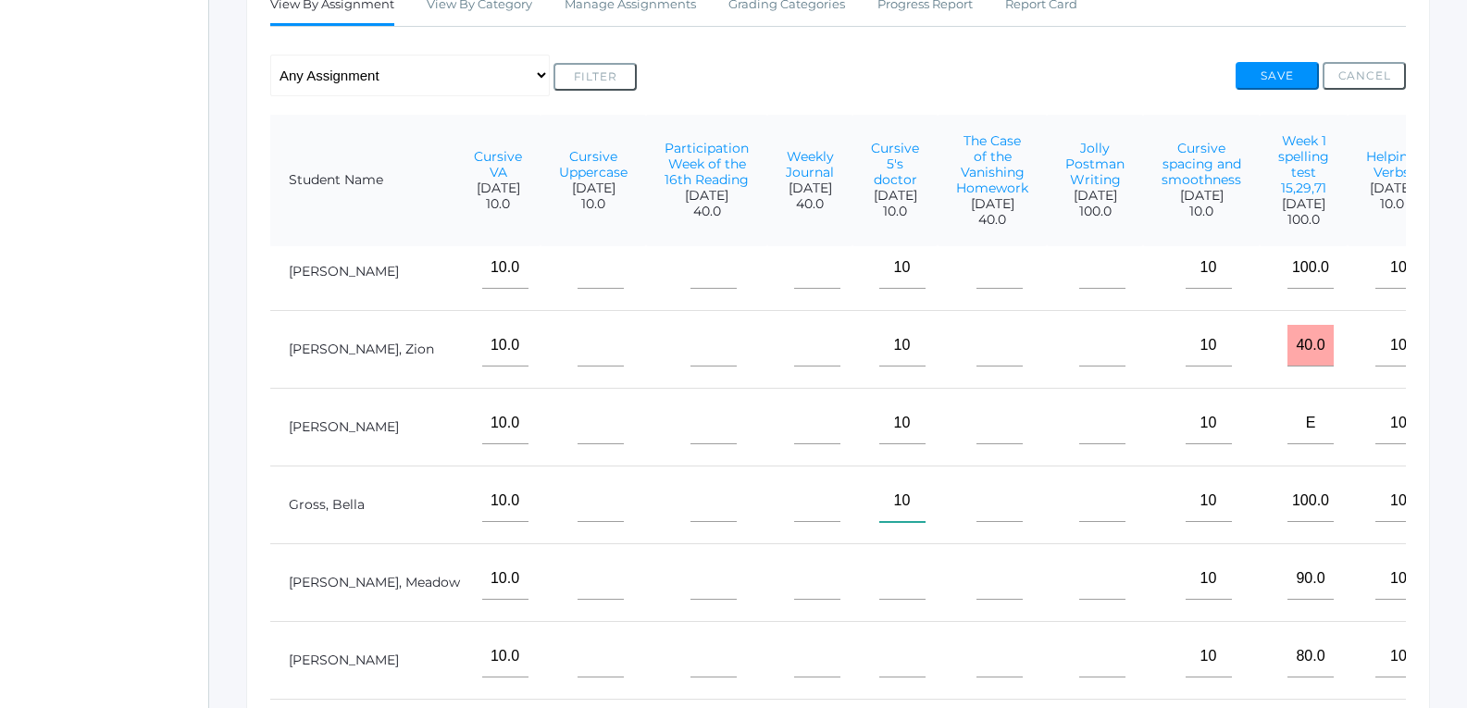
scroll to position [464, 0]
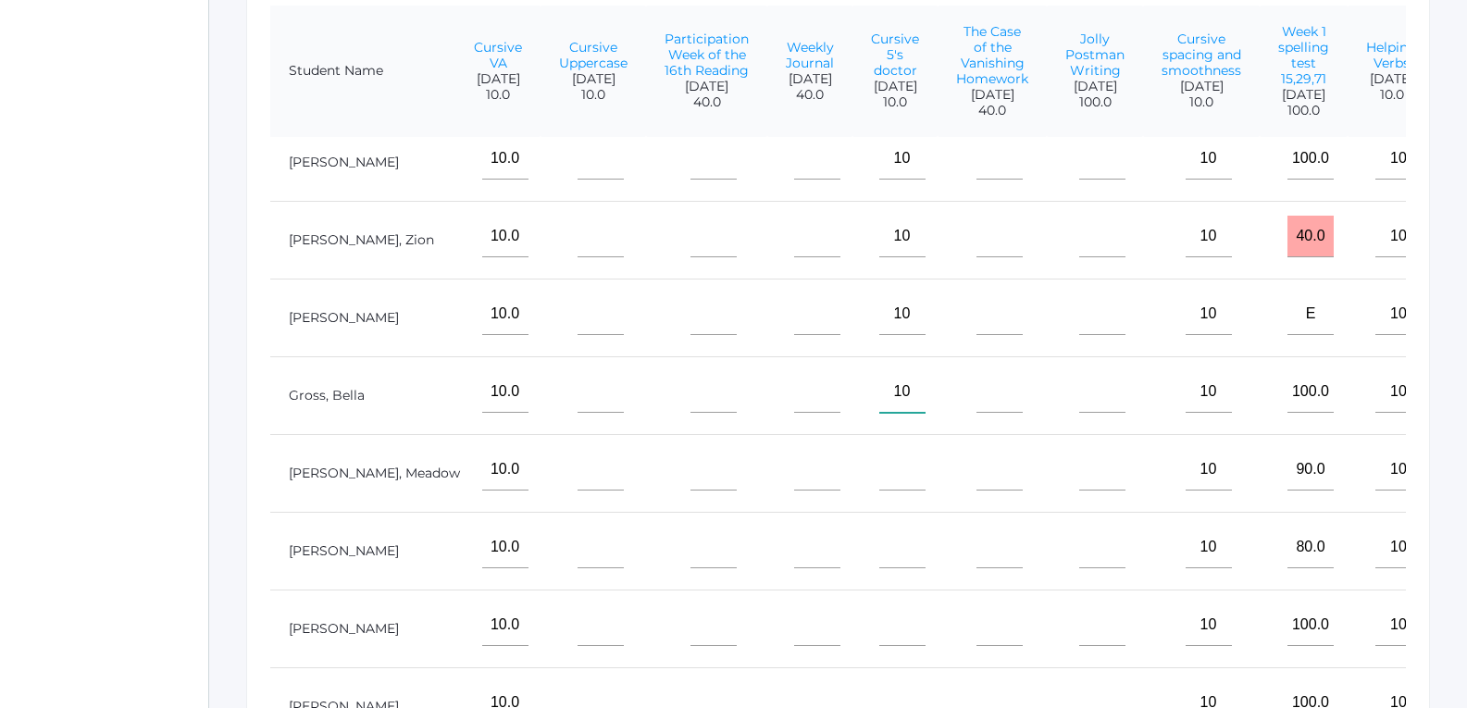
type input"] "10"
click at [879, 460] on input"] "text" at bounding box center [902, 470] width 46 height 42
type input"] "10"
click at [879, 527] on input"] "text" at bounding box center [902, 547] width 46 height 42
type input"] "10"
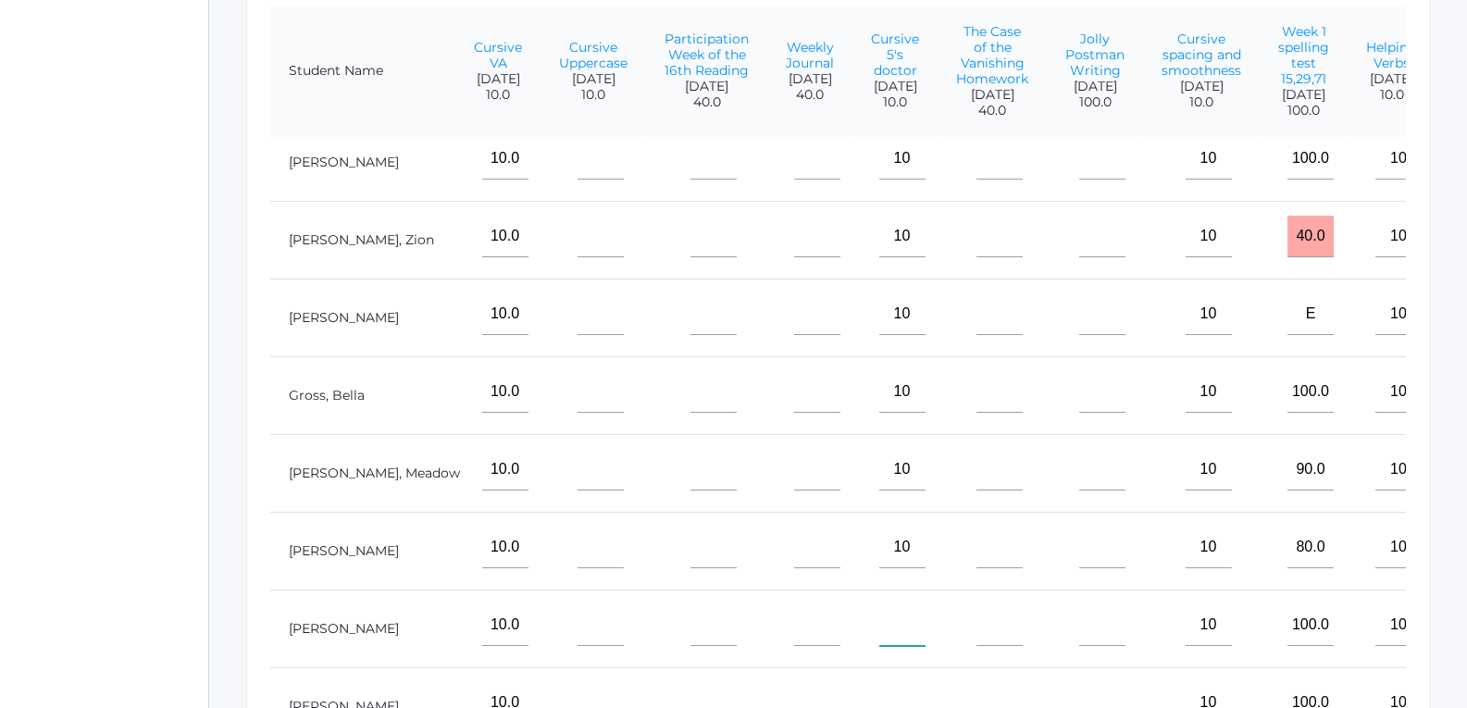
click at [879, 609] on input"] "text" at bounding box center [902, 625] width 46 height 42
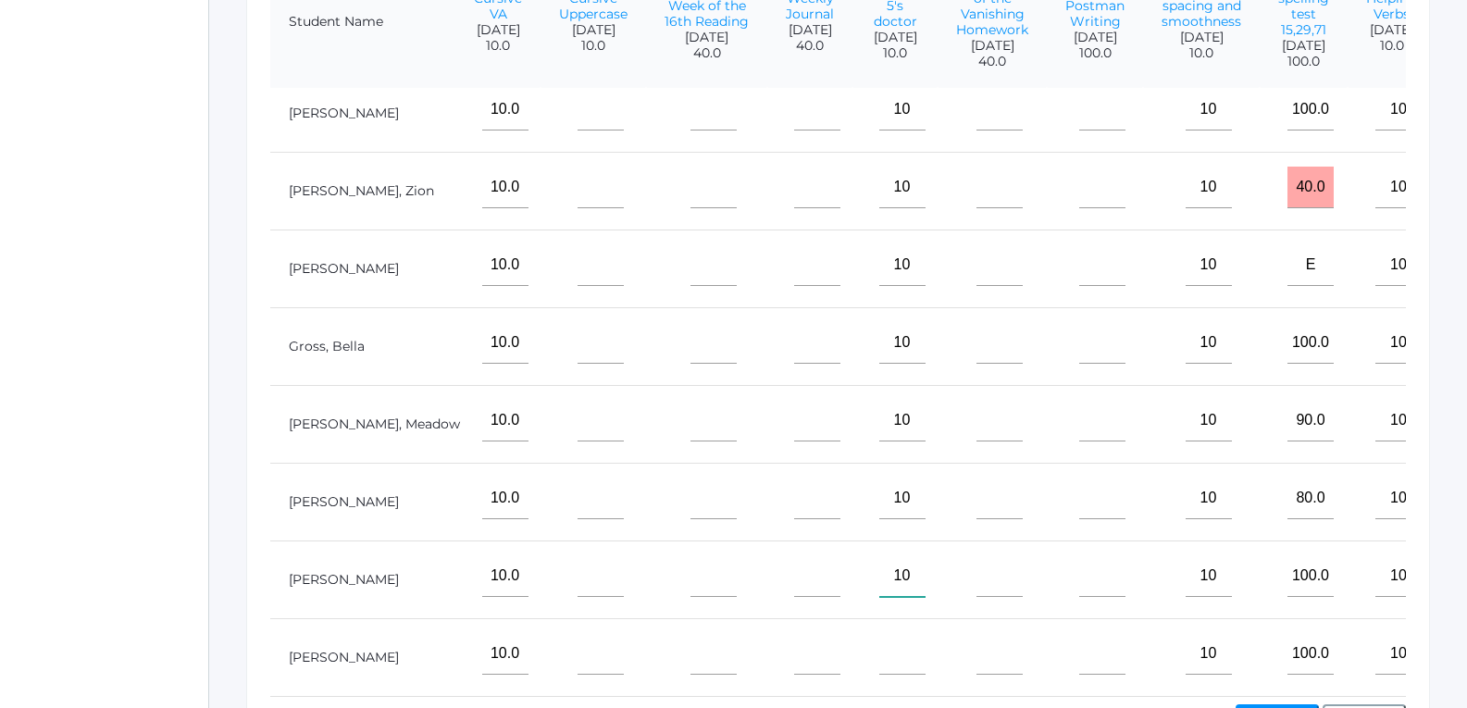
scroll to position [556, 0]
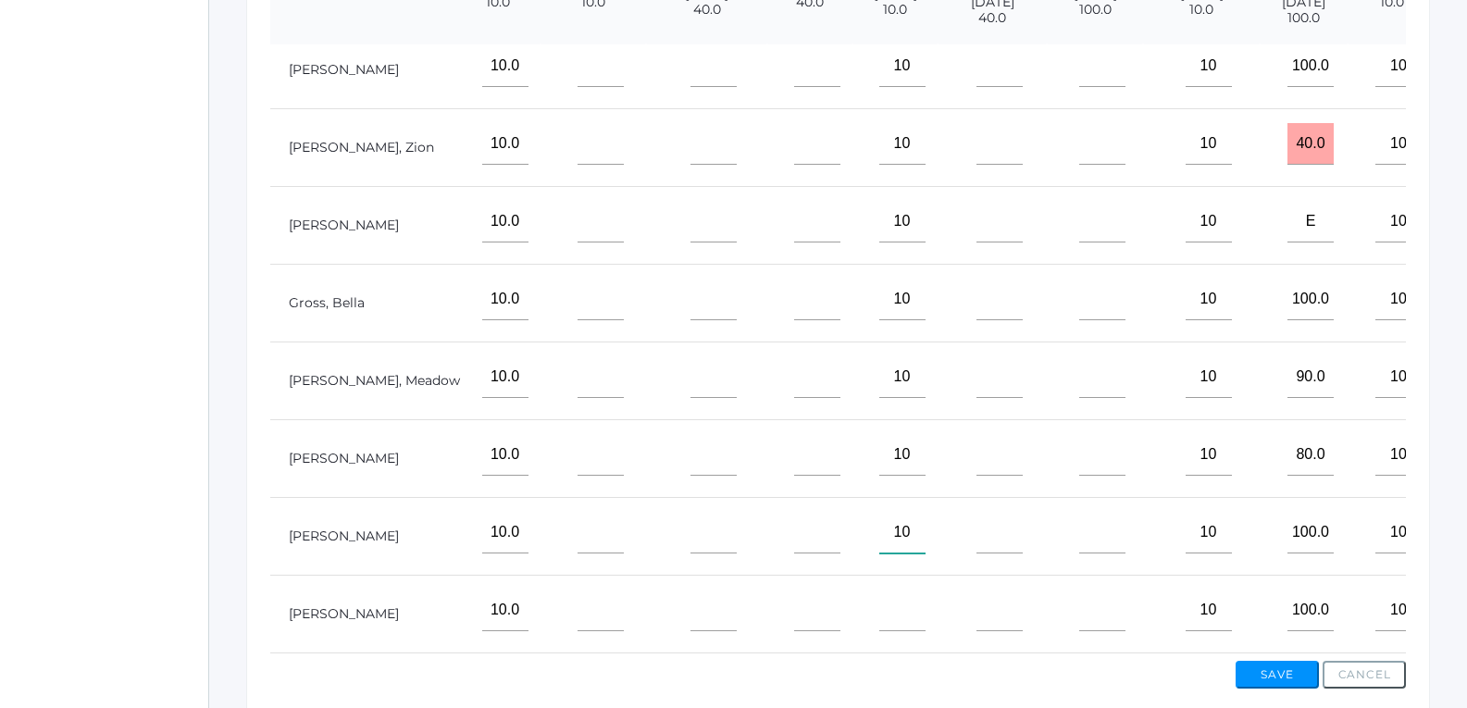
type input"] "10"
click at [879, 589] on input"] "text" at bounding box center [902, 610] width 46 height 42
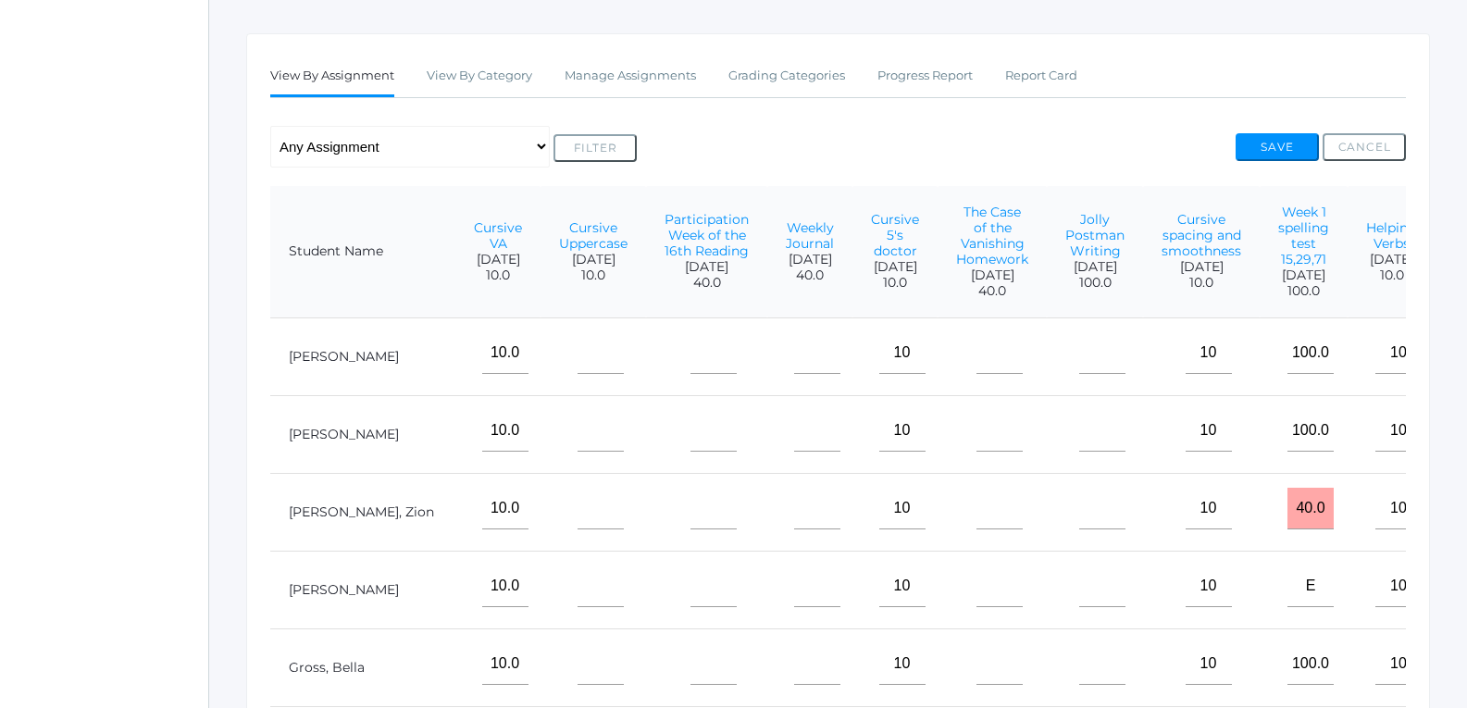
scroll to position [279, 0]
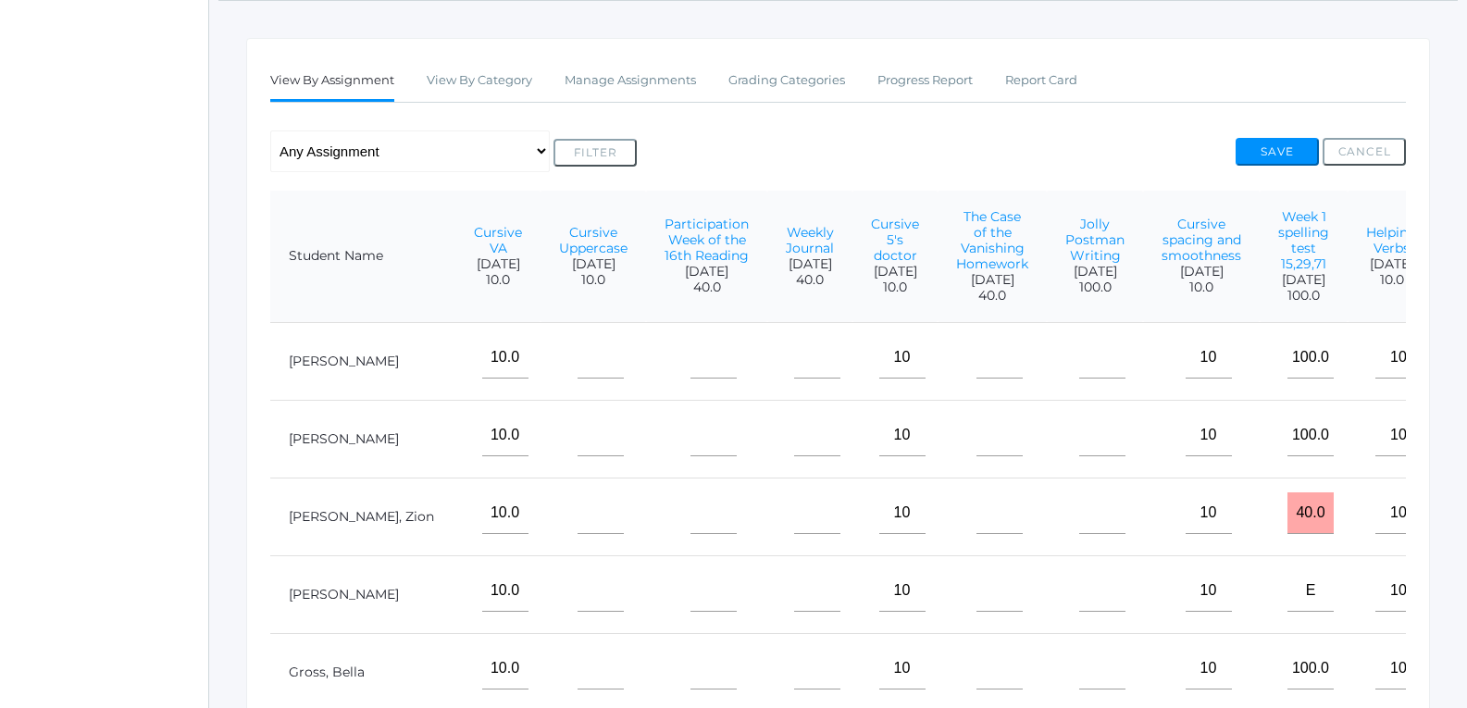
type input"] "10"
click at [577, 373] on input"] "text" at bounding box center [600, 358] width 46 height 42
type input"] "10"
click at [577, 452] on input"] "text" at bounding box center [600, 436] width 46 height 42
type input"] "10"
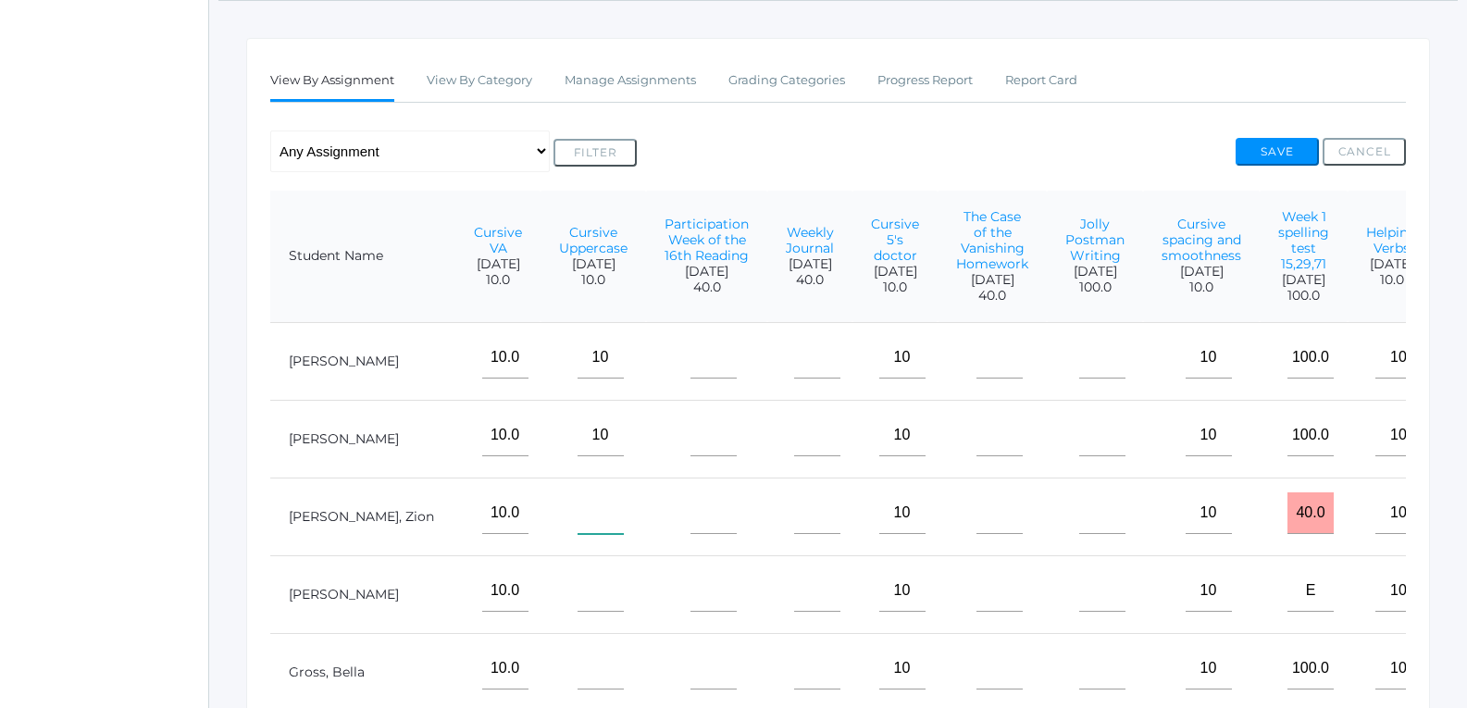
click at [577, 532] on input"] "text" at bounding box center [600, 513] width 46 height 42
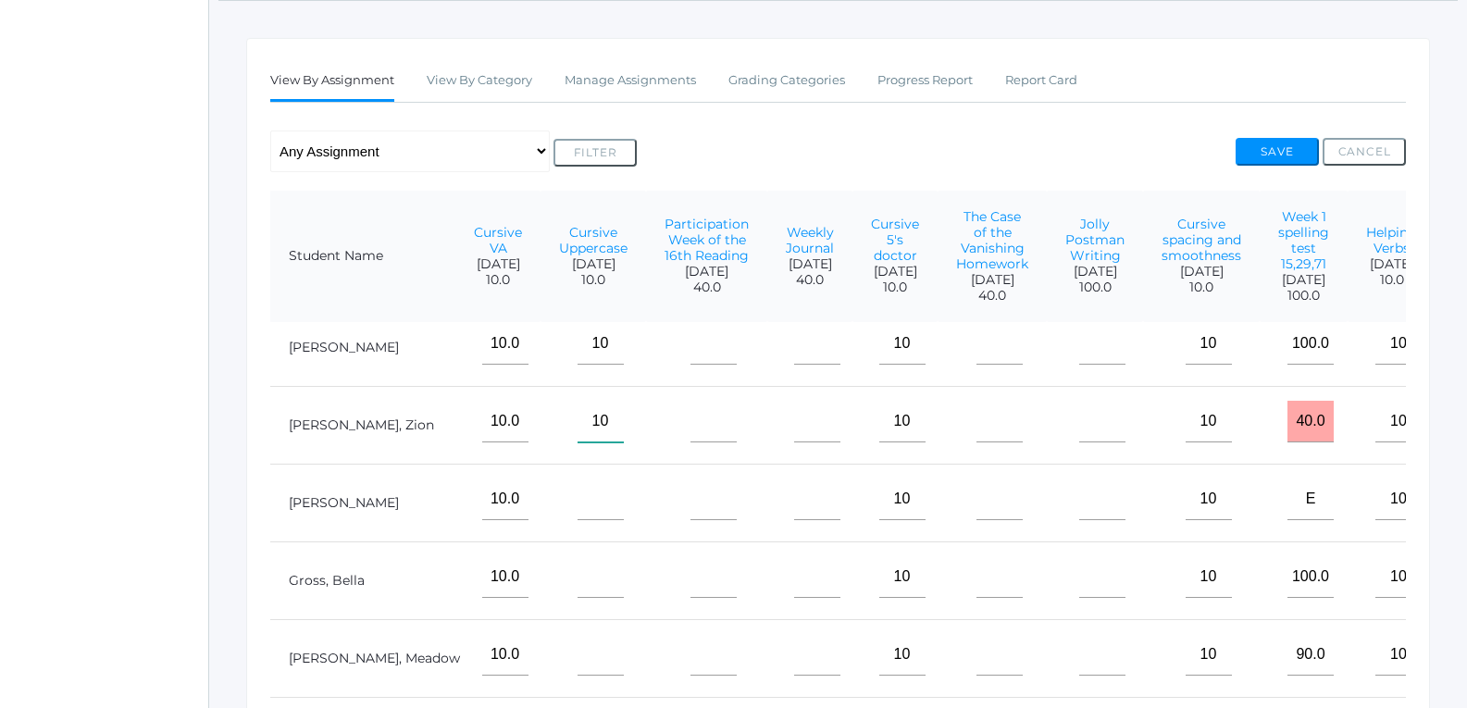
scroll to position [121, 650]
type input"] "10"
click at [577, 478] on input"] "text" at bounding box center [600, 499] width 46 height 42
type input"] "10"
click at [577, 556] on input"] "text" at bounding box center [600, 577] width 46 height 42
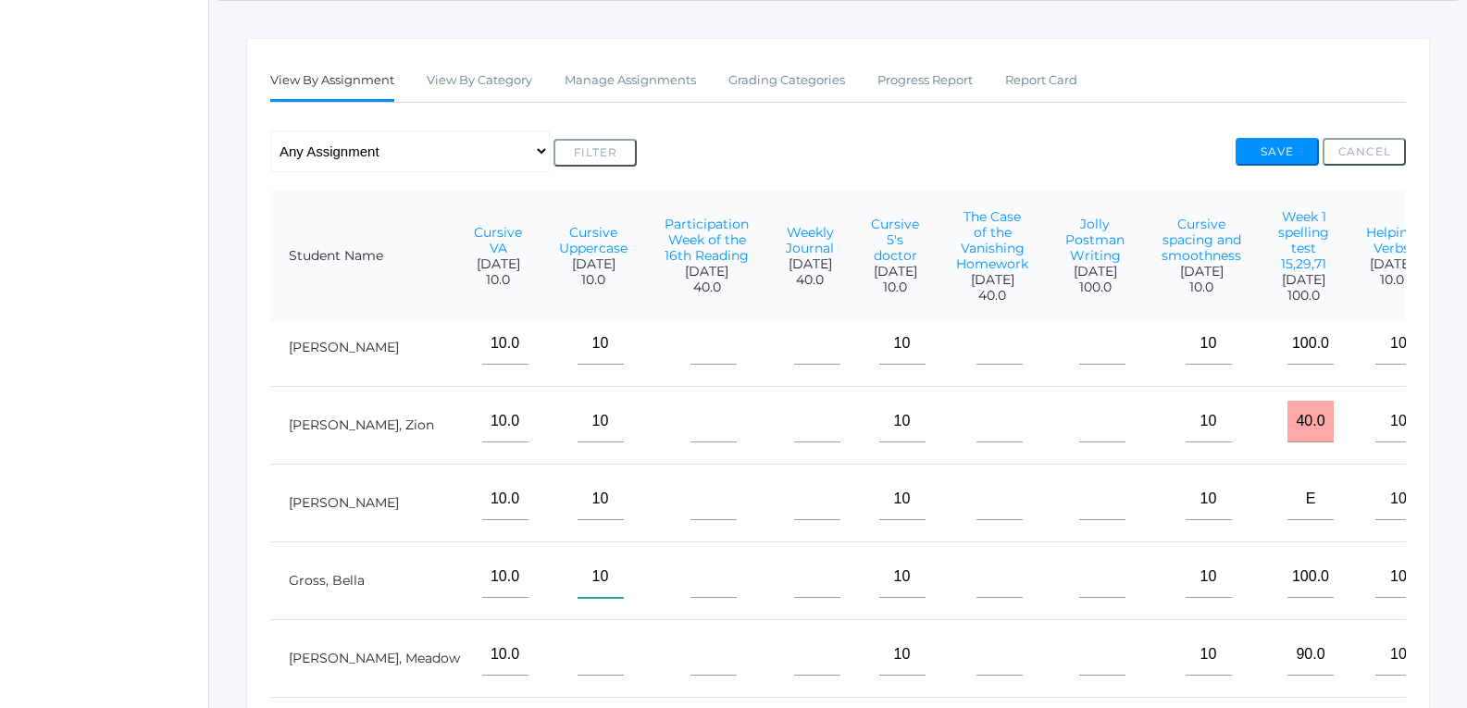
type input"] "10"
click at [577, 642] on input"] "text" at bounding box center [600, 655] width 46 height 42
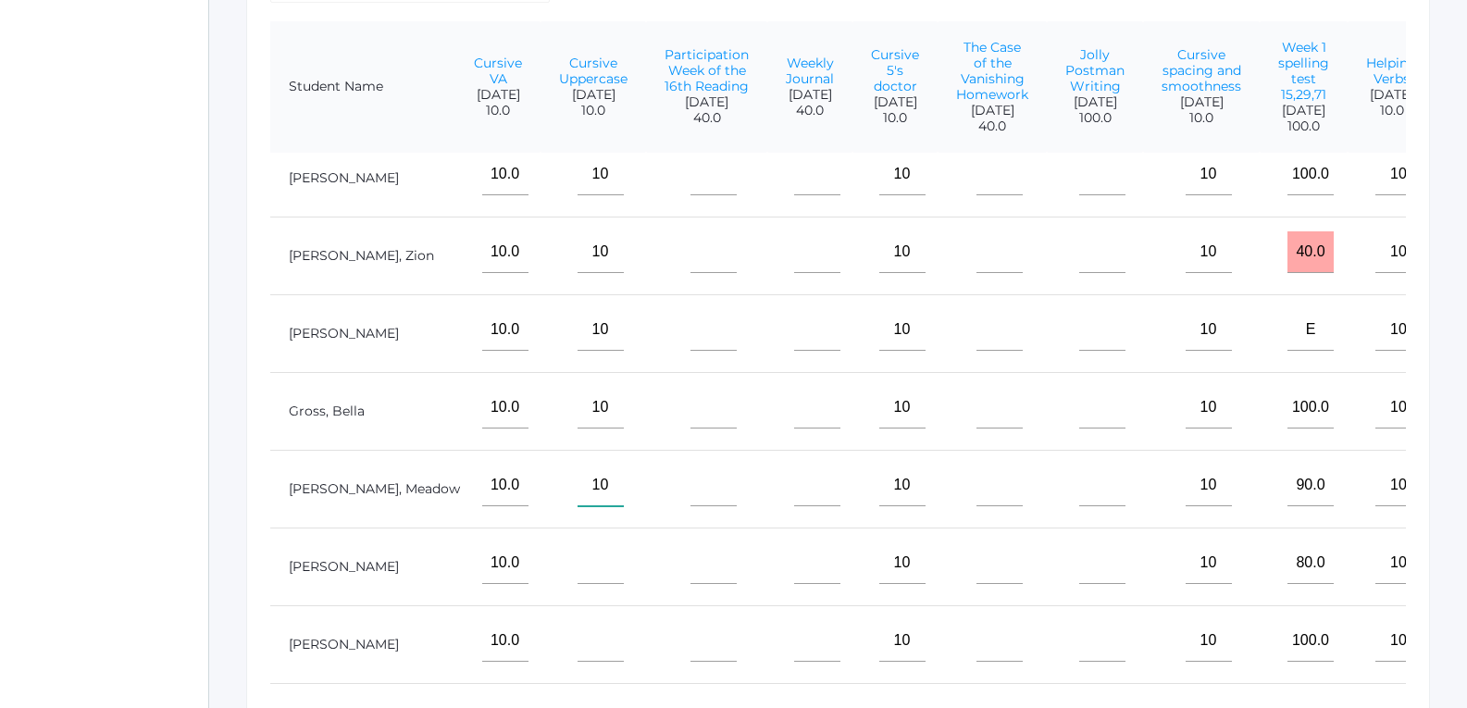
scroll to position [464, 0]
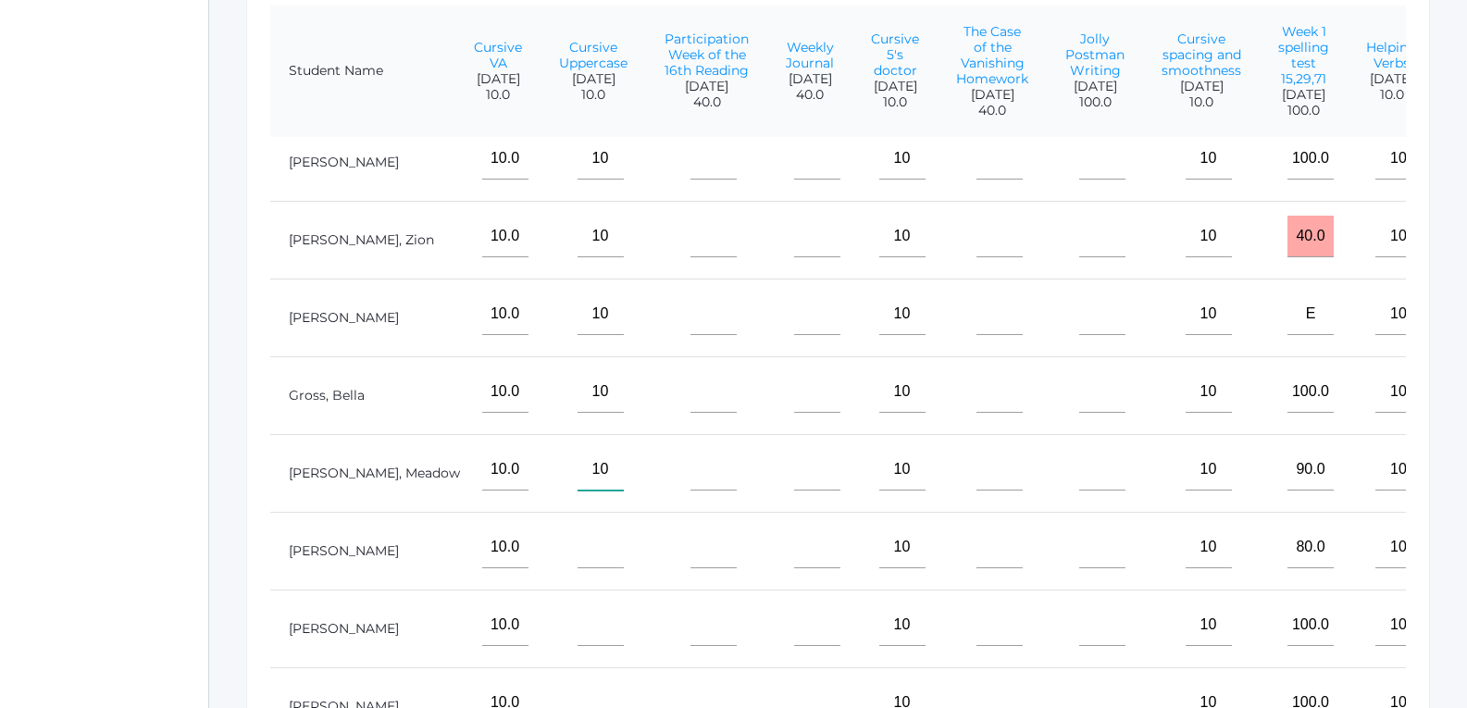
type input"] "10"
click at [577, 552] on input"] "text" at bounding box center [600, 547] width 46 height 42
type input"] "10"
click at [577, 604] on input"] "text" at bounding box center [600, 625] width 46 height 42
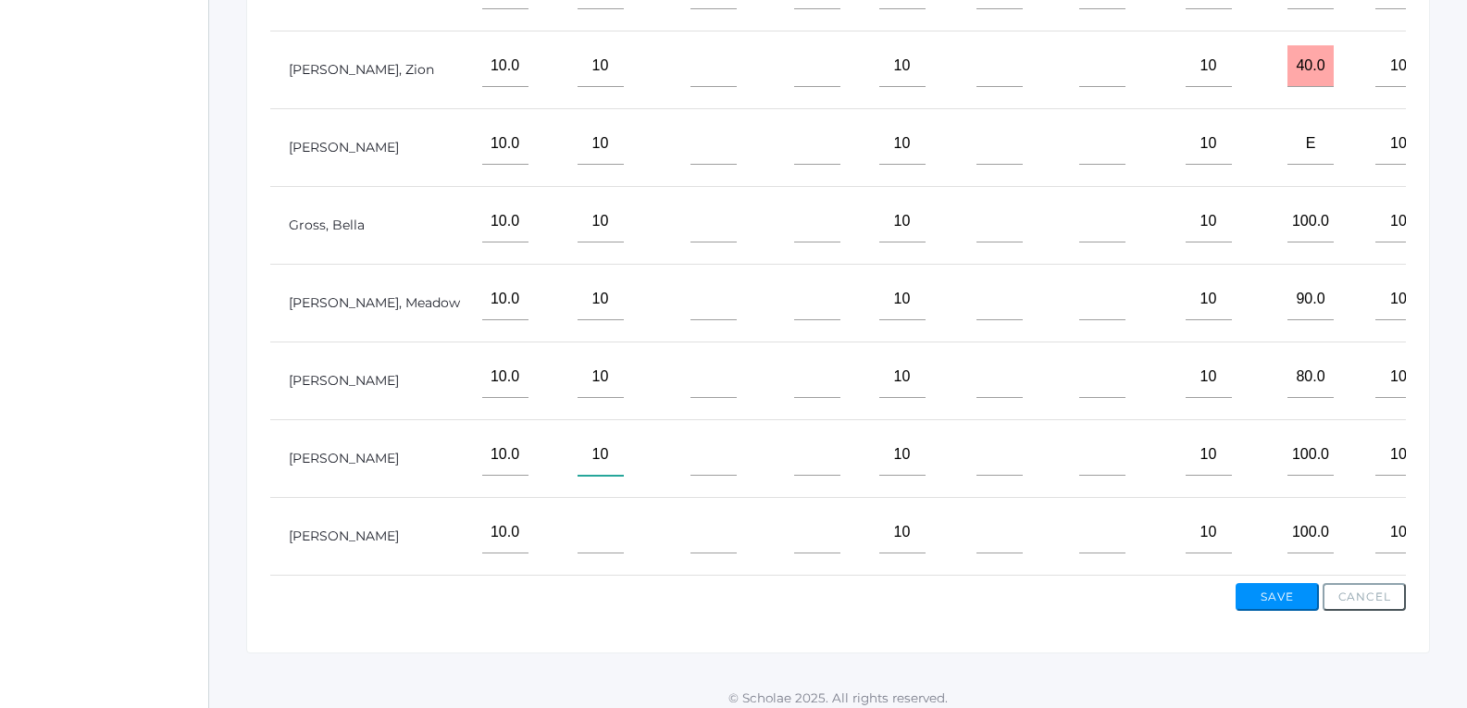
scroll to position [649, 0]
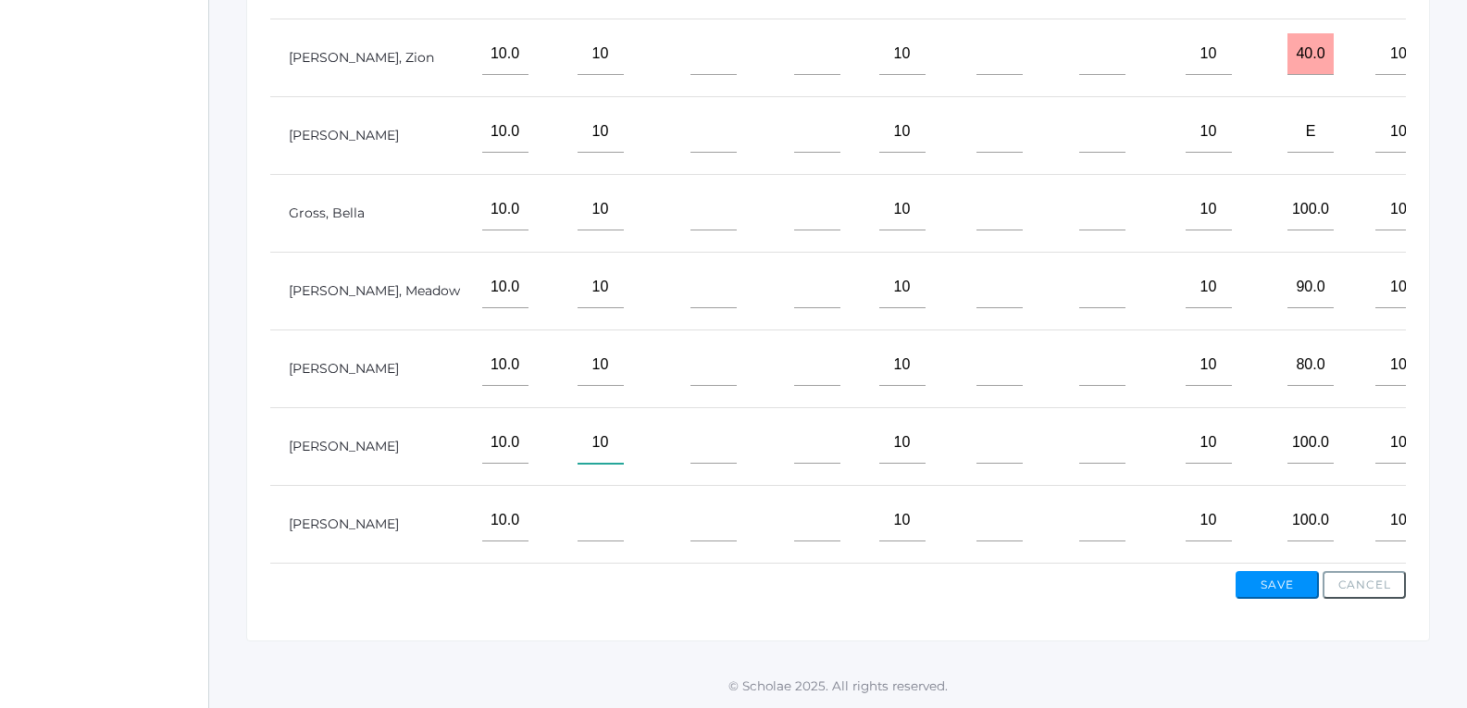
type input"] "10"
click at [577, 516] on input"] "text" at bounding box center [600, 521] width 46 height 42
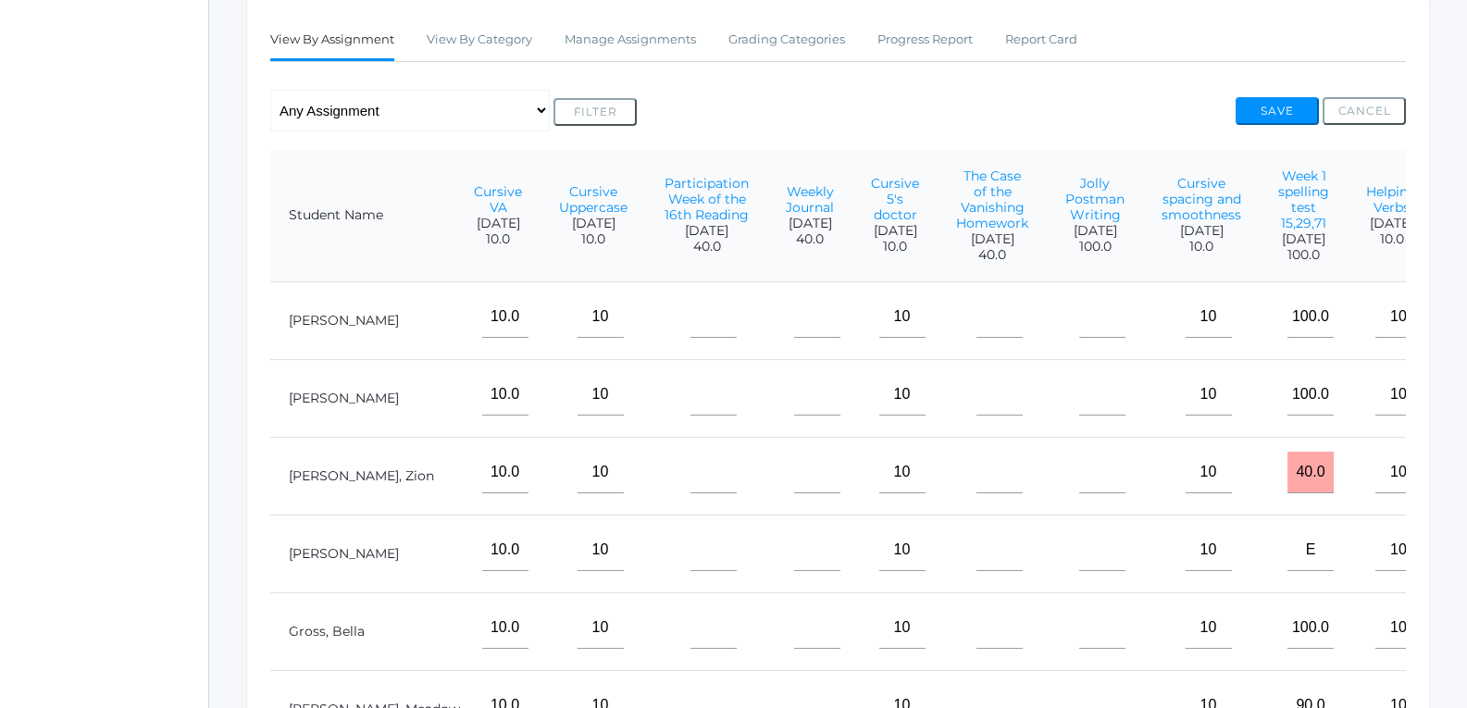
scroll to position [279, 0]
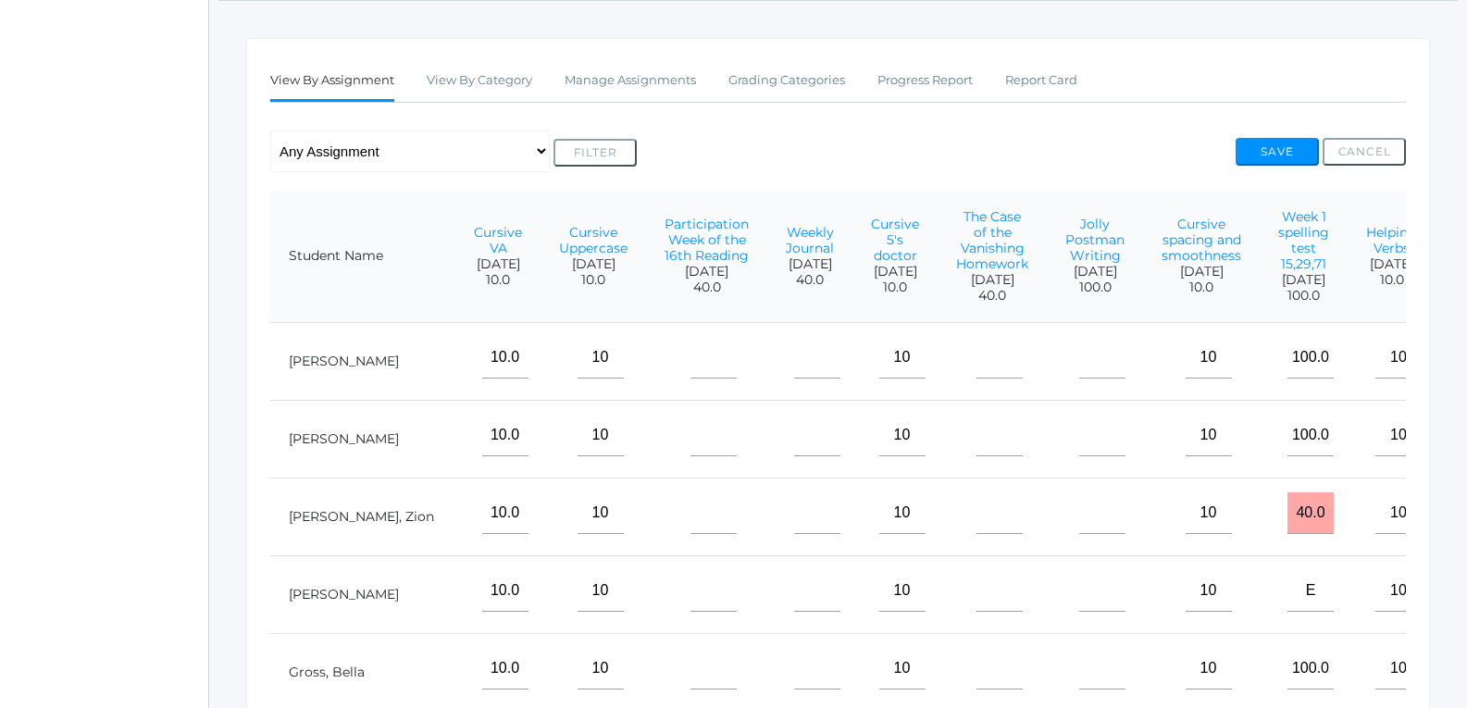
type input"] "10"
click at [690, 378] on input"] "text" at bounding box center [713, 358] width 46 height 42
type input"] "40"
click at [693, 453] on input"] "text" at bounding box center [713, 436] width 46 height 42
type input"] "40"
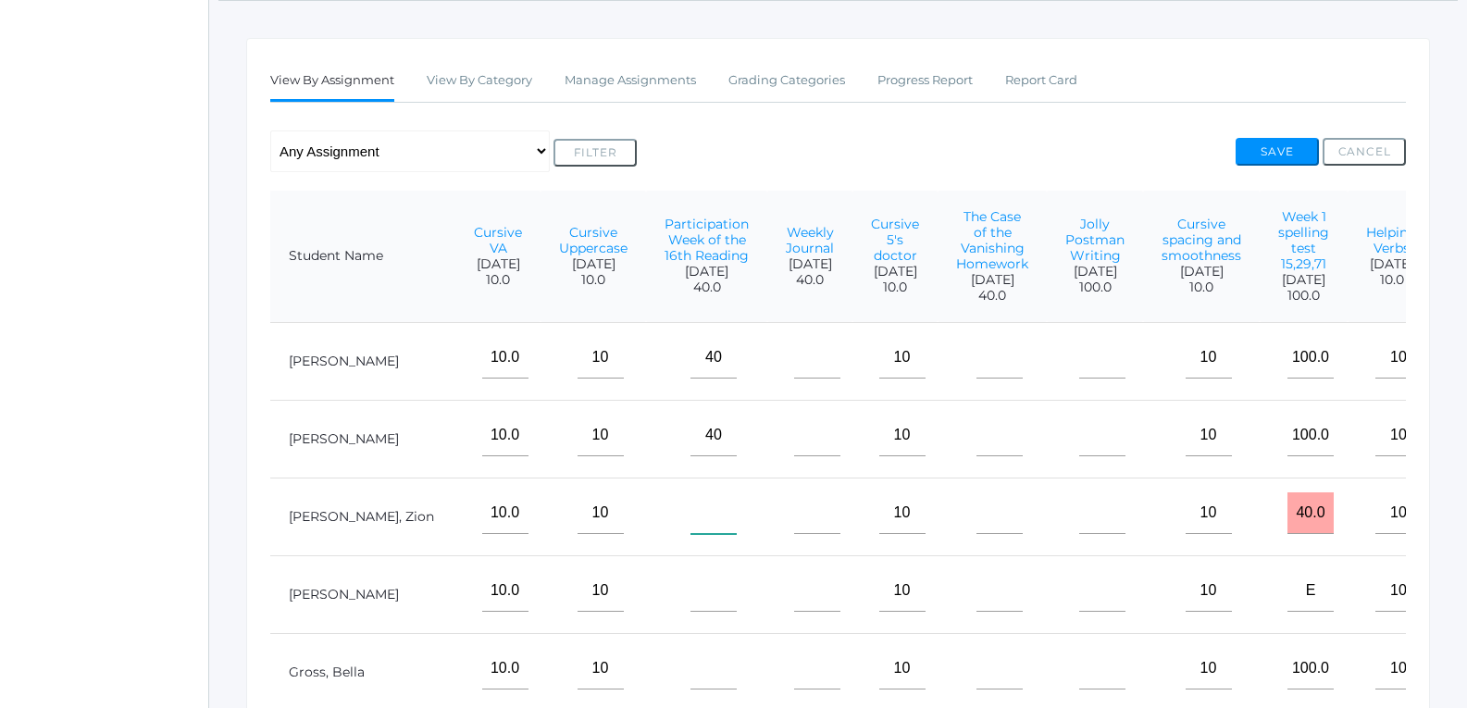
click at [690, 532] on input"] "text" at bounding box center [713, 513] width 46 height 42
type input"] "40"
click at [690, 595] on input"] "text" at bounding box center [713, 591] width 46 height 42
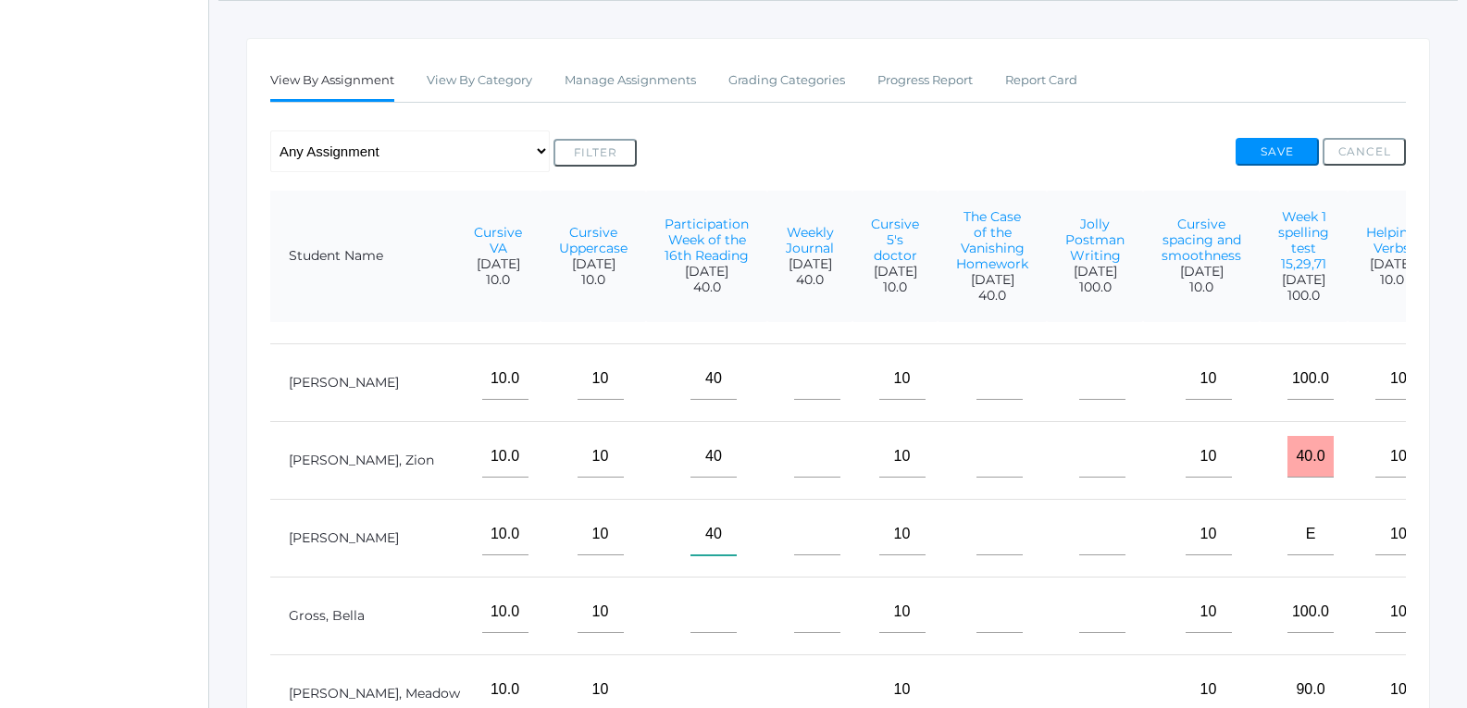
scroll to position [121, 650]
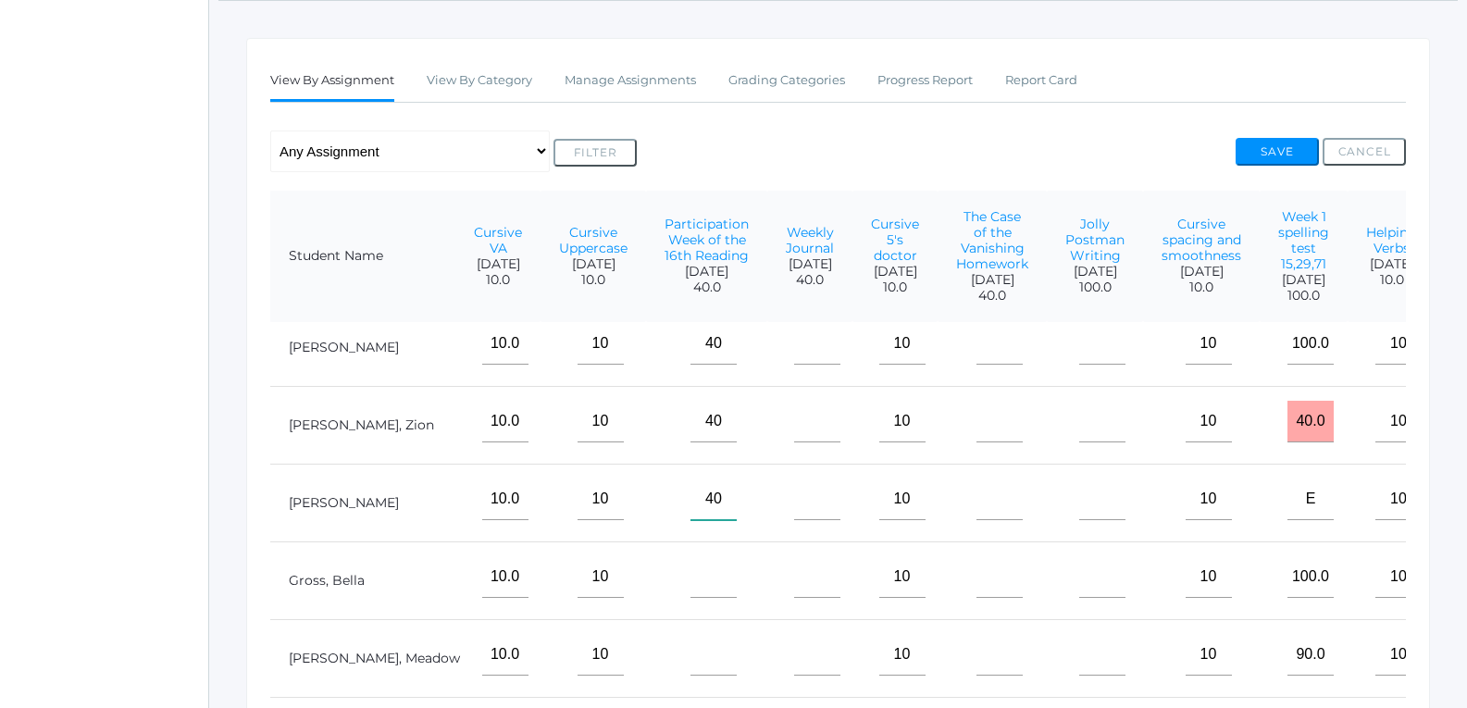
type input"] "40"
click at [690, 585] on input"] "text" at bounding box center [713, 577] width 46 height 42
type input"] "40"
click at [690, 655] on input"] "text" at bounding box center [713, 655] width 46 height 42
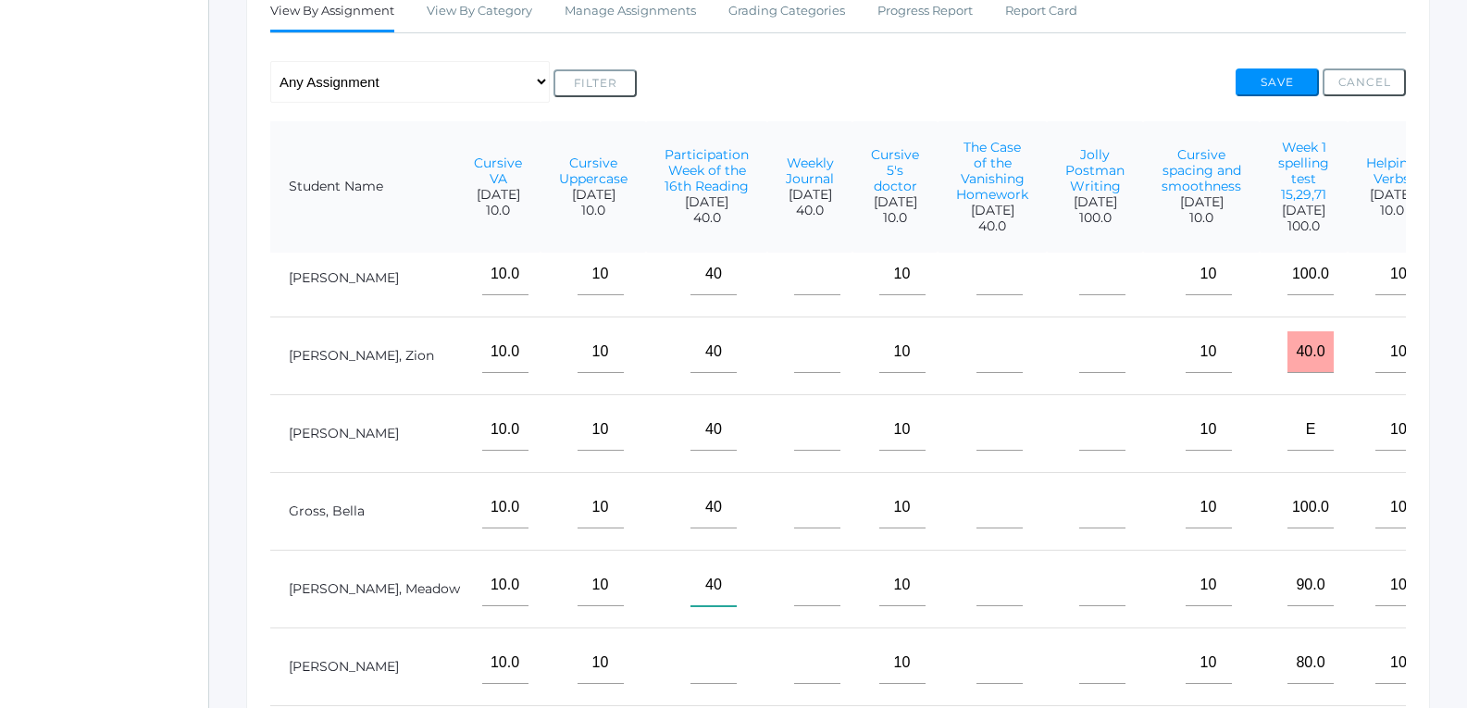
scroll to position [464, 0]
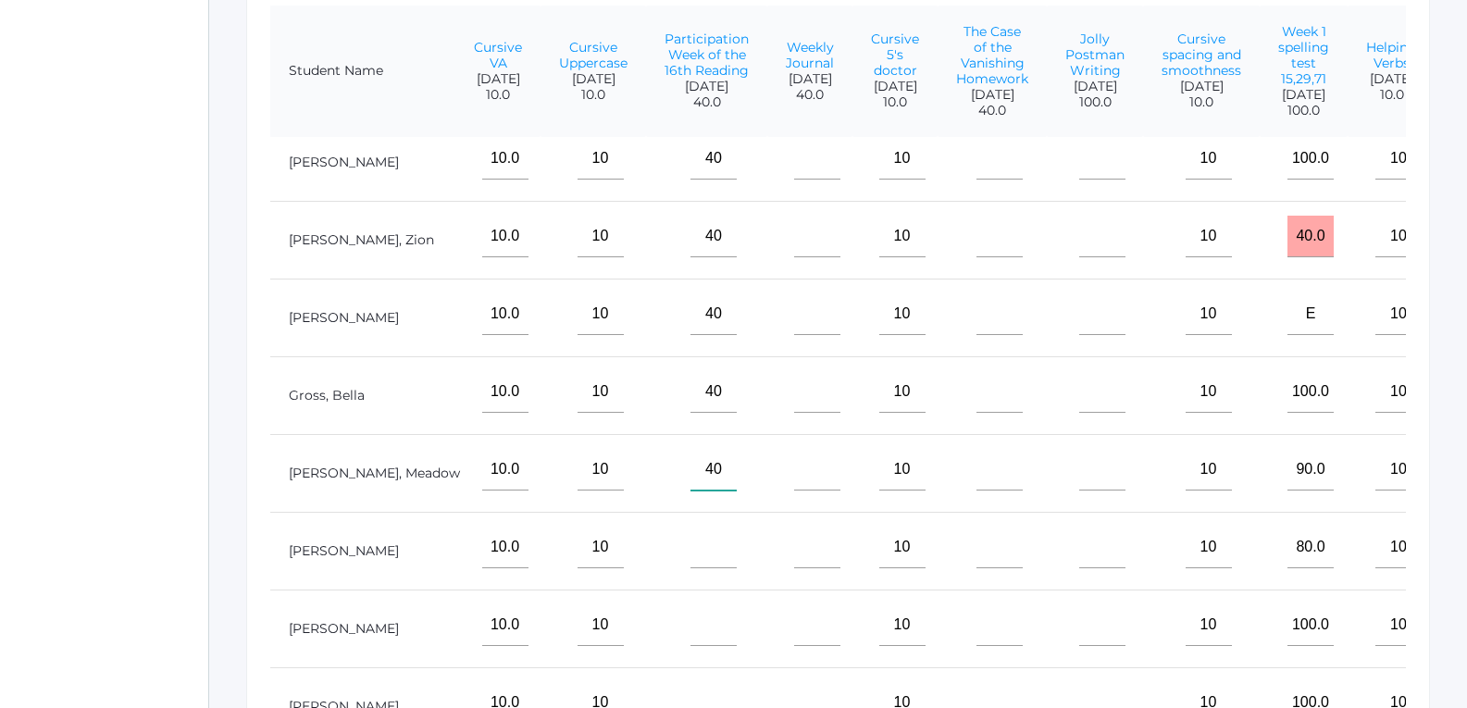
type input"] "40"
click at [690, 529] on input"] "text" at bounding box center [713, 547] width 46 height 42
type input"] "40"
click at [690, 614] on input"] "text" at bounding box center [713, 625] width 46 height 42
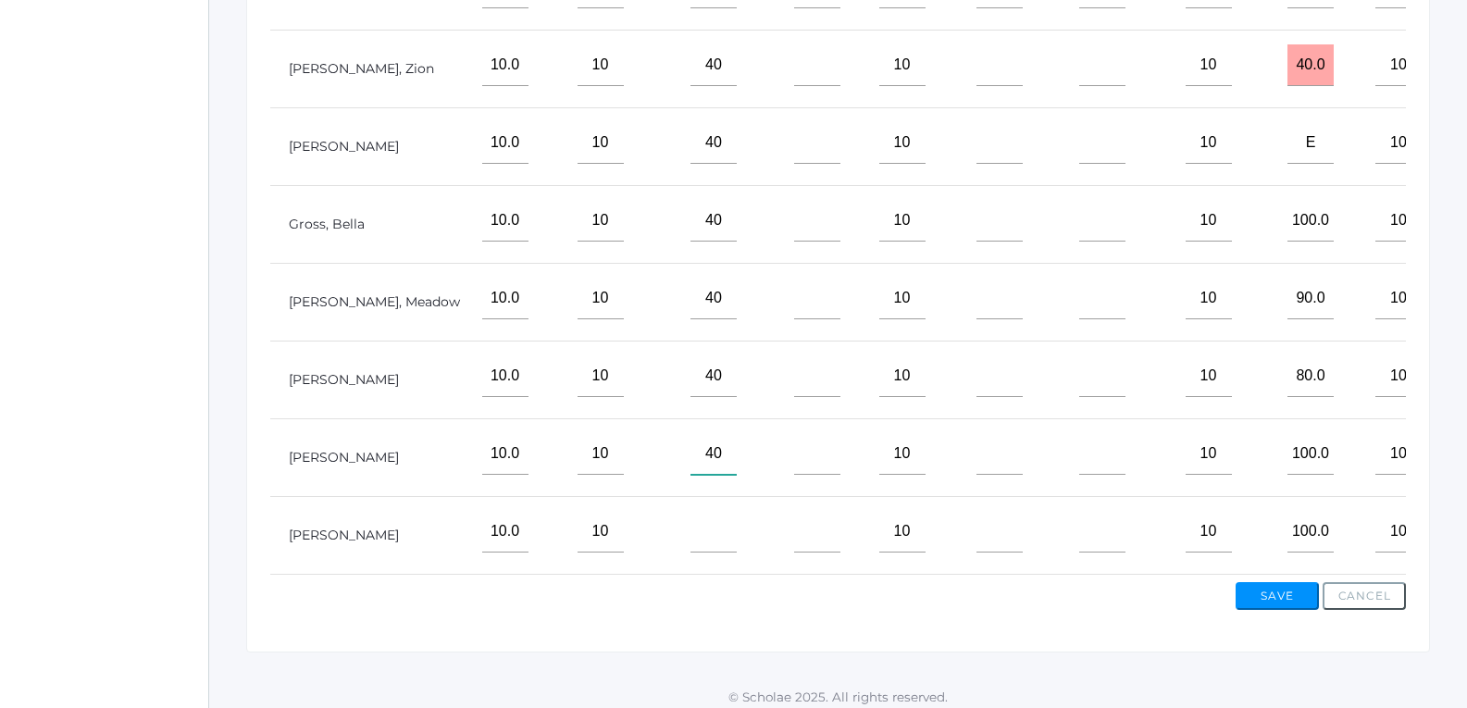
scroll to position [649, 0]
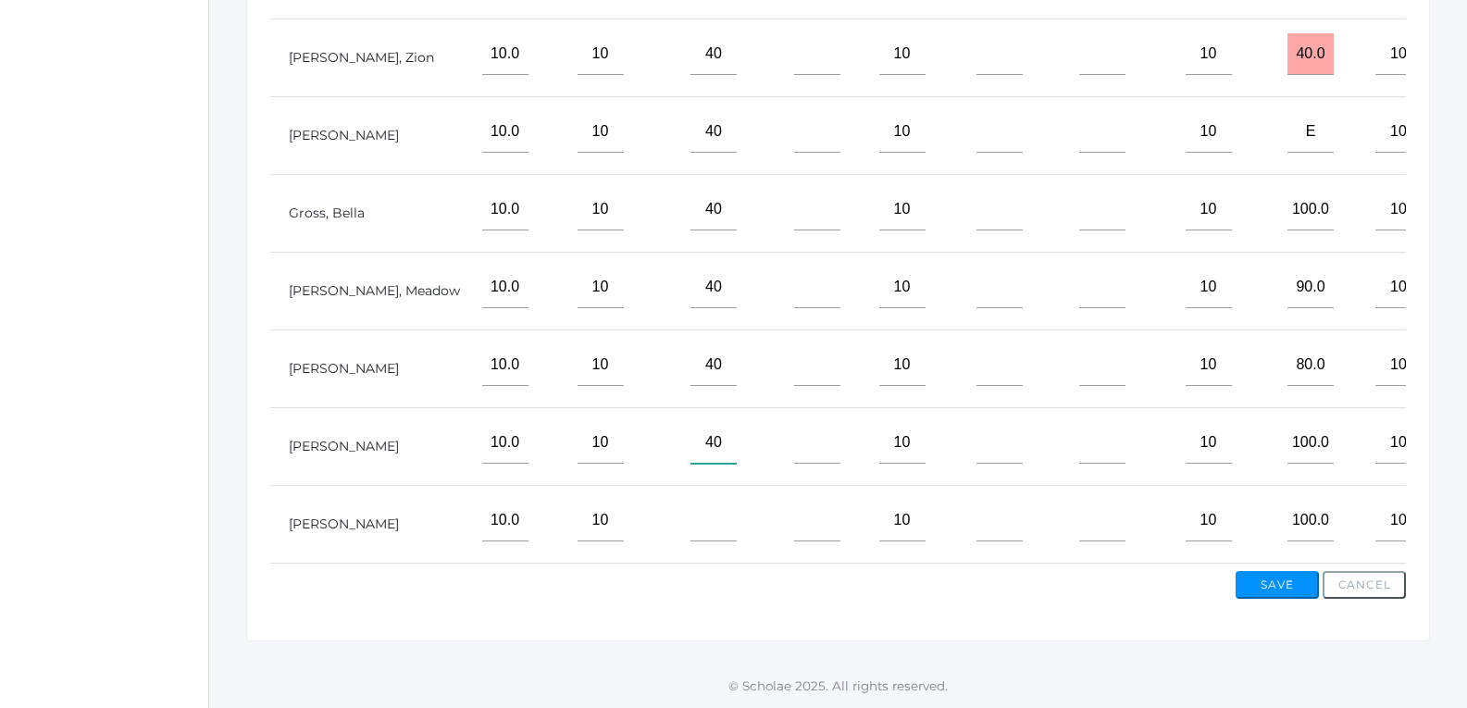
type input"] "40"
click at [690, 506] on input"] "text" at bounding box center [713, 521] width 46 height 42
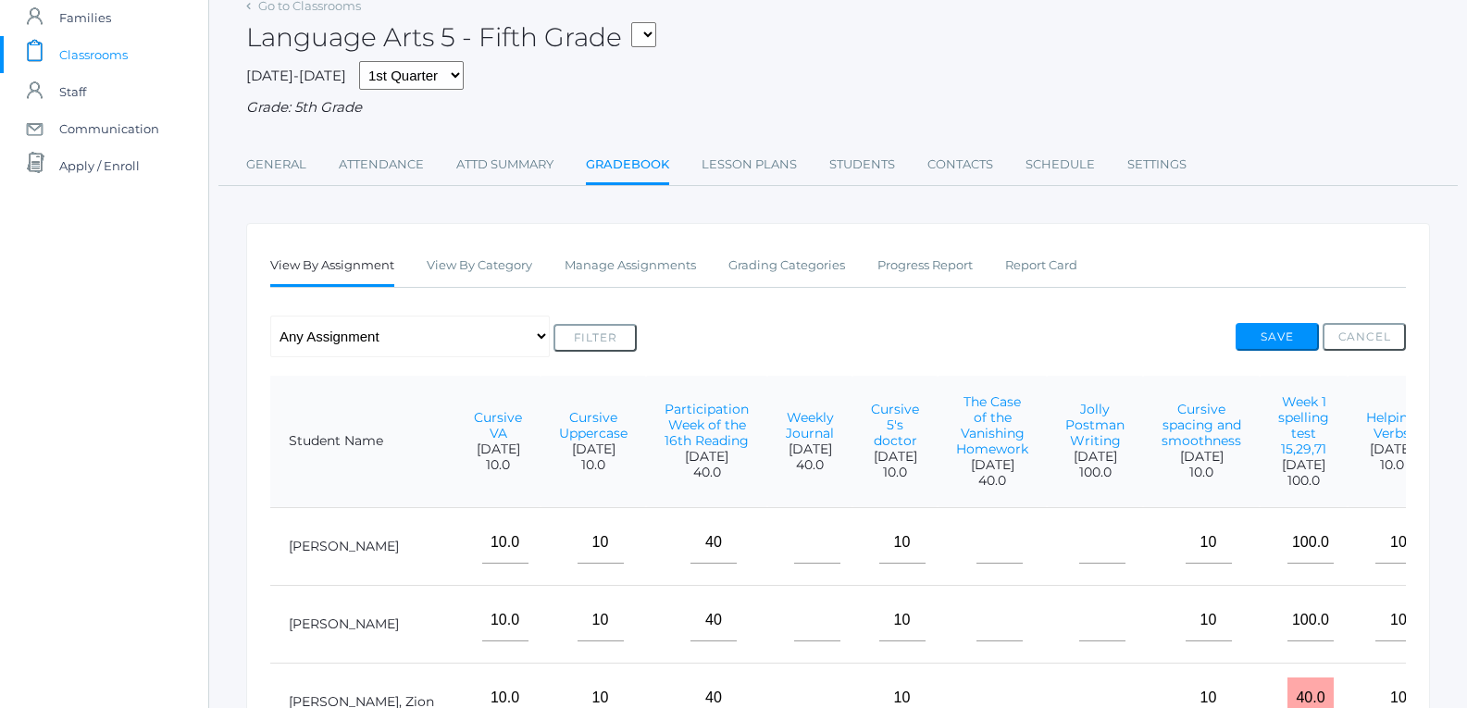
scroll to position [32, 0]
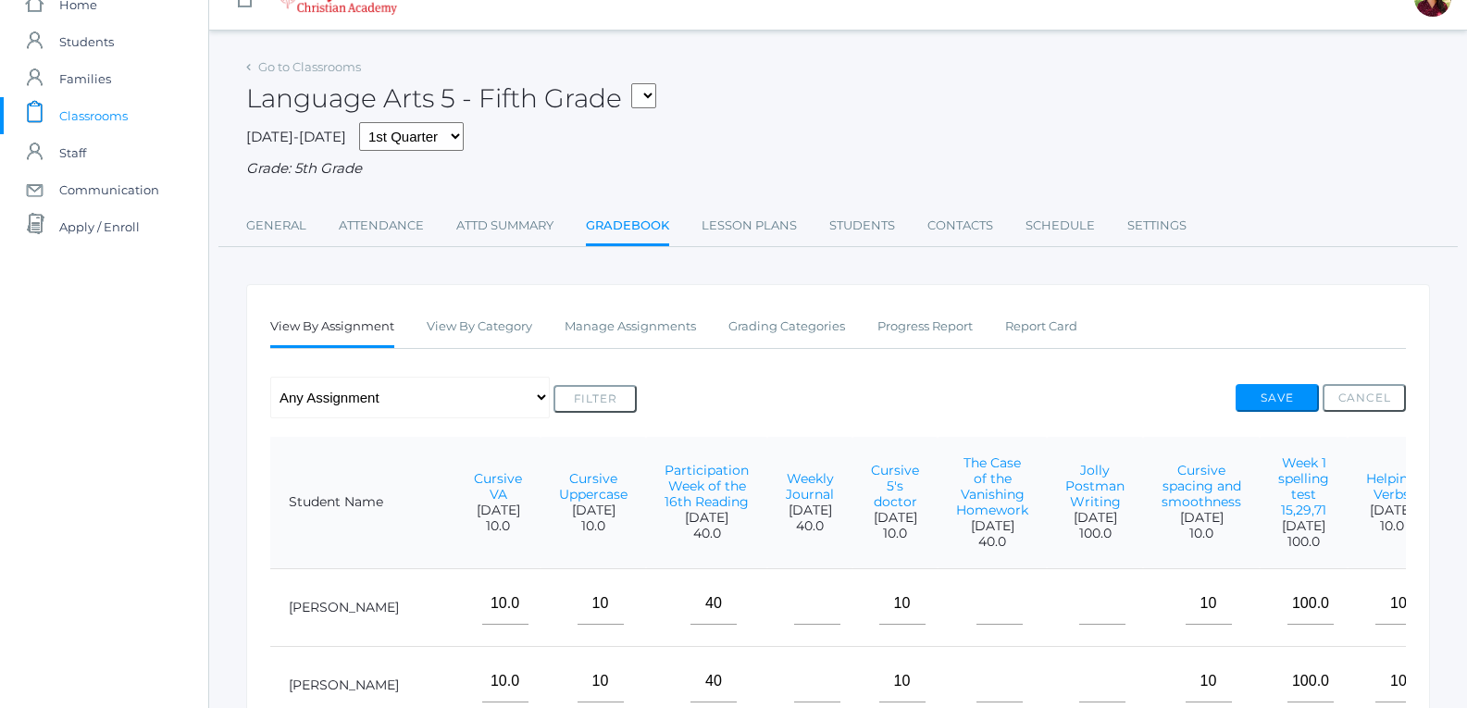
type input"] "40"
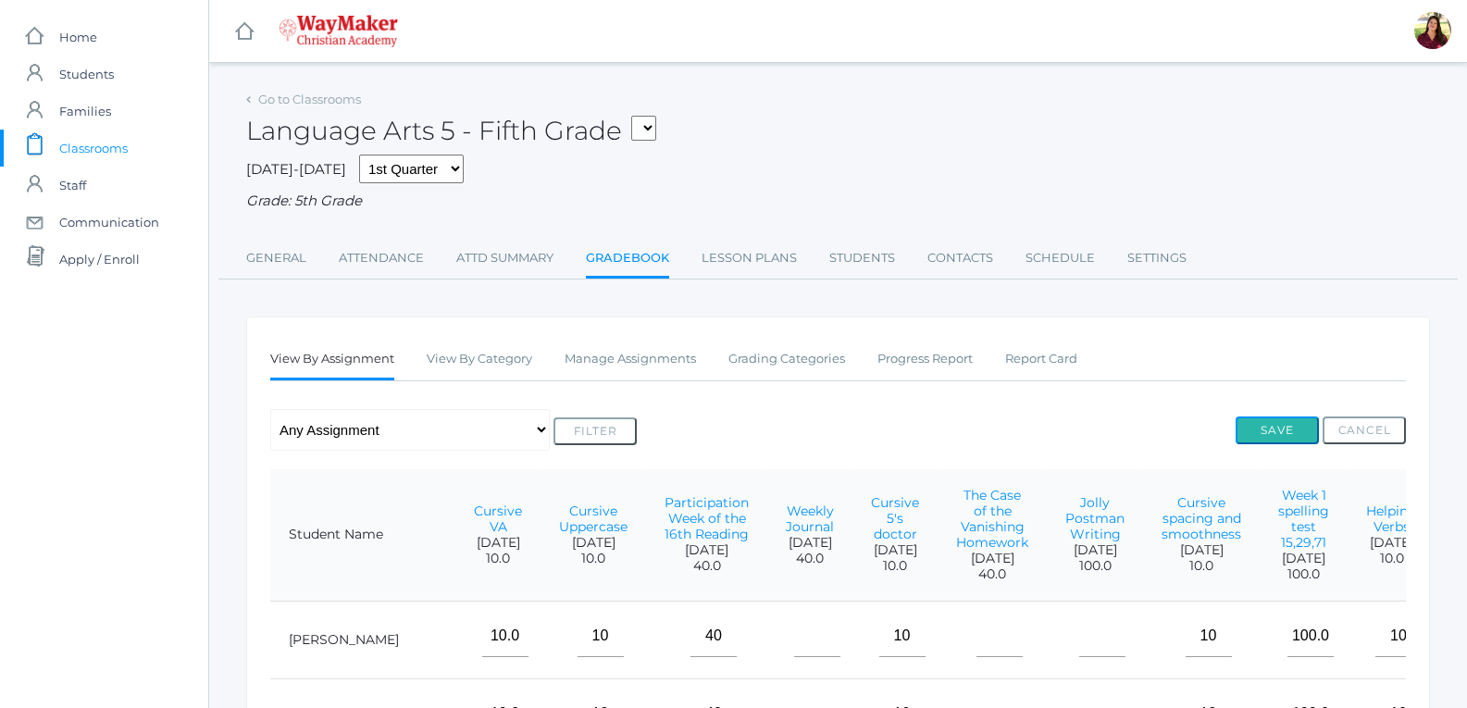
click at [1289, 423] on button "Save" at bounding box center [1276, 430] width 83 height 28
